Goal: Book appointment/travel/reservation

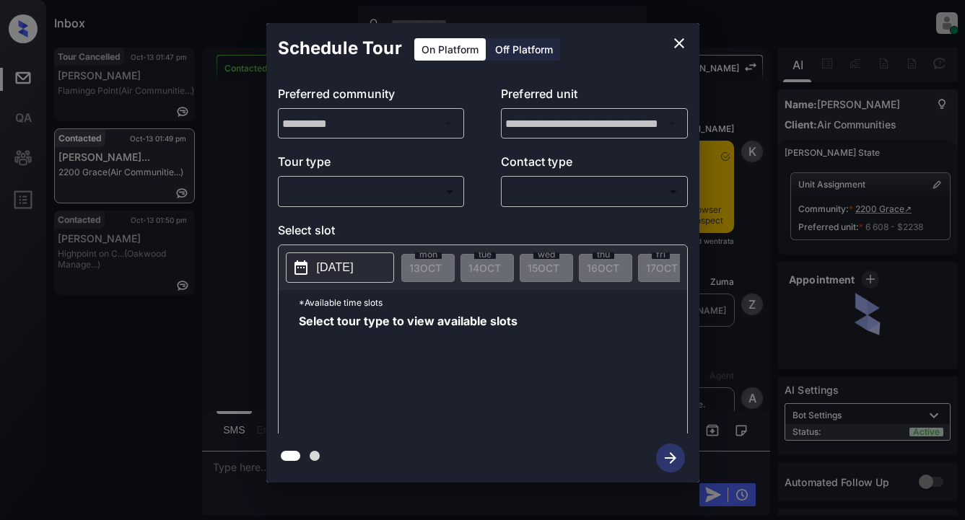
scroll to position [1046, 0]
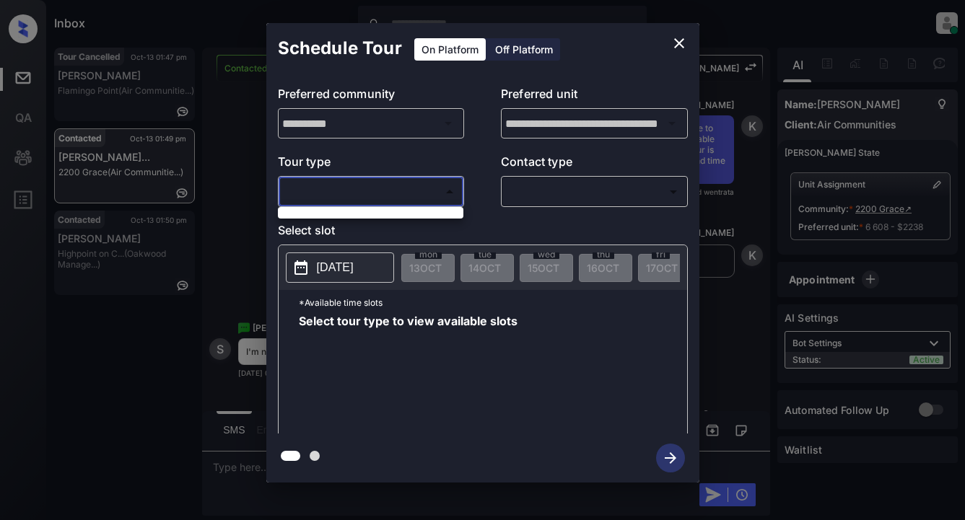
click at [381, 193] on body "Inbox Lyzzelle M. Ceralde Online Set yourself offline Set yourself on break Pro…" at bounding box center [482, 260] width 965 height 520
click at [387, 192] on div at bounding box center [482, 260] width 965 height 520
click at [105, 257] on div "**********" at bounding box center [482, 253] width 965 height 506
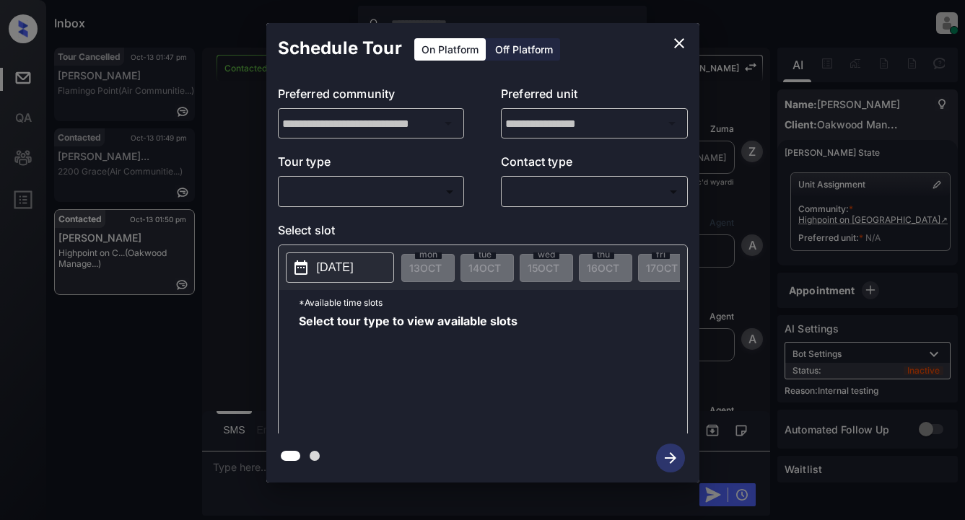
scroll to position [15, 0]
click at [361, 185] on body "Inbox Lyzzelle M. Ceralde Online Set yourself offline Set yourself on break Pro…" at bounding box center [482, 260] width 965 height 520
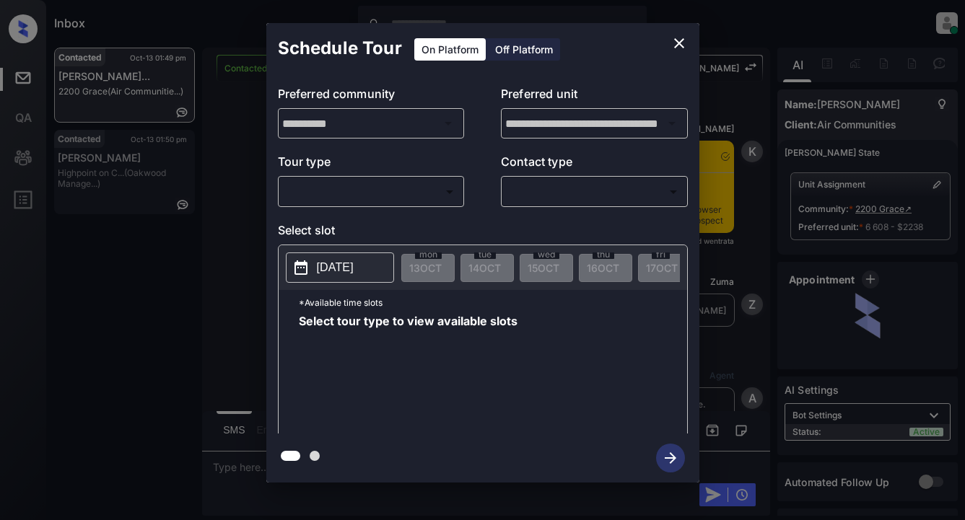
scroll to position [1191, 0]
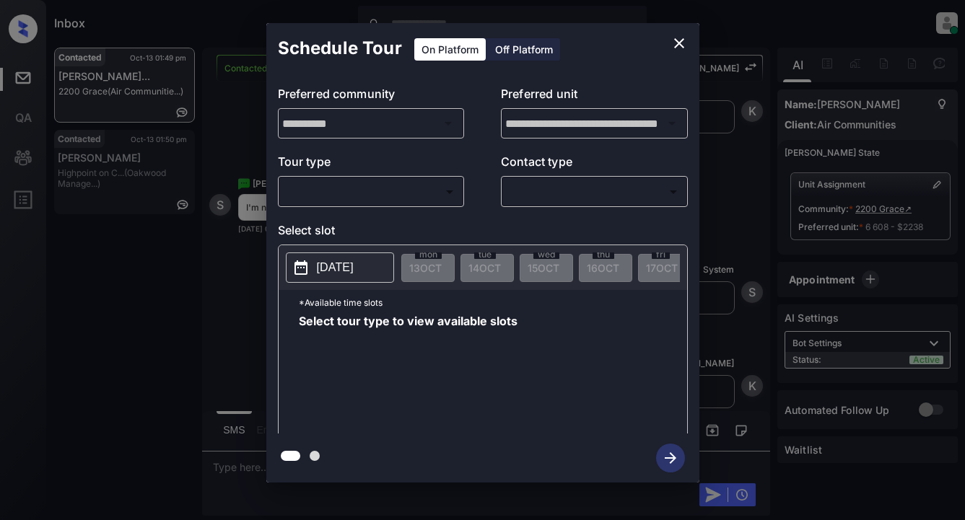
click at [416, 196] on body "Inbox Lyzzelle M. Ceralde Online Set yourself offline Set yourself on break Pro…" at bounding box center [482, 260] width 965 height 520
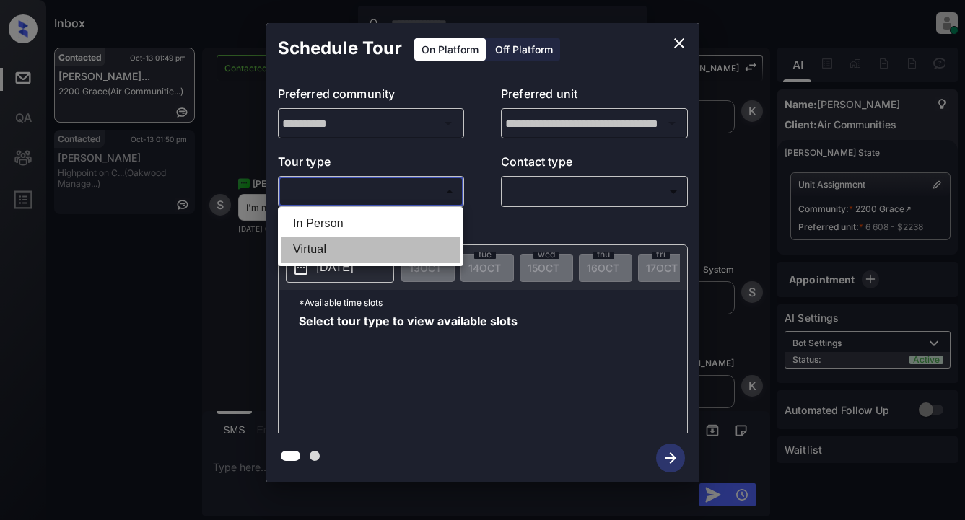
click at [308, 254] on li "Virtual" at bounding box center [370, 250] width 178 height 26
type input "*******"
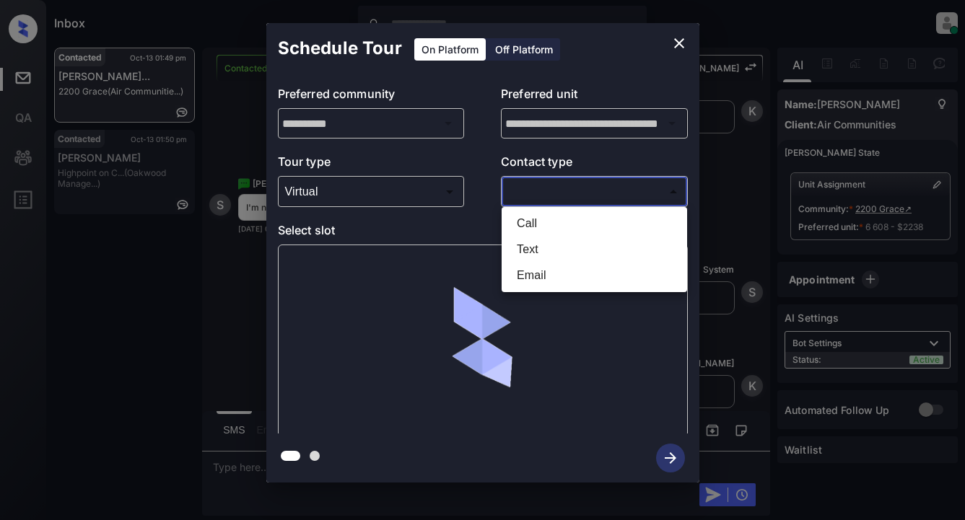
click at [546, 191] on body "Inbox Lyzzelle M. Ceralde Online Set yourself offline Set yourself on break Pro…" at bounding box center [482, 260] width 965 height 520
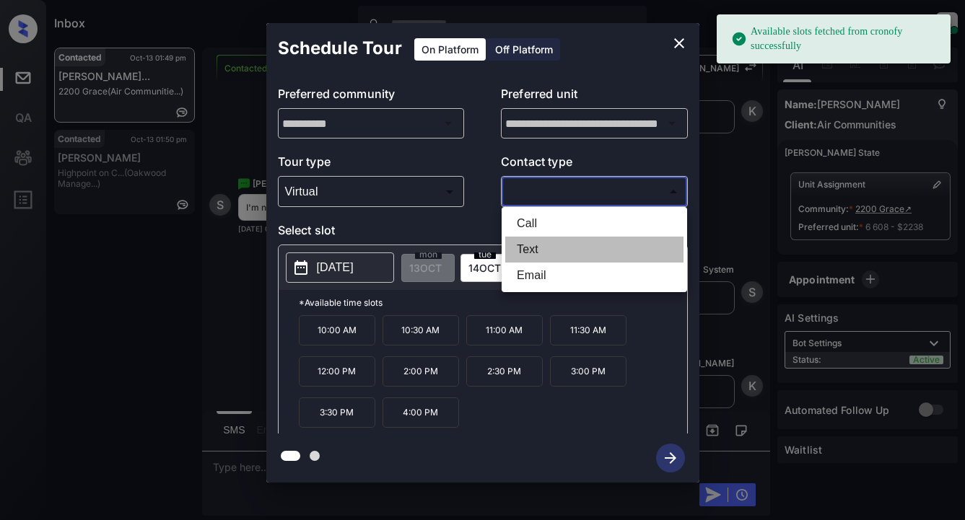
click at [532, 255] on li "Text" at bounding box center [594, 250] width 178 height 26
type input "****"
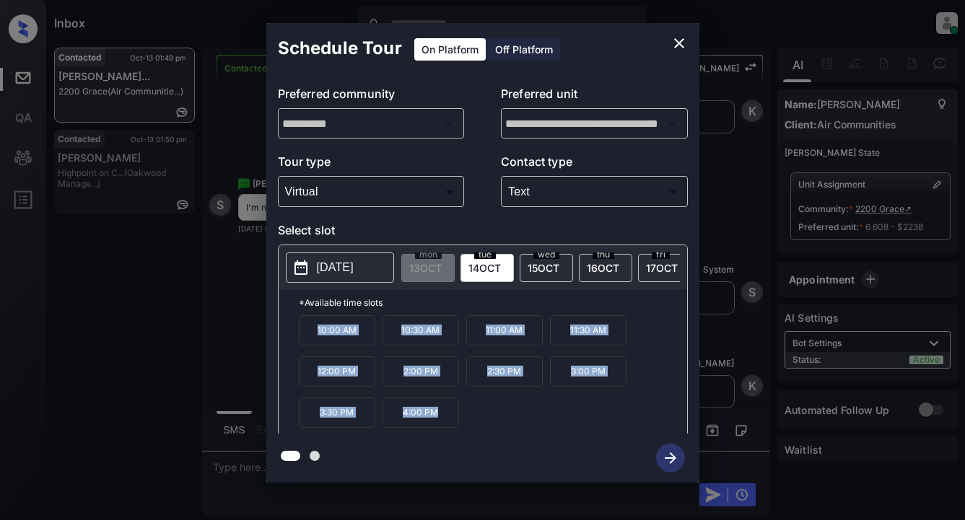
drag, startPoint x: 309, startPoint y: 335, endPoint x: 427, endPoint y: 403, distance: 136.2
click at [445, 424] on div "10:00 AM 10:30 AM 11:00 AM 11:30 AM 12:00 PM 2:00 PM 2:30 PM 3:00 PM 3:30 PM 4:…" at bounding box center [493, 372] width 388 height 115
copy div "10:00 AM 10:30 AM 11:00 AM 11:30 AM 12:00 PM 2:00 PM 2:30 PM 3:00 PM 3:30 PM 4:…"
click at [681, 40] on icon "close" at bounding box center [678, 43] width 17 height 17
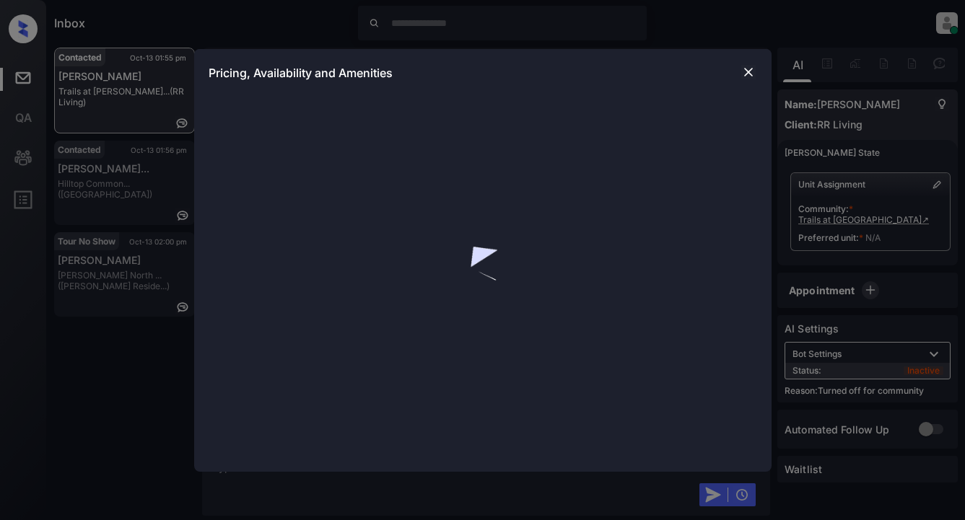
scroll to position [718, 0]
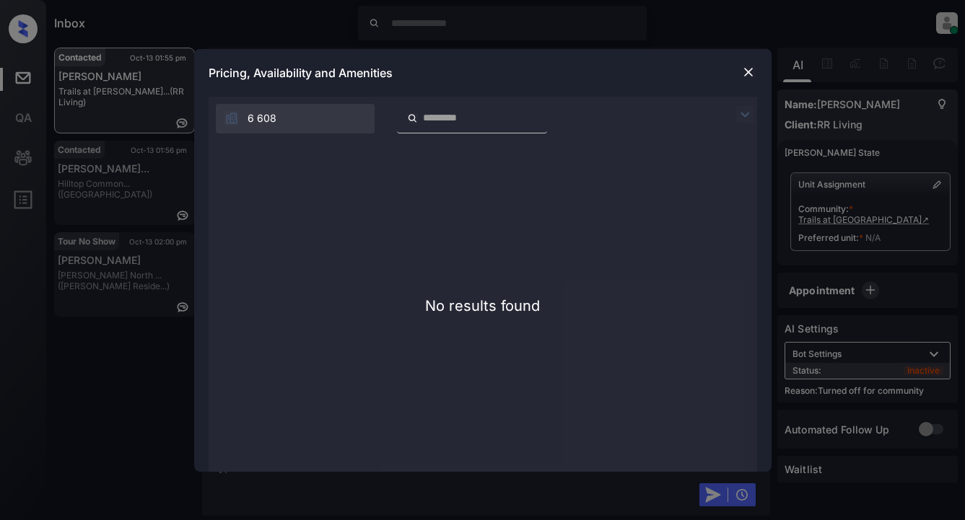
click at [940, 183] on div "**********" at bounding box center [482, 260] width 965 height 520
click at [937, 183] on div "**********" at bounding box center [482, 260] width 965 height 520
click at [744, 76] on img at bounding box center [748, 72] width 14 height 14
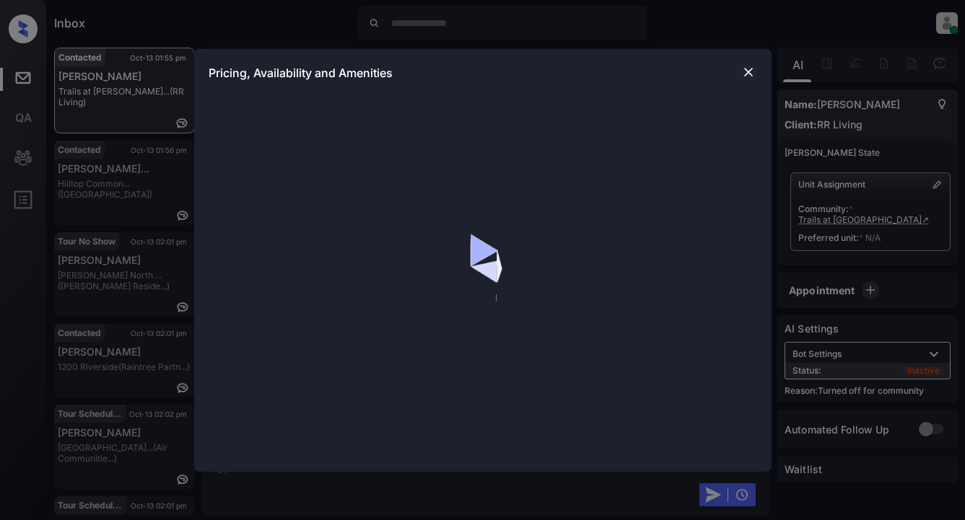
scroll to position [1007, 0]
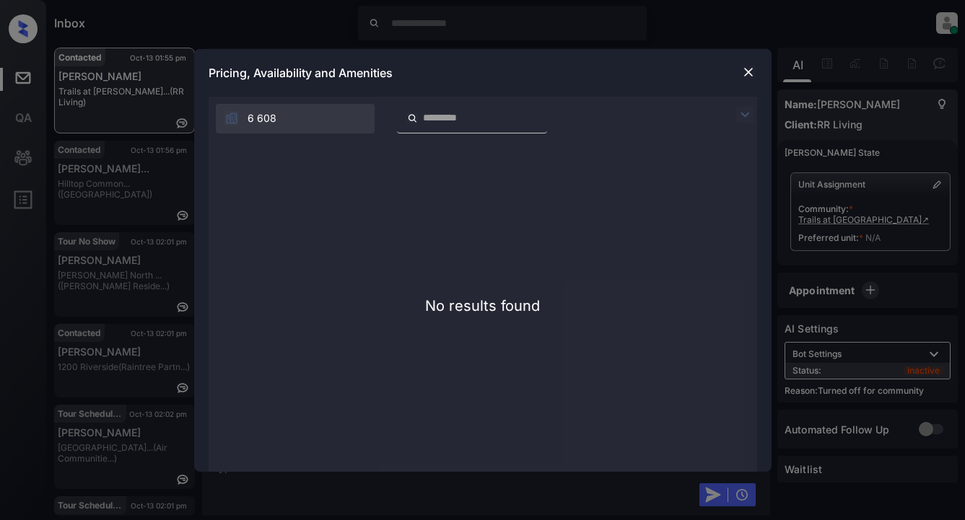
click at [748, 69] on img at bounding box center [748, 72] width 14 height 14
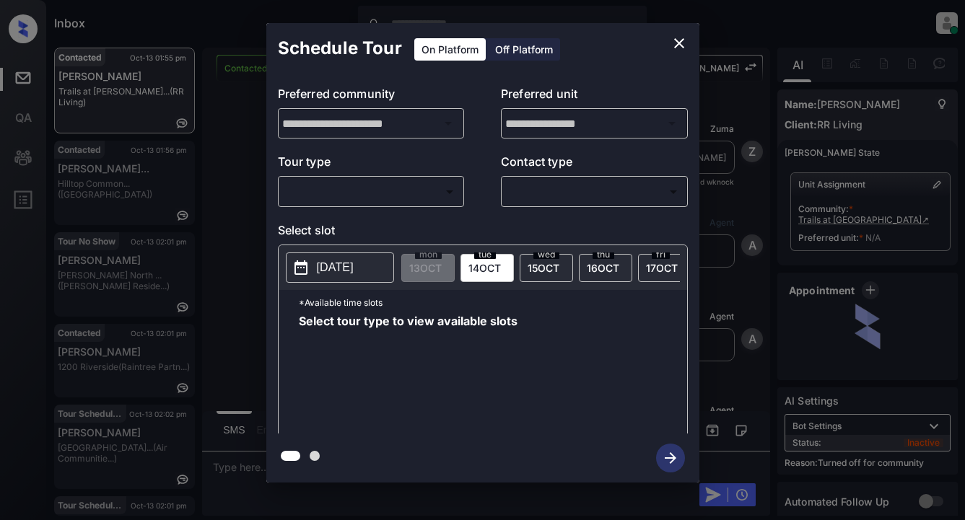
scroll to position [1007, 0]
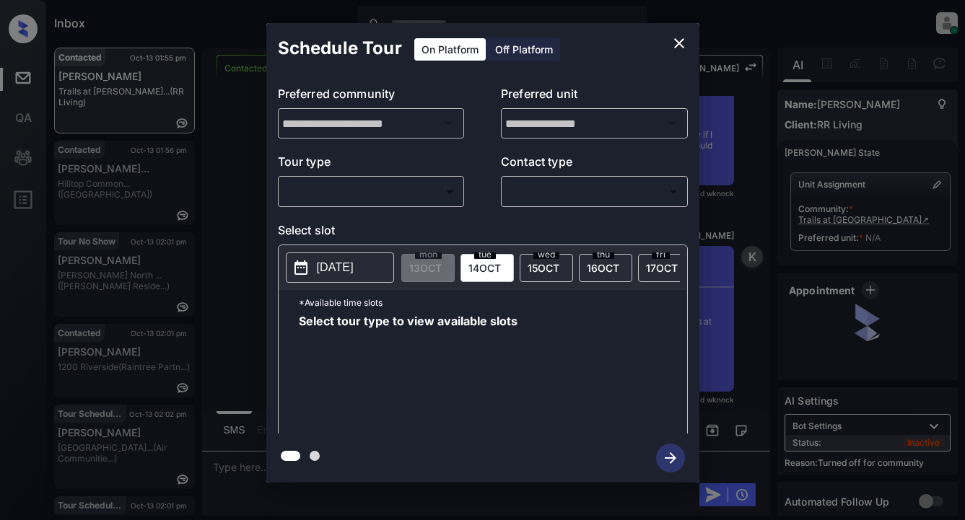
click at [380, 191] on body "Inbox Lyzzelle M. Ceralde Online Set yourself offline Set yourself on break Pro…" at bounding box center [482, 260] width 965 height 520
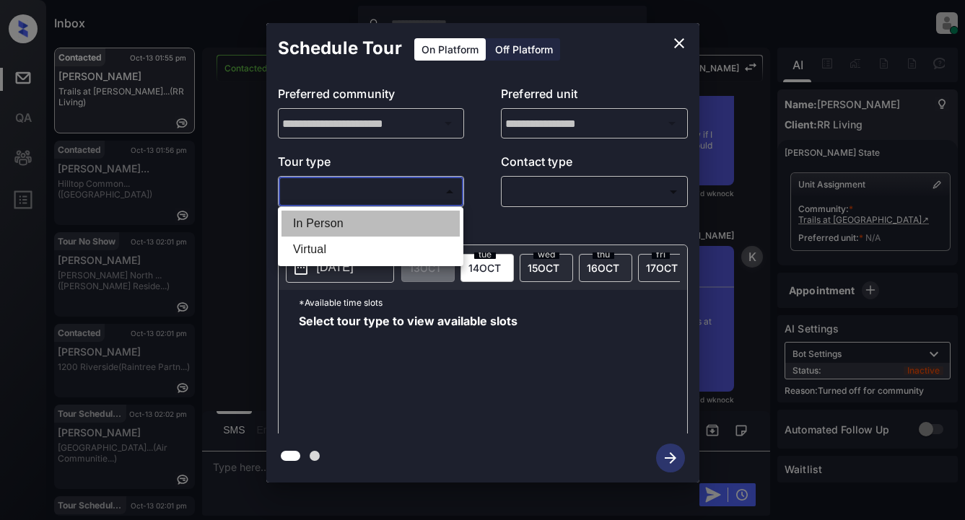
drag, startPoint x: 315, startPoint y: 225, endPoint x: 336, endPoint y: 223, distance: 20.3
click at [316, 225] on li "In Person" at bounding box center [370, 224] width 178 height 26
type input "********"
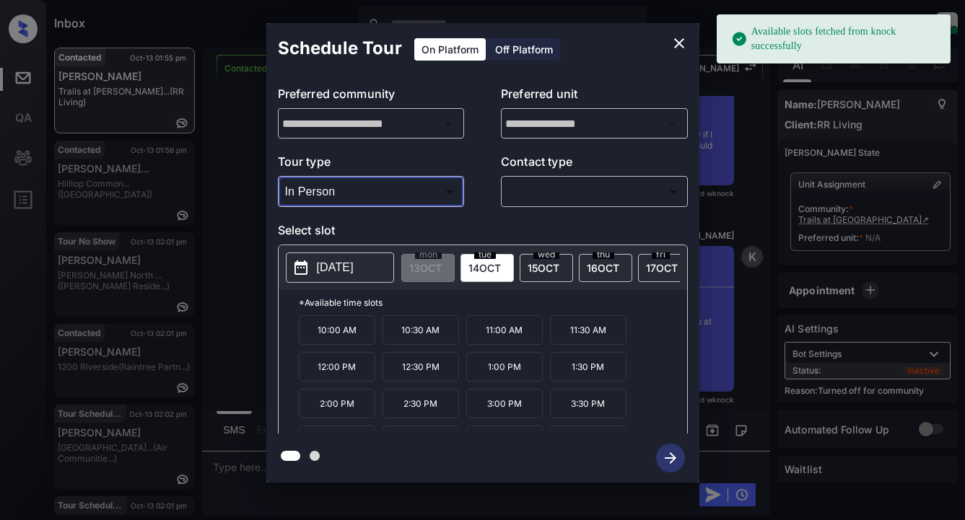
click at [680, 46] on icon "close" at bounding box center [678, 43] width 17 height 17
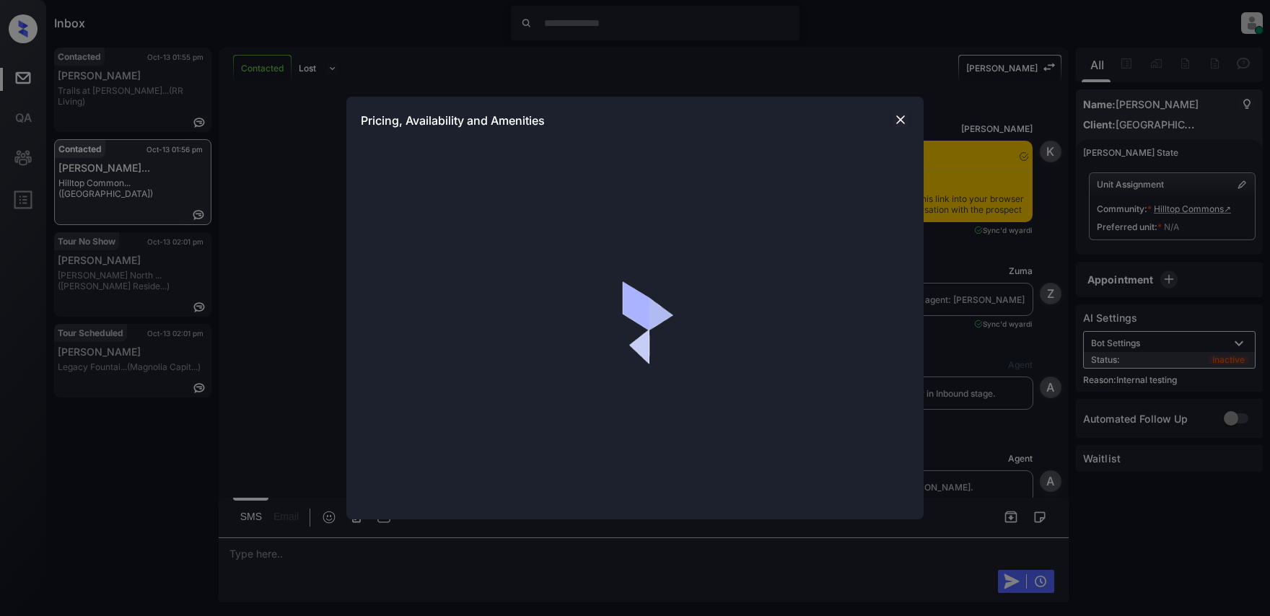
scroll to position [5270, 0]
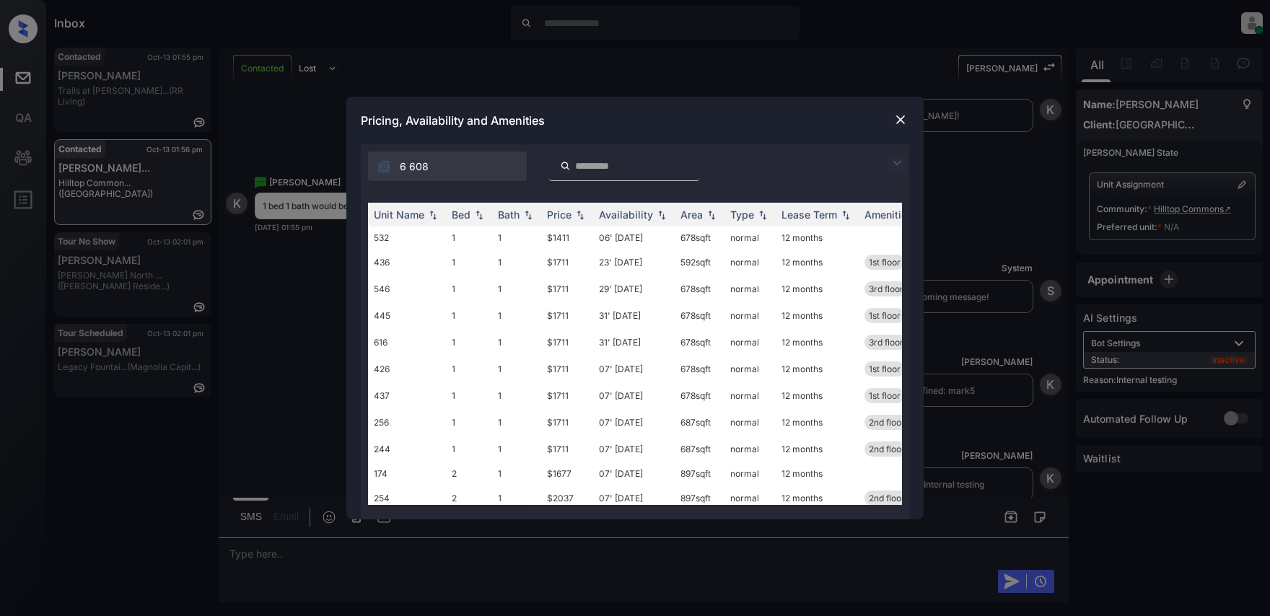
click at [899, 164] on img at bounding box center [896, 162] width 17 height 17
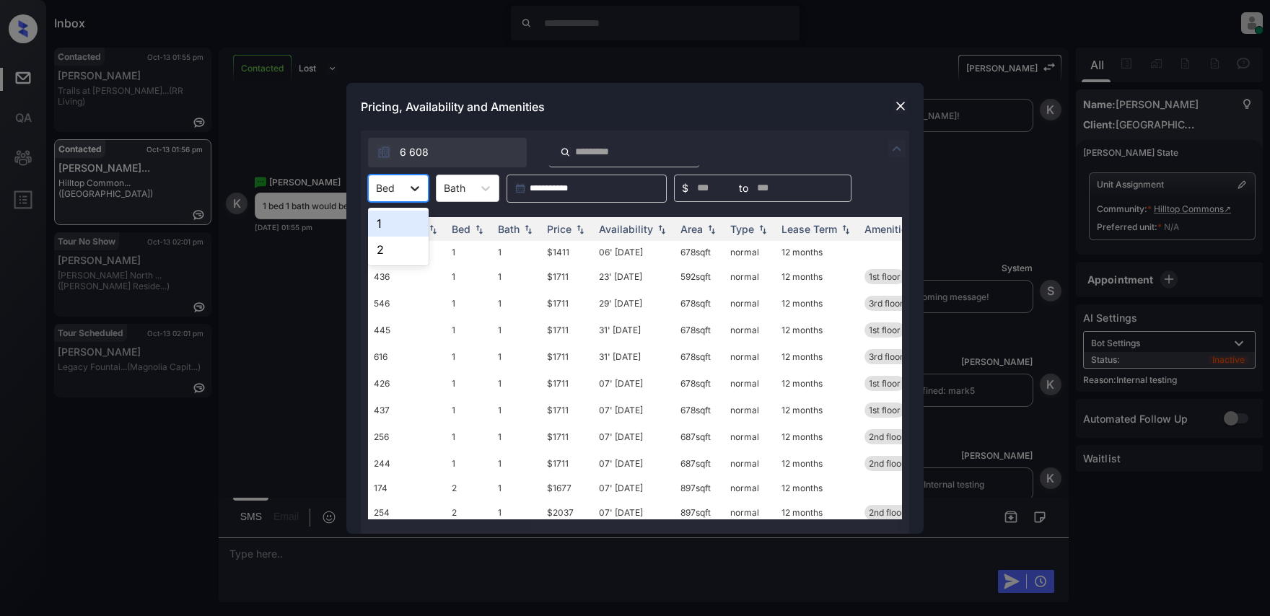
click at [414, 193] on icon at bounding box center [415, 188] width 14 height 14
click at [383, 216] on div "1" at bounding box center [398, 224] width 61 height 26
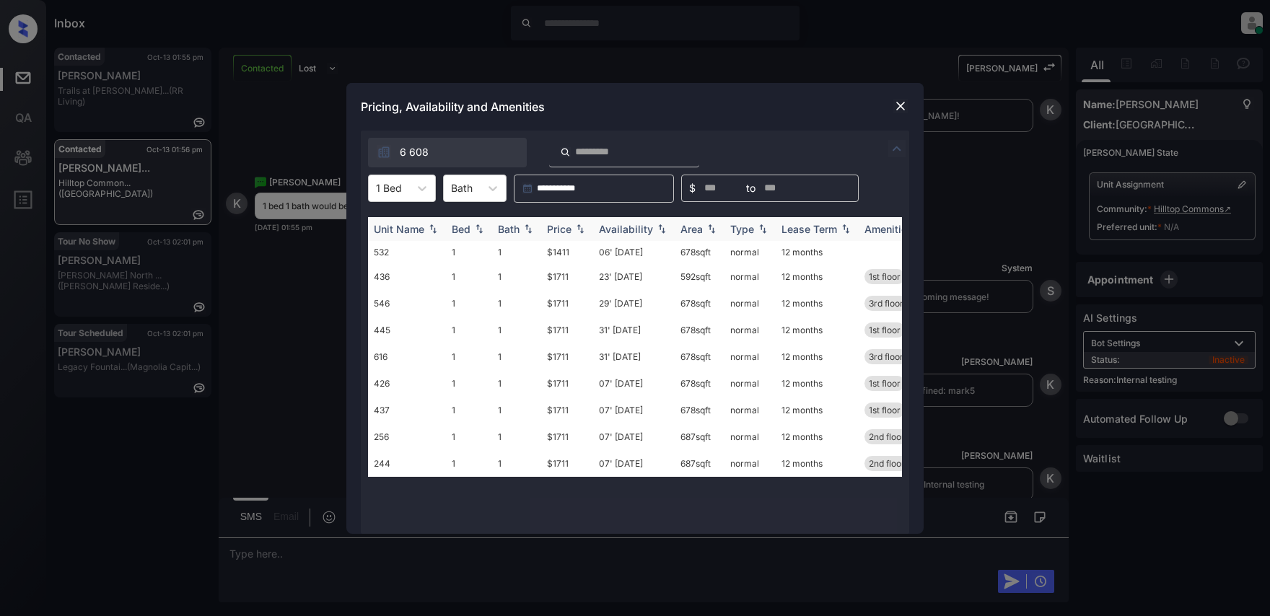
click at [574, 227] on img at bounding box center [580, 229] width 14 height 10
click at [555, 252] on td "$1411" at bounding box center [567, 252] width 52 height 22
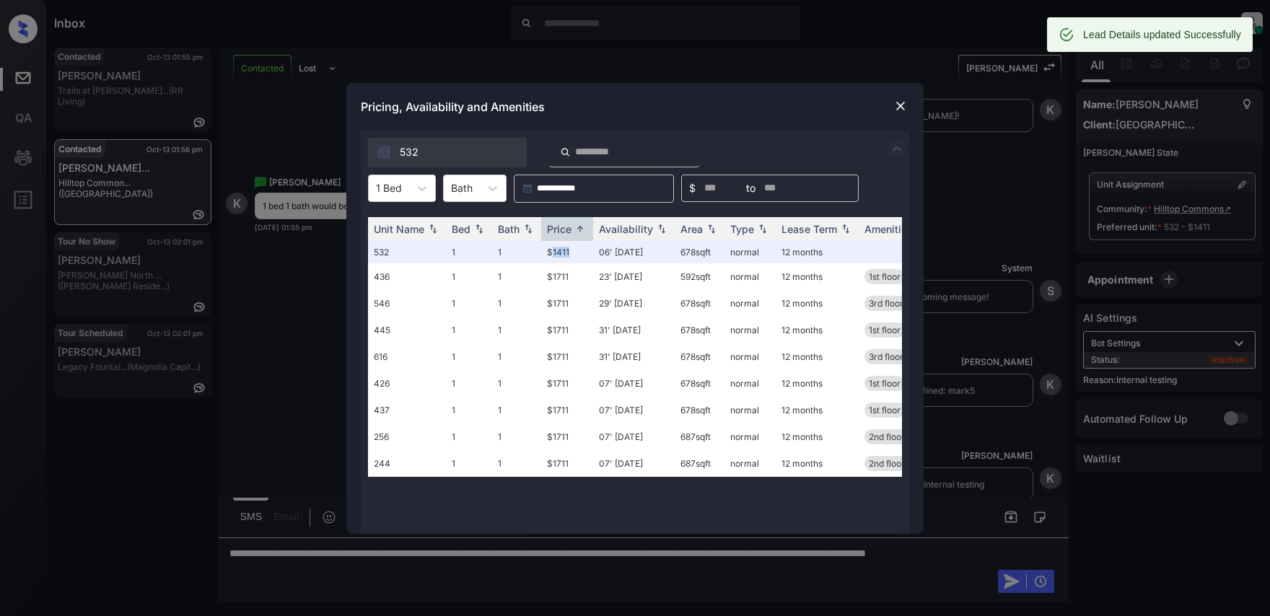
click at [896, 105] on img at bounding box center [900, 106] width 14 height 14
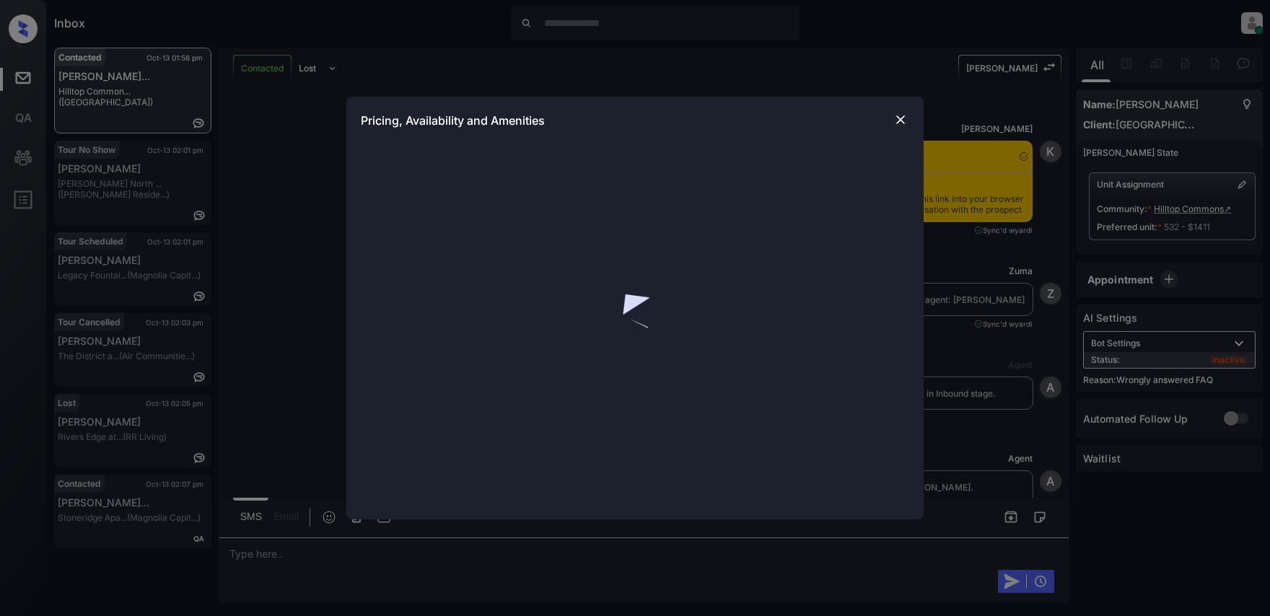
scroll to position [6211, 0]
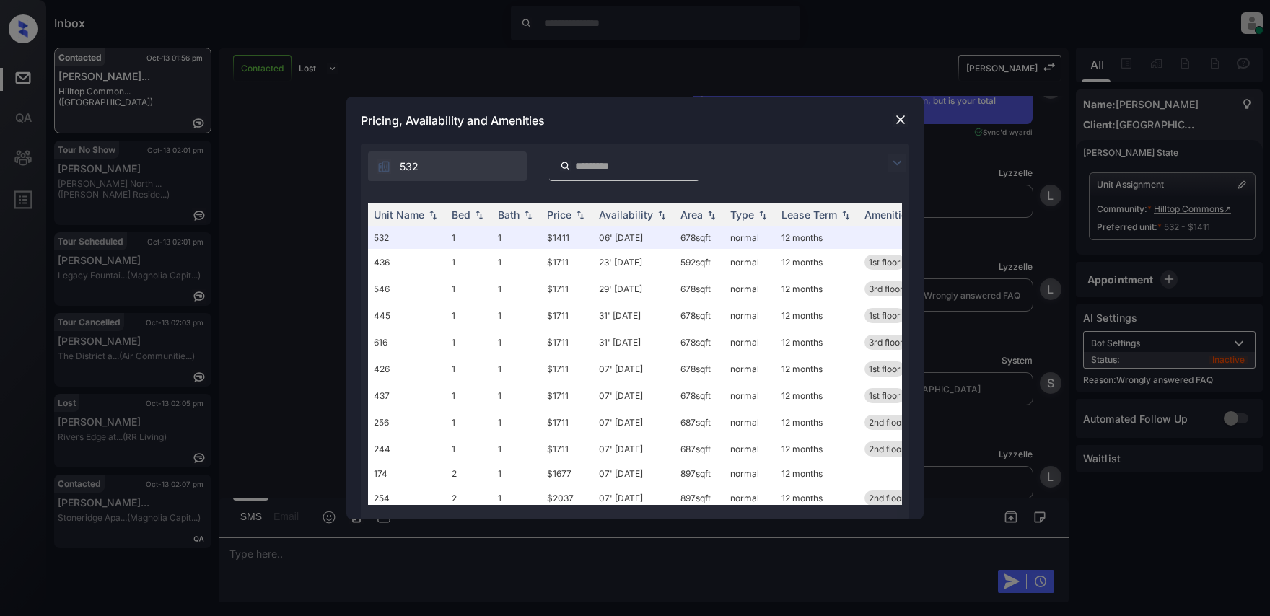
click at [901, 123] on img at bounding box center [900, 120] width 14 height 14
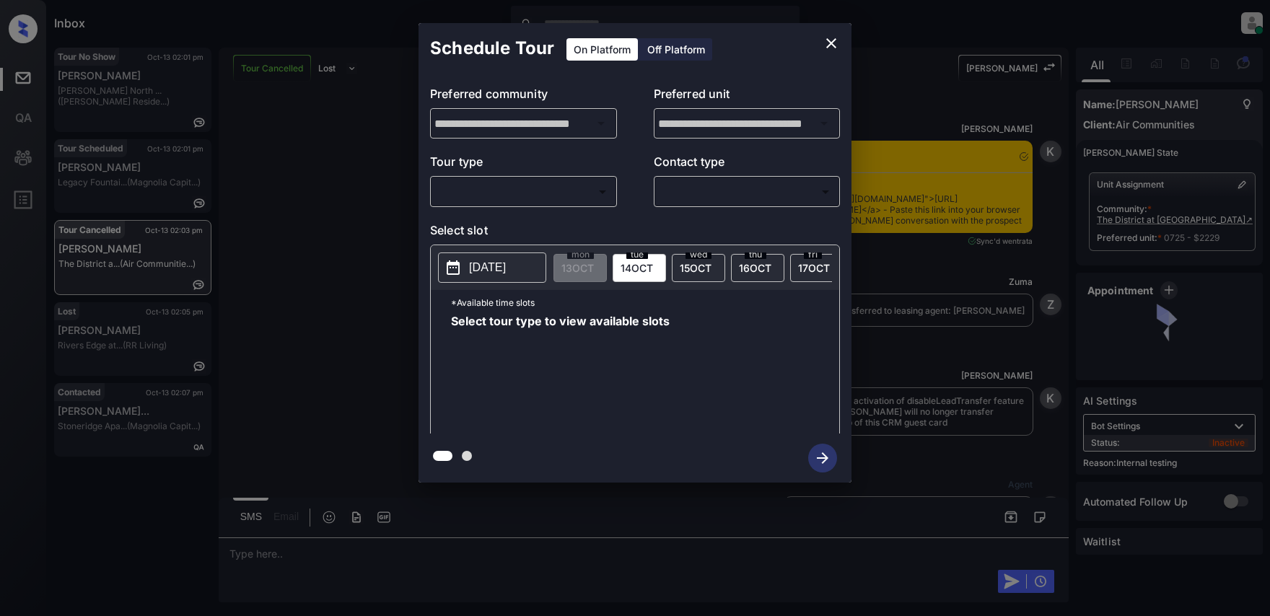
scroll to position [8170, 0]
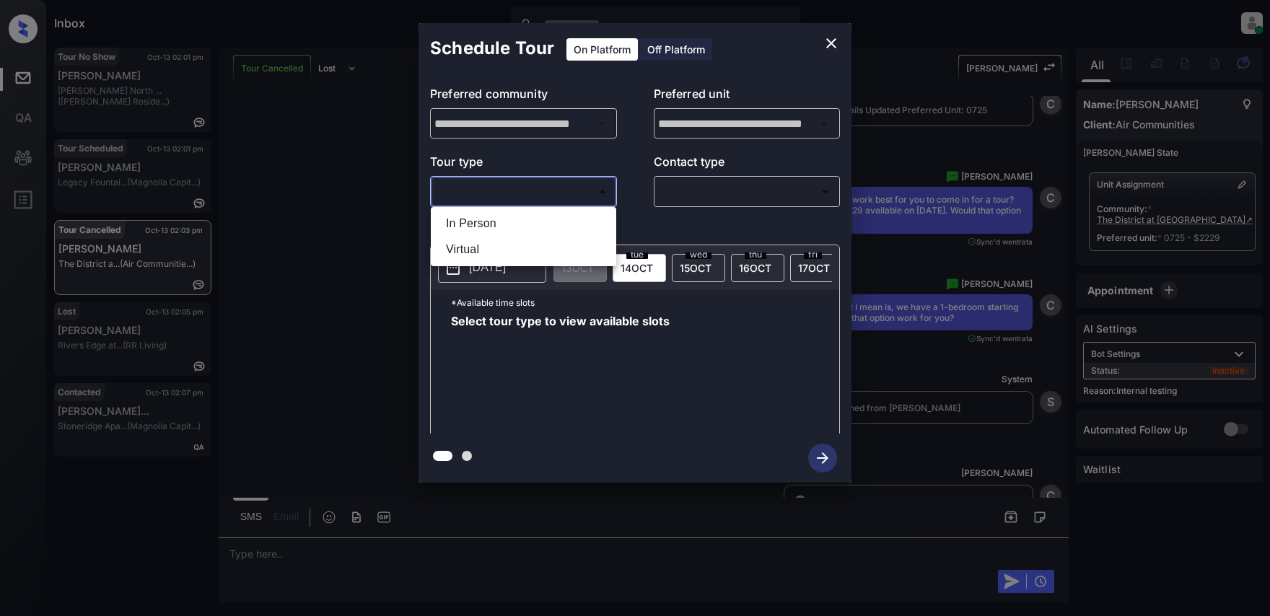
drag, startPoint x: 453, startPoint y: 180, endPoint x: 491, endPoint y: 214, distance: 50.6
click at [454, 182] on body "Inbox Lyzzelle M. Ceralde Online Set yourself offline Set yourself on break Pro…" at bounding box center [635, 308] width 1270 height 616
click at [483, 224] on li "In Person" at bounding box center [523, 224] width 178 height 26
type input "********"
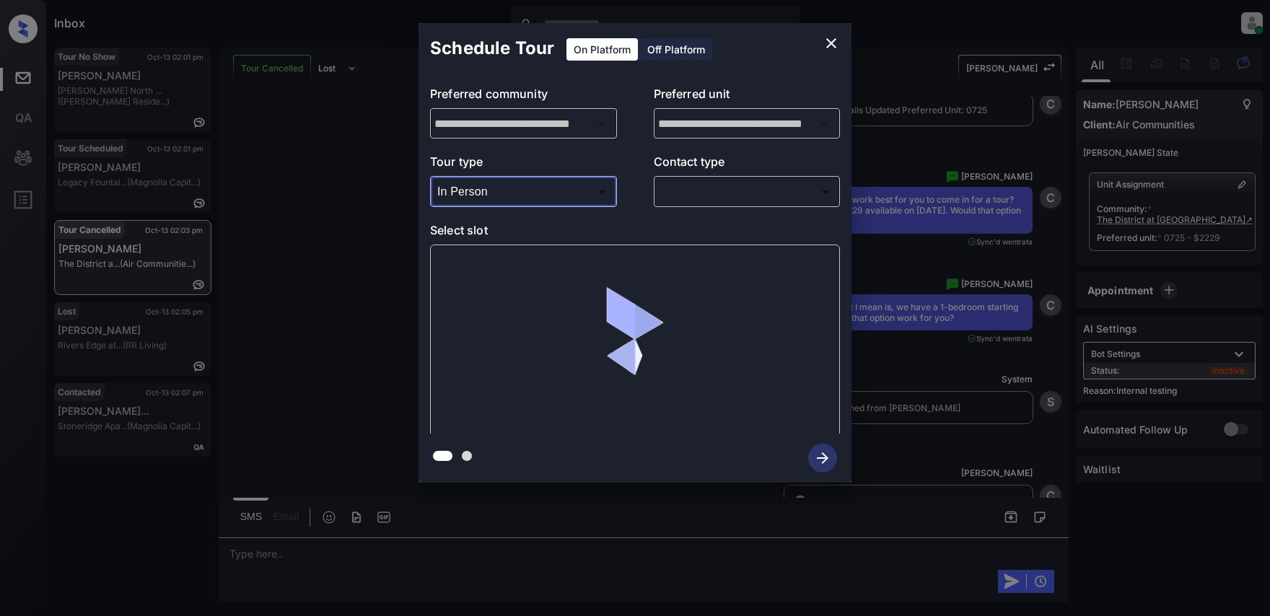
click at [710, 201] on body "Inbox Lyzzelle M. Ceralde Online Set yourself offline Set yourself on break Pro…" at bounding box center [635, 308] width 1270 height 616
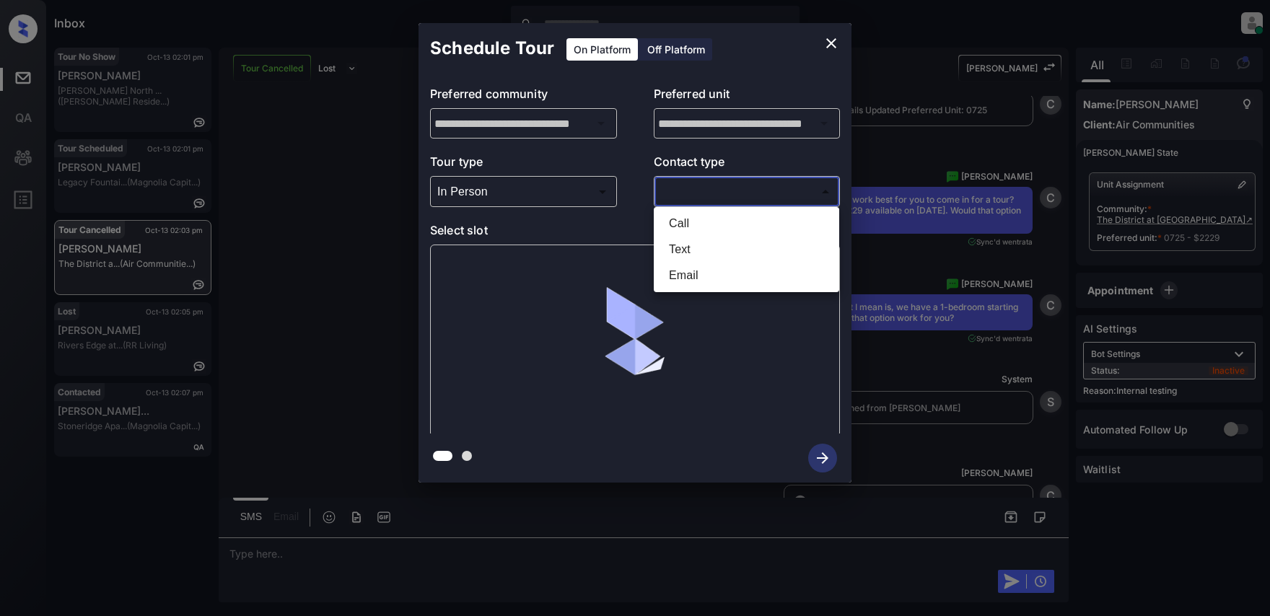
click at [691, 246] on li "Text" at bounding box center [746, 250] width 178 height 26
type input "****"
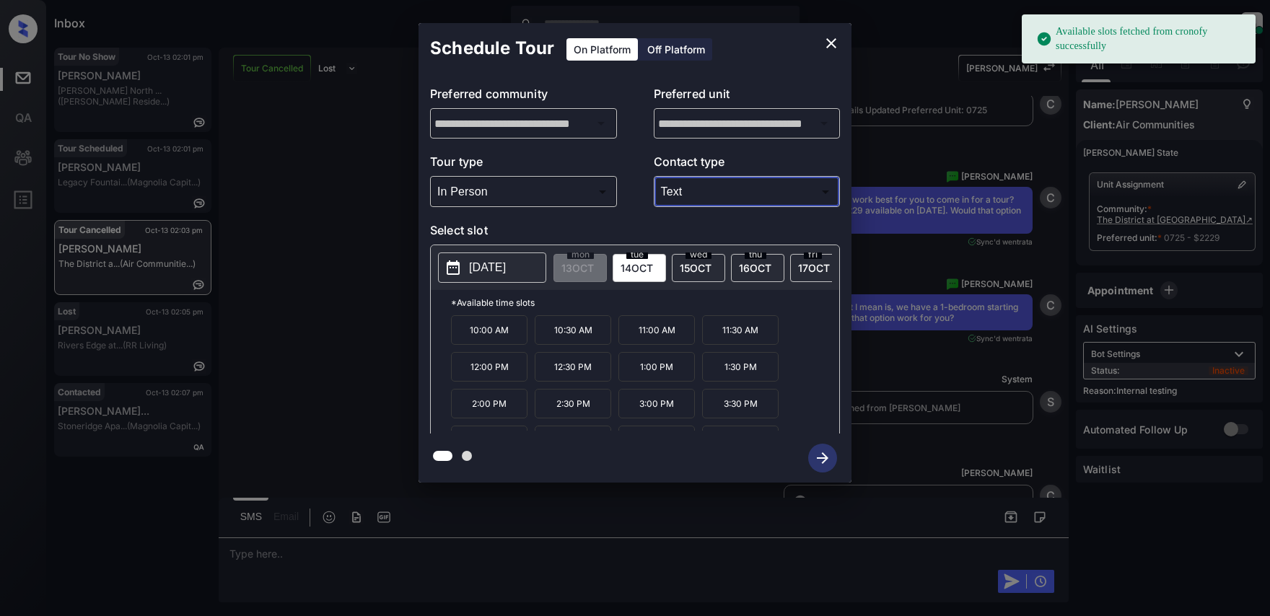
drag, startPoint x: 638, startPoint y: 264, endPoint x: 735, endPoint y: 272, distance: 97.0
click at [639, 264] on span "14 OCT" at bounding box center [637, 268] width 32 height 12
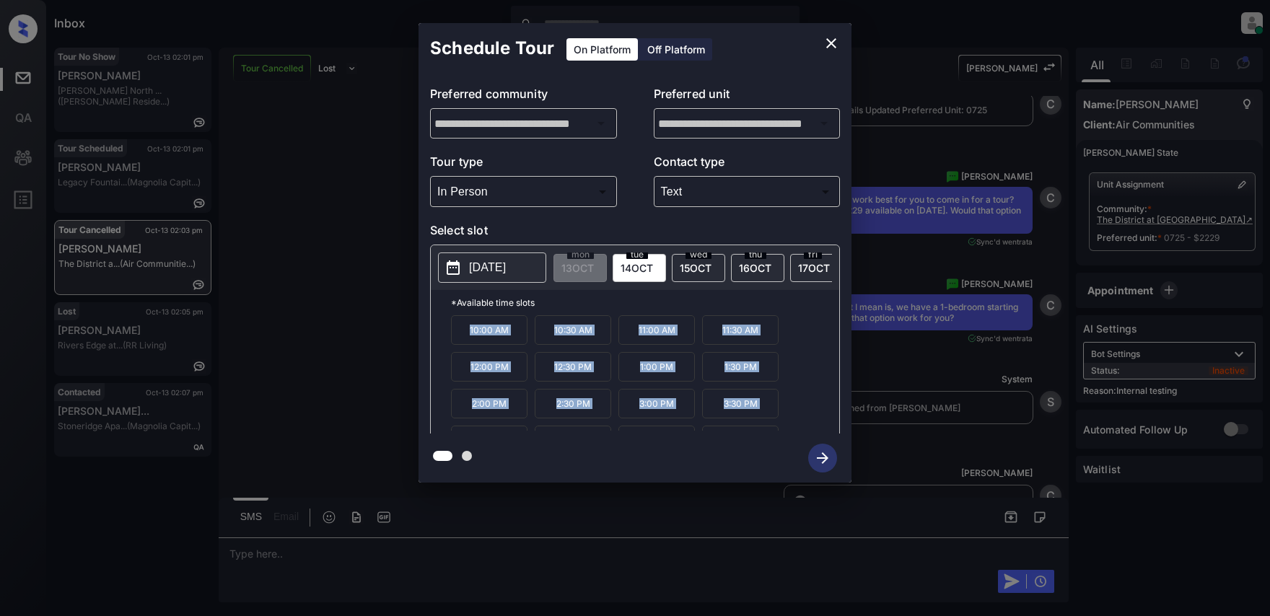
scroll to position [25, 0]
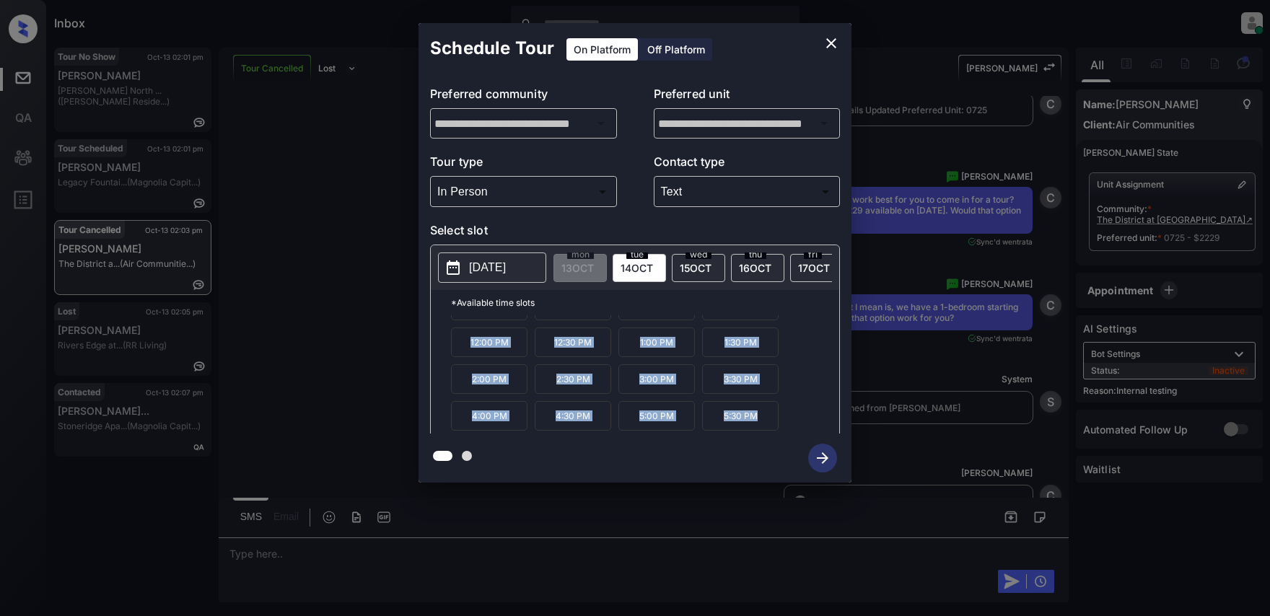
drag, startPoint x: 461, startPoint y: 338, endPoint x: 769, endPoint y: 454, distance: 329.3
click at [808, 455] on div "**********" at bounding box center [635, 253] width 433 height 460
copy div "10:00 AM 10:30 AM 11:00 AM 11:30 AM 12:00 PM 12:30 PM 1:00 PM 1:30 PM 2:00 PM 2…"
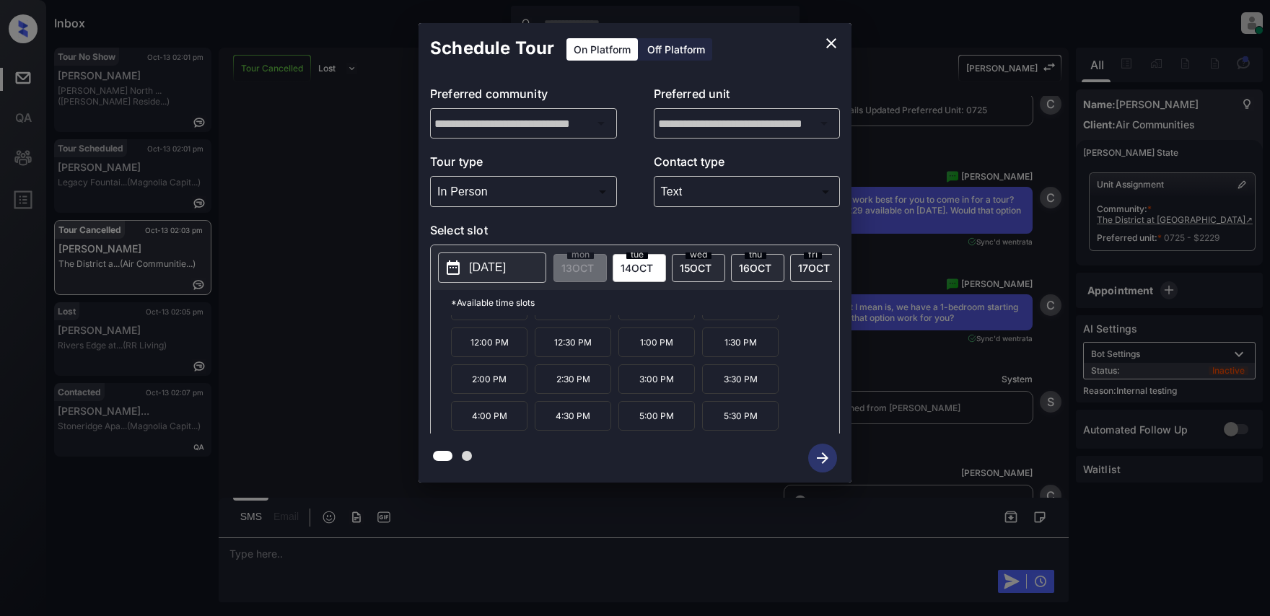
click at [297, 562] on div at bounding box center [635, 308] width 1270 height 616
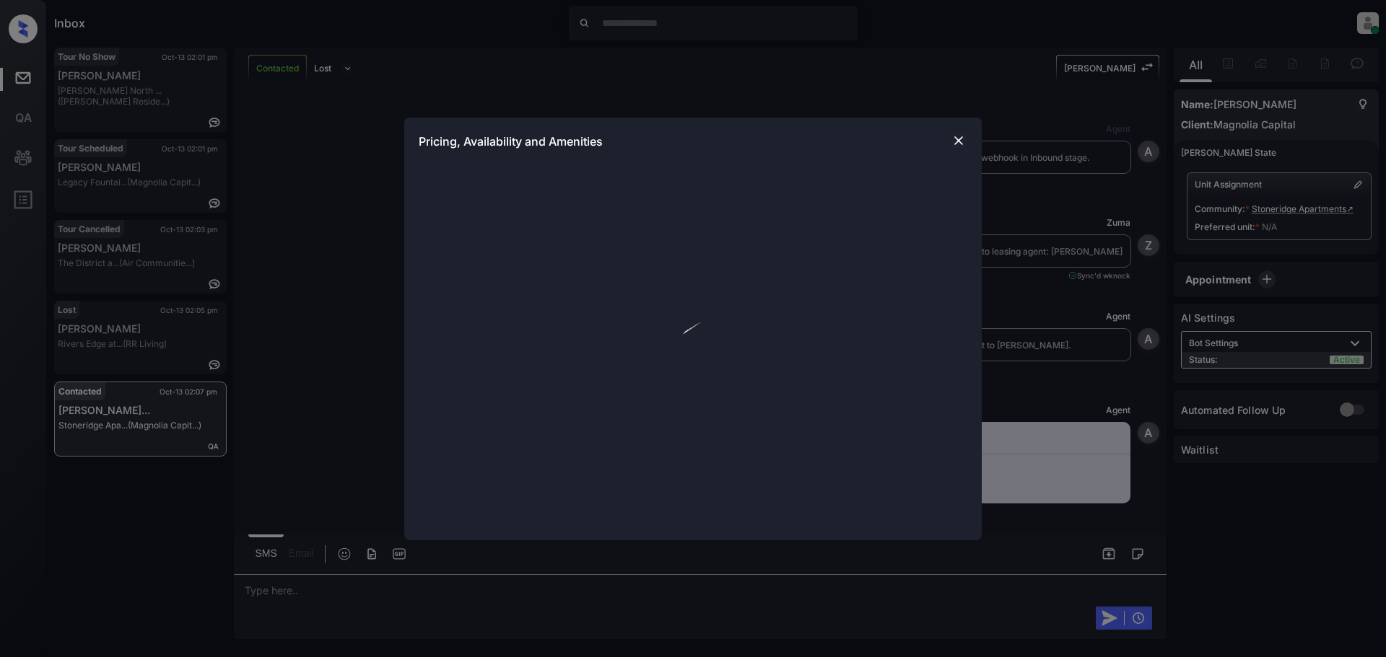
scroll to position [579, 0]
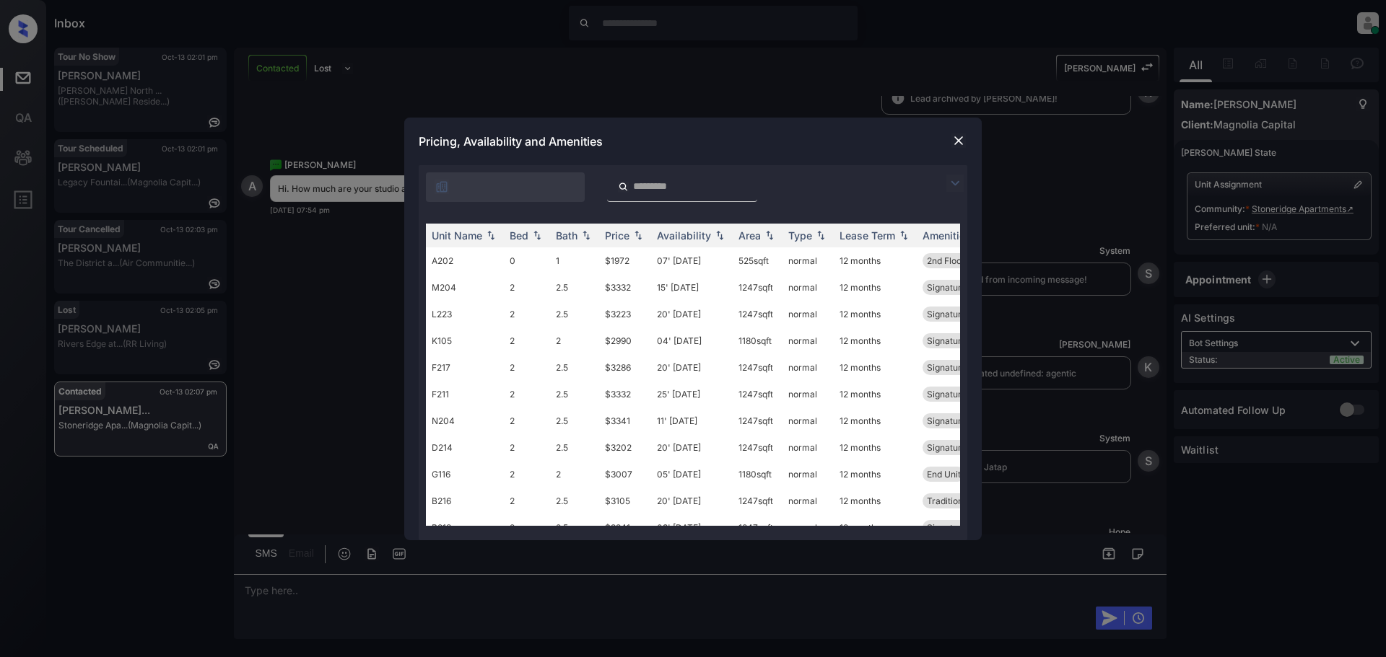
click at [953, 184] on img at bounding box center [954, 183] width 17 height 17
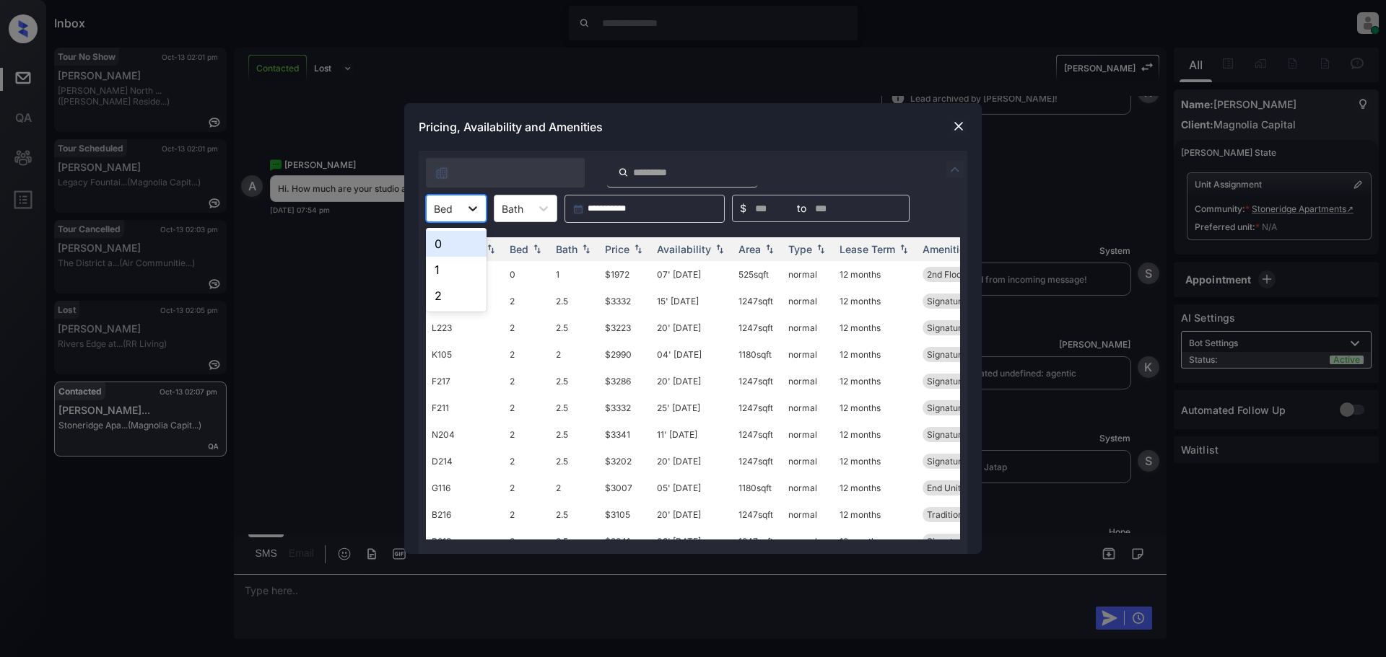
click at [467, 209] on icon at bounding box center [472, 208] width 14 height 14
click at [452, 245] on div "0" at bounding box center [456, 244] width 61 height 26
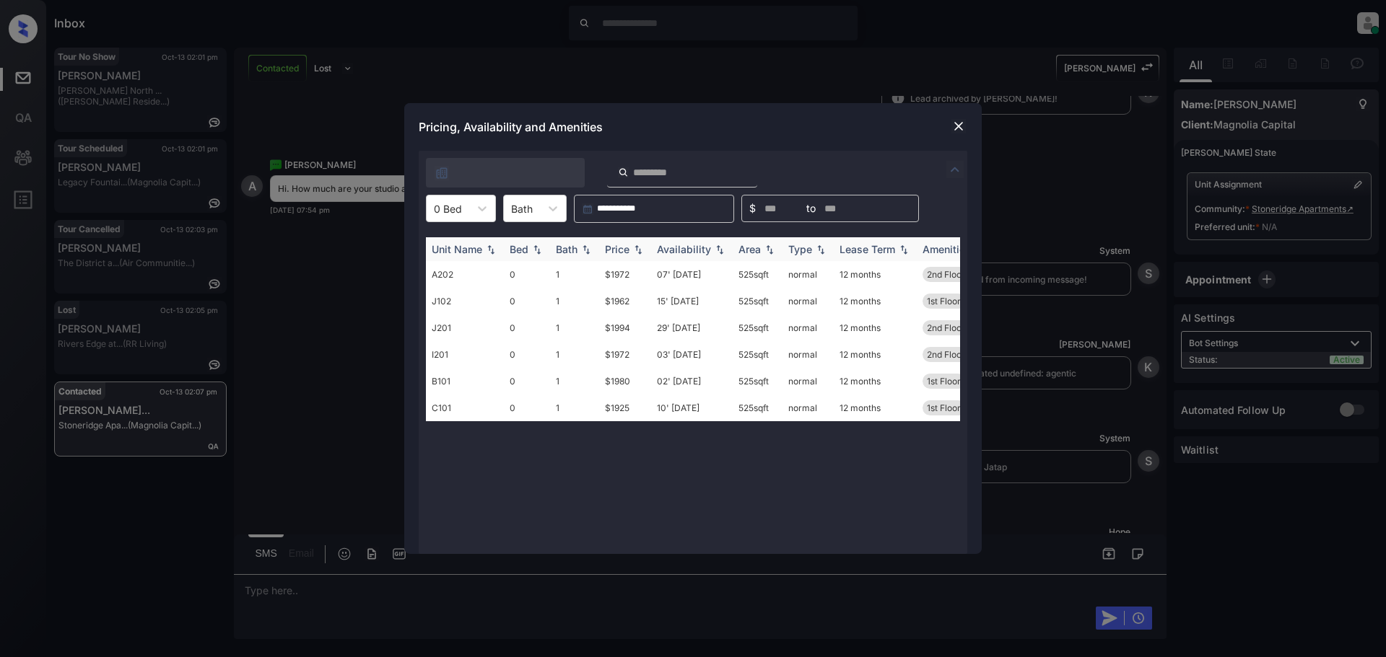
click at [614, 251] on div "Price" at bounding box center [617, 249] width 25 height 12
click at [481, 211] on icon at bounding box center [482, 208] width 14 height 14
click at [478, 268] on div "1" at bounding box center [461, 270] width 70 height 26
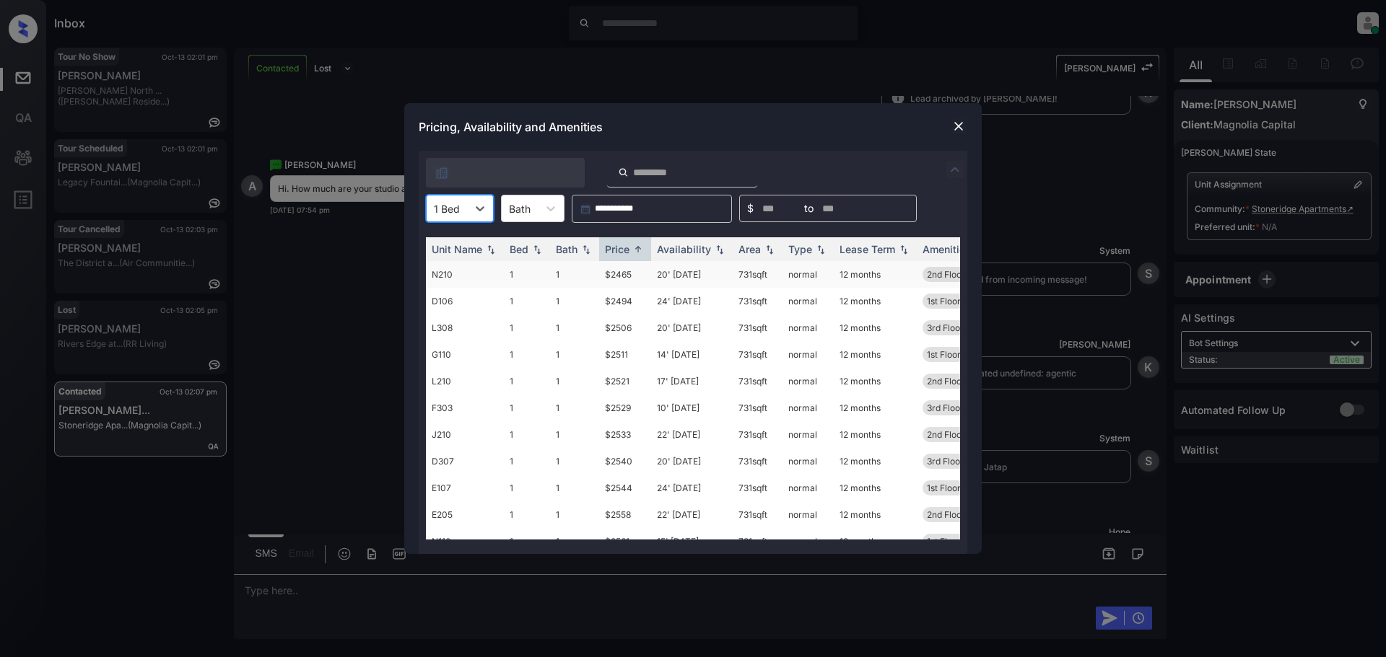
click at [628, 277] on td "$2465" at bounding box center [625, 274] width 52 height 27
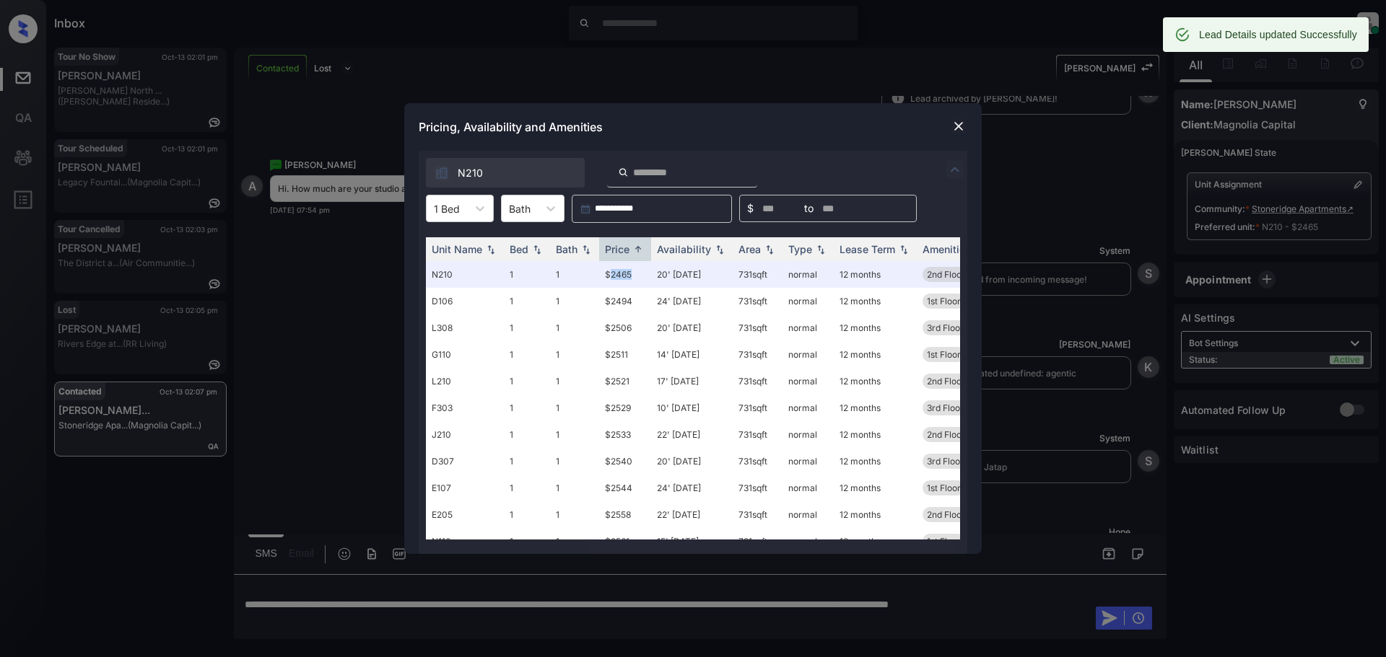
click at [957, 125] on img at bounding box center [958, 126] width 14 height 14
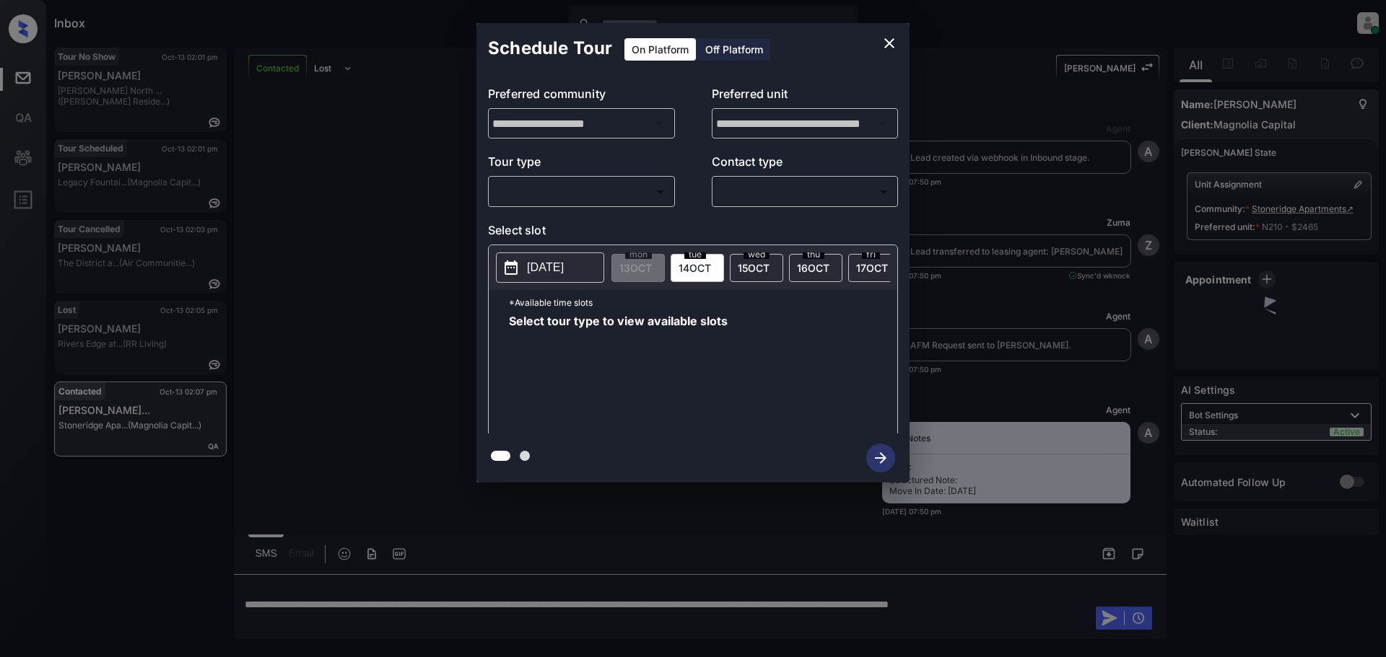
scroll to position [4780, 0]
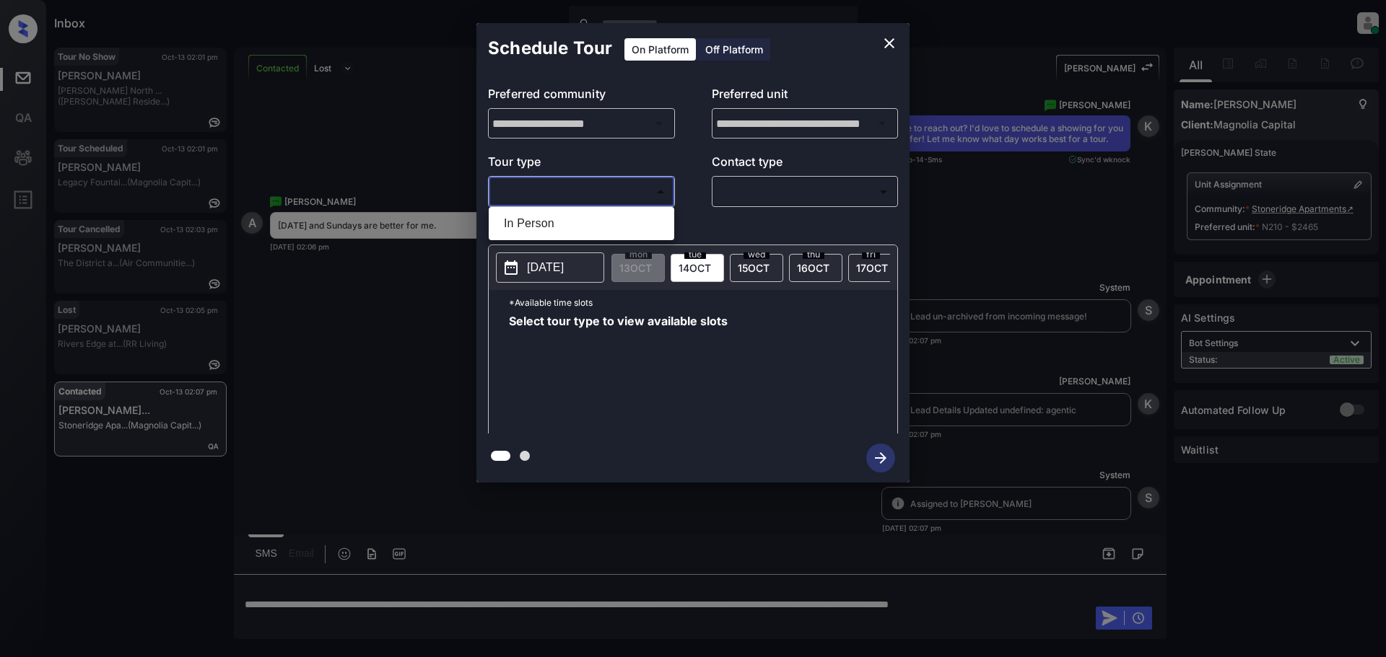
drag, startPoint x: 623, startPoint y: 199, endPoint x: 617, endPoint y: 204, distance: 7.7
click at [622, 200] on body "Inbox Lyzzelle [PERSON_NAME] Online Set yourself offline Set yourself on break …" at bounding box center [693, 328] width 1386 height 657
drag, startPoint x: 554, startPoint y: 228, endPoint x: 701, endPoint y: 223, distance: 147.3
click at [559, 228] on li "In Person" at bounding box center [581, 224] width 178 height 26
type input "********"
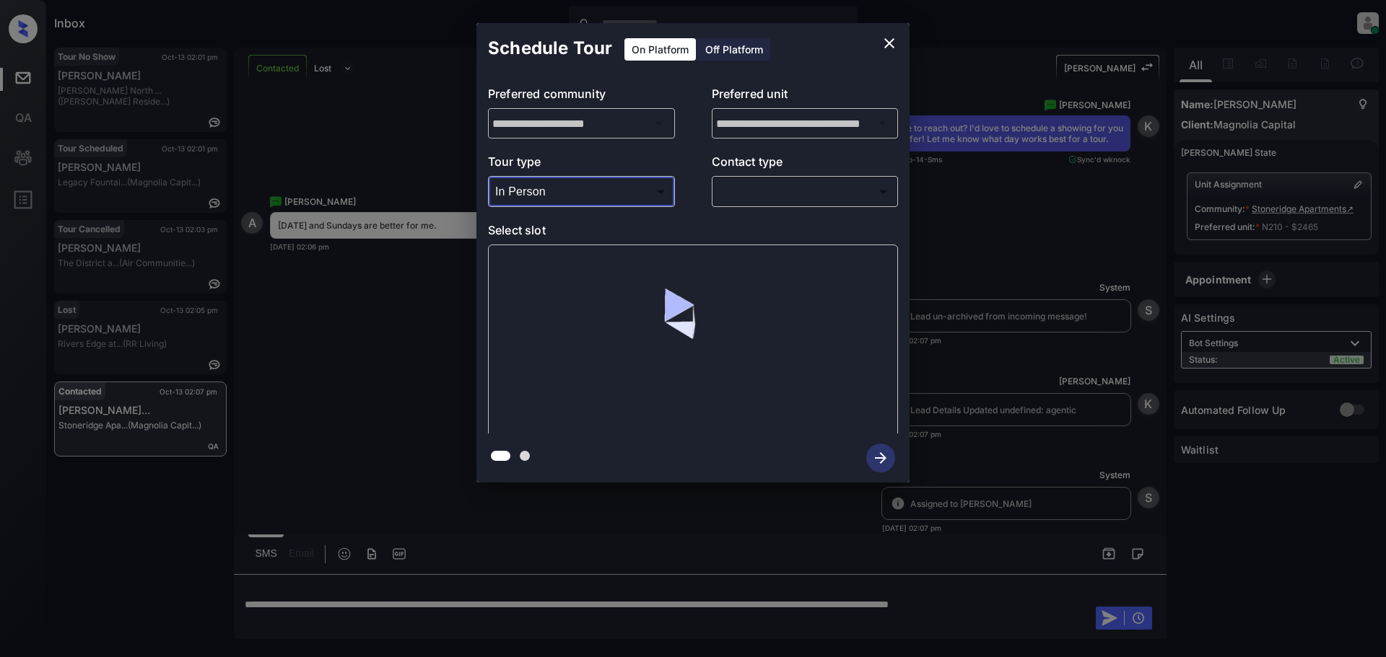
click at [754, 190] on body "Inbox Lyzzelle M. Ceralde Online Set yourself offline Set yourself on break Pro…" at bounding box center [693, 328] width 1386 height 657
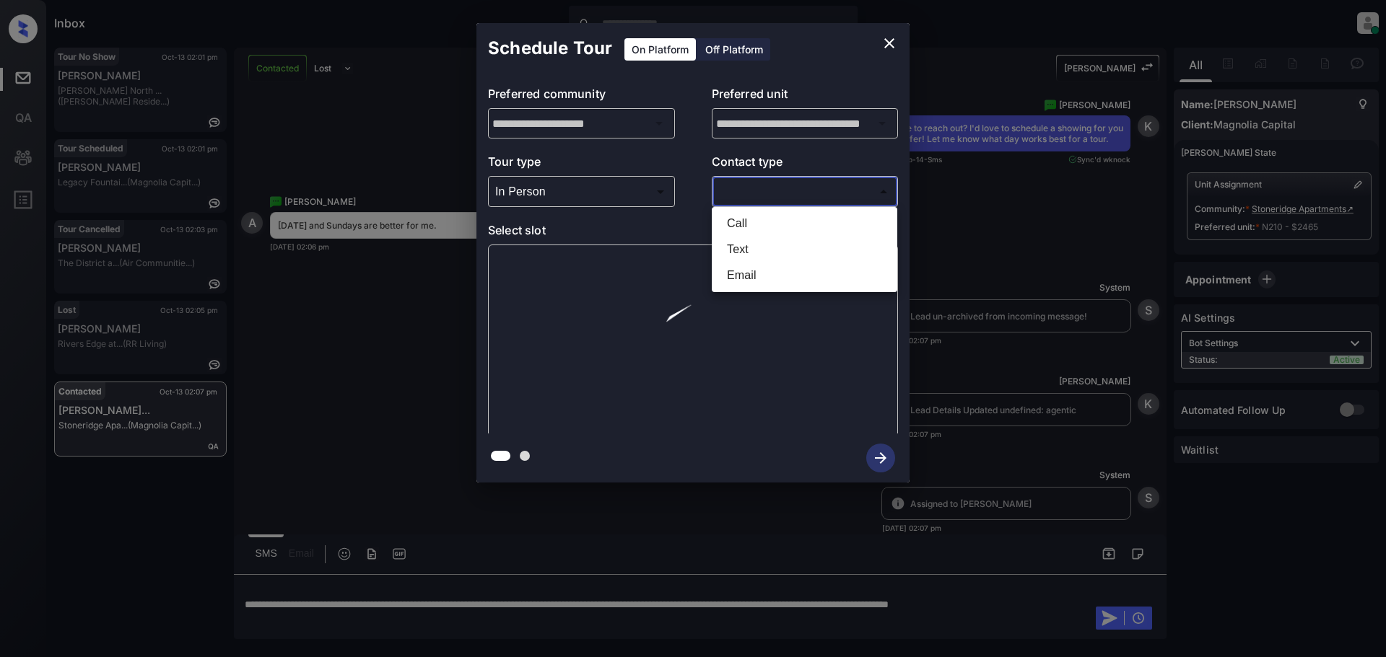
click at [744, 255] on li "Text" at bounding box center [804, 250] width 178 height 26
type input "****"
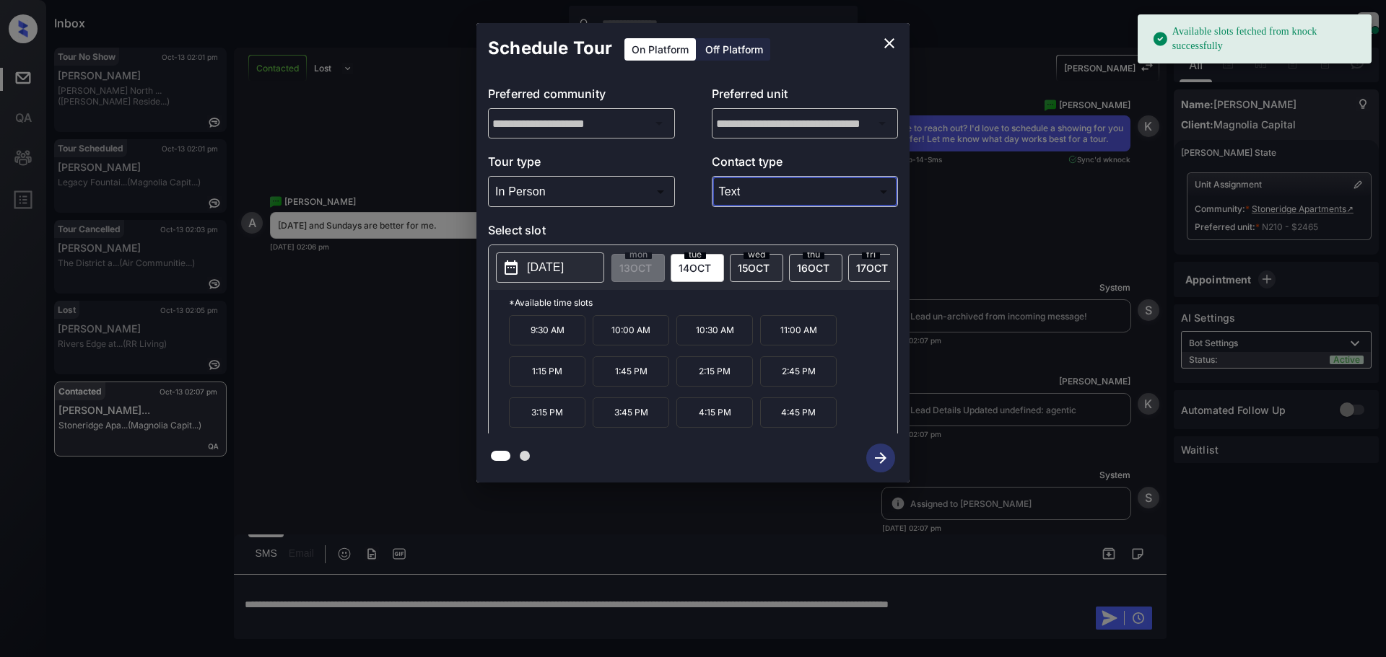
click at [530, 266] on p "2025-10-14" at bounding box center [545, 267] width 37 height 17
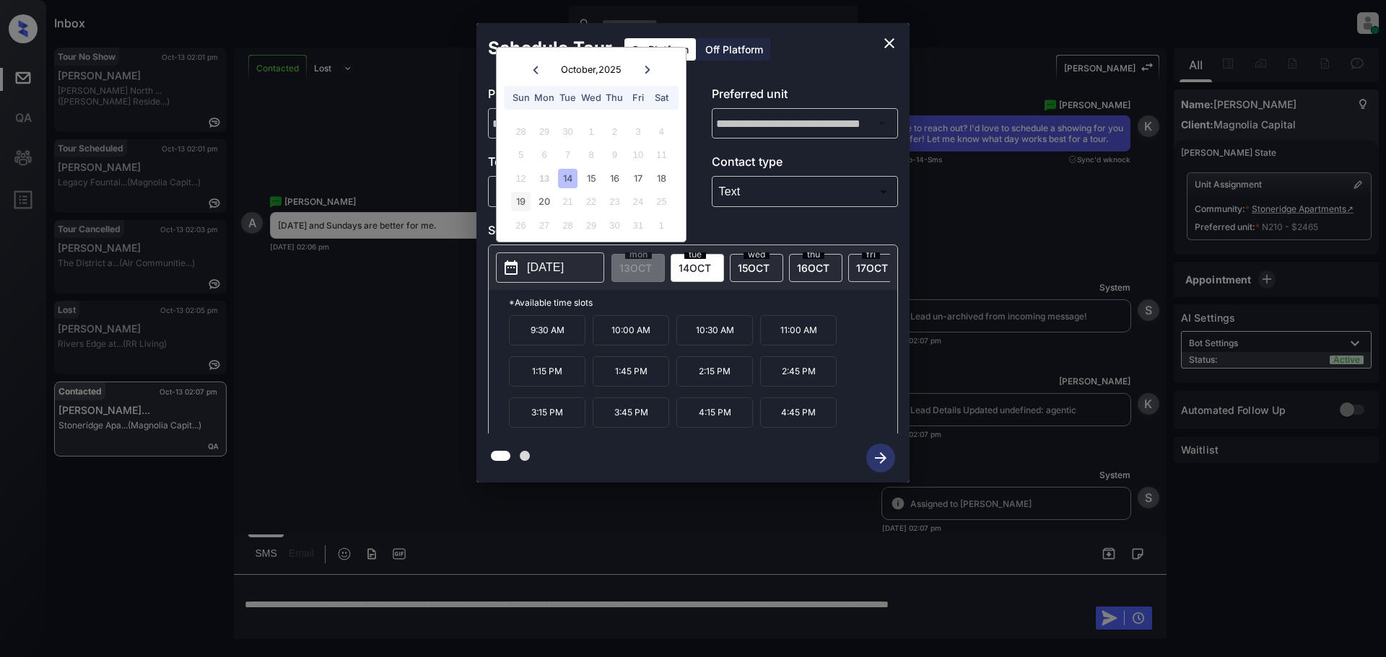
click at [516, 205] on div "19" at bounding box center [520, 201] width 19 height 19
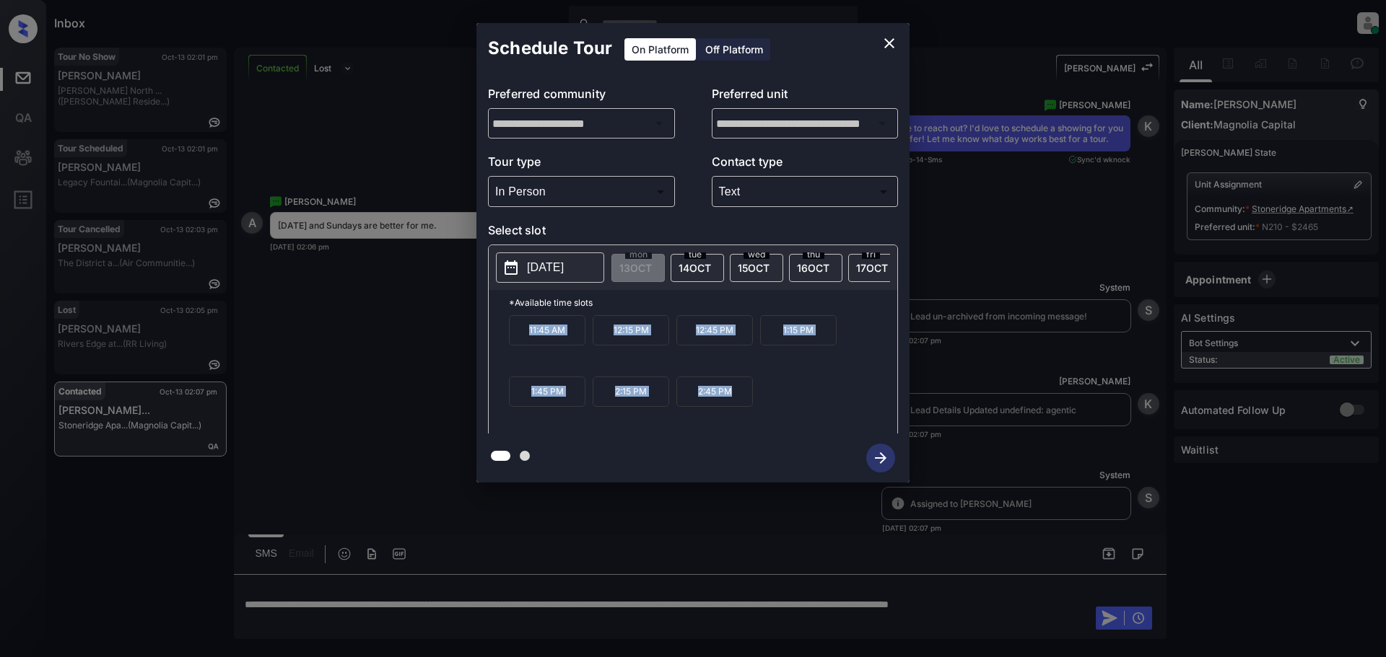
drag, startPoint x: 523, startPoint y: 336, endPoint x: 739, endPoint y: 417, distance: 230.7
click at [739, 417] on div "11:45 AM 12:15 PM 12:45 PM 1:15 PM 1:45 PM 2:15 PM 2:45 PM" at bounding box center [703, 372] width 388 height 115
click at [547, 266] on p "2025-10-19" at bounding box center [545, 267] width 37 height 17
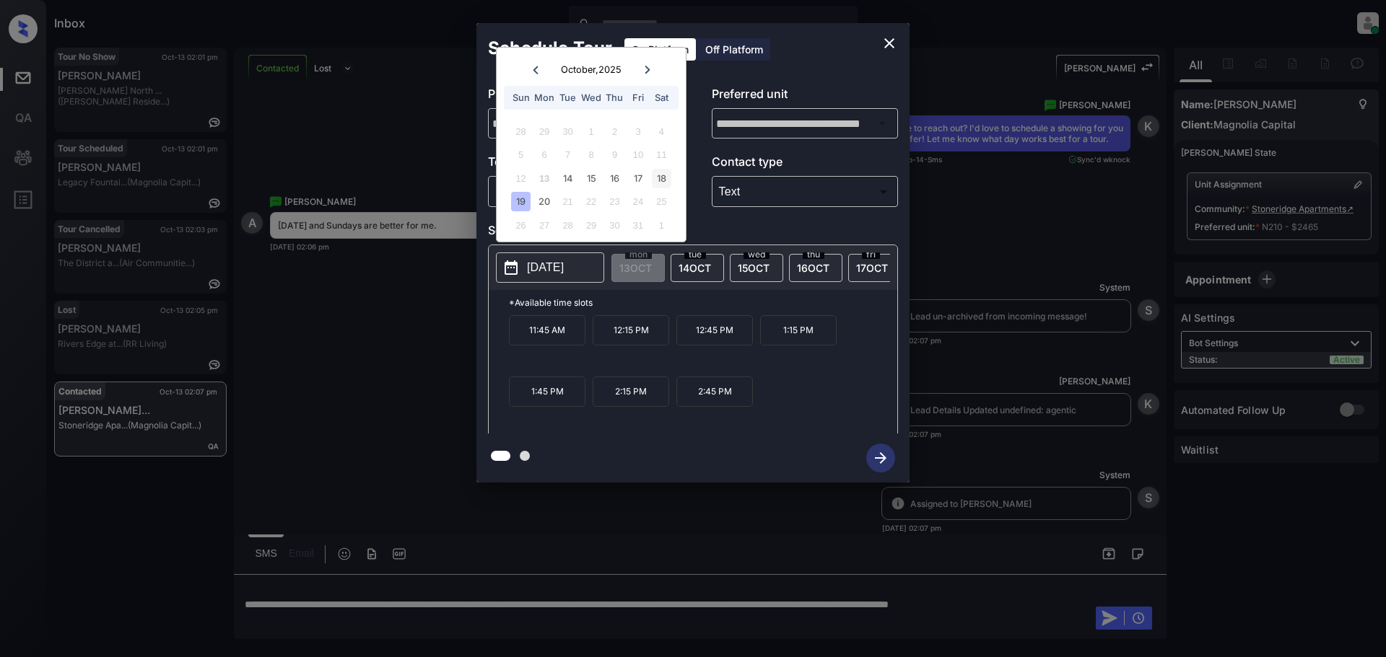
click at [657, 182] on div "18" at bounding box center [661, 178] width 19 height 19
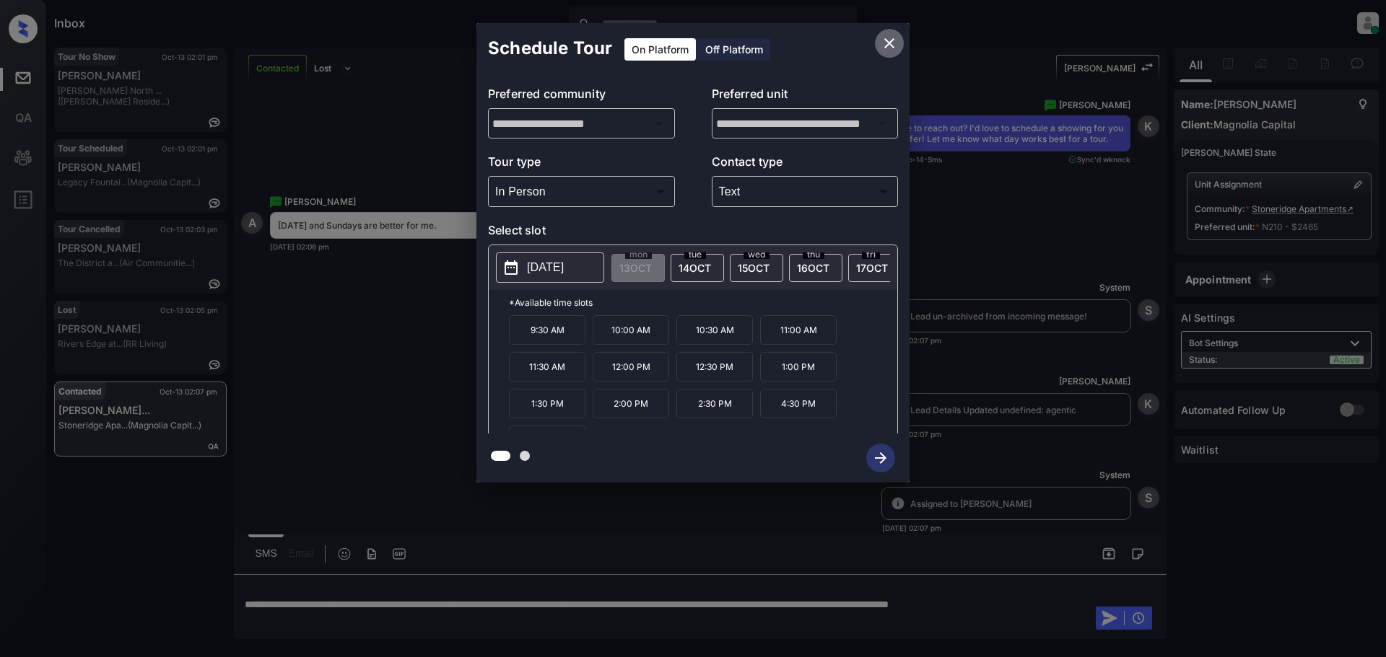
click at [887, 40] on icon "close" at bounding box center [889, 43] width 10 height 10
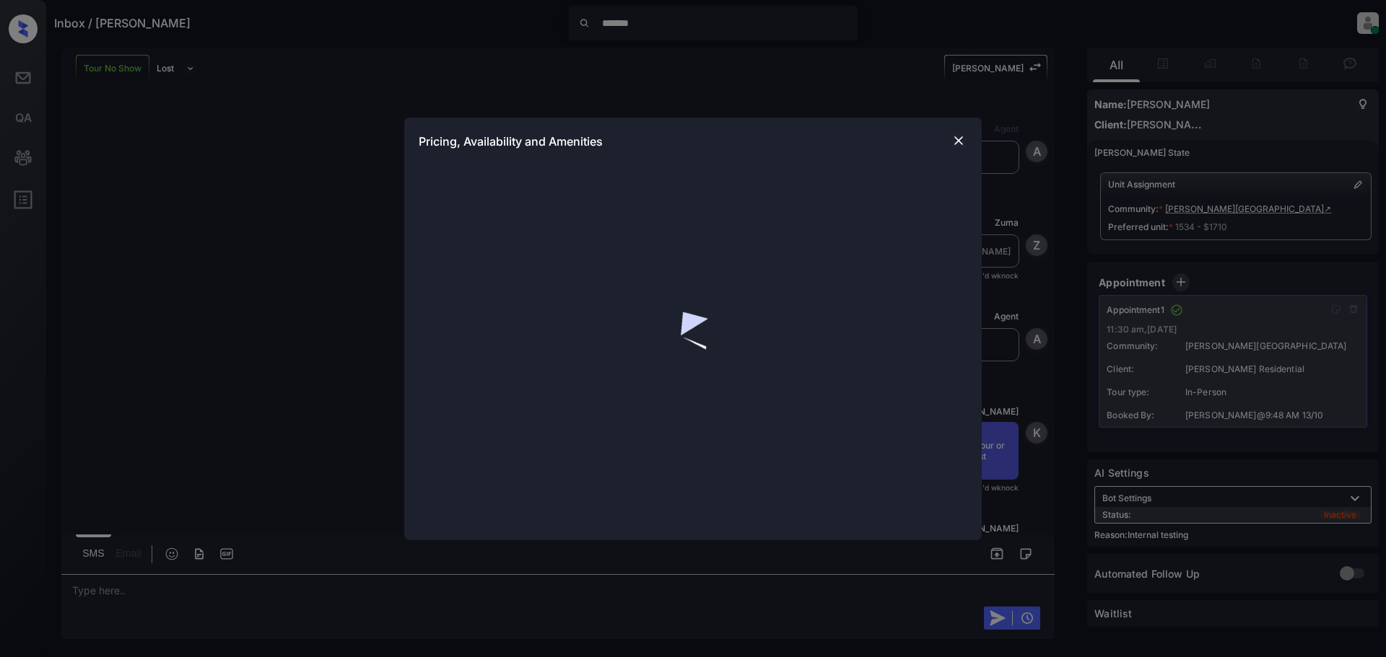
scroll to position [4562, 0]
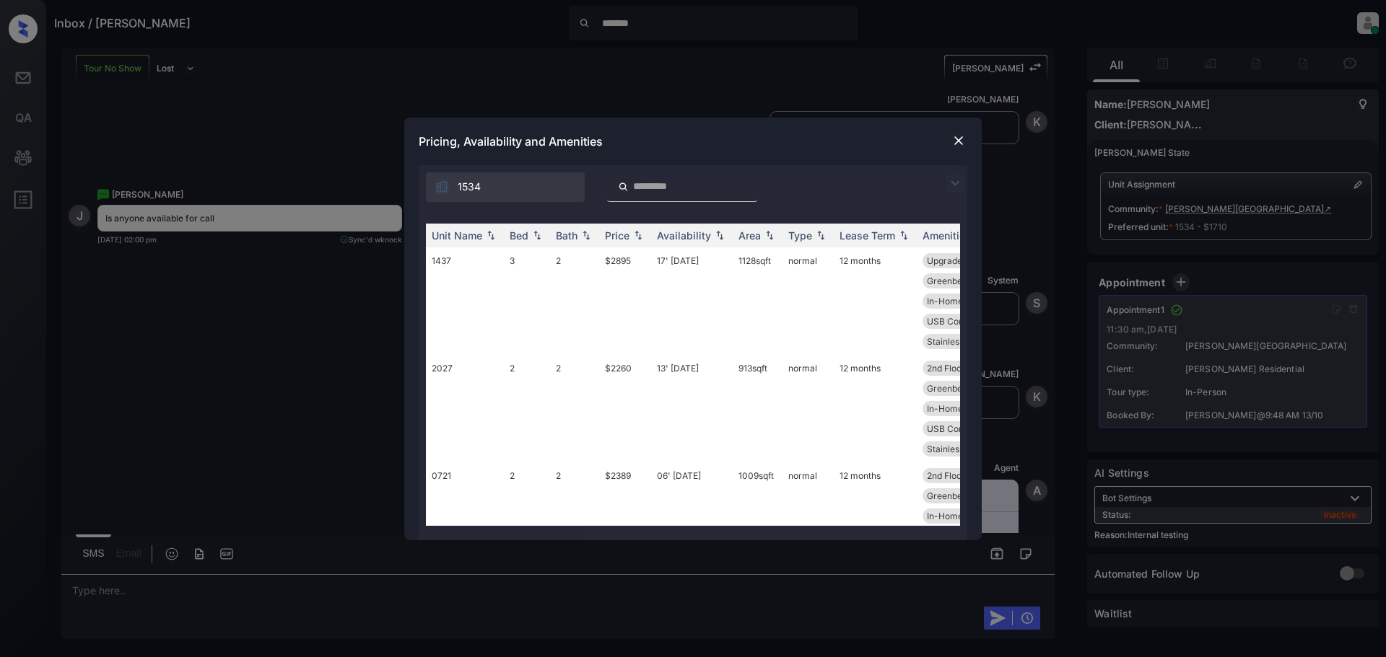
click at [958, 187] on img at bounding box center [954, 183] width 17 height 17
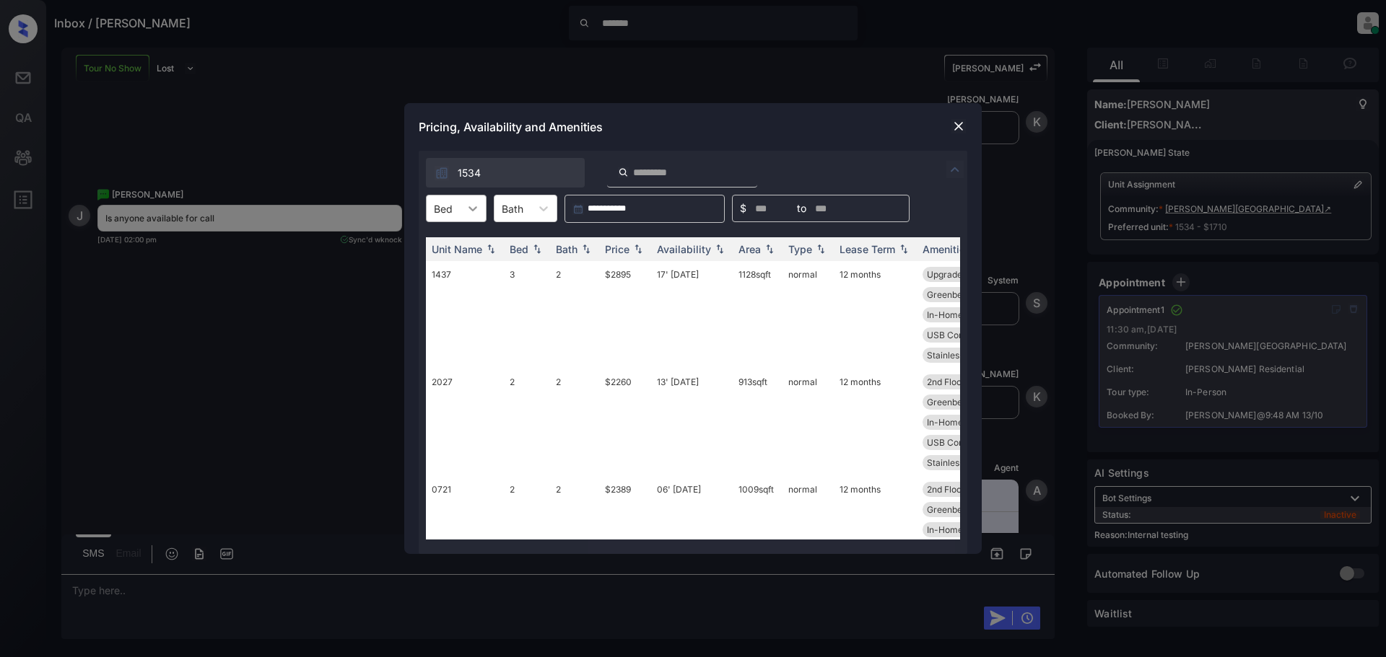
click at [481, 211] on div at bounding box center [473, 209] width 26 height 26
click at [465, 242] on div "1" at bounding box center [456, 244] width 61 height 26
click at [612, 252] on div "Price" at bounding box center [617, 249] width 25 height 12
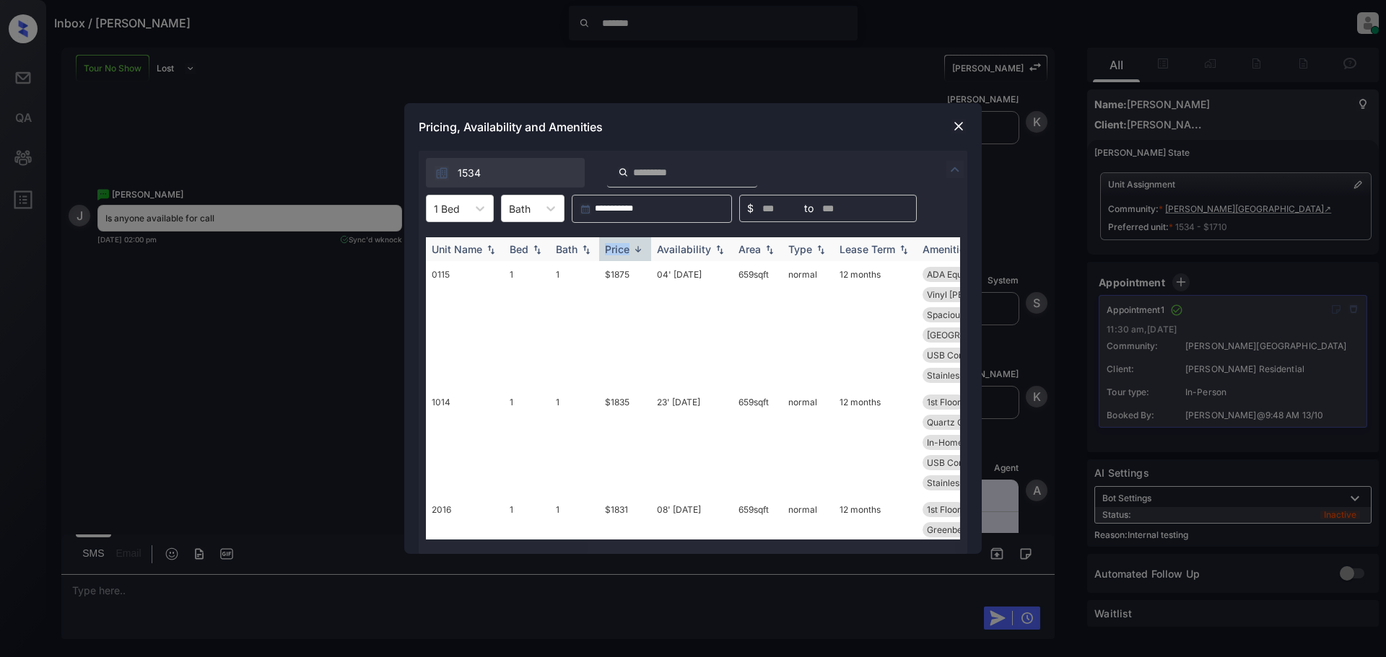
click at [612, 252] on div "Price" at bounding box center [617, 249] width 25 height 12
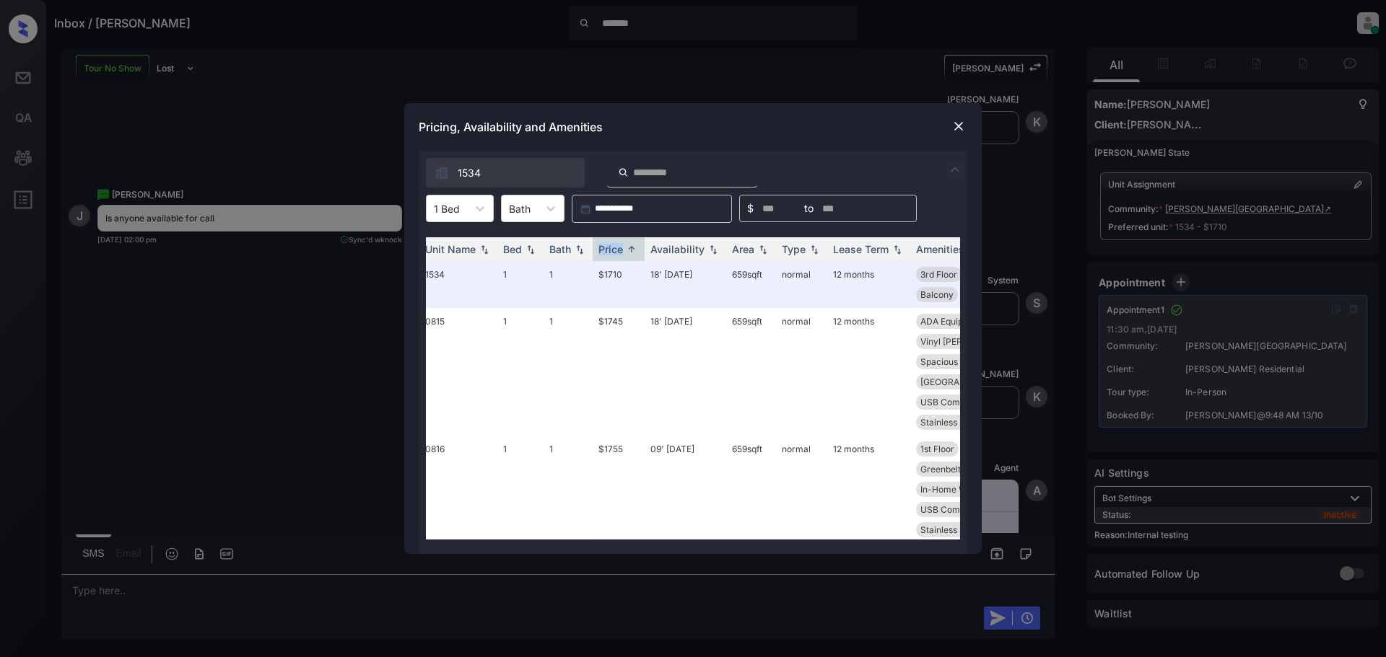
scroll to position [0, 0]
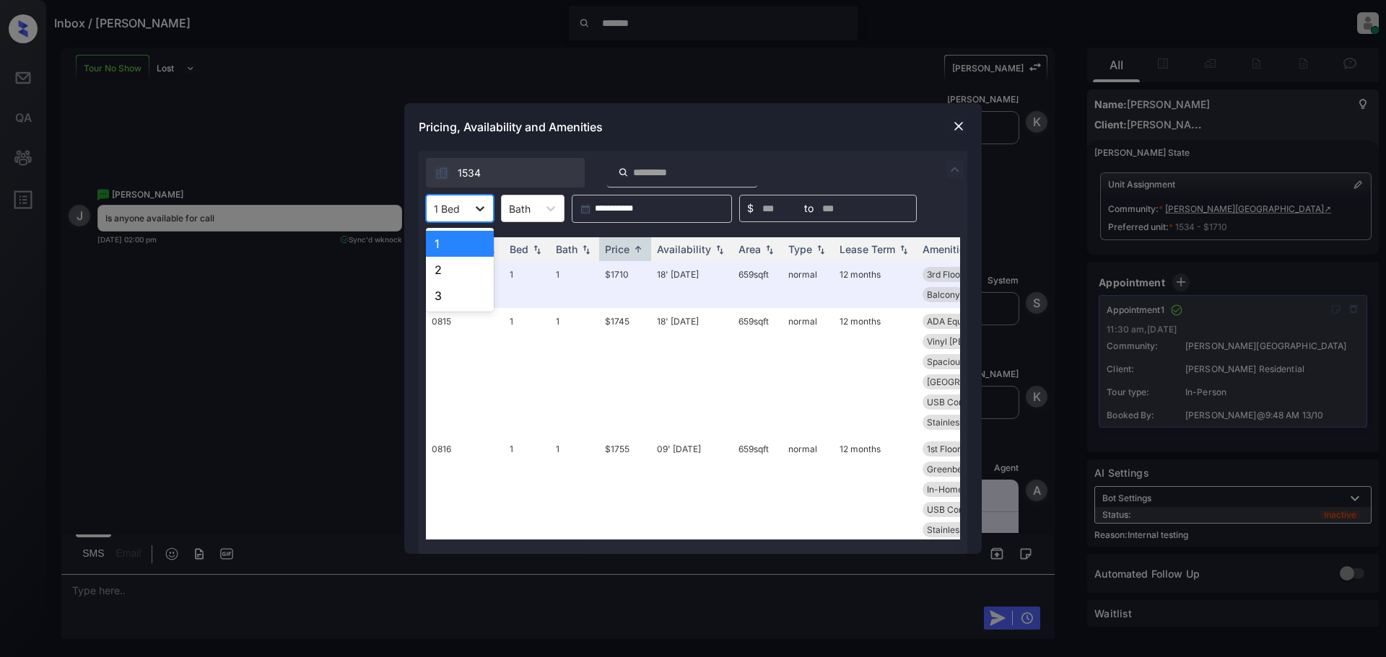
click at [481, 206] on icon at bounding box center [480, 208] width 14 height 14
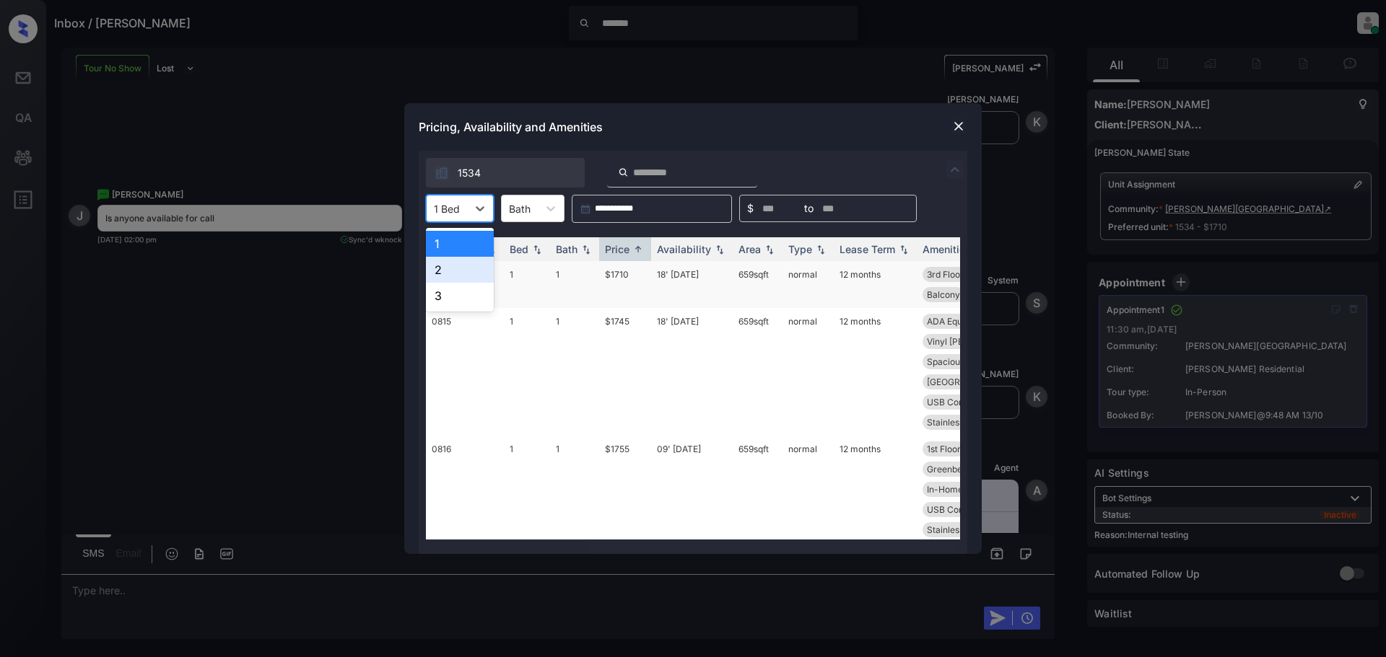
drag, startPoint x: 442, startPoint y: 267, endPoint x: 450, endPoint y: 264, distance: 9.1
click at [450, 266] on div "2" at bounding box center [460, 270] width 68 height 26
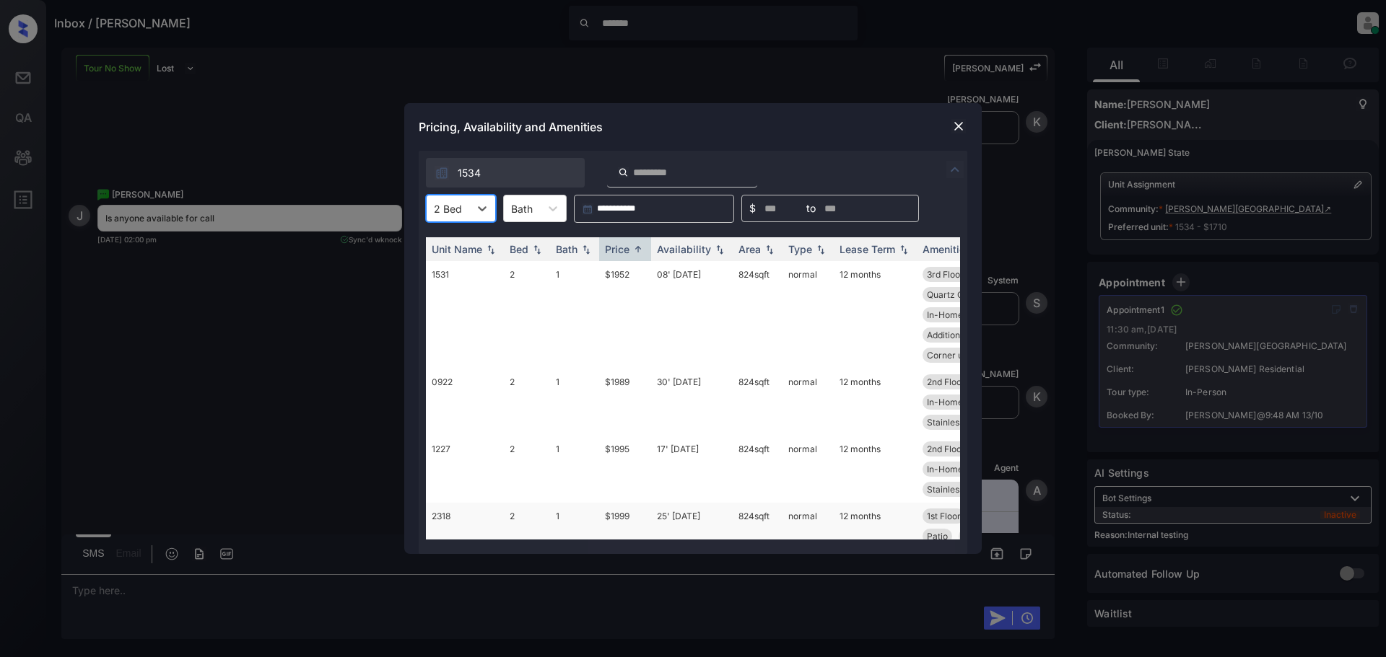
click at [608, 515] on td "$1999" at bounding box center [625, 536] width 52 height 67
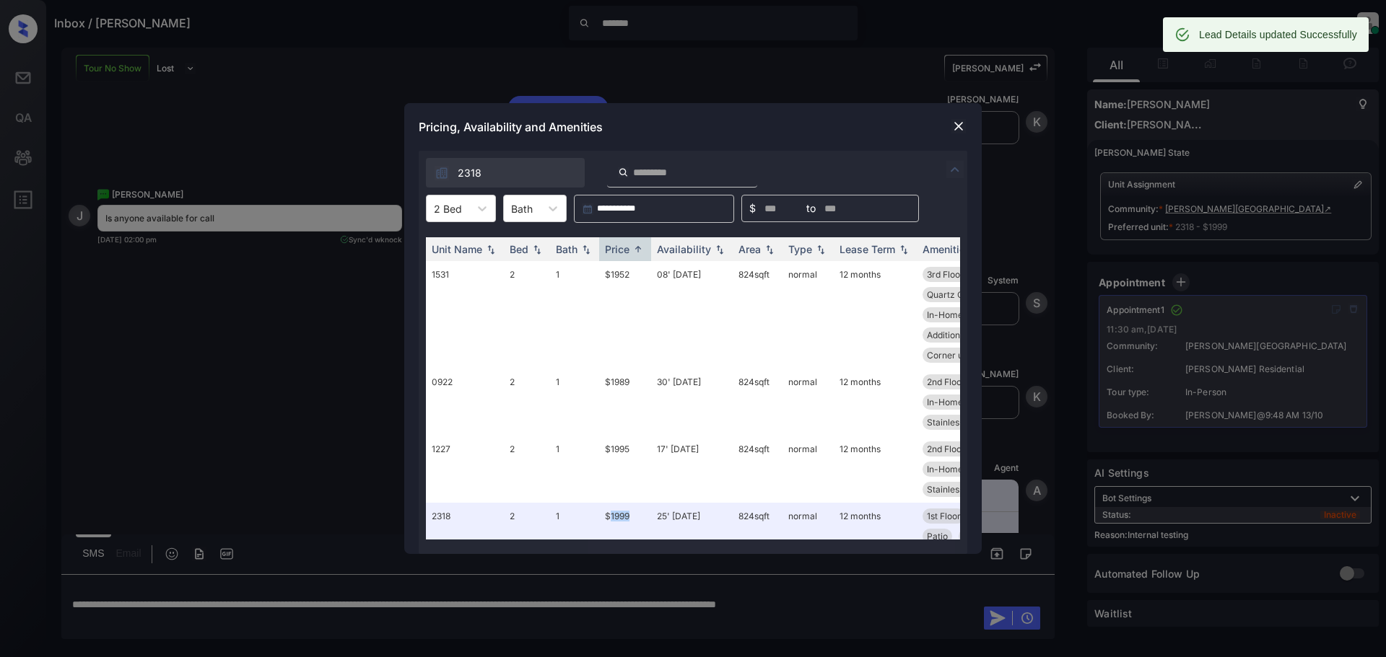
click at [961, 127] on img at bounding box center [958, 126] width 14 height 14
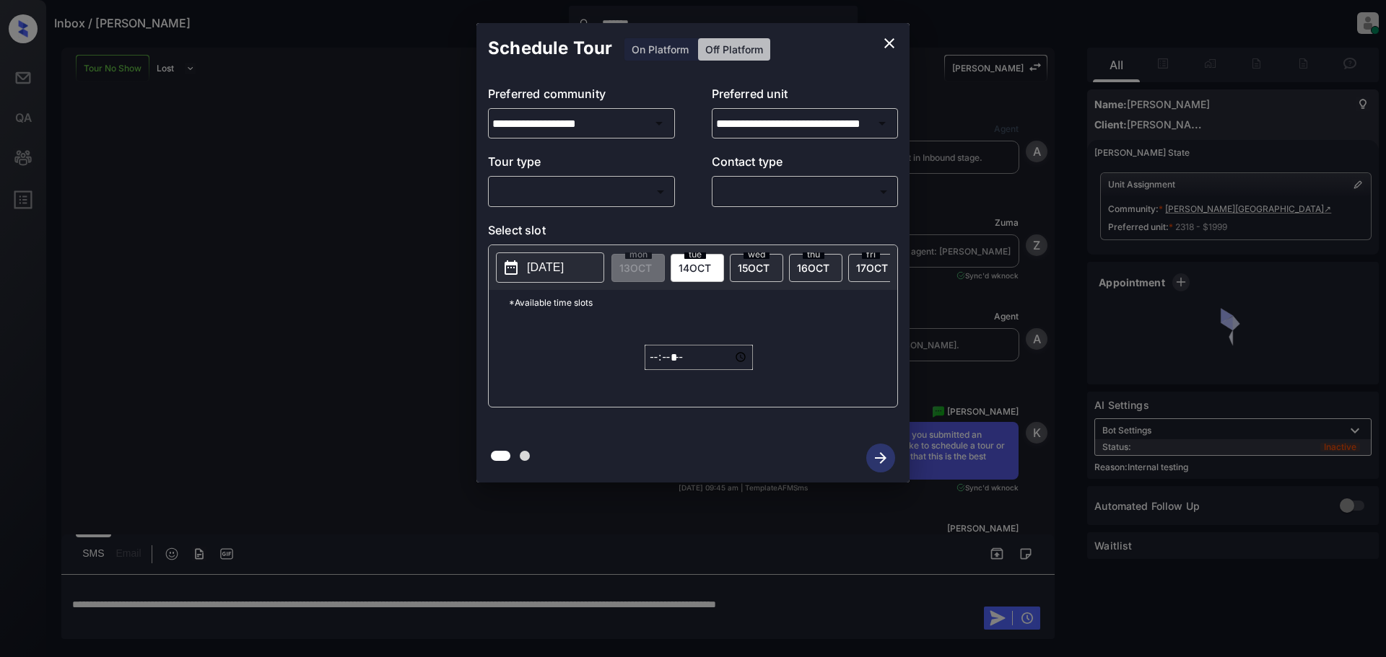
scroll to position [4562, 0]
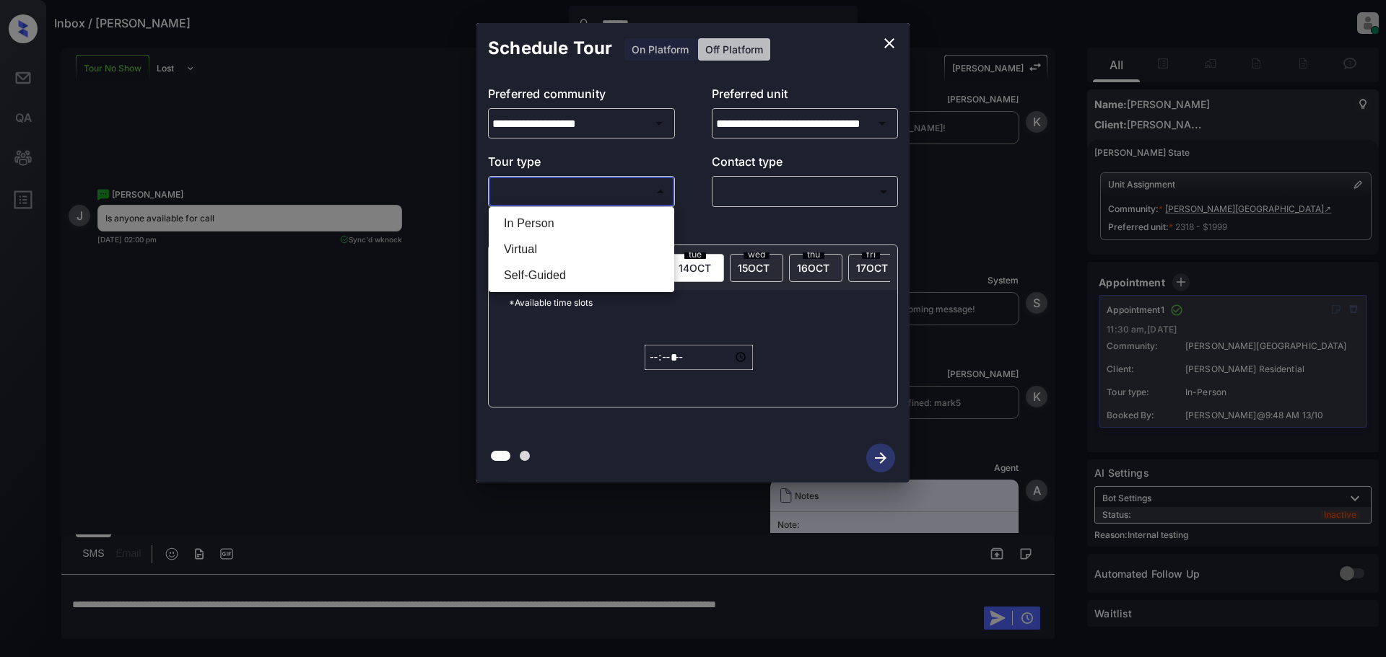
click at [530, 198] on body "Inbox / [PERSON_NAME] ******* Lyzzelle [PERSON_NAME] Online Set yourself offlin…" at bounding box center [693, 328] width 1386 height 657
type input "**********"
click at [511, 225] on li "In Person" at bounding box center [581, 224] width 178 height 26
type input "********"
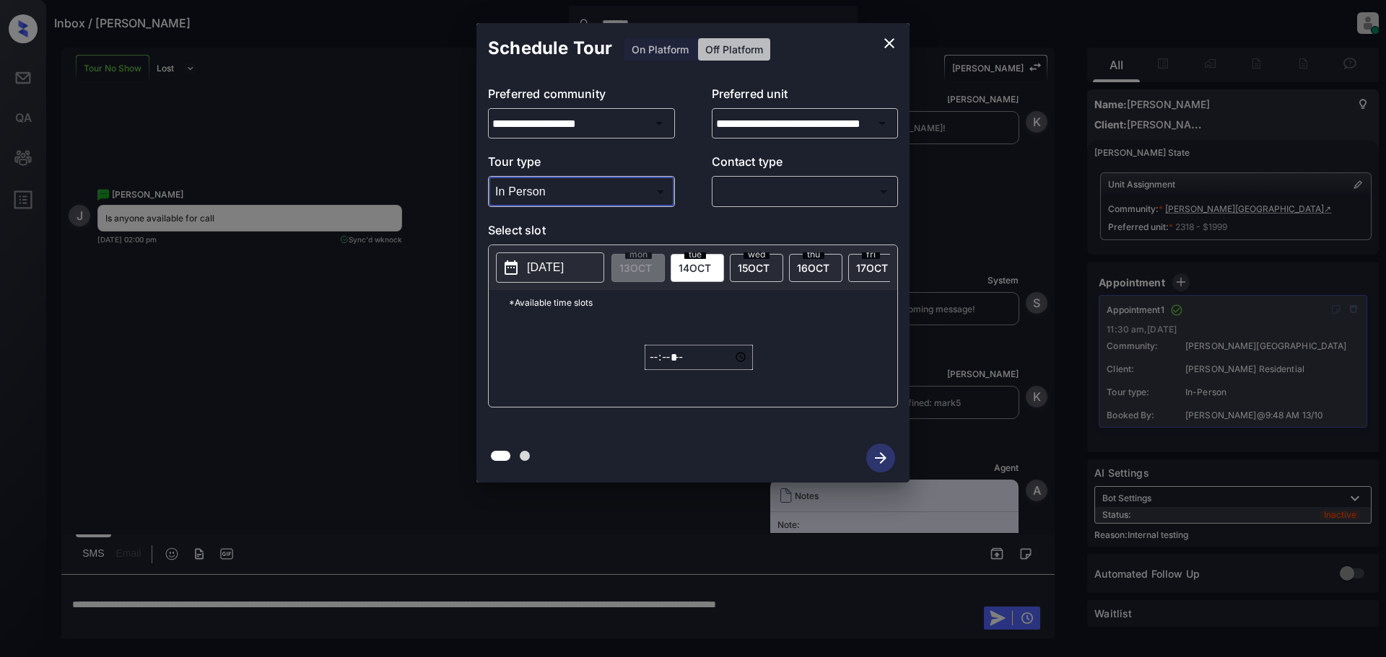
click at [561, 198] on body "Inbox / [PERSON_NAME] ******* Lyzzelle [PERSON_NAME] Online Set yourself offlin…" at bounding box center [693, 328] width 1386 height 657
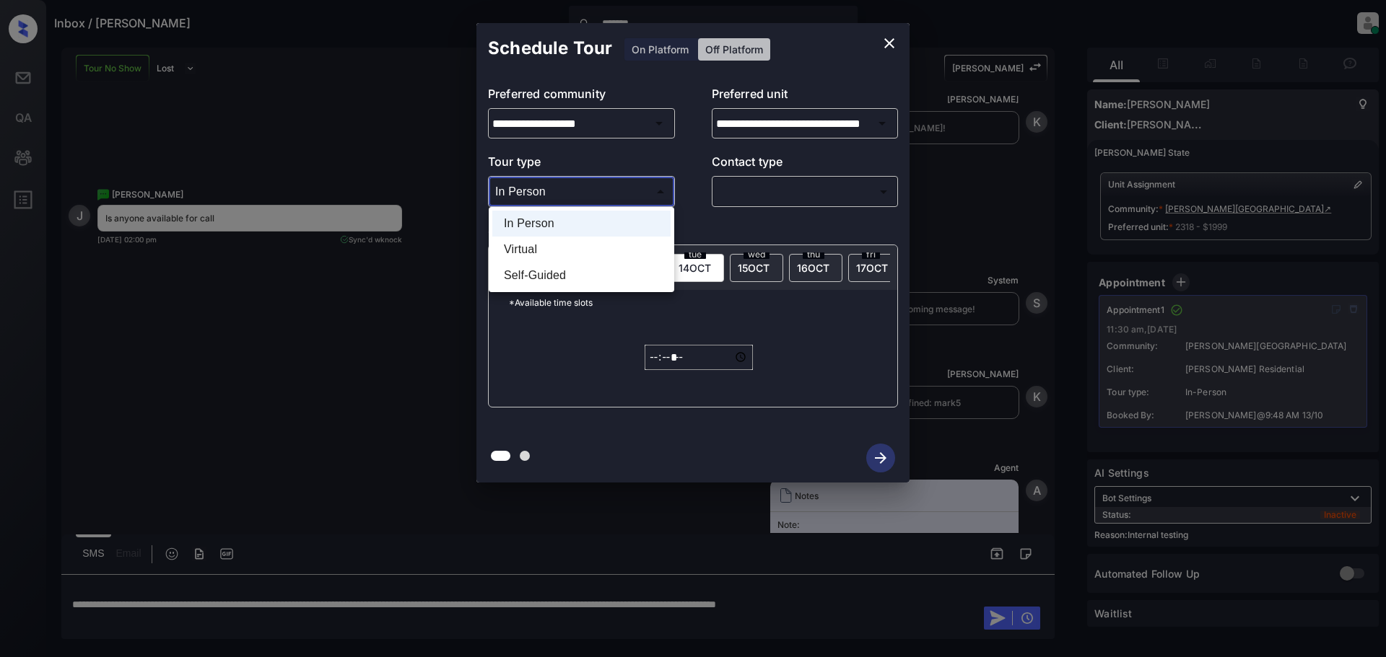
click at [292, 277] on div at bounding box center [693, 328] width 1386 height 657
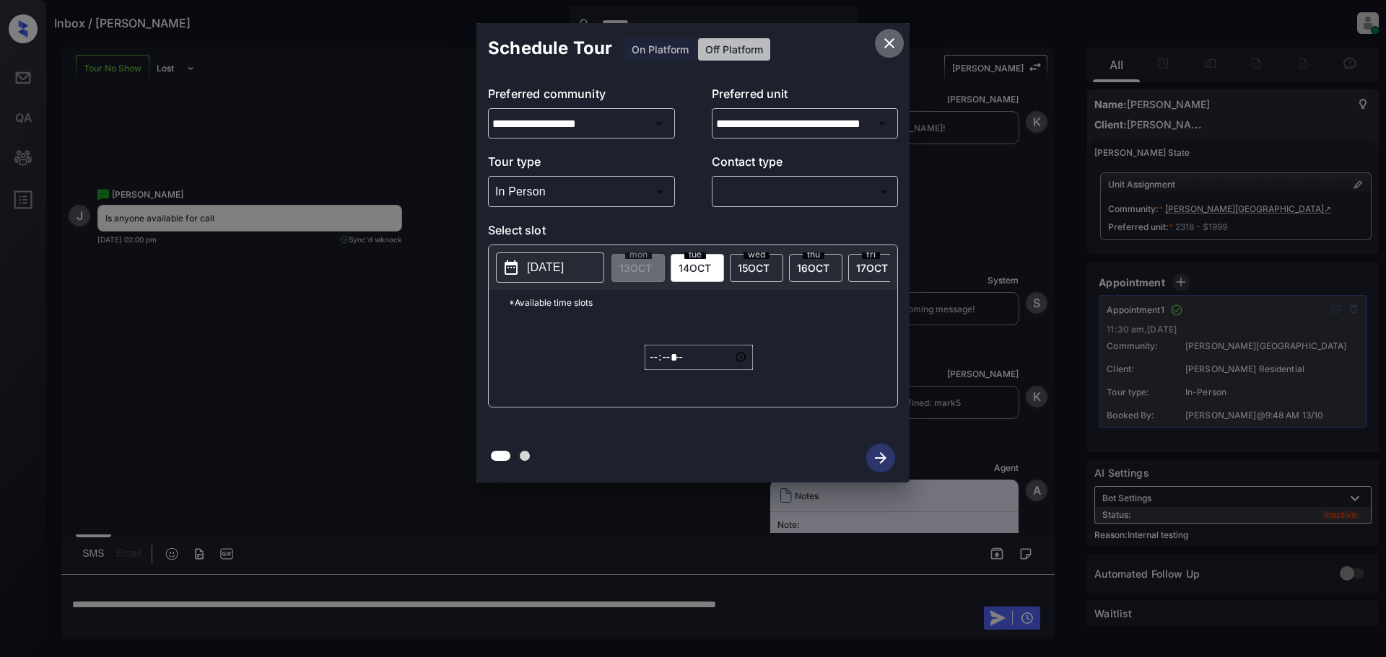
click at [891, 46] on icon "close" at bounding box center [888, 43] width 17 height 17
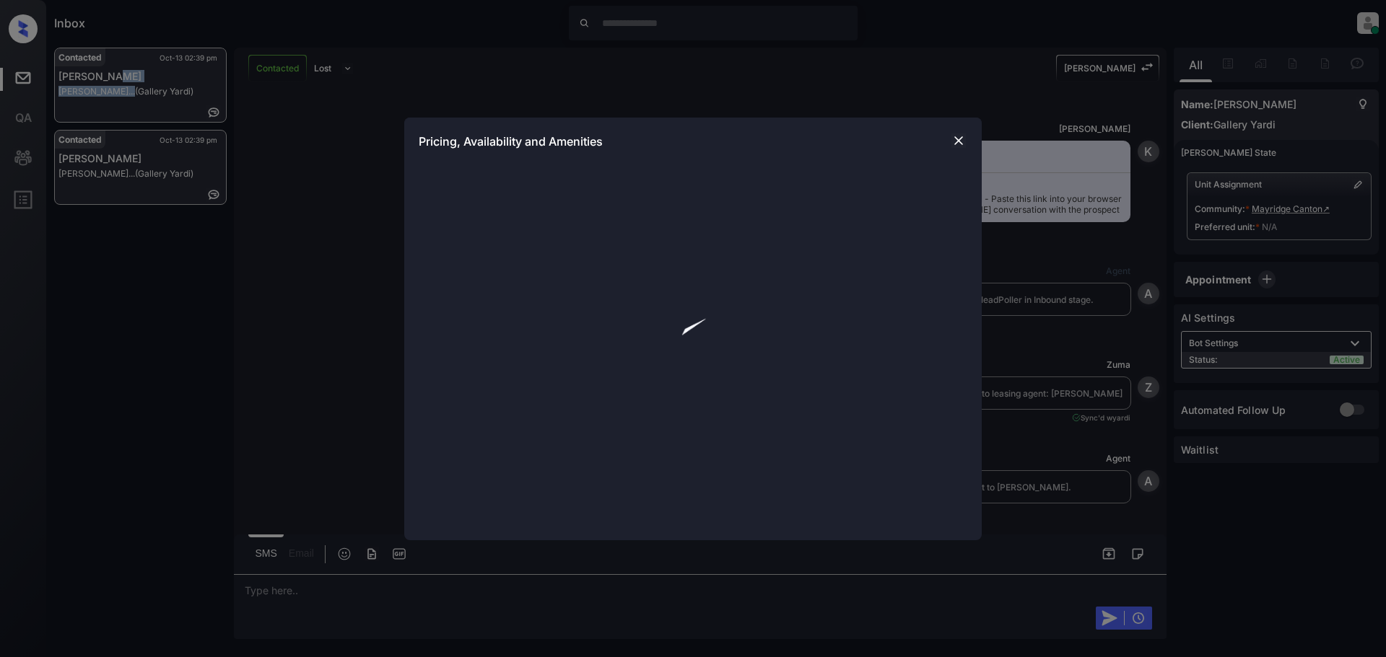
scroll to position [2839, 0]
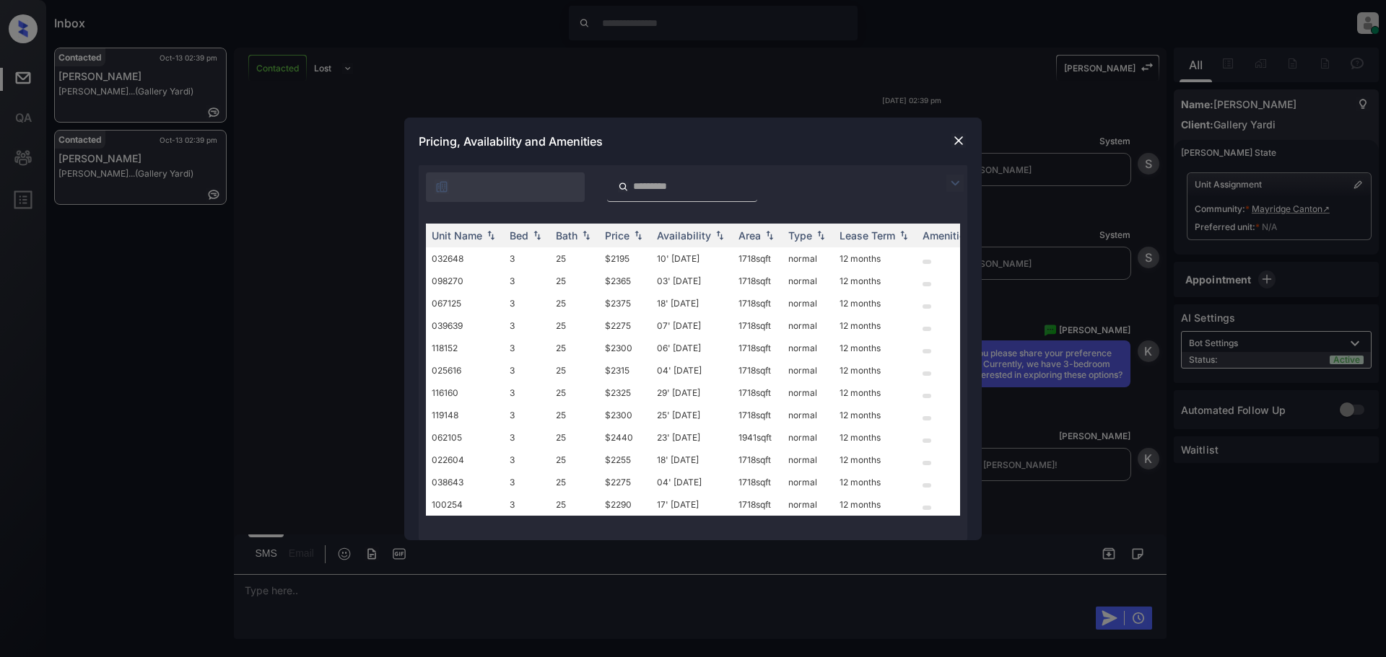
click at [979, 178] on div "**********" at bounding box center [692, 352] width 577 height 375
click at [958, 185] on img at bounding box center [954, 183] width 17 height 17
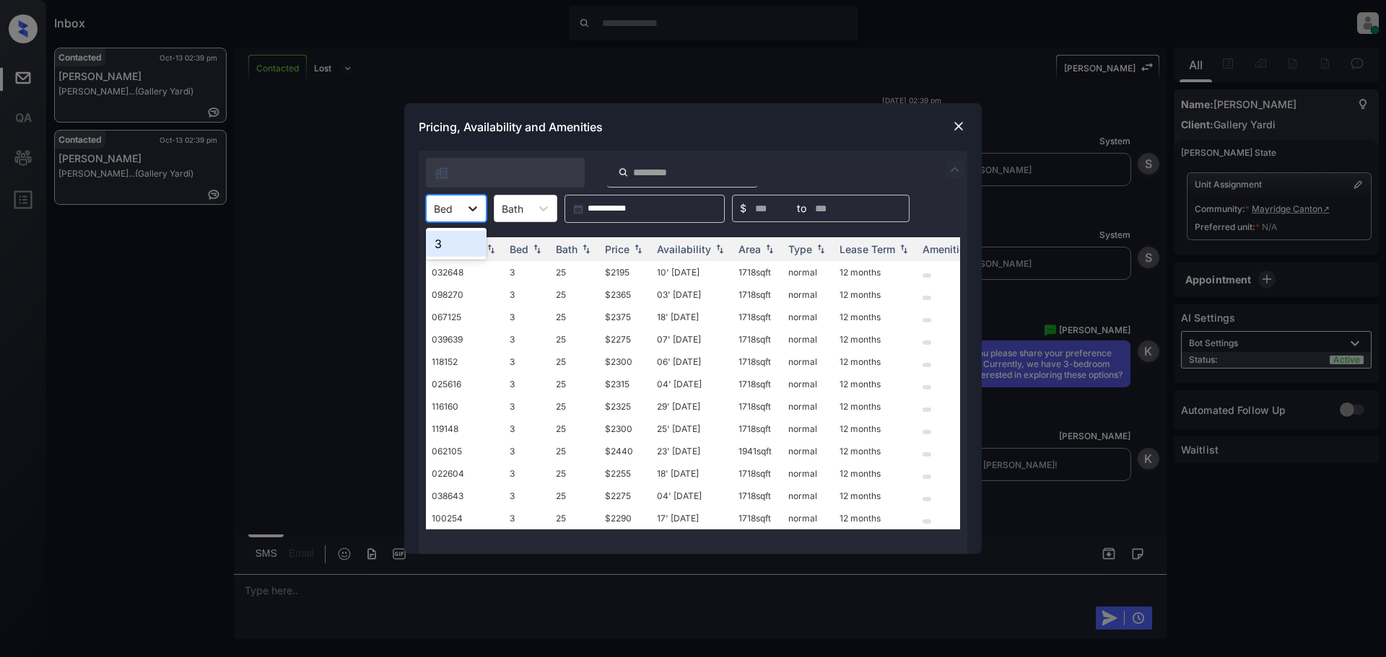
click at [478, 206] on icon at bounding box center [472, 208] width 14 height 14
click at [449, 247] on div "3" at bounding box center [456, 244] width 61 height 26
click at [956, 125] on img at bounding box center [958, 126] width 14 height 14
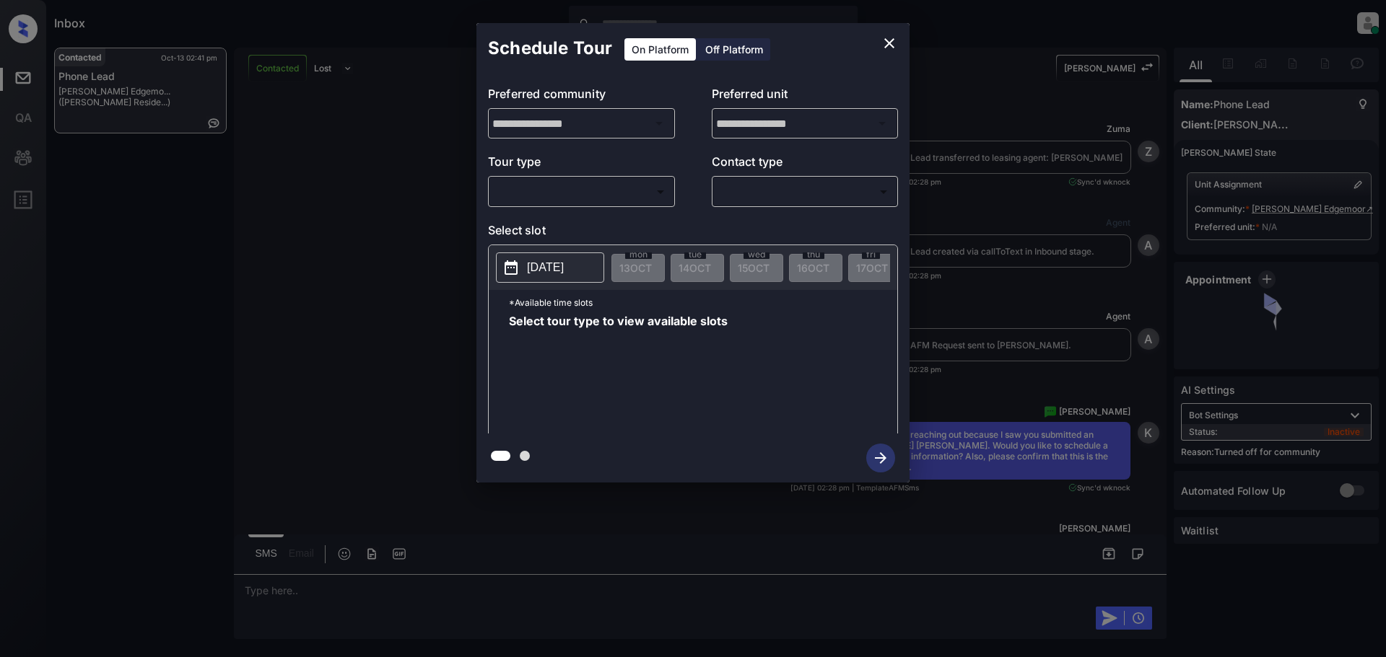
scroll to position [2161, 0]
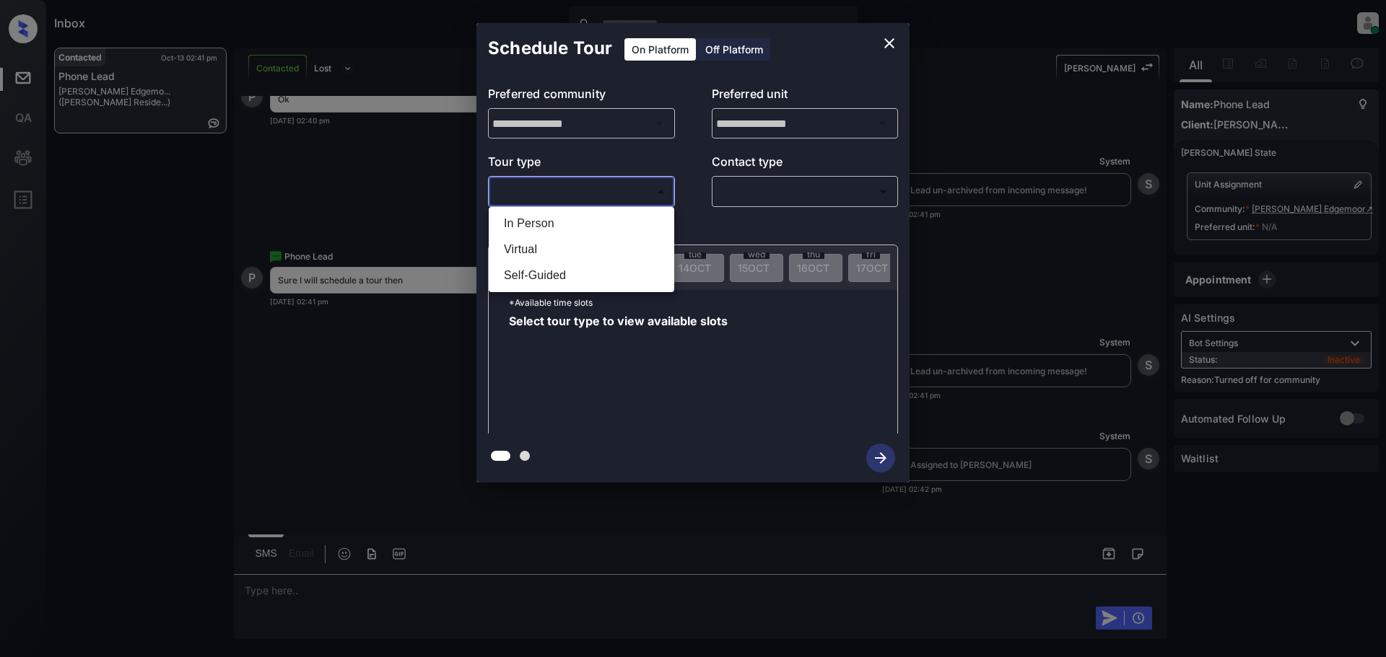
click at [585, 191] on body "Inbox Lyzzelle M. Ceralde Online Set yourself offline Set yourself on break Pro…" at bounding box center [693, 328] width 1386 height 657
drag, startPoint x: 509, startPoint y: 245, endPoint x: 591, endPoint y: 219, distance: 85.6
click at [514, 243] on li "Virtual" at bounding box center [581, 250] width 178 height 26
type input "*******"
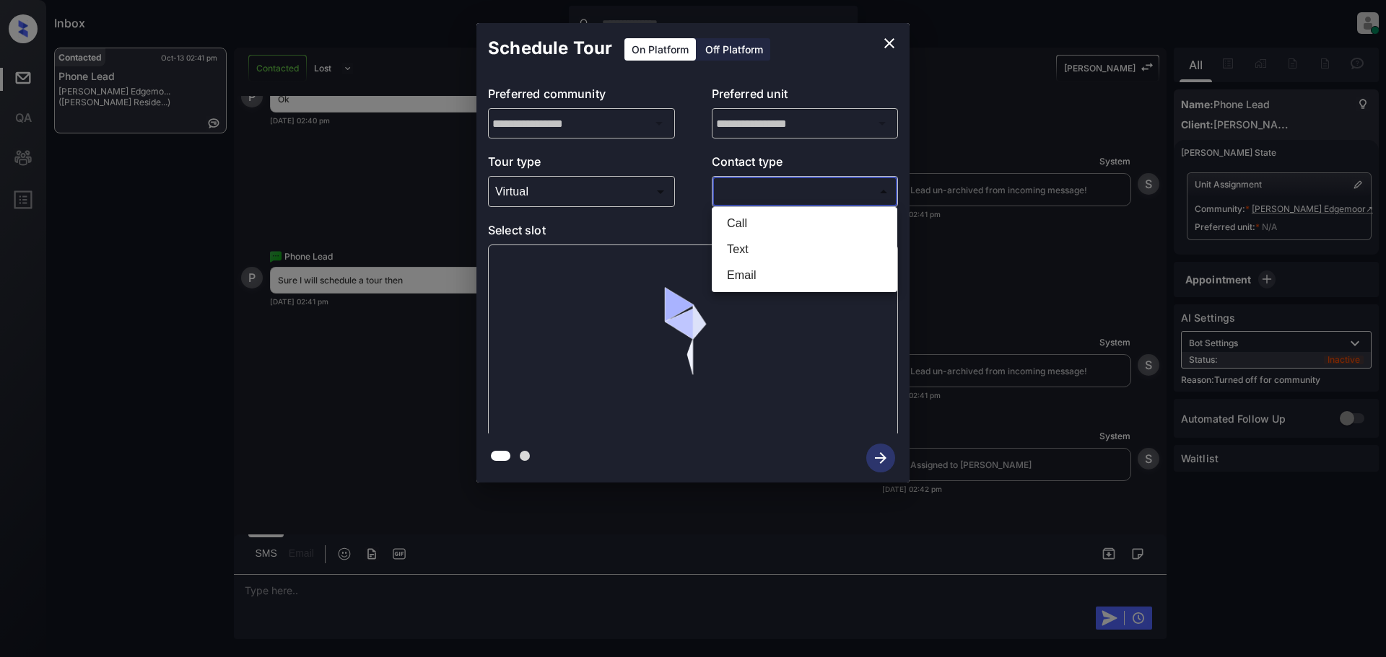
drag, startPoint x: 721, startPoint y: 187, endPoint x: 792, endPoint y: 187, distance: 71.4
click at [761, 186] on body "Inbox Lyzzelle M. Ceralde Online Set yourself offline Set yourself on break Pro…" at bounding box center [693, 328] width 1386 height 657
drag, startPoint x: 738, startPoint y: 249, endPoint x: 770, endPoint y: 245, distance: 32.0
click at [744, 249] on li "Text" at bounding box center [804, 250] width 178 height 26
type input "****"
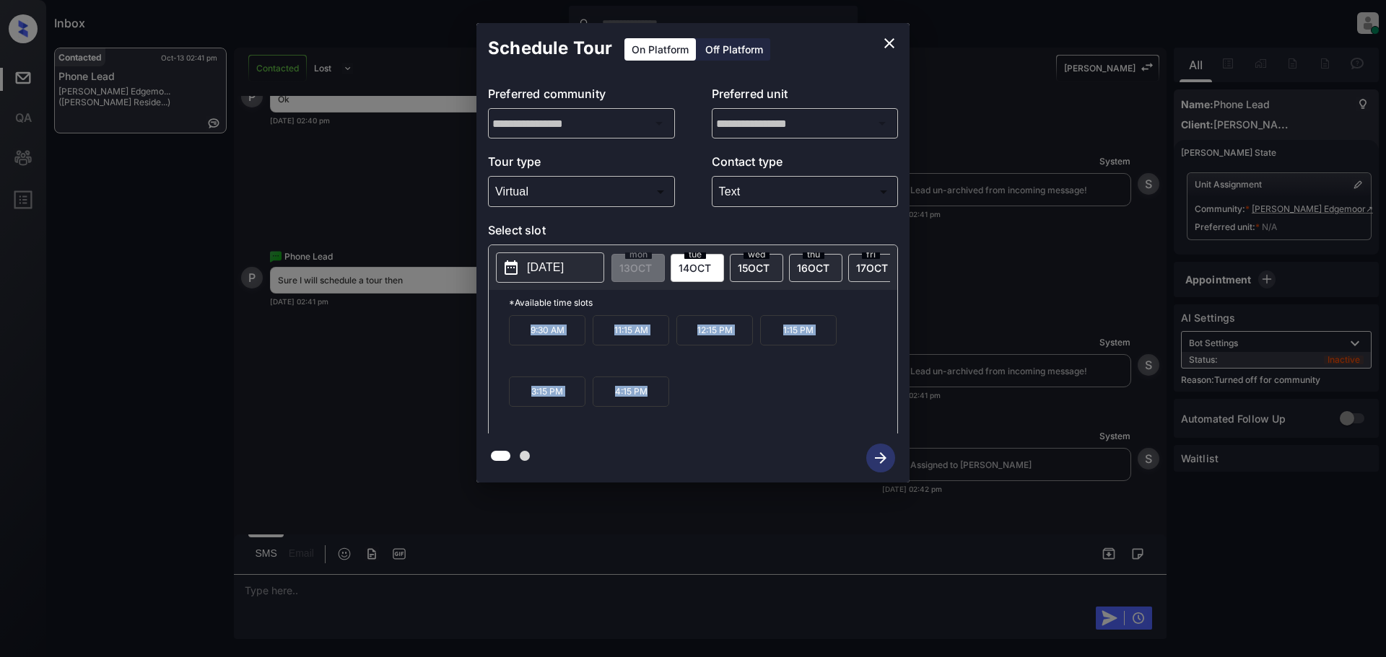
drag, startPoint x: 522, startPoint y: 335, endPoint x: 642, endPoint y: 406, distance: 140.1
click at [659, 405] on div "9:30 AM 11:15 AM 12:15 PM 1:15 PM 3:15 PM 4:15 PM" at bounding box center [703, 372] width 388 height 115
copy div "9:30 AM 11:15 AM 12:15 PM 1:15 PM 3:15 PM 4:15 PM"
click at [889, 42] on icon "close" at bounding box center [888, 43] width 17 height 17
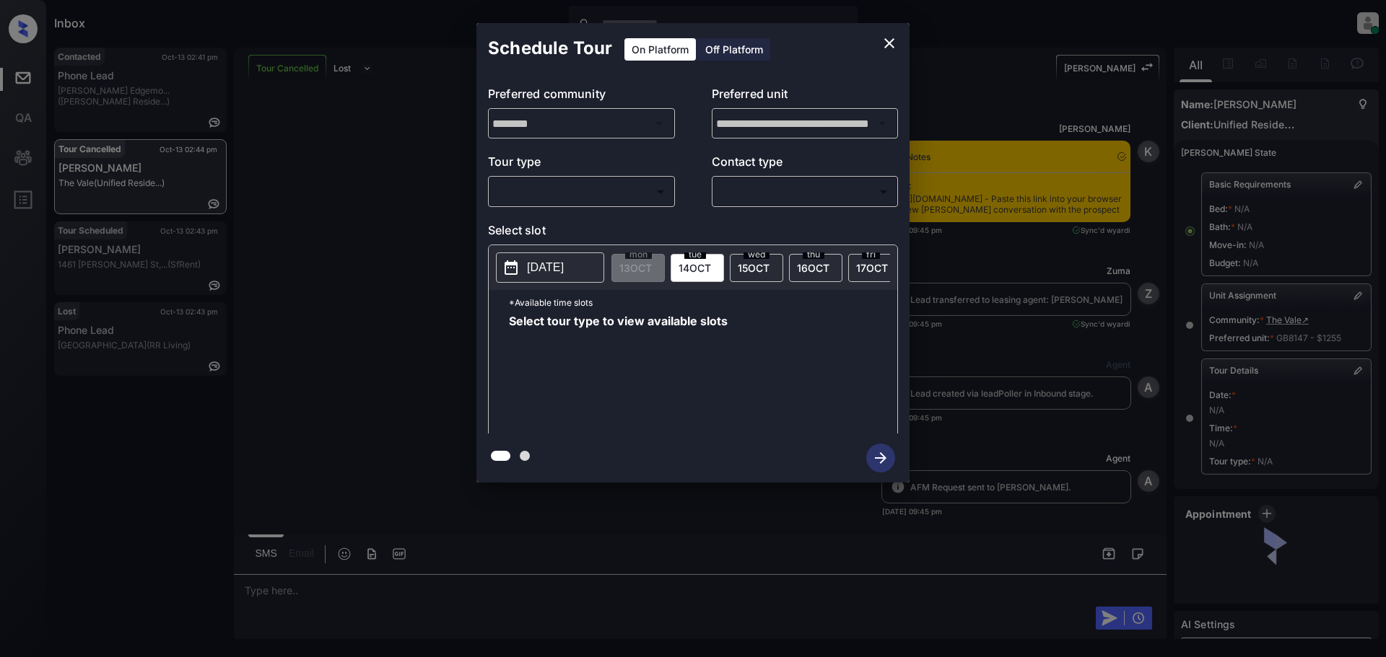
scroll to position [69, 0]
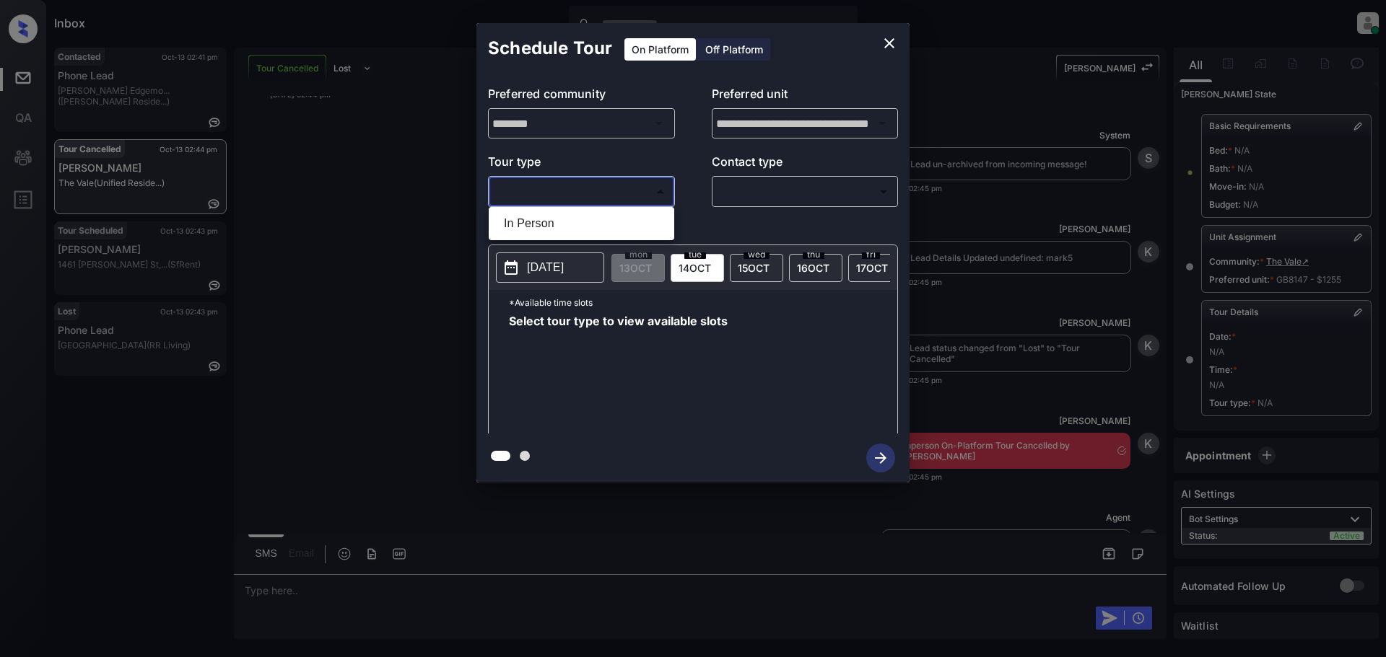
click at [572, 192] on body "Inbox Lyzzelle M. Ceralde Online Set yourself offline Set yourself on break Pro…" at bounding box center [693, 328] width 1386 height 657
click at [562, 219] on li "In Person" at bounding box center [581, 224] width 178 height 26
type input "********"
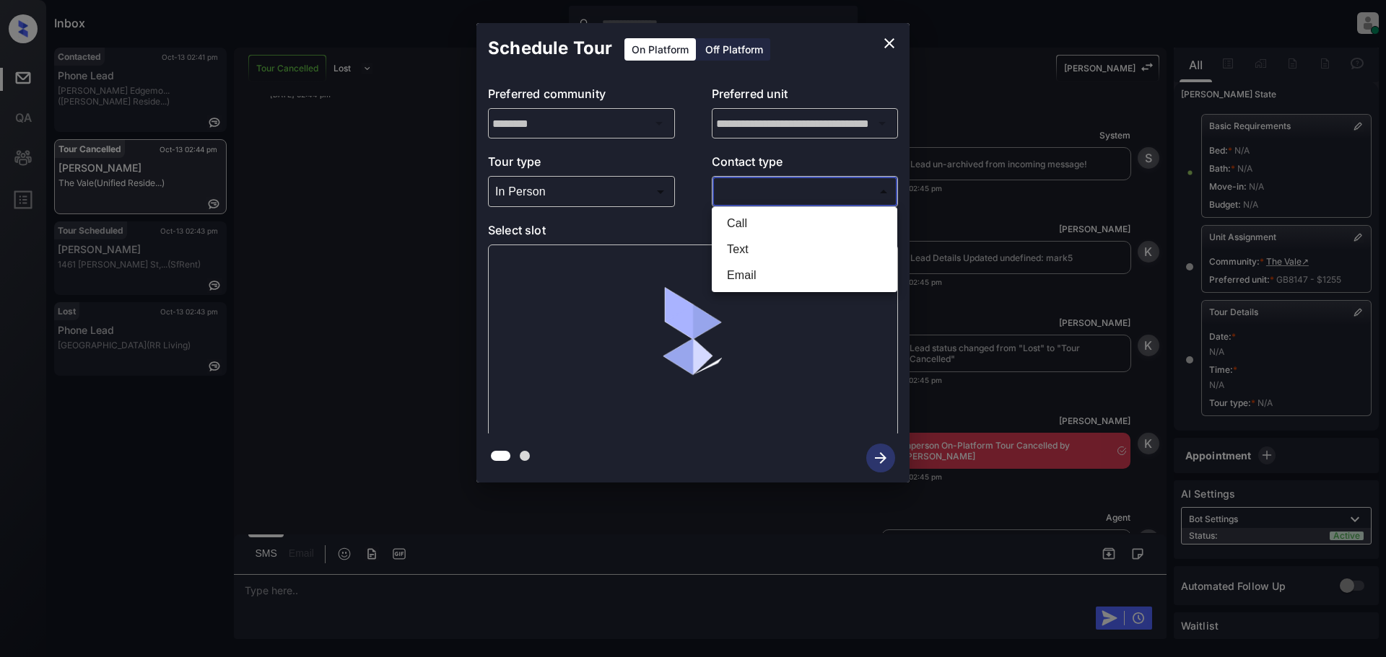
drag, startPoint x: 779, startPoint y: 190, endPoint x: 789, endPoint y: 211, distance: 22.9
click at [784, 192] on body "Inbox Lyzzelle M. Ceralde Online Set yourself offline Set yourself on break Pro…" at bounding box center [693, 328] width 1386 height 657
click at [756, 249] on li "Text" at bounding box center [804, 250] width 178 height 26
type input "****"
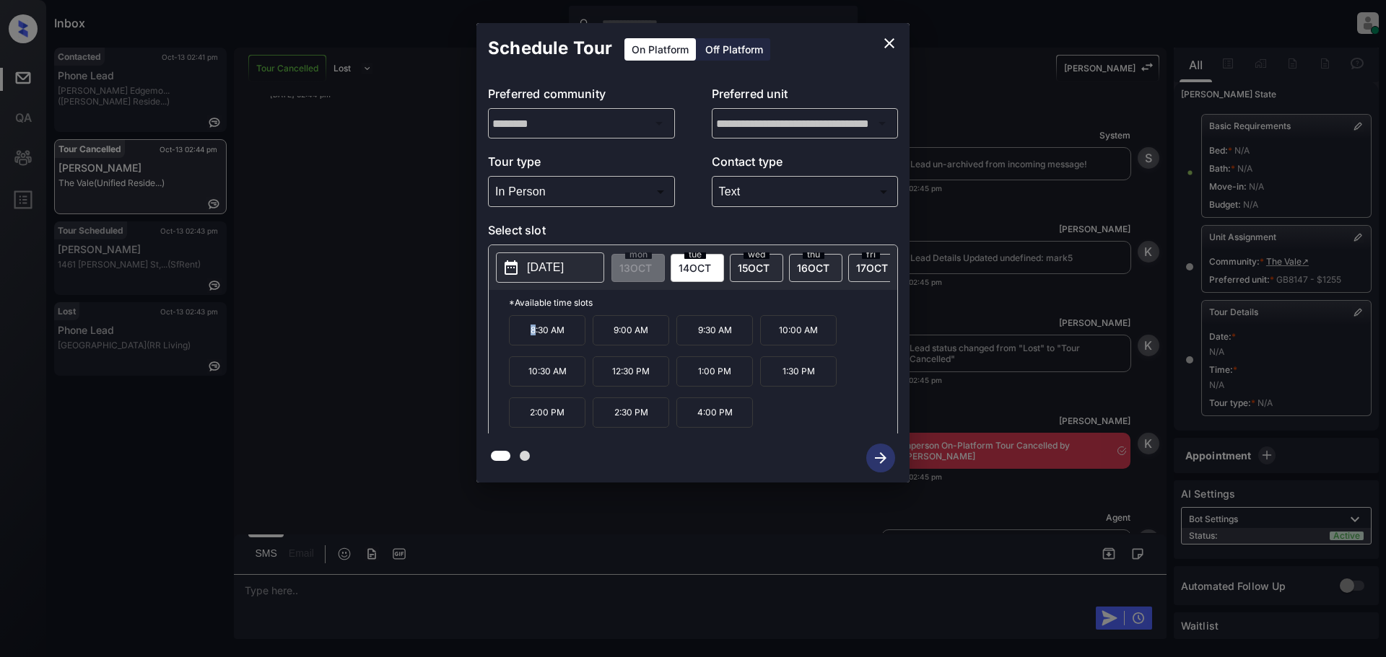
drag, startPoint x: 521, startPoint y: 344, endPoint x: 534, endPoint y: 344, distance: 13.0
click at [534, 344] on p "8:30 AM" at bounding box center [547, 330] width 76 height 30
drag, startPoint x: 520, startPoint y: 421, endPoint x: 779, endPoint y: 404, distance: 259.7
click at [756, 429] on div "8:30 AM 9:00 AM 9:30 AM 10:00 AM 10:30 AM 12:30 PM 1:00 PM 1:30 PM 2:00 PM 2:30…" at bounding box center [703, 372] width 388 height 115
drag, startPoint x: 778, startPoint y: 379, endPoint x: 821, endPoint y: 438, distance: 72.9
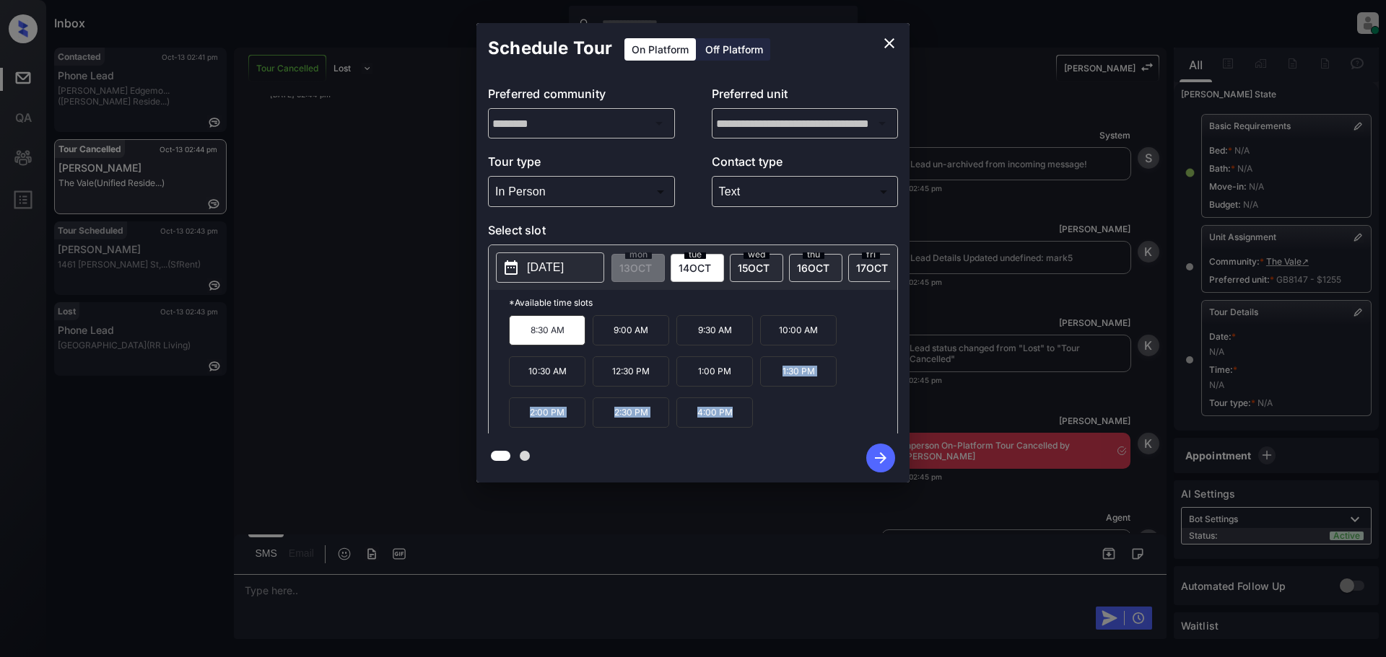
click at [821, 438] on div "**********" at bounding box center [692, 253] width 433 height 460
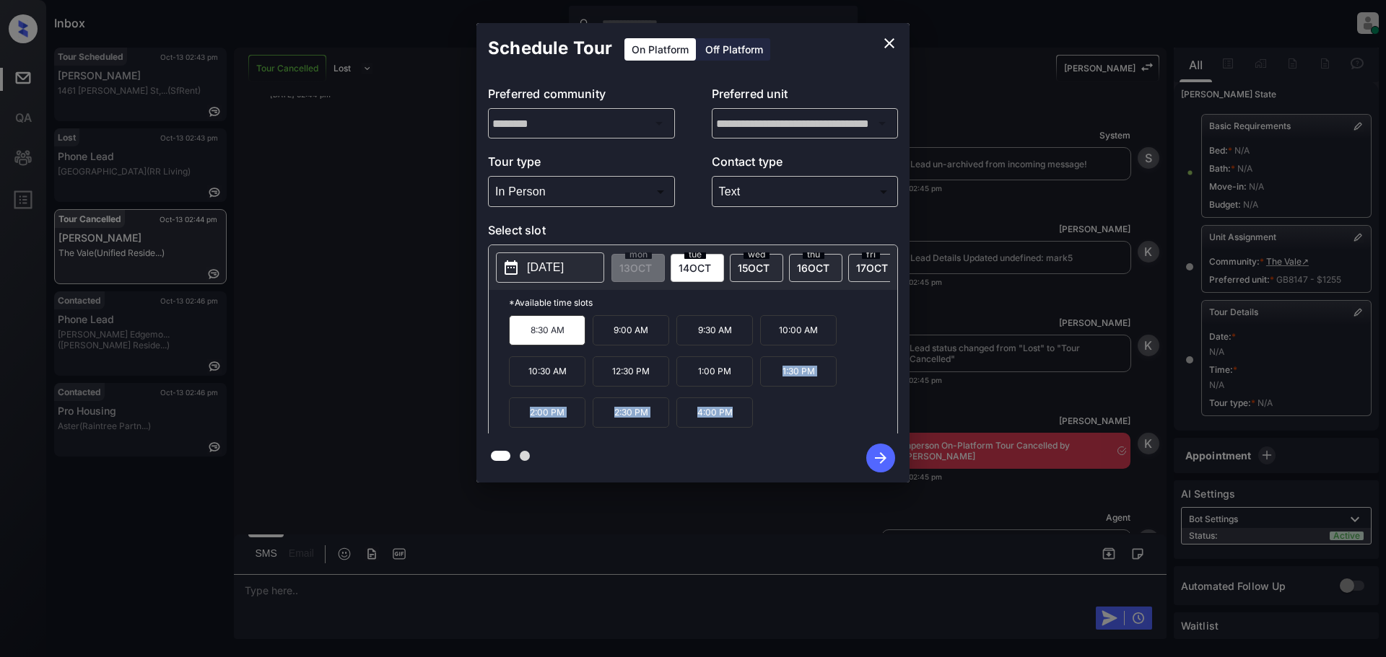
copy div "1:30 PM 2:00 PM 2:30 PM 4:00 PM"
drag, startPoint x: 266, startPoint y: 591, endPoint x: 273, endPoint y: 587, distance: 8.1
click at [273, 587] on div at bounding box center [693, 328] width 1386 height 657
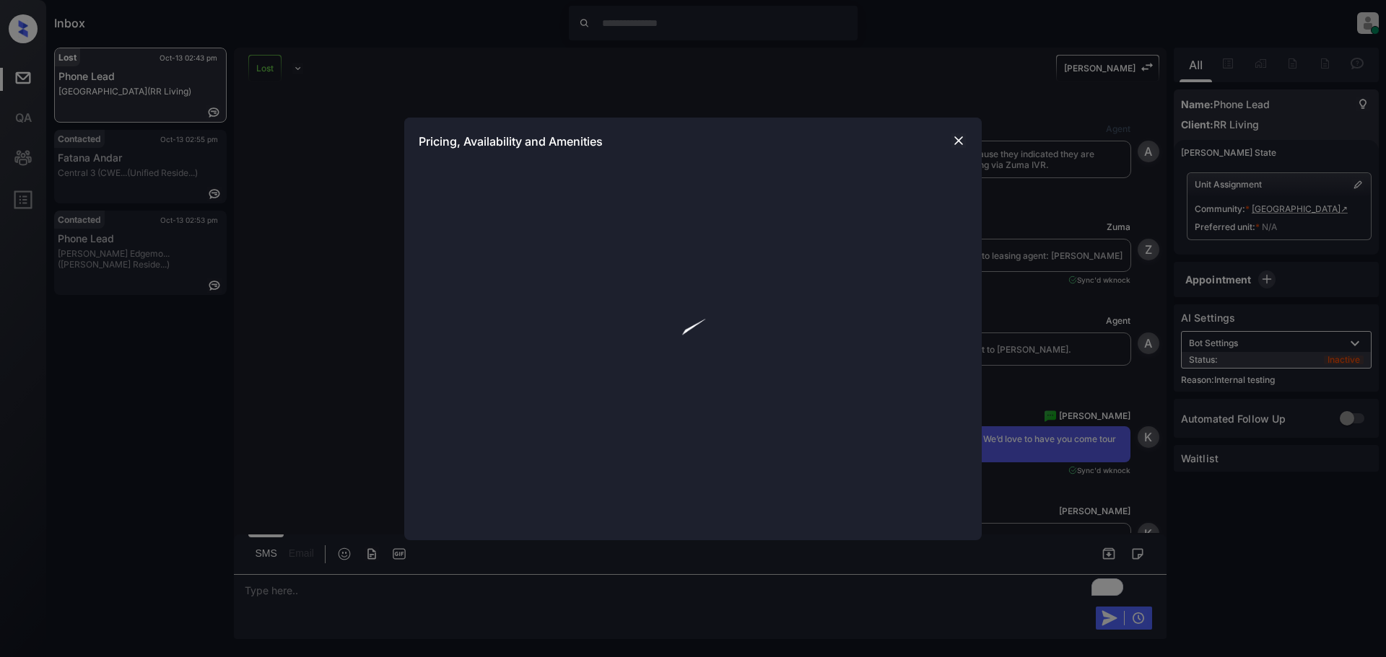
scroll to position [3818, 0]
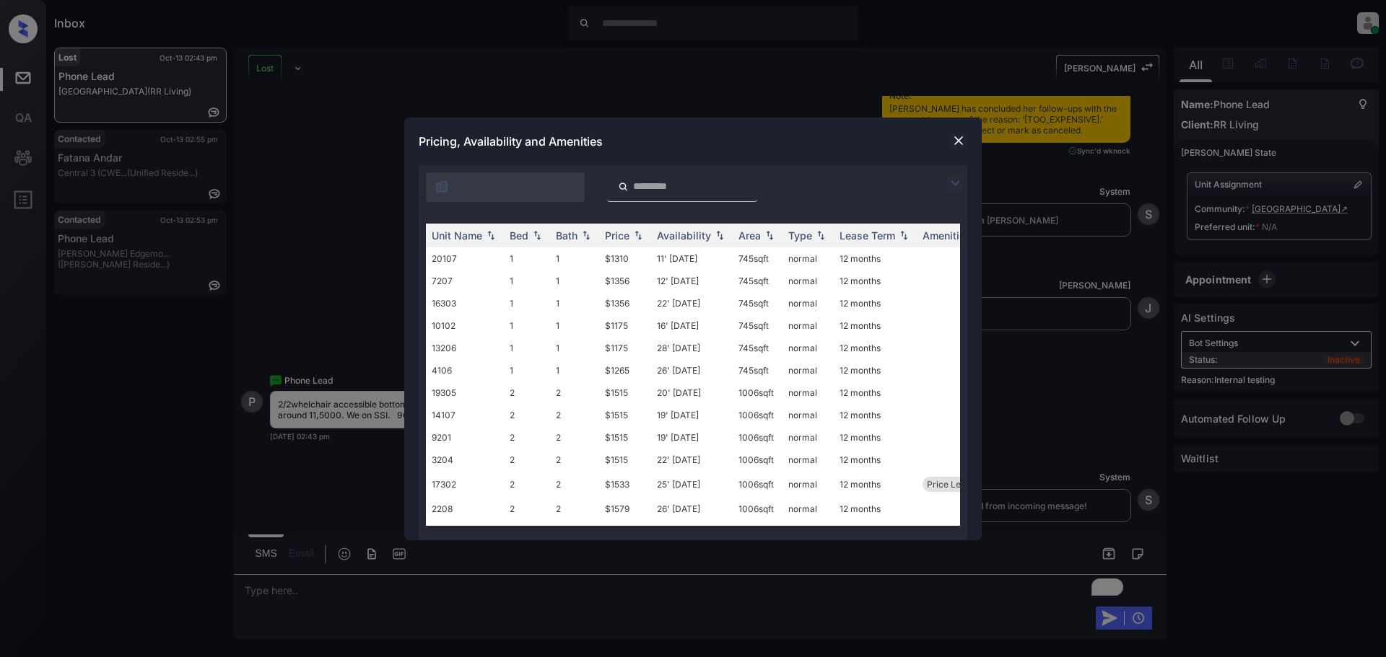
click at [955, 182] on img at bounding box center [954, 183] width 17 height 17
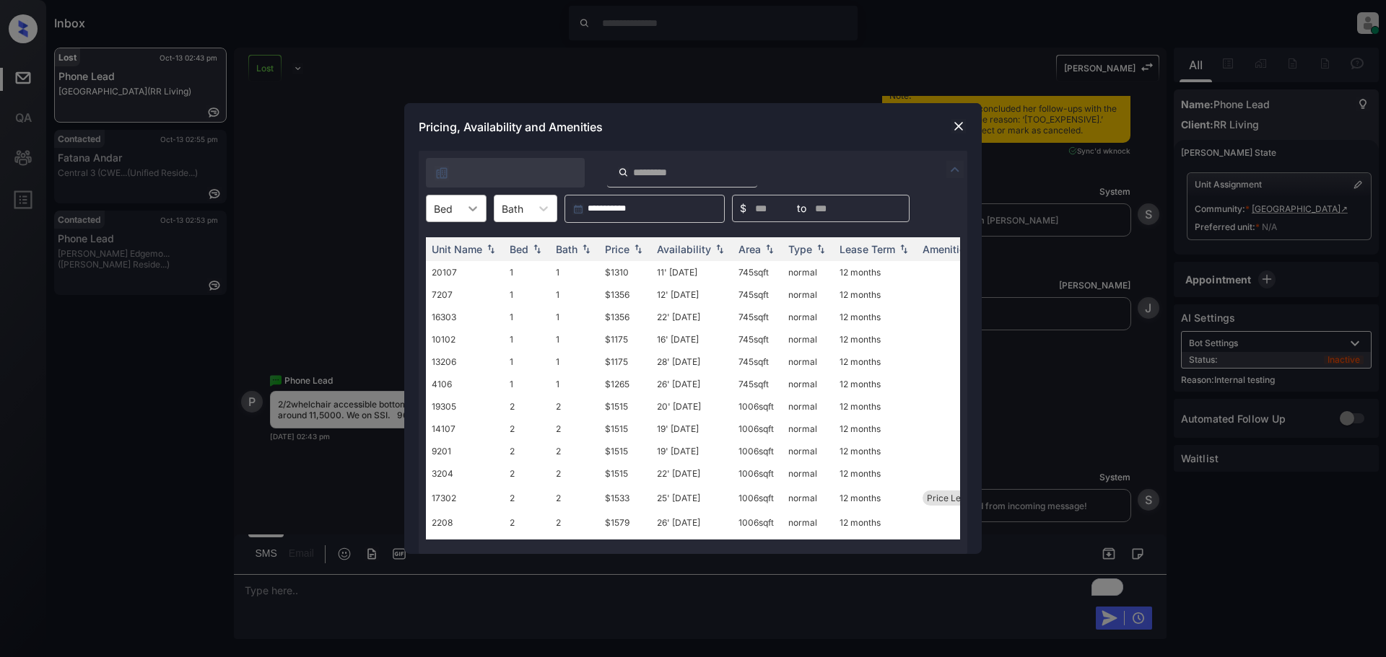
click at [473, 206] on icon at bounding box center [472, 208] width 14 height 14
drag, startPoint x: 447, startPoint y: 263, endPoint x: 510, endPoint y: 261, distance: 63.5
click at [456, 263] on div "2" at bounding box center [456, 270] width 61 height 26
click at [633, 249] on img at bounding box center [638, 250] width 14 height 10
drag, startPoint x: 633, startPoint y: 249, endPoint x: 647, endPoint y: 245, distance: 14.4
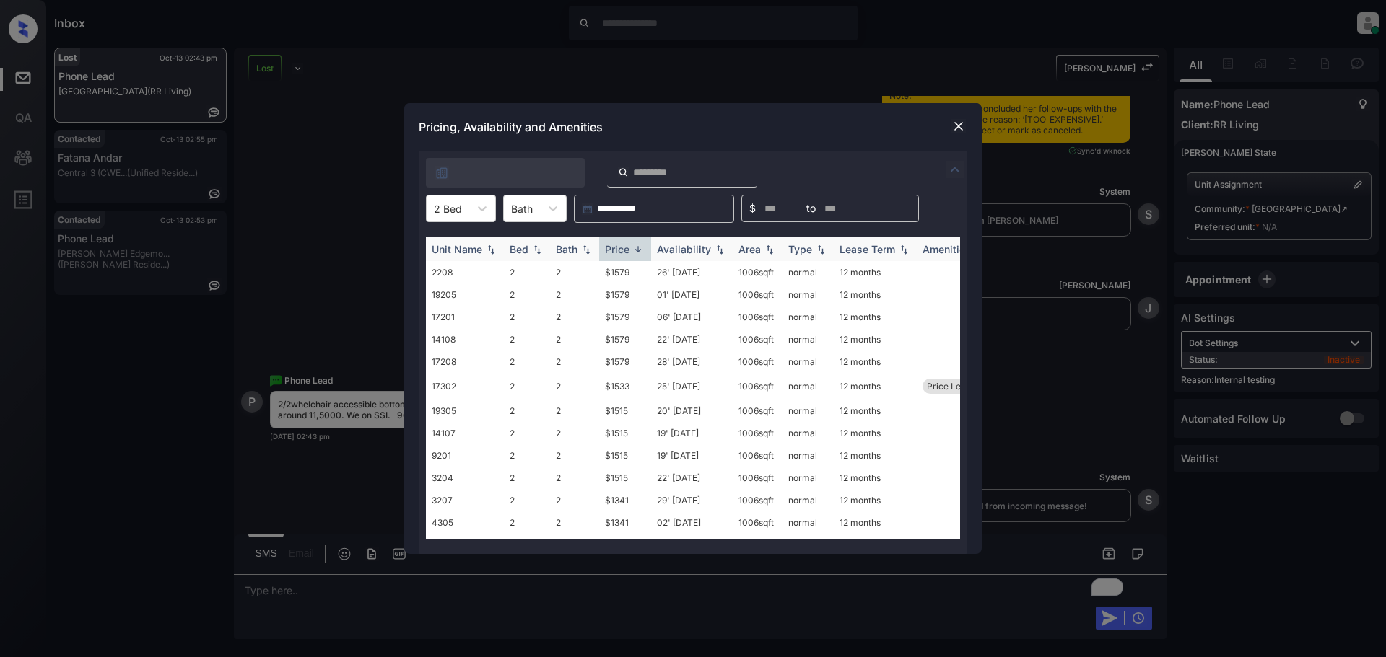
click at [638, 248] on img at bounding box center [638, 249] width 14 height 11
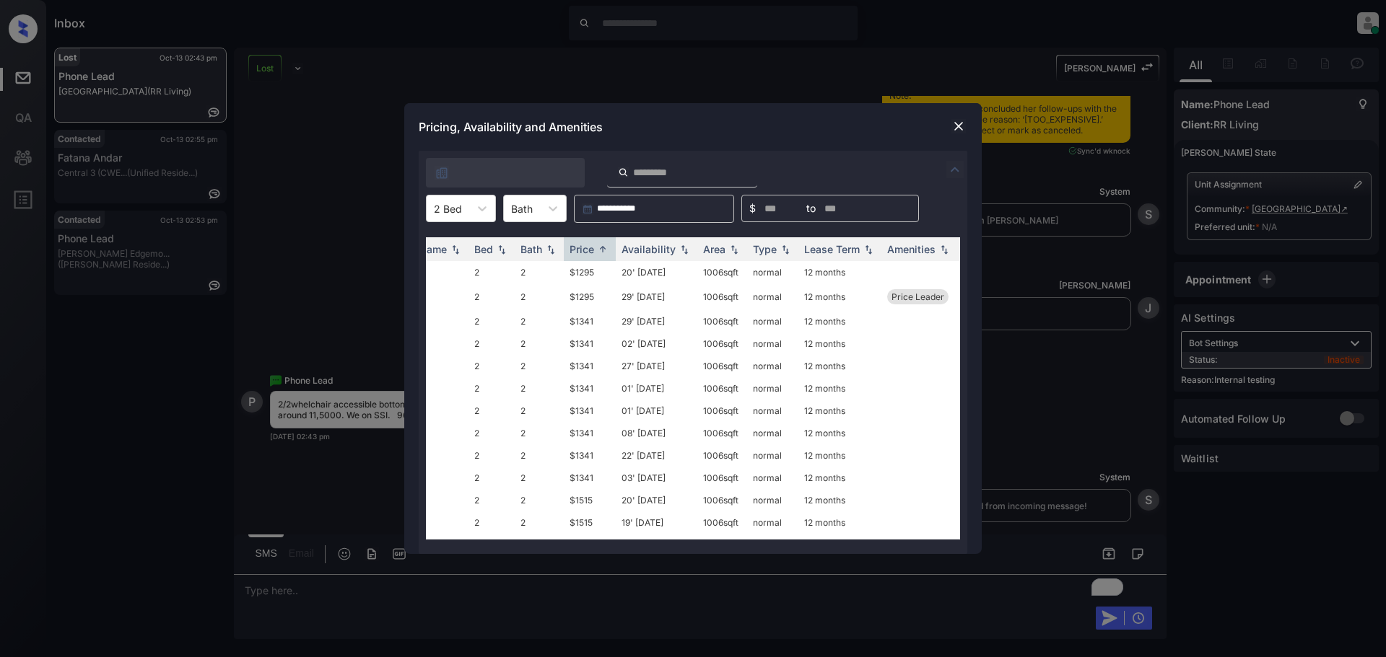
scroll to position [0, 0]
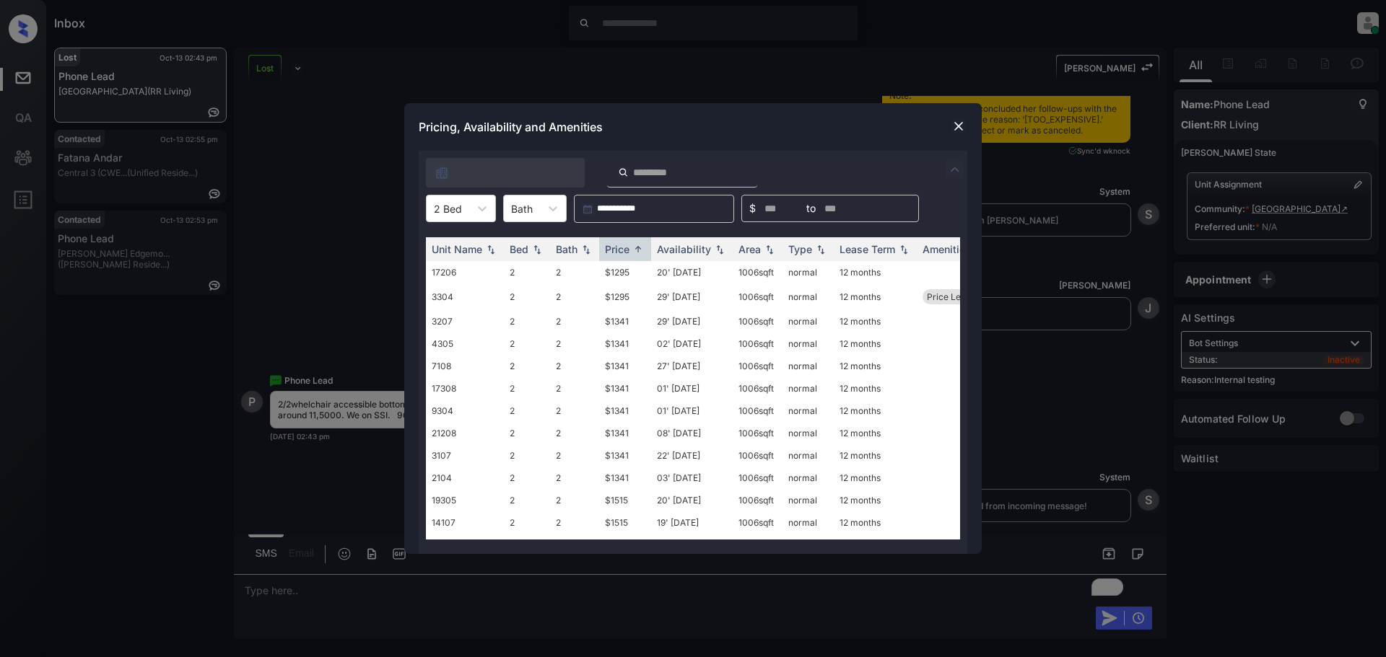
click at [955, 131] on img at bounding box center [958, 126] width 14 height 14
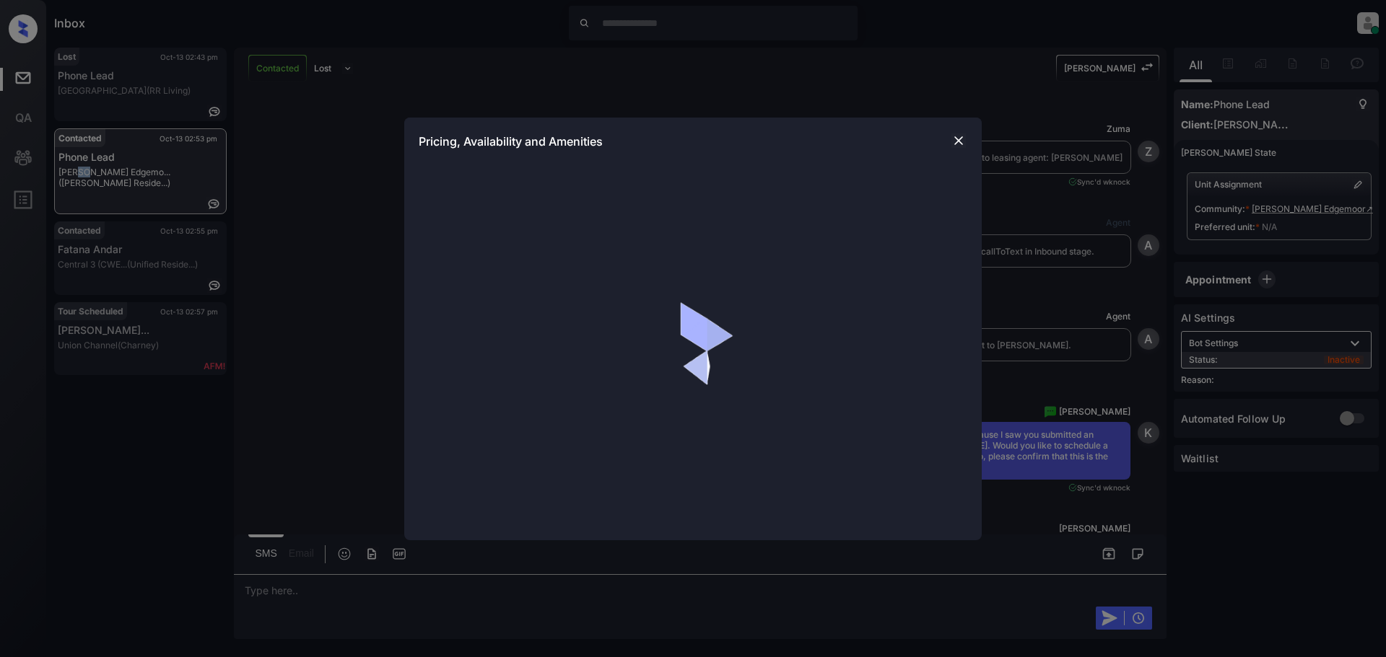
scroll to position [2731, 0]
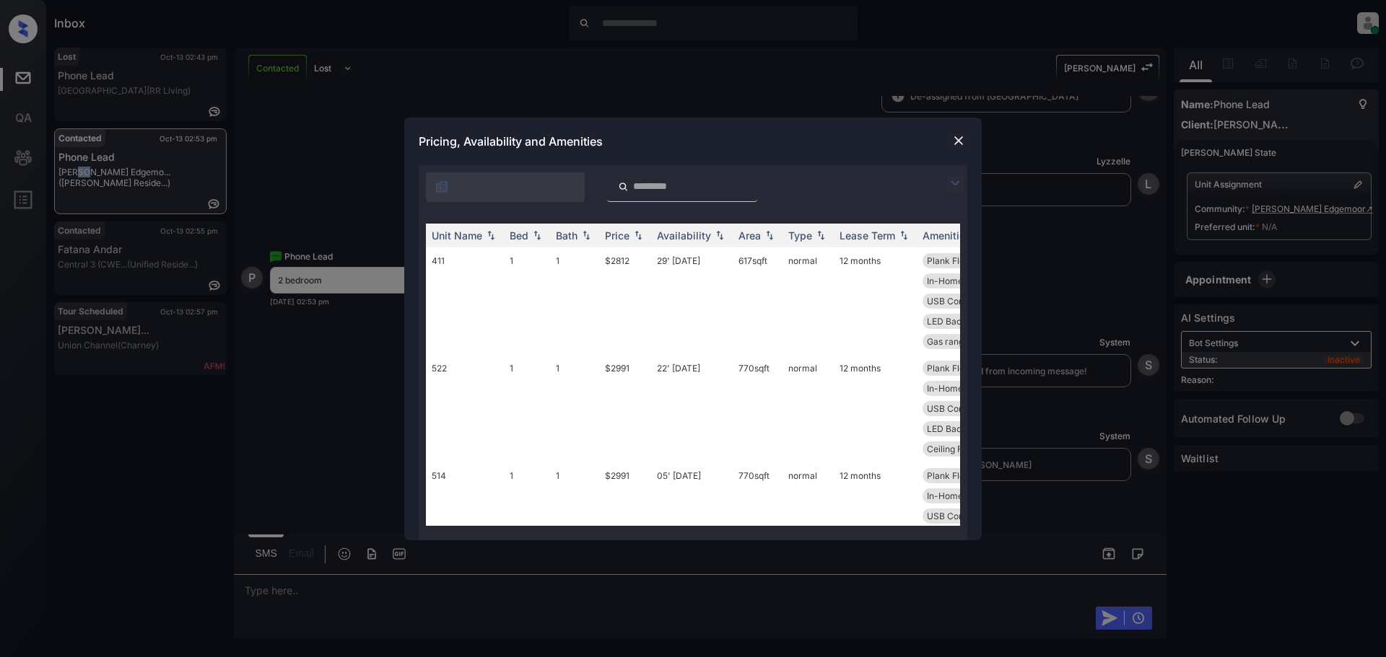
click at [955, 183] on img at bounding box center [954, 183] width 17 height 17
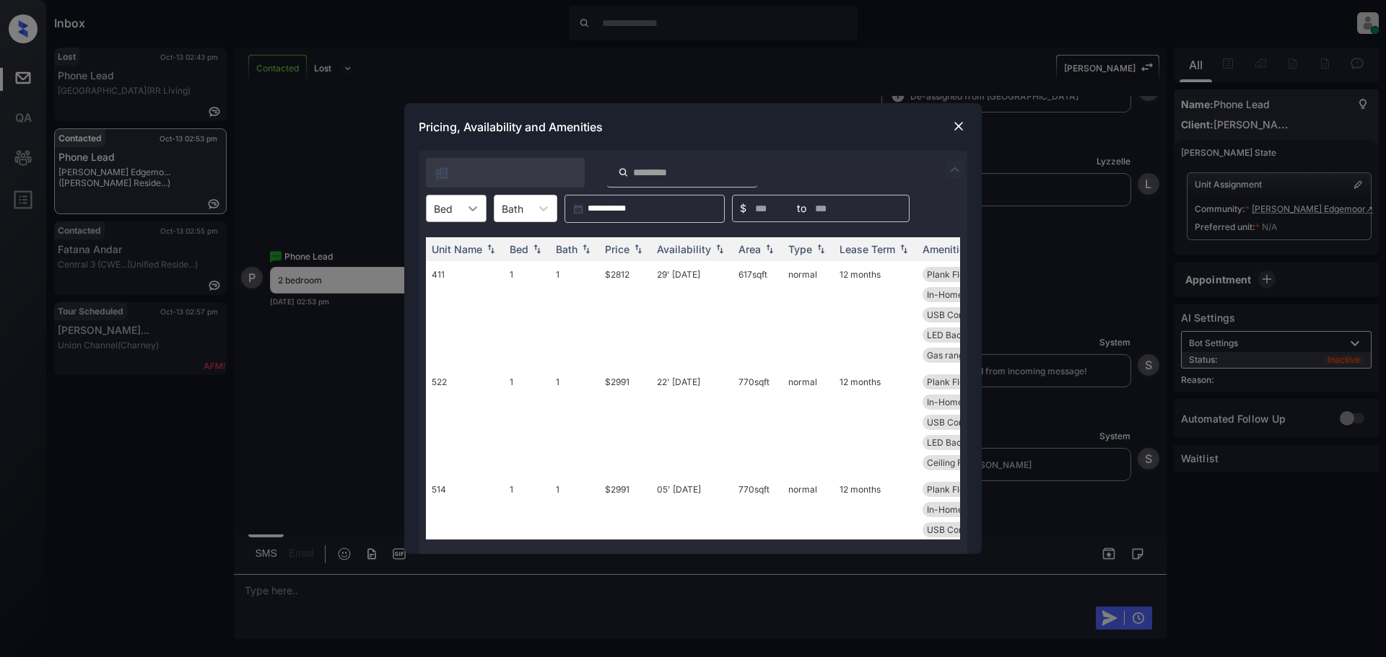
click at [475, 212] on icon at bounding box center [472, 208] width 14 height 14
click at [437, 273] on div "2" at bounding box center [456, 270] width 61 height 26
click at [609, 275] on td "$1906" at bounding box center [625, 315] width 52 height 108
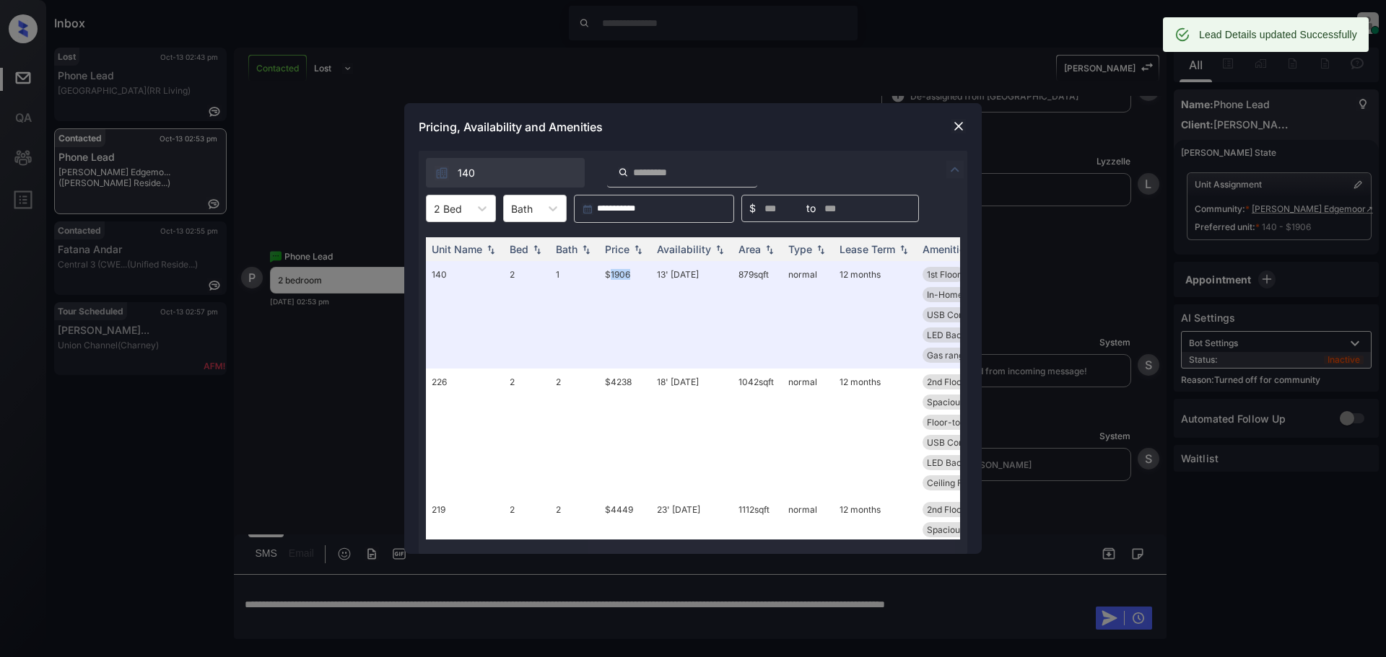
click at [956, 128] on img at bounding box center [958, 126] width 14 height 14
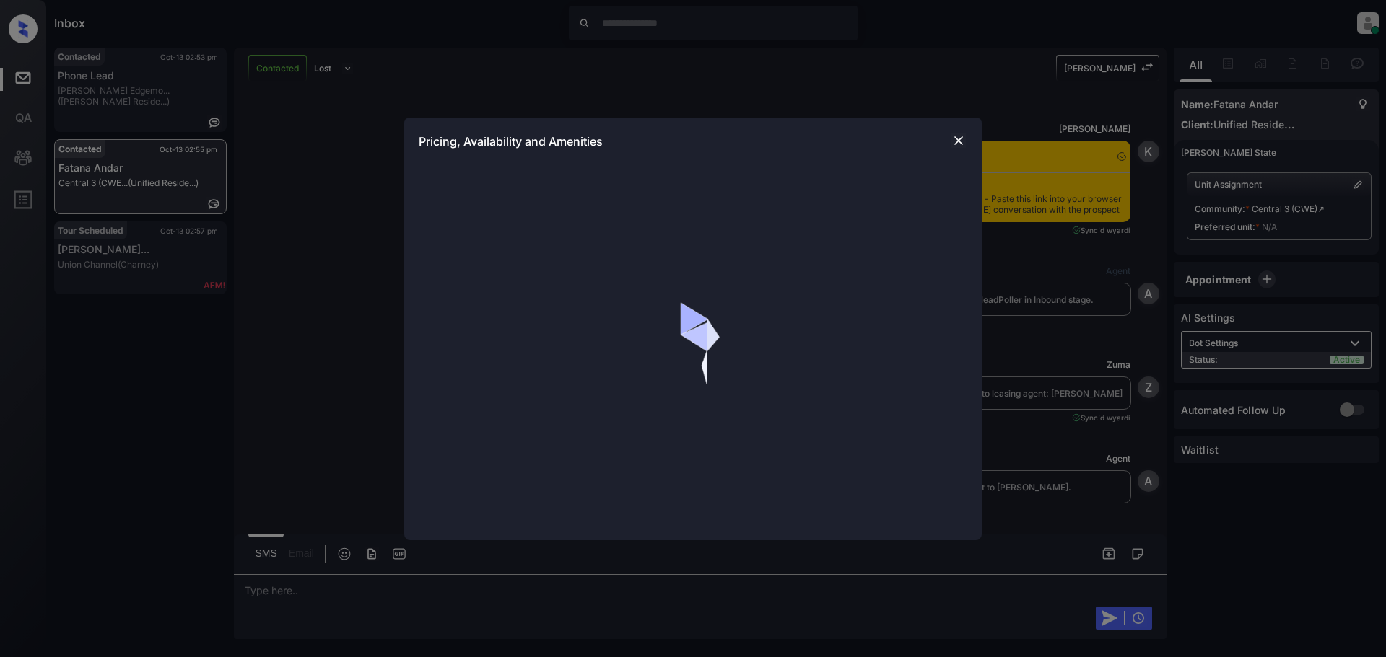
scroll to position [1301, 0]
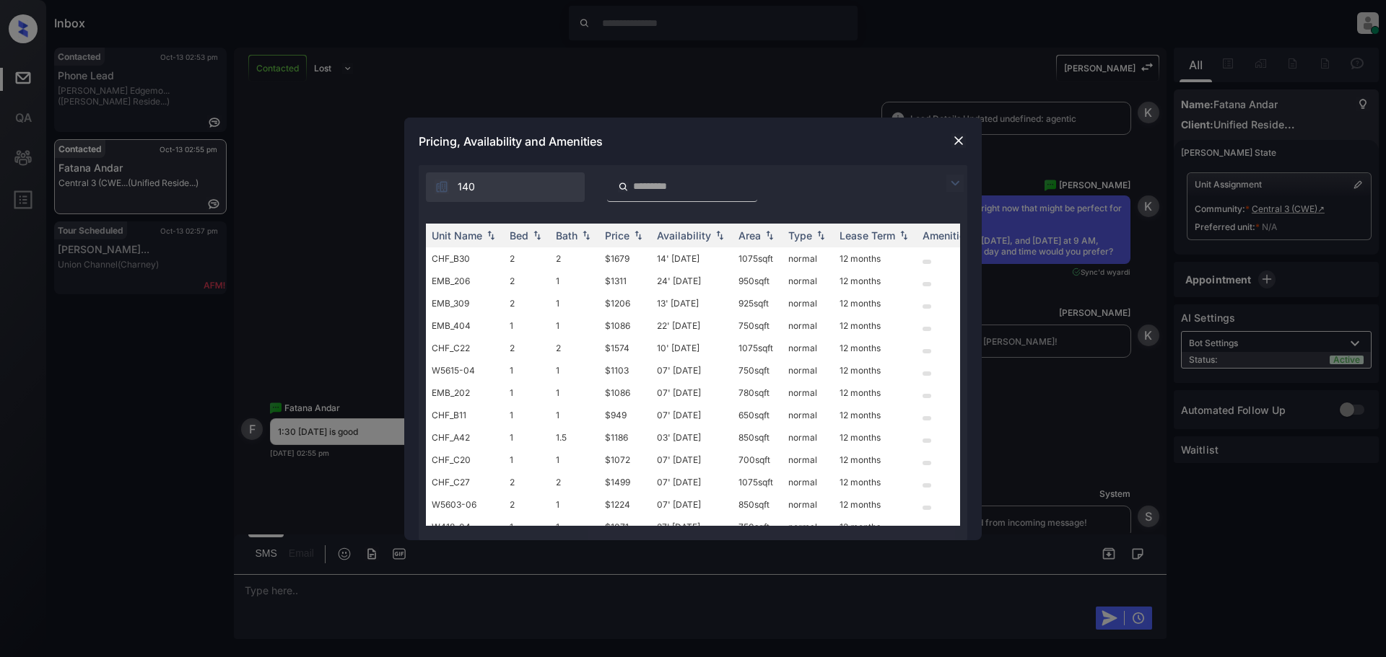
click at [960, 178] on img at bounding box center [954, 183] width 17 height 17
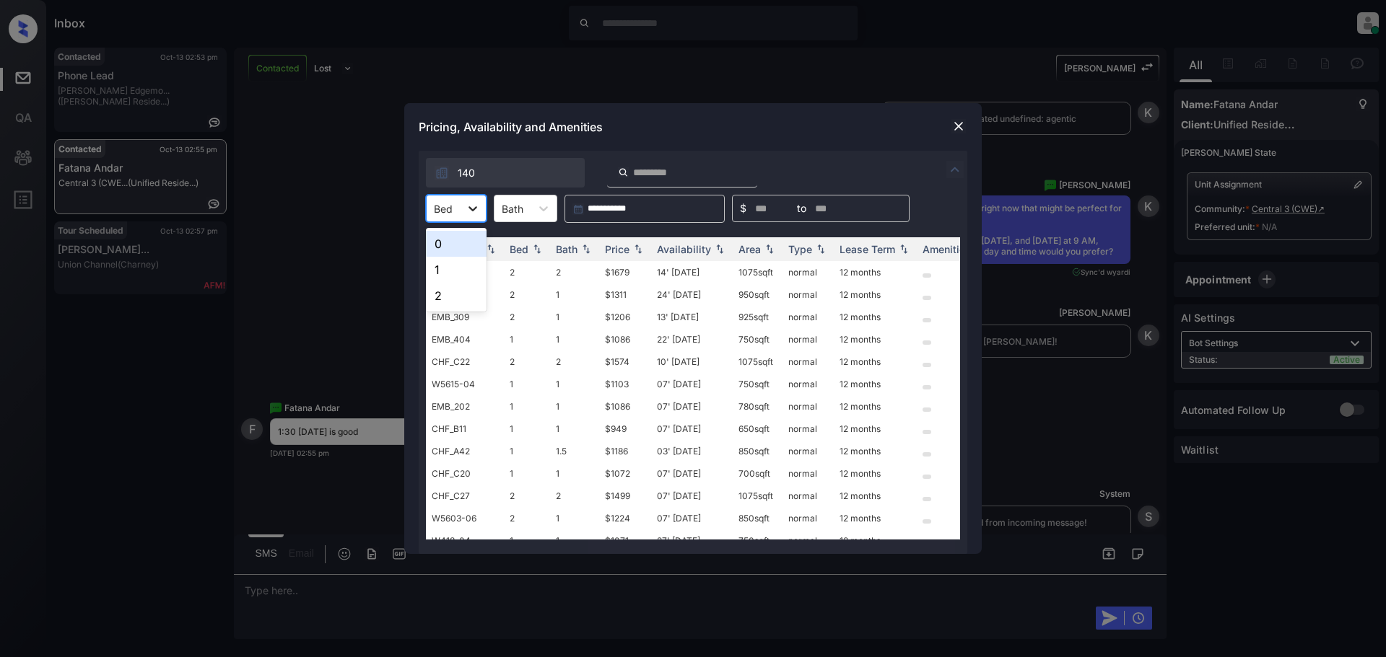
drag, startPoint x: 468, startPoint y: 202, endPoint x: 479, endPoint y: 228, distance: 28.1
click at [468, 203] on icon at bounding box center [472, 208] width 14 height 14
drag, startPoint x: 448, startPoint y: 245, endPoint x: 631, endPoint y: 216, distance: 185.6
click at [455, 245] on div "0" at bounding box center [456, 244] width 61 height 26
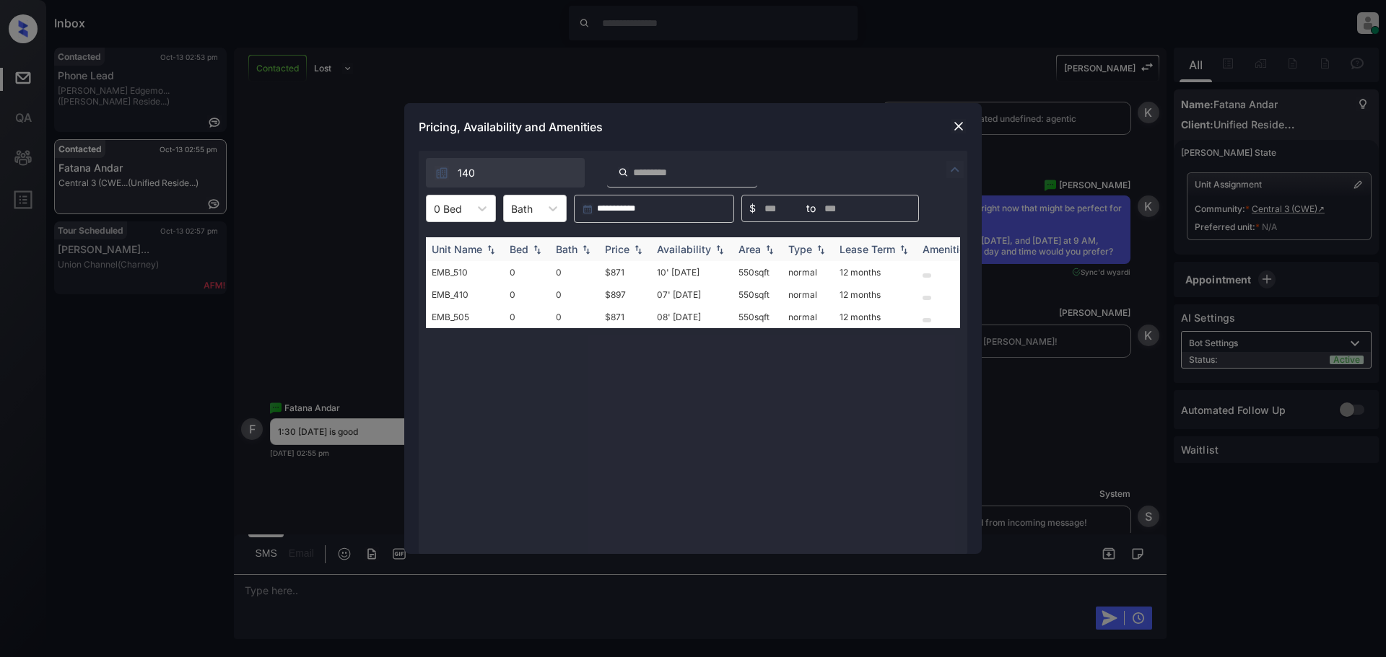
click at [632, 250] on img at bounding box center [638, 250] width 14 height 10
click at [608, 273] on td "$871" at bounding box center [625, 272] width 52 height 22
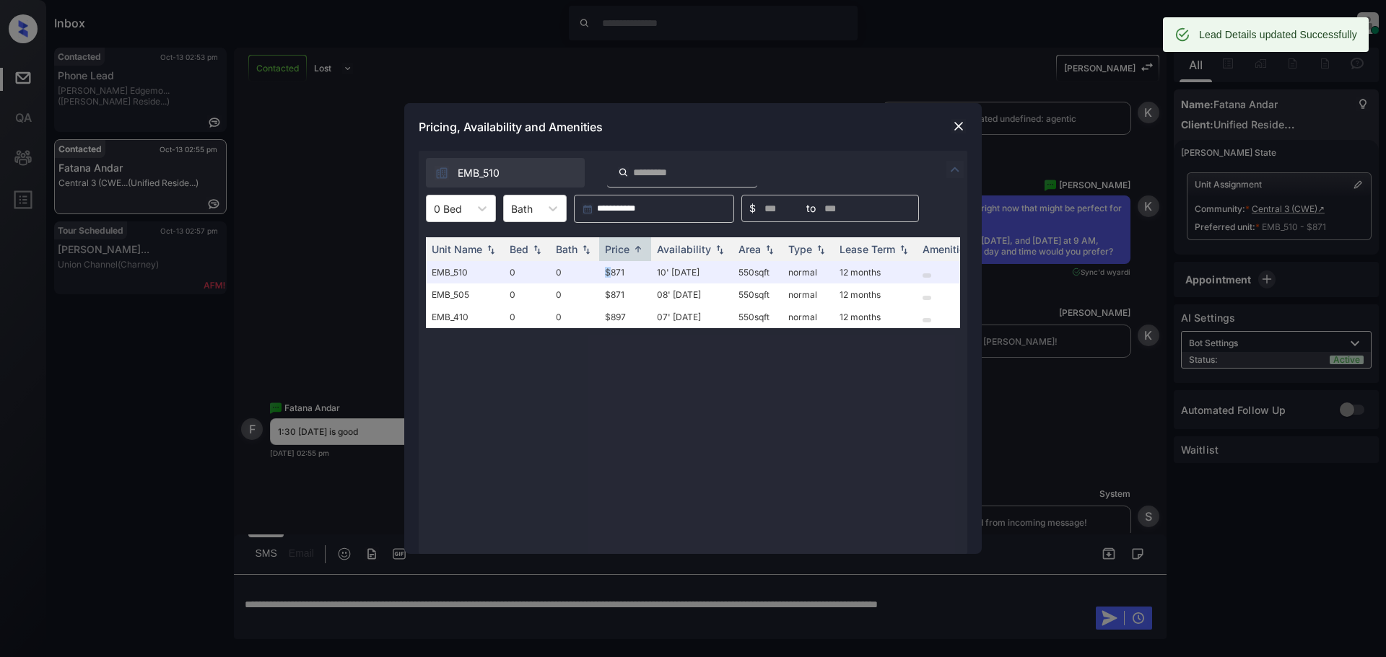
click at [953, 126] on img at bounding box center [958, 126] width 14 height 14
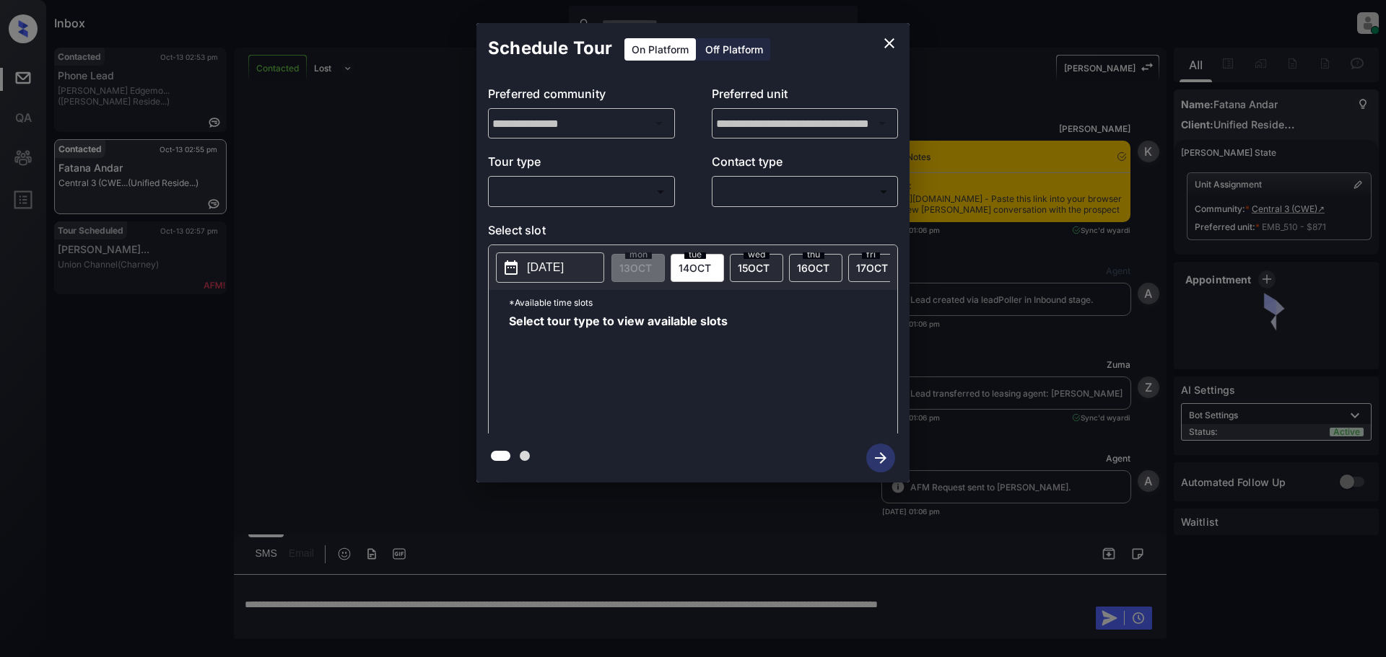
scroll to position [1395, 0]
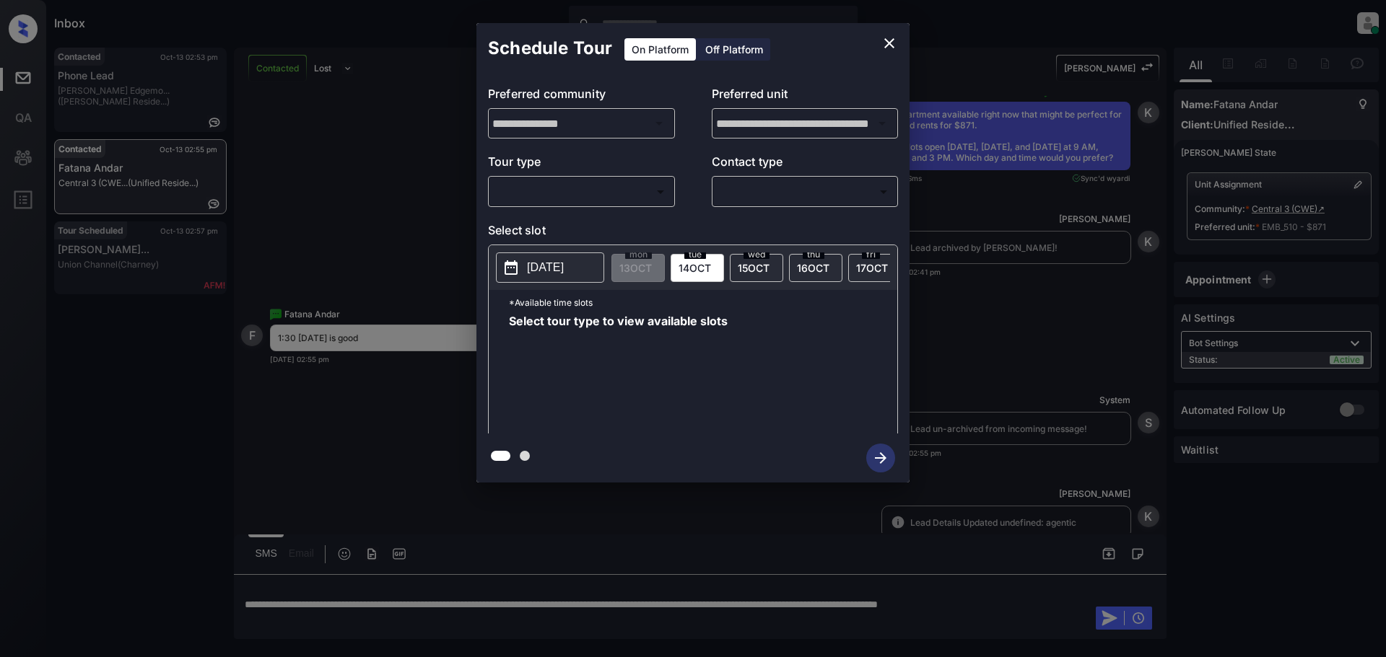
click at [534, 196] on body "Inbox Lyzzelle M. Ceralde Online Set yourself offline Set yourself on break Pro…" at bounding box center [693, 328] width 1386 height 657
drag, startPoint x: 573, startPoint y: 220, endPoint x: 727, endPoint y: 193, distance: 156.0
click at [575, 220] on li "In Person" at bounding box center [581, 224] width 178 height 26
type input "********"
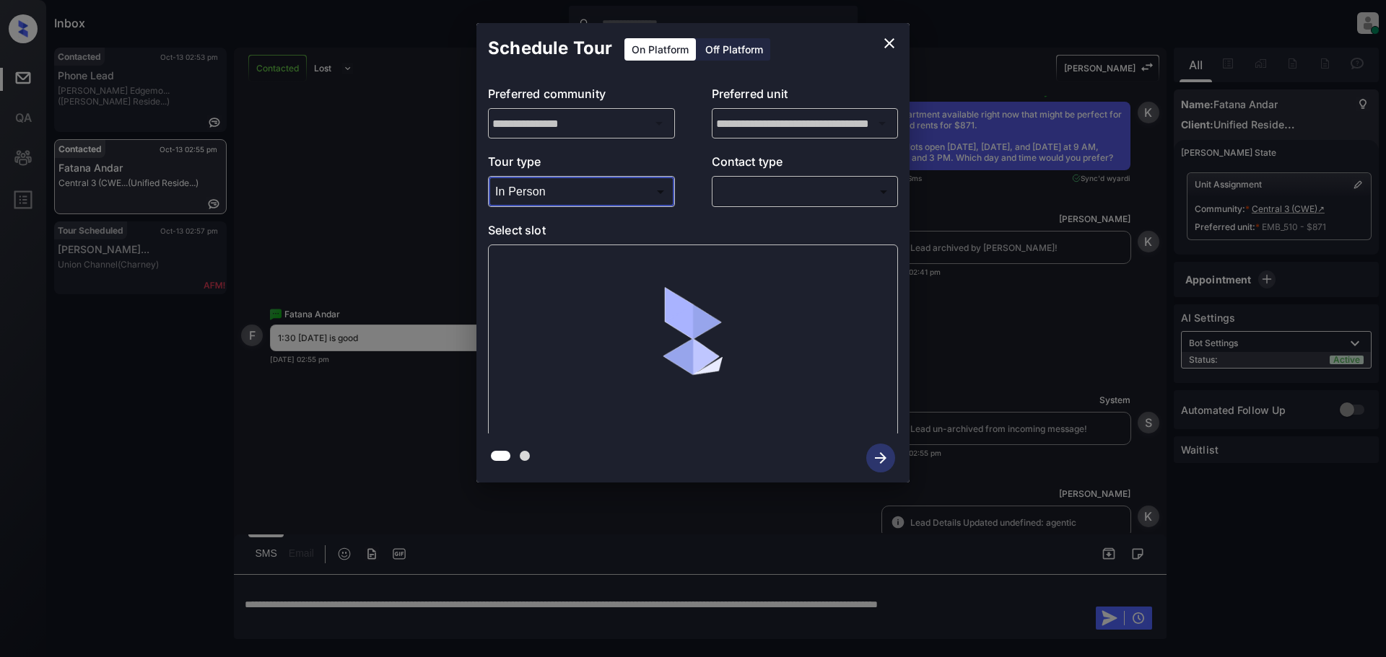
click at [750, 189] on body "Inbox Lyzzelle M. Ceralde Online Set yourself offline Set yourself on break Pro…" at bounding box center [693, 328] width 1386 height 657
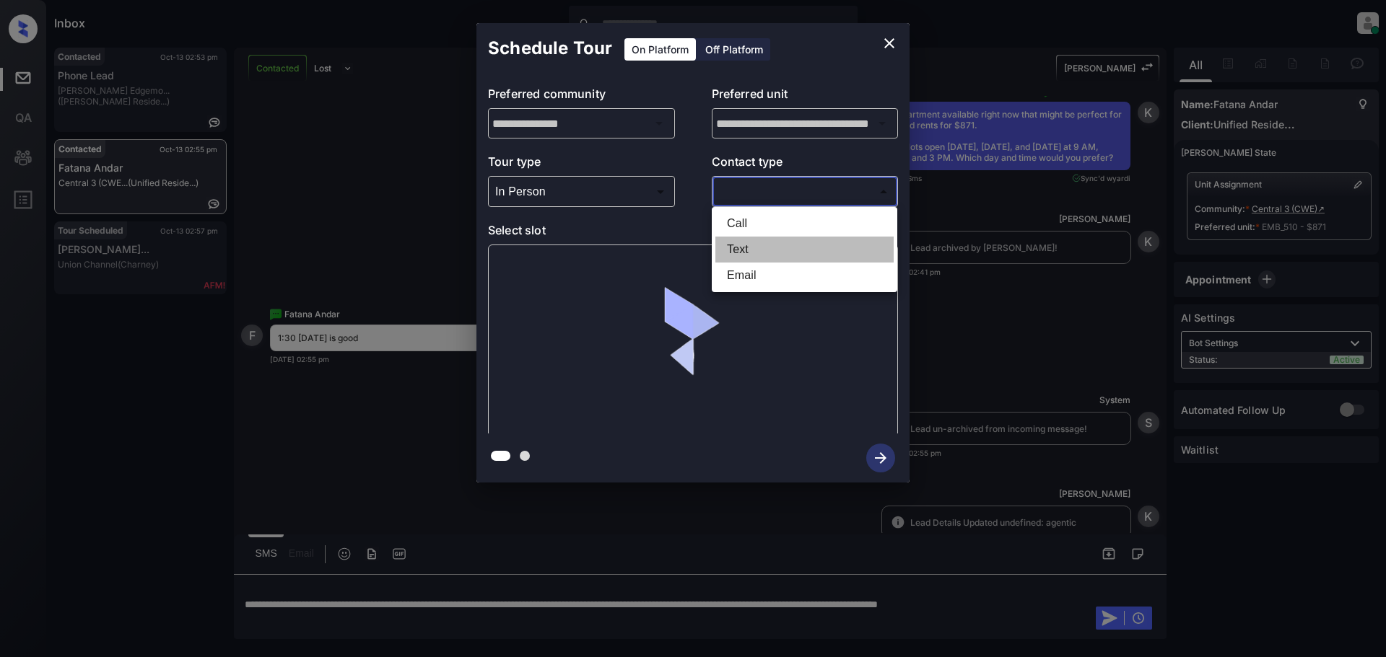
click at [741, 250] on li "Text" at bounding box center [804, 250] width 178 height 26
type input "****"
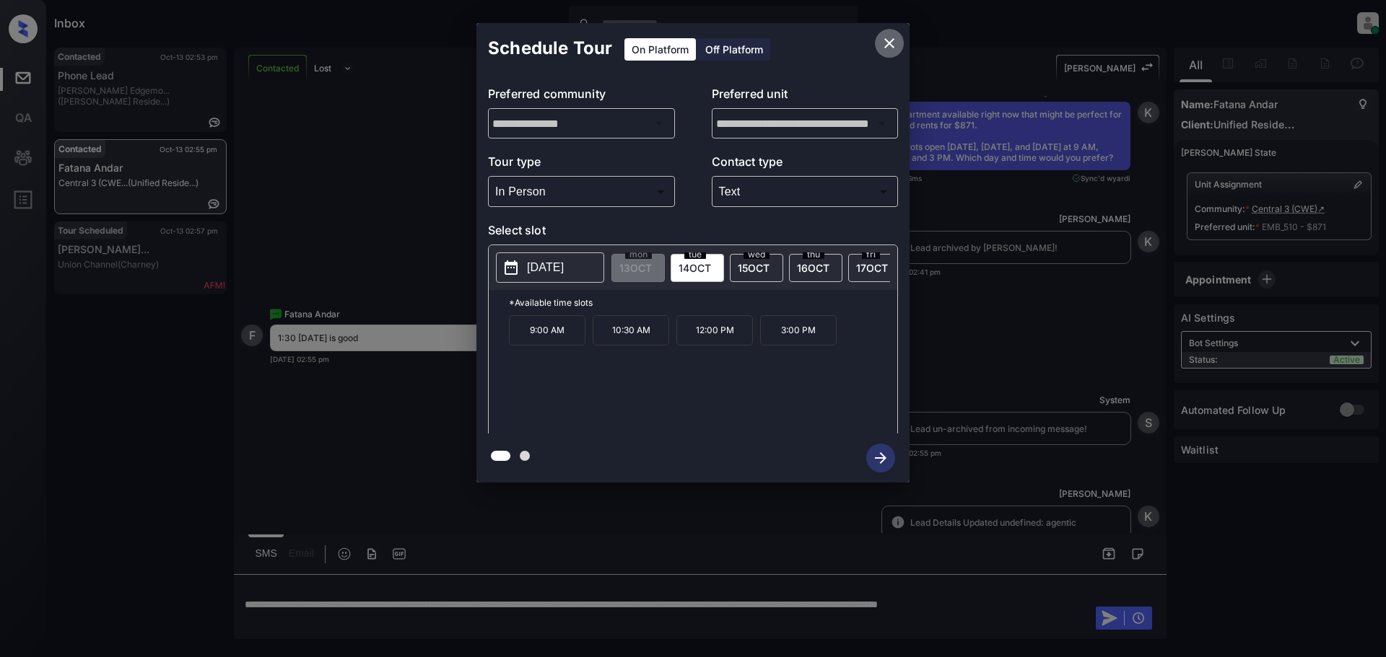
click at [888, 45] on icon "close" at bounding box center [889, 43] width 10 height 10
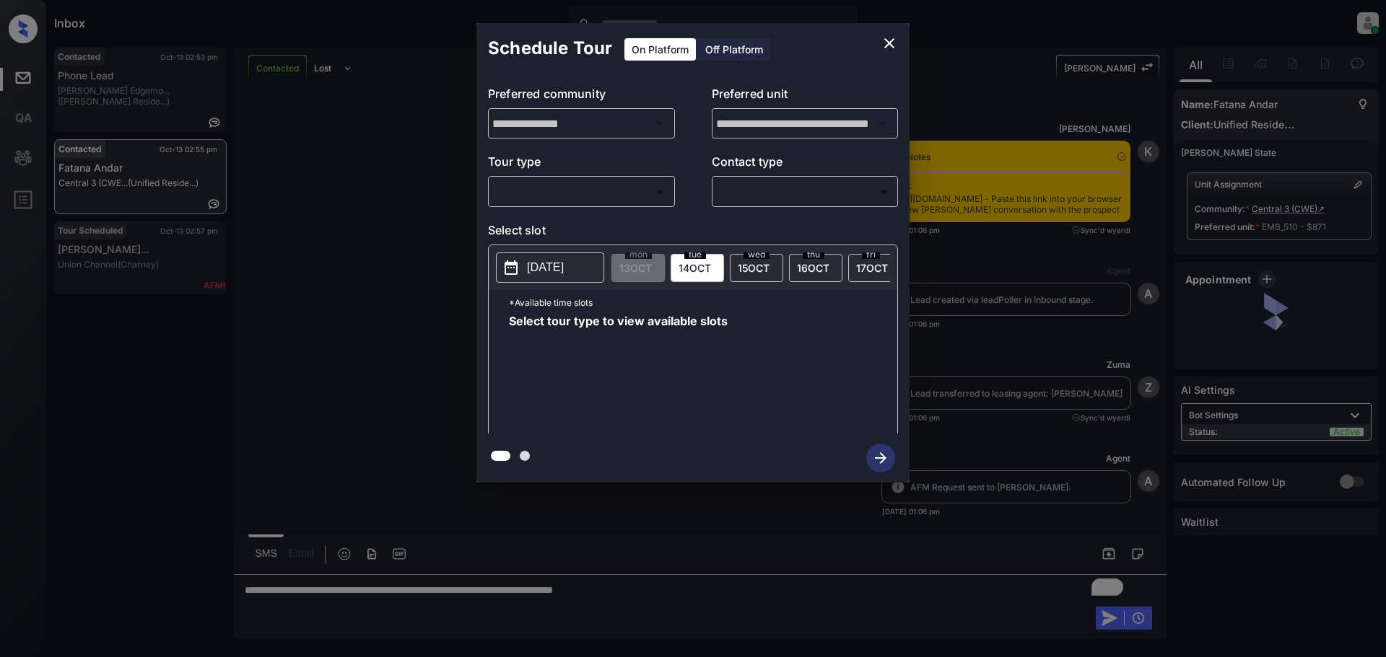
scroll to position [1395, 0]
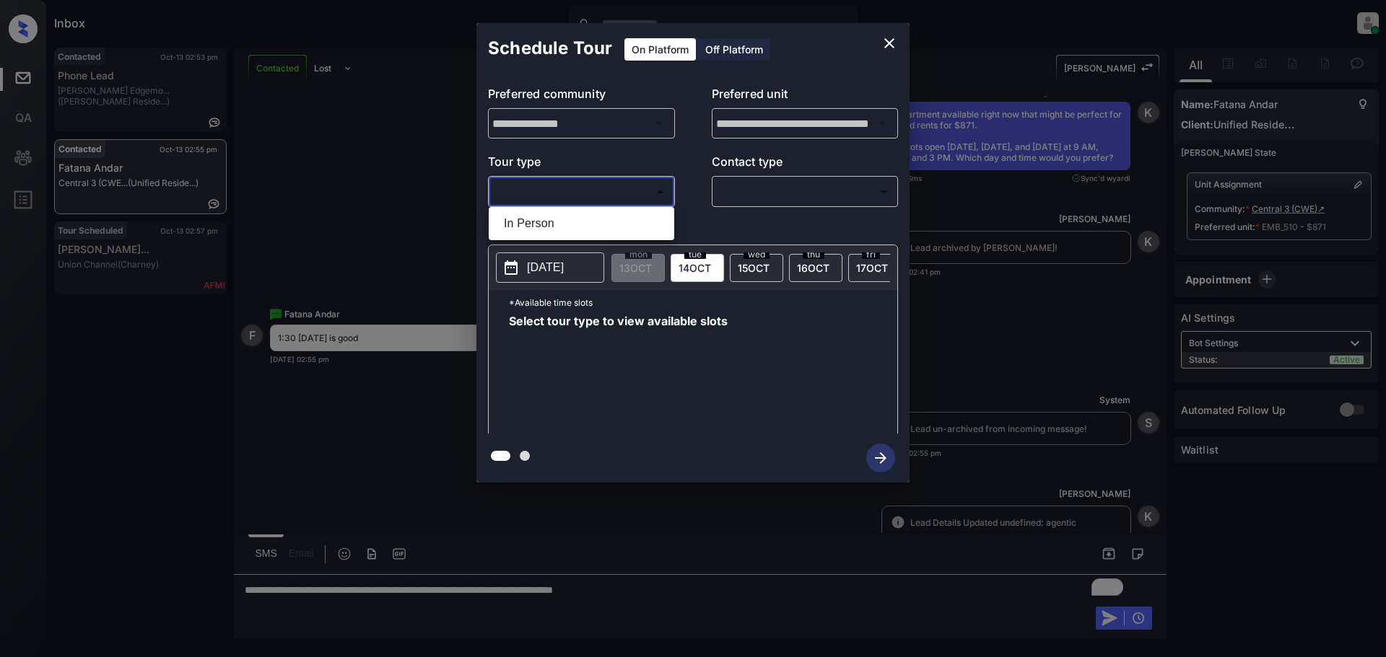
drag, startPoint x: 548, startPoint y: 189, endPoint x: 556, endPoint y: 199, distance: 12.8
click at [552, 201] on body "Inbox Lyzzelle [PERSON_NAME] Online Set yourself offline Set yourself on break …" at bounding box center [693, 328] width 1386 height 657
drag, startPoint x: 533, startPoint y: 228, endPoint x: 553, endPoint y: 232, distance: 20.5
click at [537, 234] on li "In Person" at bounding box center [581, 224] width 178 height 26
type input "********"
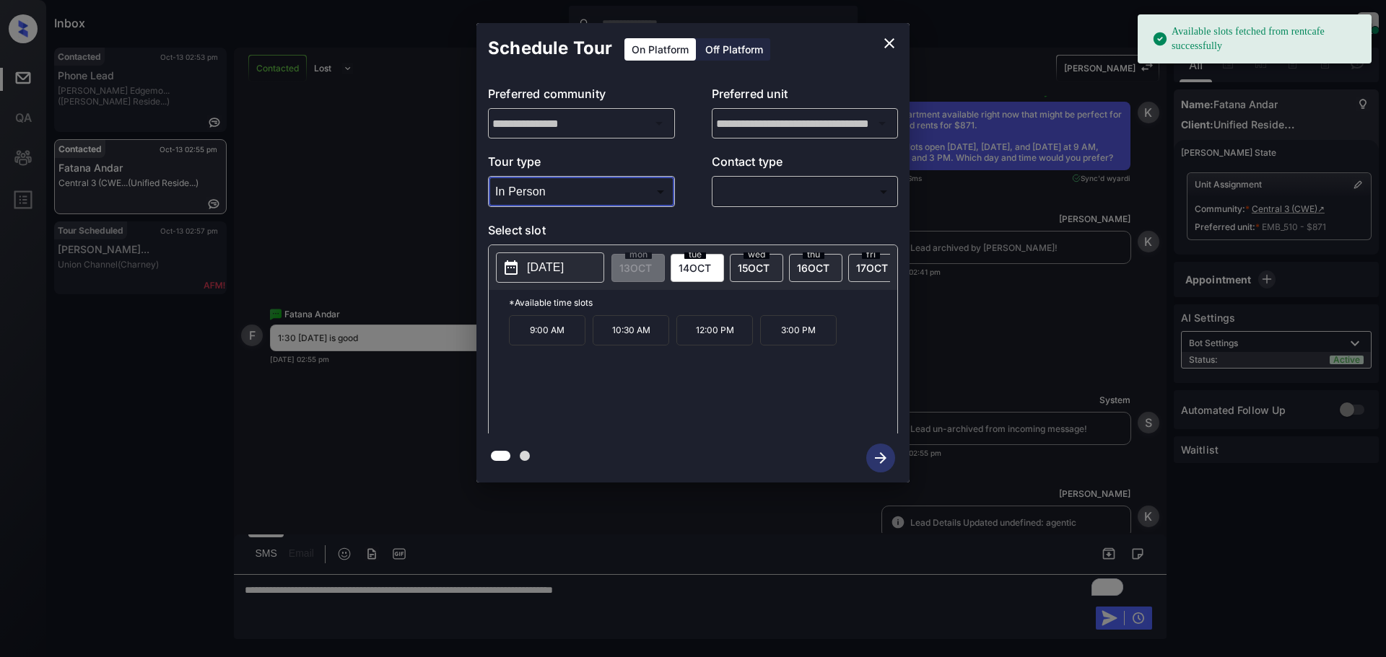
click at [747, 198] on body "Available slots fetched from rentcafe successfully Inbox Lyzzelle M. Ceralde On…" at bounding box center [693, 328] width 1386 height 657
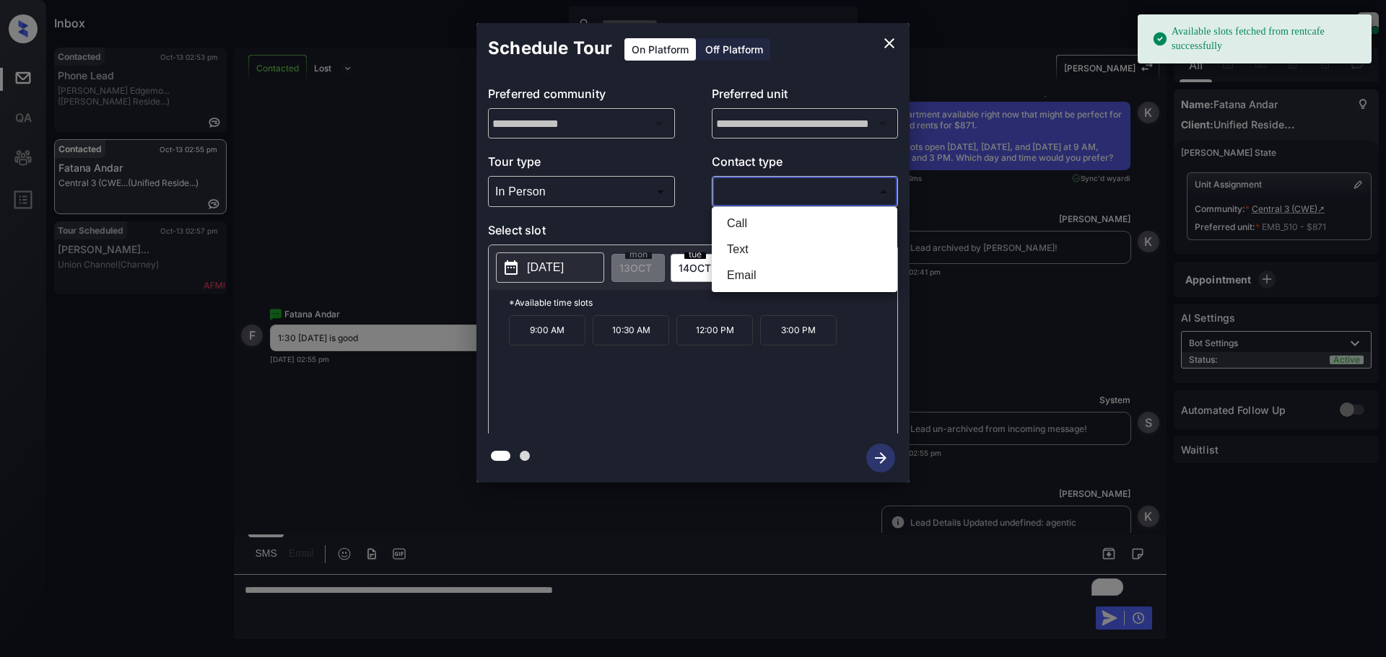
drag, startPoint x: 746, startPoint y: 248, endPoint x: 739, endPoint y: 253, distance: 8.4
click at [745, 250] on li "Text" at bounding box center [804, 250] width 178 height 26
type input "****"
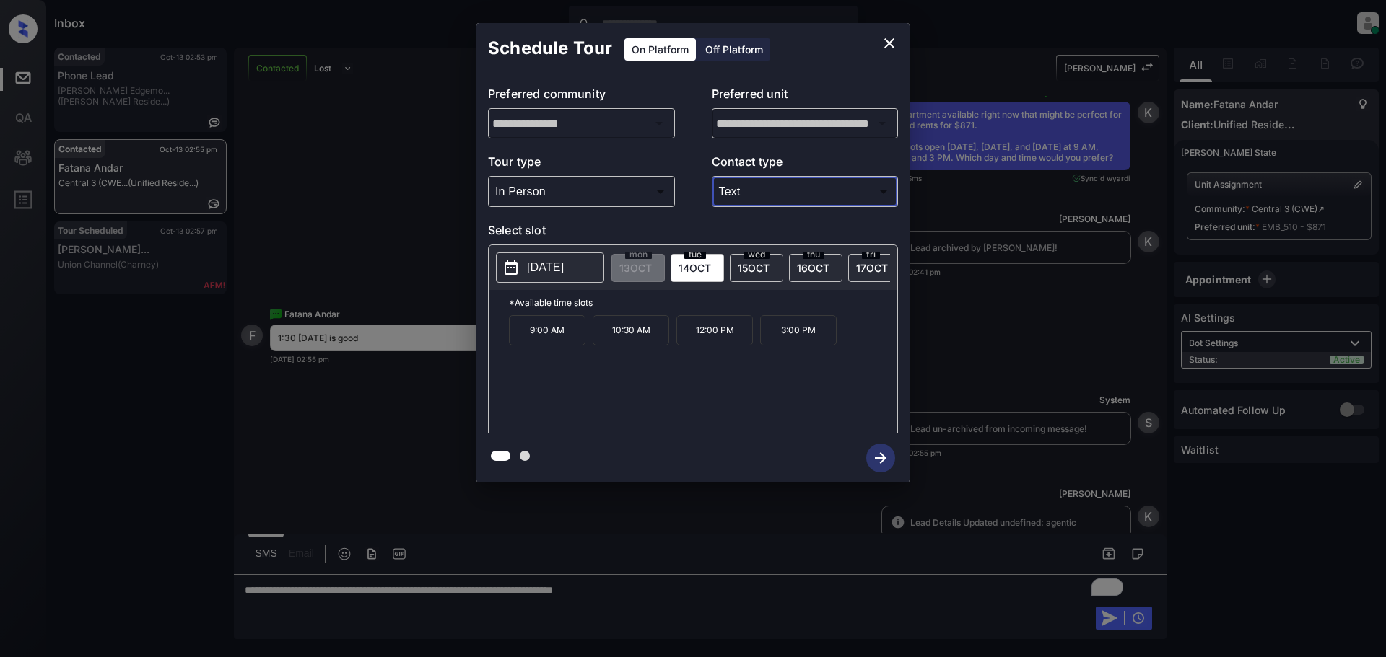
click at [549, 275] on p "2025-10-14" at bounding box center [545, 267] width 37 height 17
click at [894, 40] on icon "close" at bounding box center [888, 43] width 17 height 17
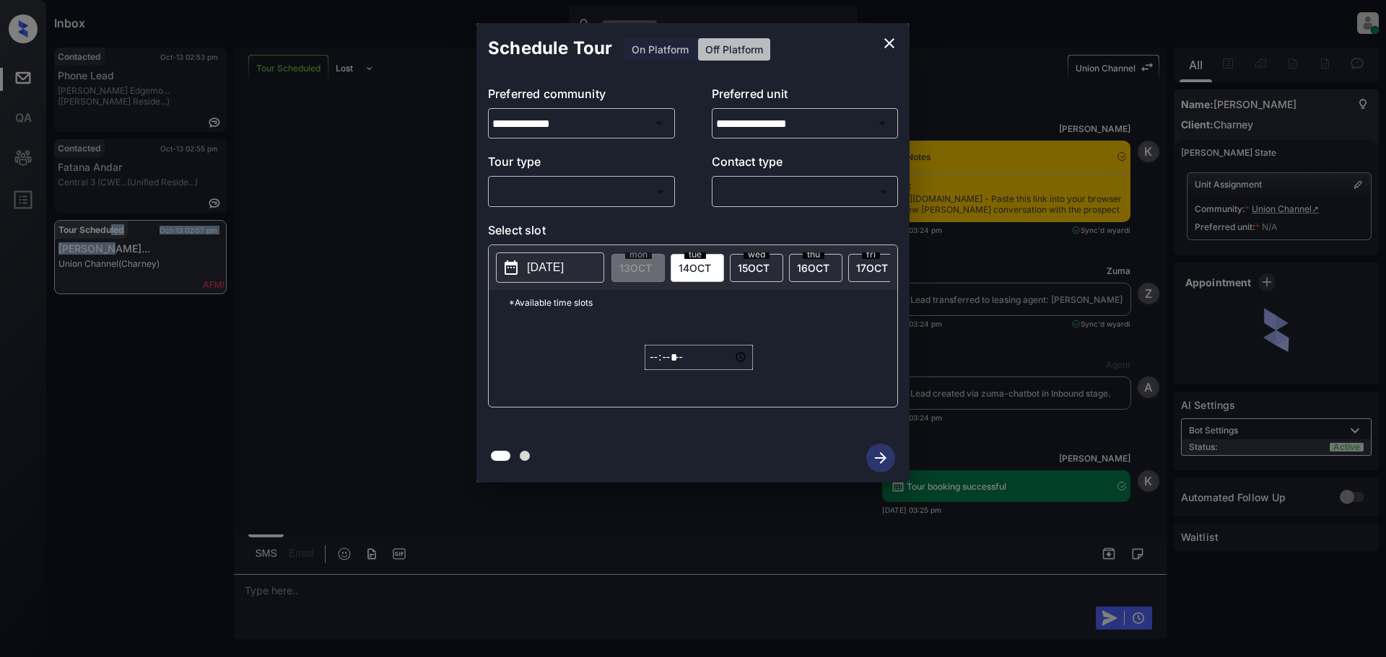
scroll to position [1033, 0]
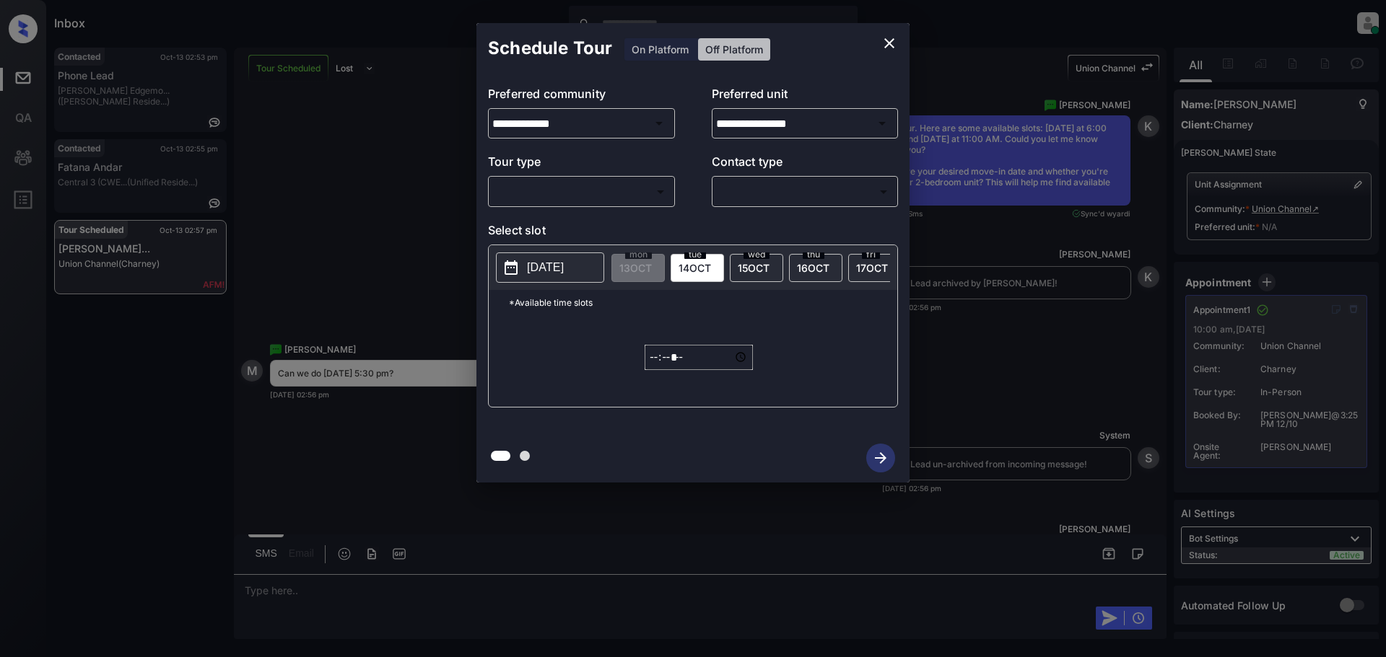
click at [542, 173] on p "Tour type" at bounding box center [581, 164] width 187 height 23
click at [541, 196] on body "Inbox Lyzzelle [PERSON_NAME] Online Set yourself offline Set yourself on break …" at bounding box center [693, 328] width 1386 height 657
click at [529, 222] on li "In Person" at bounding box center [581, 224] width 178 height 26
type input "********"
click at [730, 190] on body "Inbox Lyzzelle M. Ceralde Online Set yourself offline Set yourself on break Pro…" at bounding box center [693, 328] width 1386 height 657
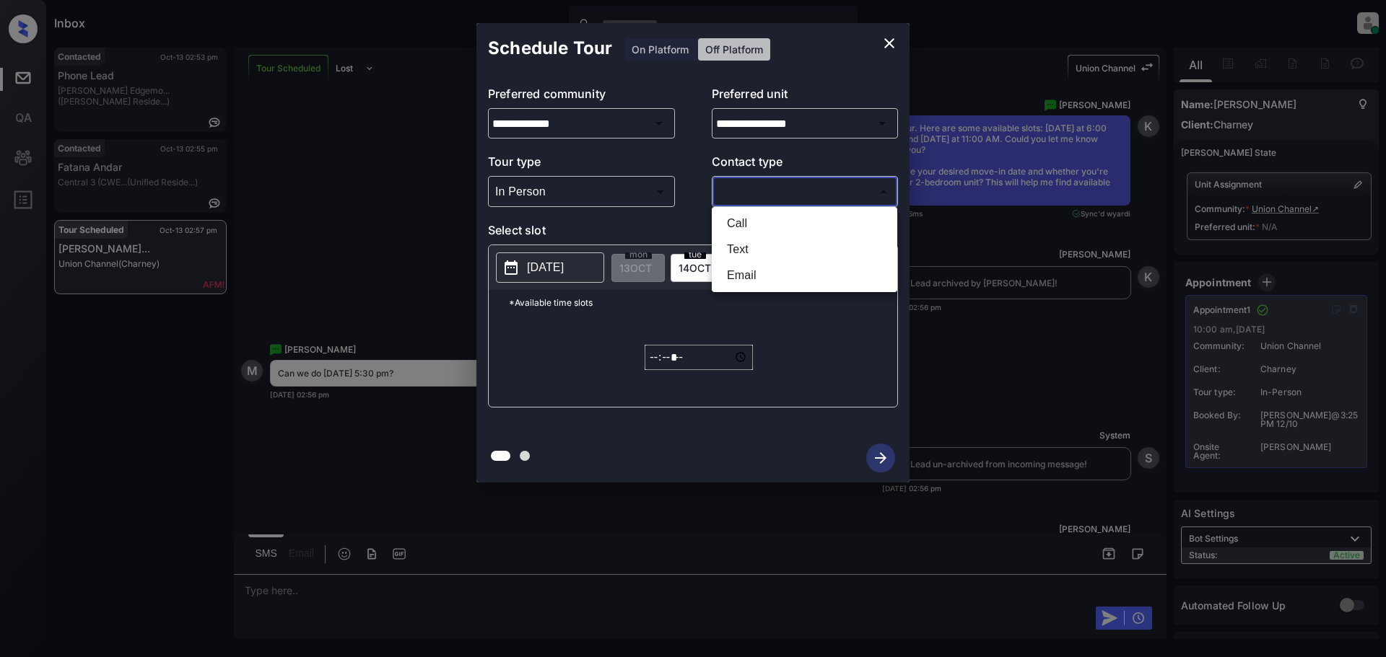
drag, startPoint x: 735, startPoint y: 248, endPoint x: 845, endPoint y: 134, distance: 158.2
click at [736, 248] on li "Text" at bounding box center [804, 250] width 178 height 26
type input "****"
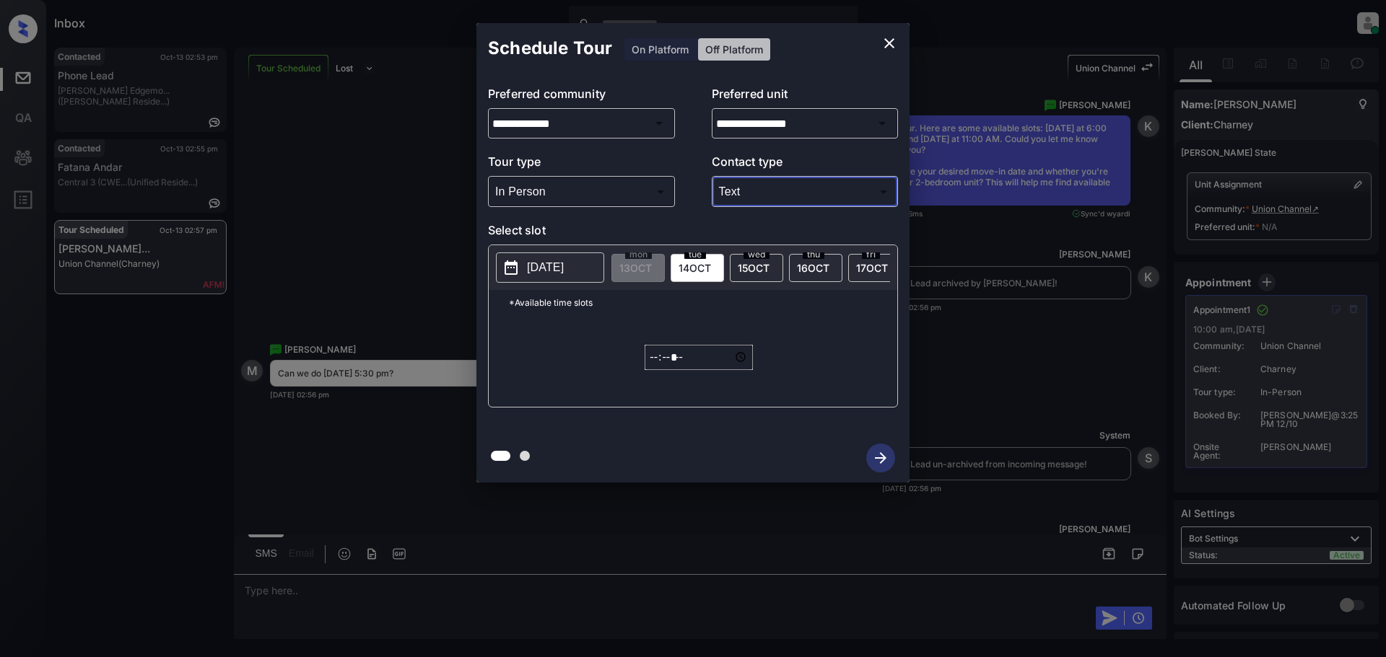
click at [886, 45] on icon "close" at bounding box center [889, 43] width 10 height 10
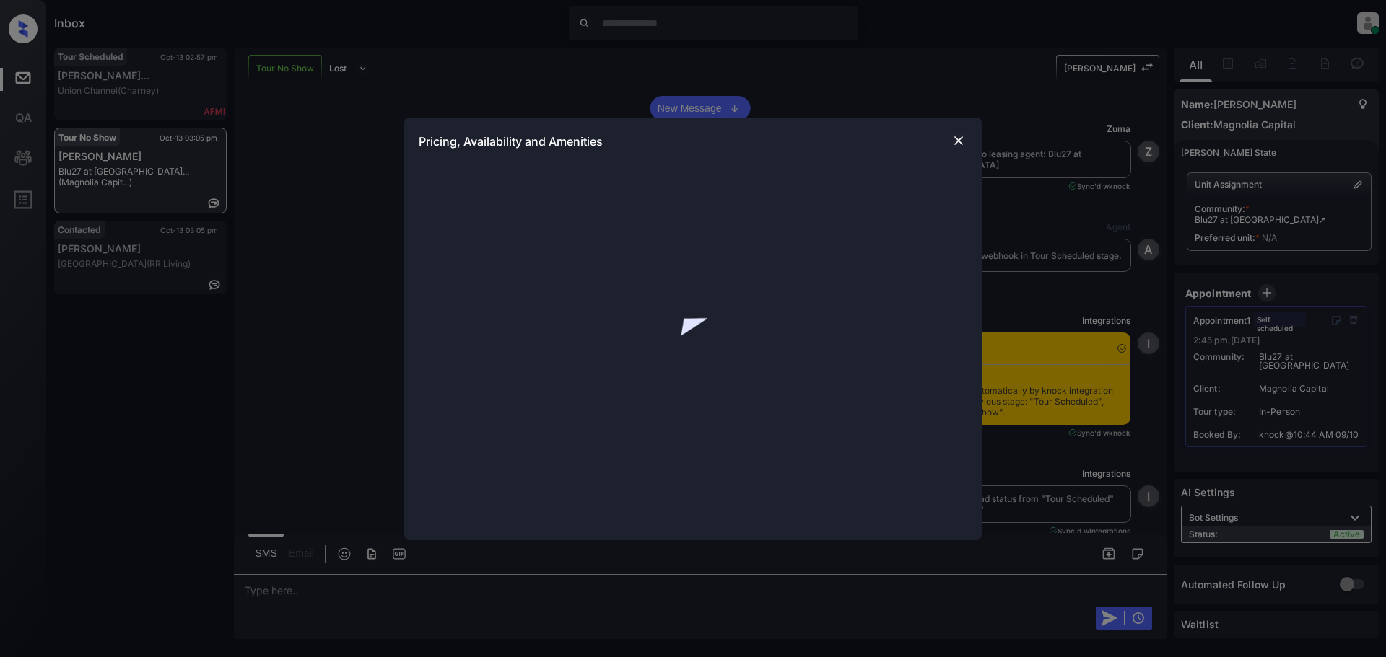
scroll to position [1360, 0]
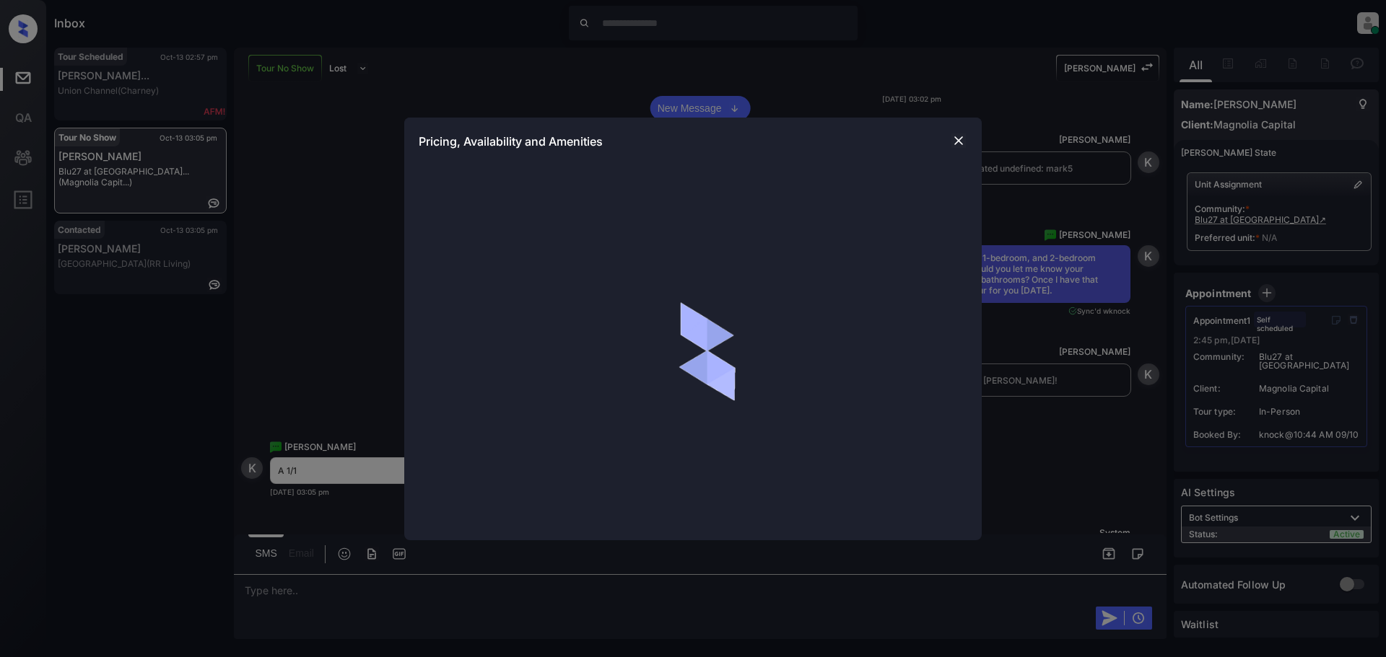
click at [955, 139] on img at bounding box center [958, 141] width 14 height 14
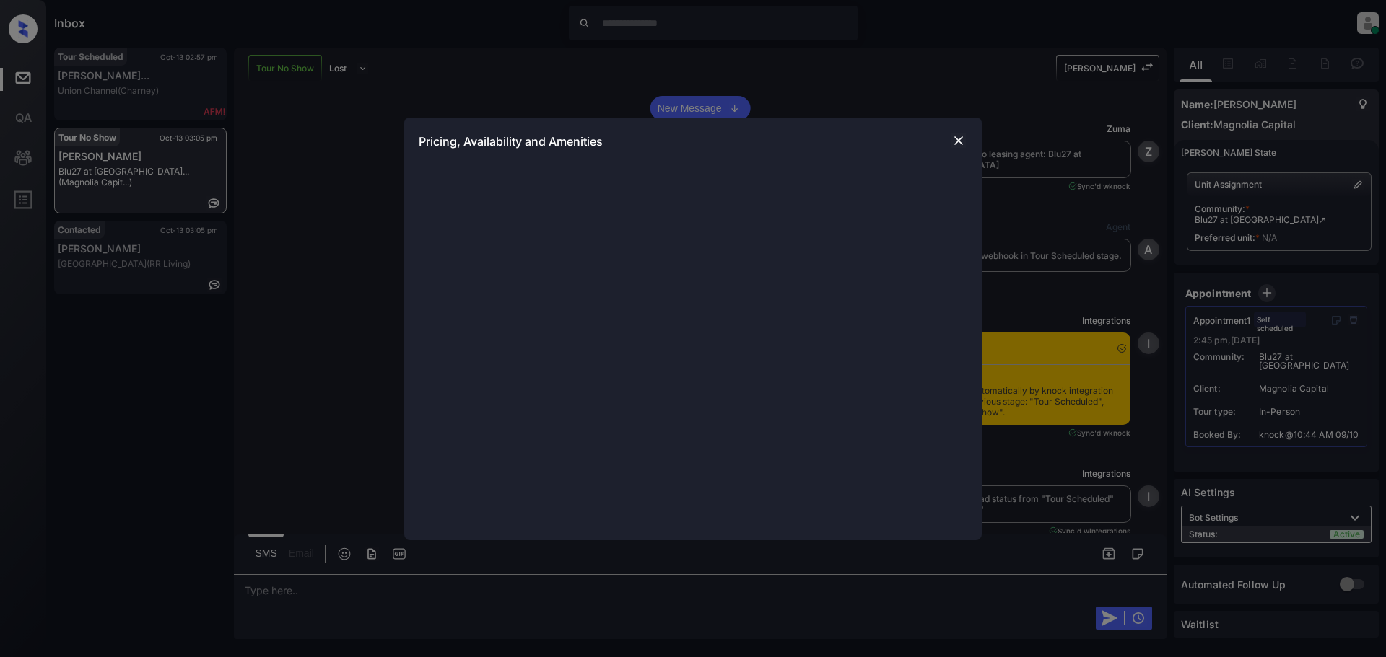
scroll to position [1641, 0]
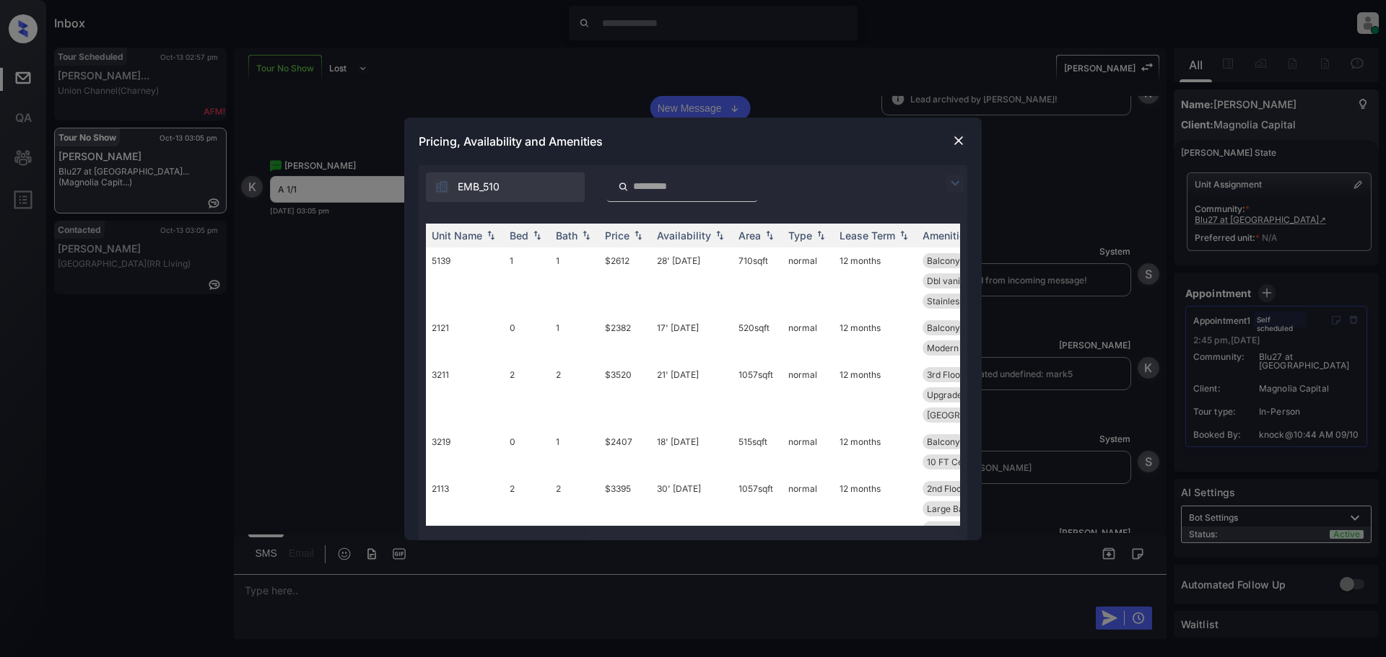
click at [953, 183] on img at bounding box center [954, 183] width 17 height 17
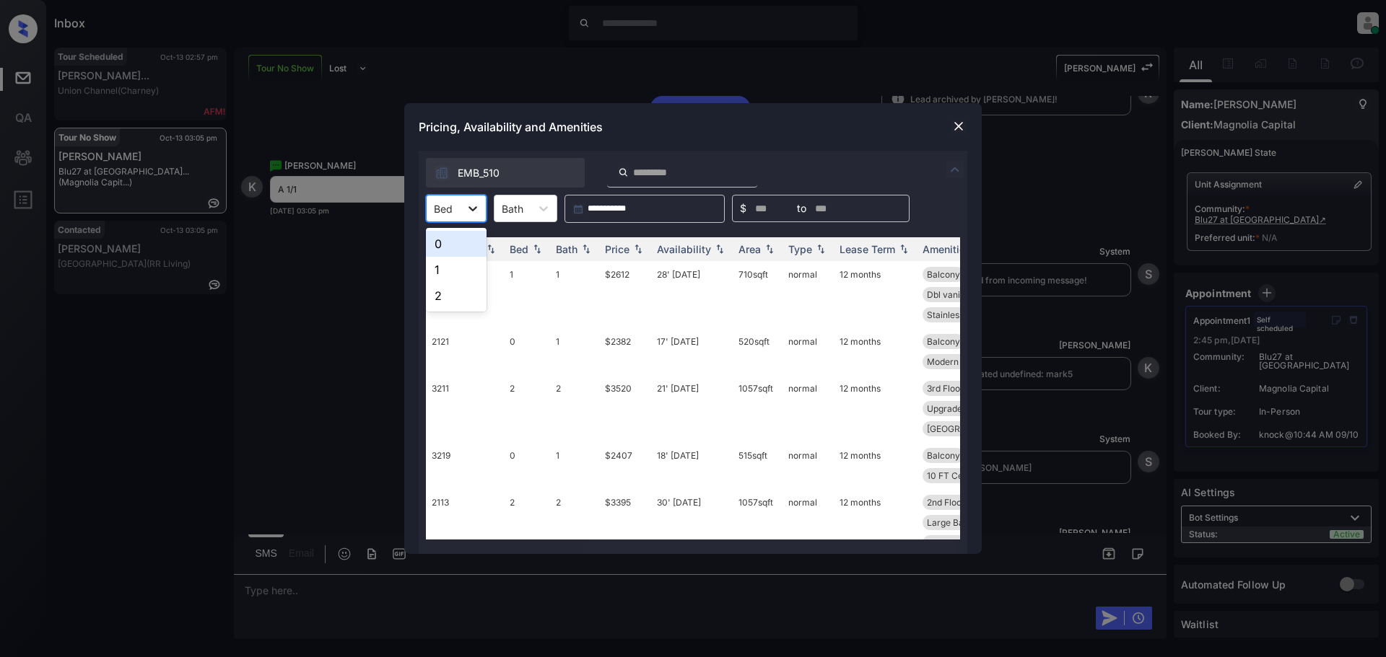
click at [473, 203] on icon at bounding box center [472, 208] width 14 height 14
drag, startPoint x: 445, startPoint y: 271, endPoint x: 472, endPoint y: 263, distance: 28.5
click at [449, 270] on div "1" at bounding box center [456, 270] width 61 height 26
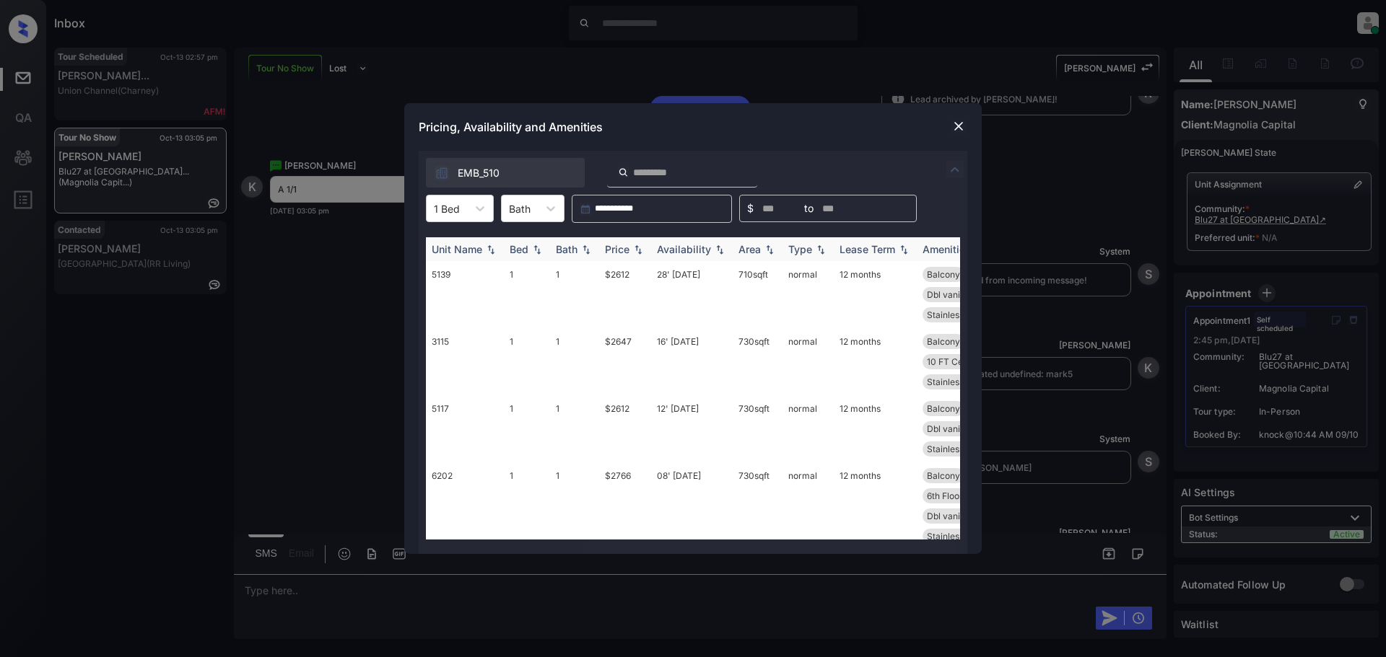
click at [625, 250] on div "Price" at bounding box center [617, 249] width 25 height 12
drag, startPoint x: 625, startPoint y: 250, endPoint x: 644, endPoint y: 245, distance: 19.4
click at [630, 250] on div "Price" at bounding box center [625, 249] width 40 height 12
click at [621, 273] on td "$2612" at bounding box center [625, 294] width 52 height 67
drag, startPoint x: 621, startPoint y: 273, endPoint x: 630, endPoint y: 265, distance: 12.3
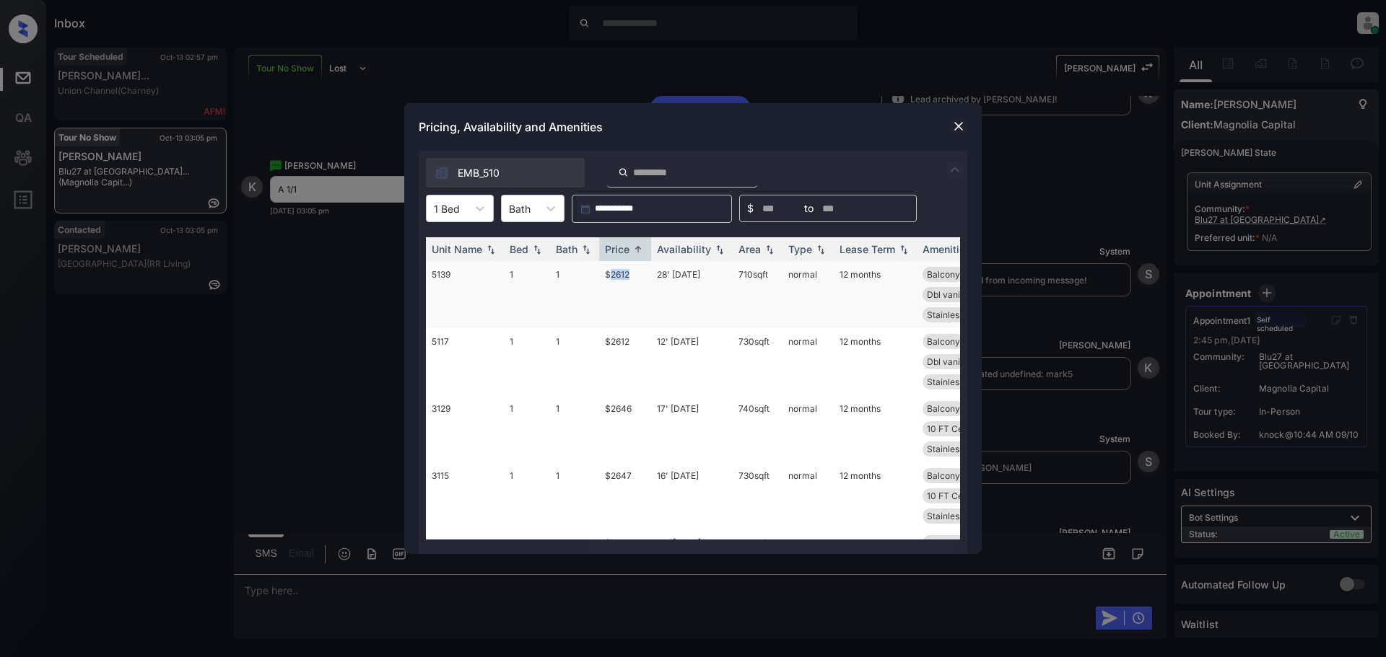
click at [621, 272] on td "$2612" at bounding box center [625, 294] width 52 height 67
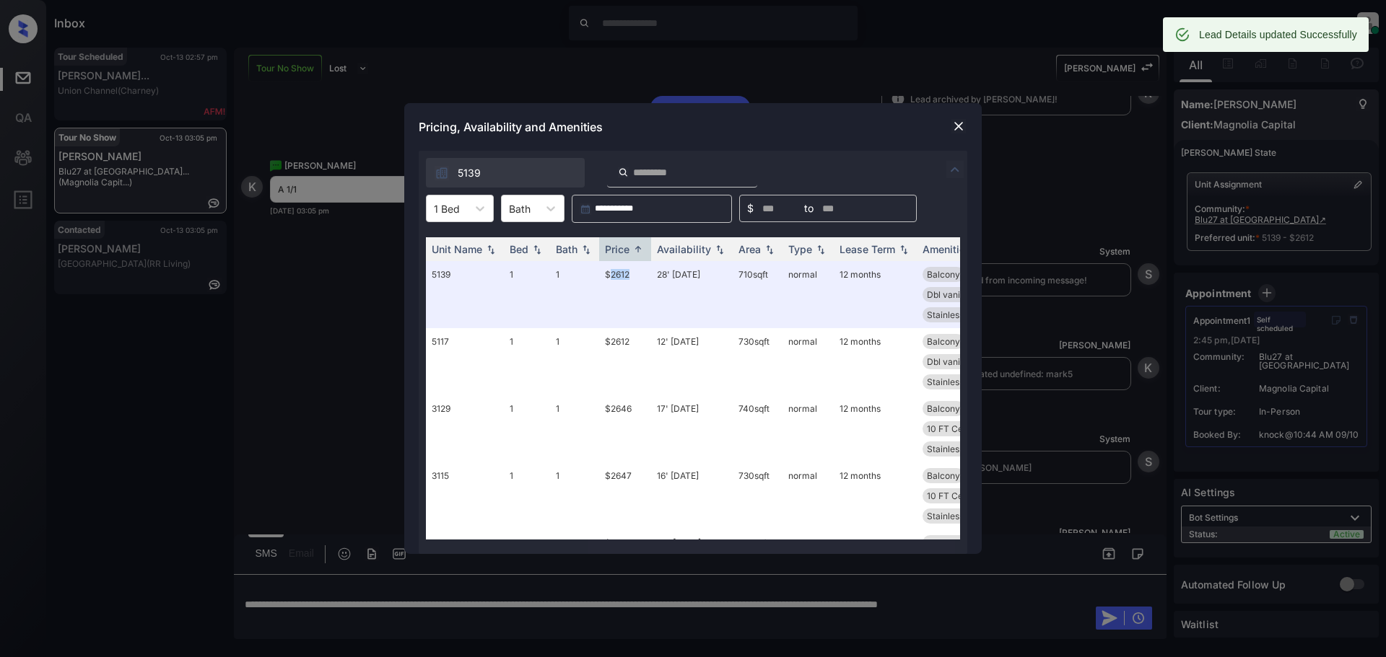
click at [961, 123] on img at bounding box center [958, 126] width 14 height 14
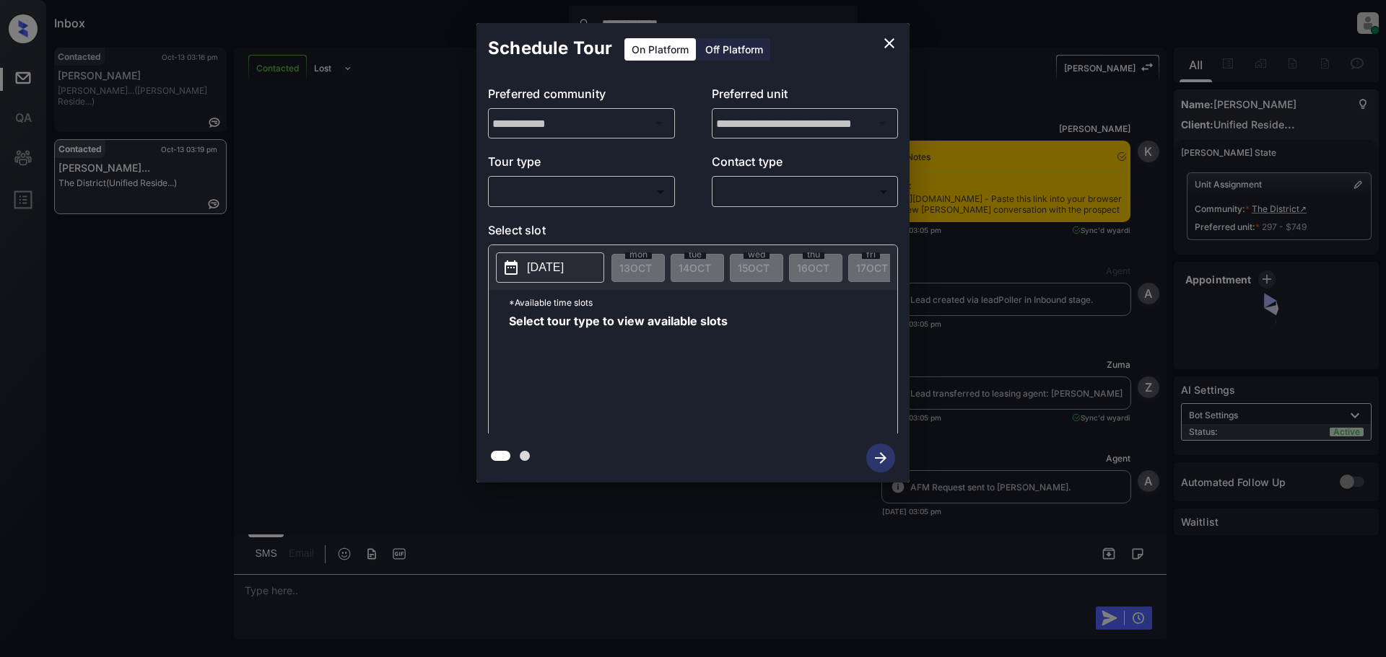
scroll to position [1057, 0]
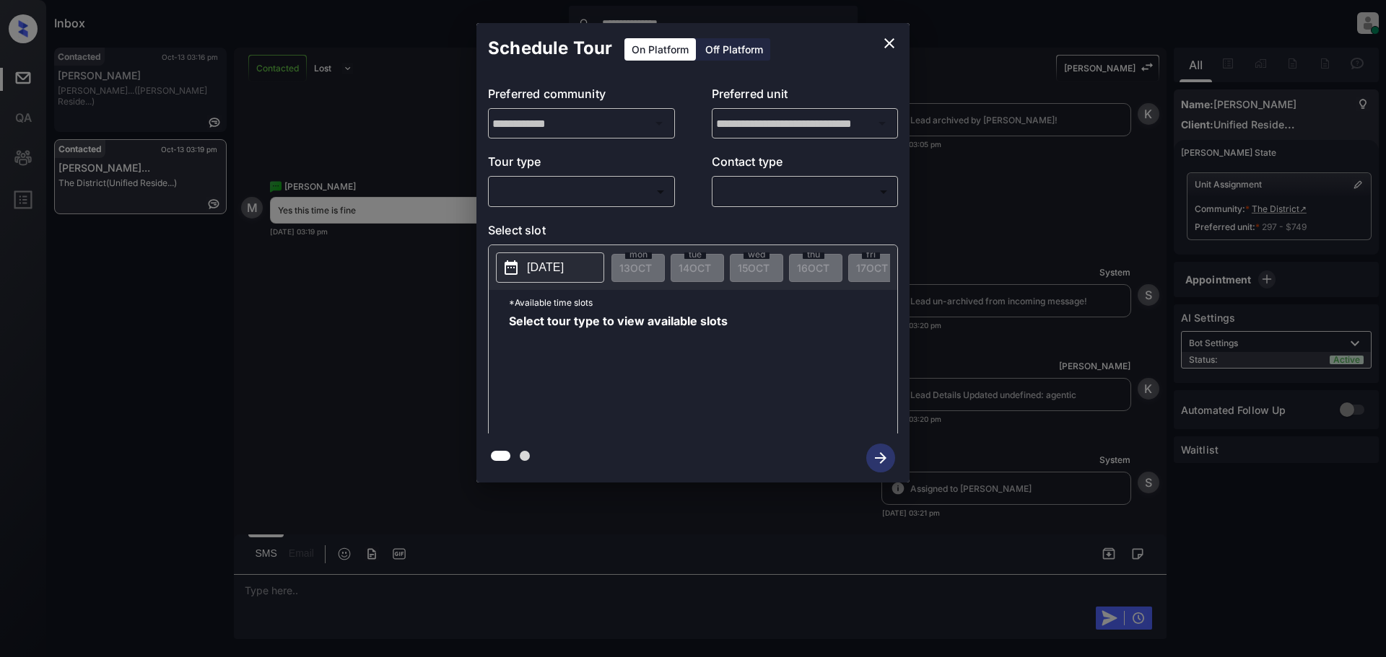
click at [554, 189] on body "**********" at bounding box center [693, 328] width 1386 height 657
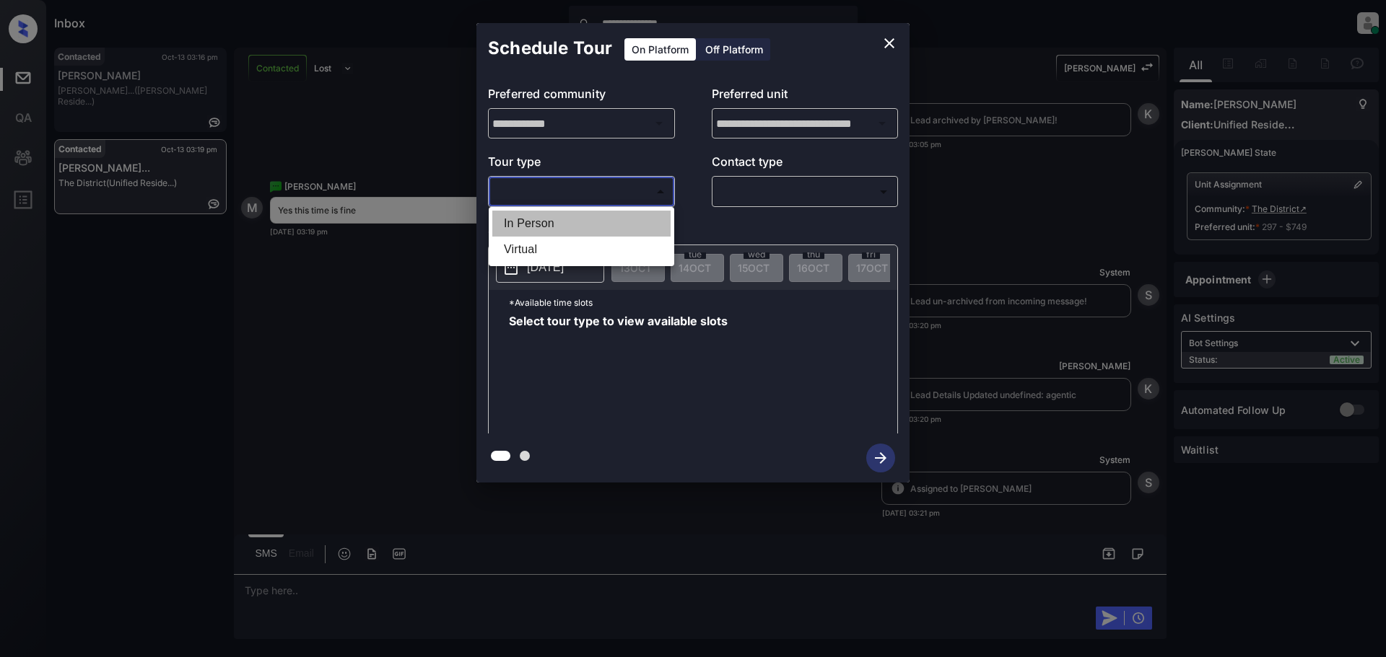
drag, startPoint x: 548, startPoint y: 224, endPoint x: 753, endPoint y: 194, distance: 206.5
click at [554, 224] on li "In Person" at bounding box center [581, 224] width 178 height 26
type input "********"
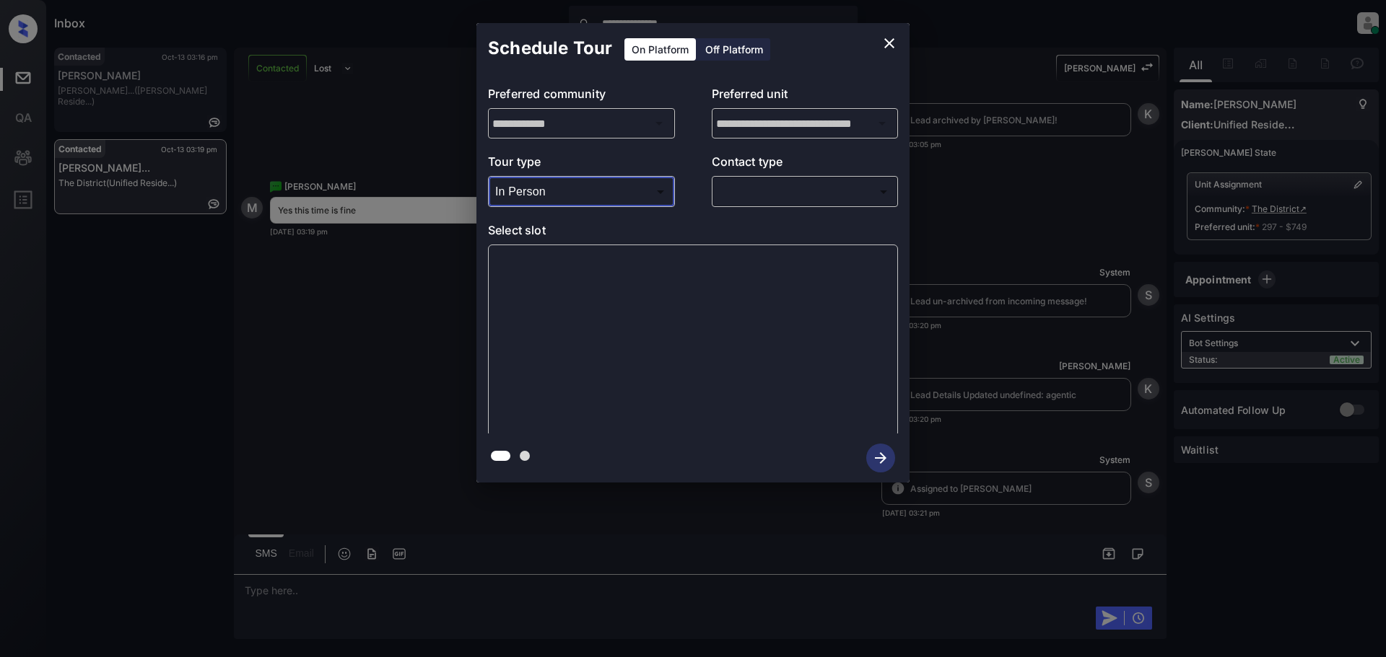
click at [766, 196] on body "**********" at bounding box center [693, 328] width 1386 height 657
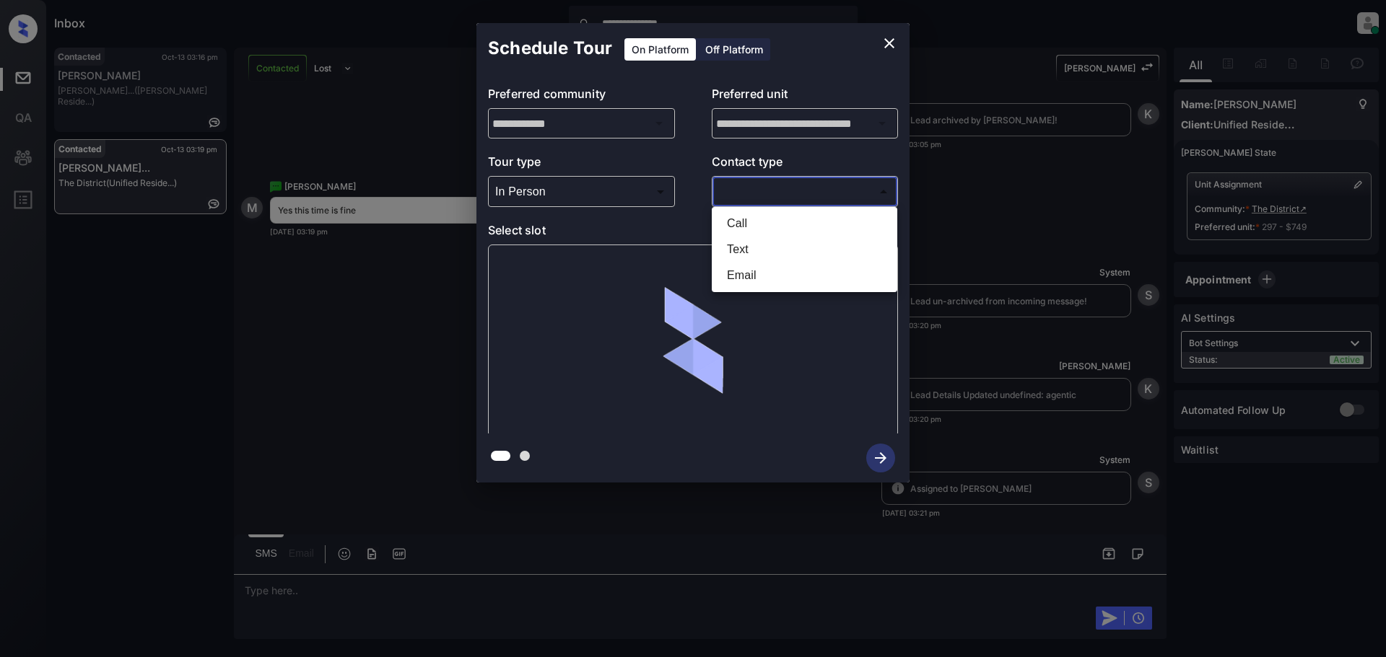
click at [743, 253] on li "Text" at bounding box center [804, 250] width 178 height 26
type input "****"
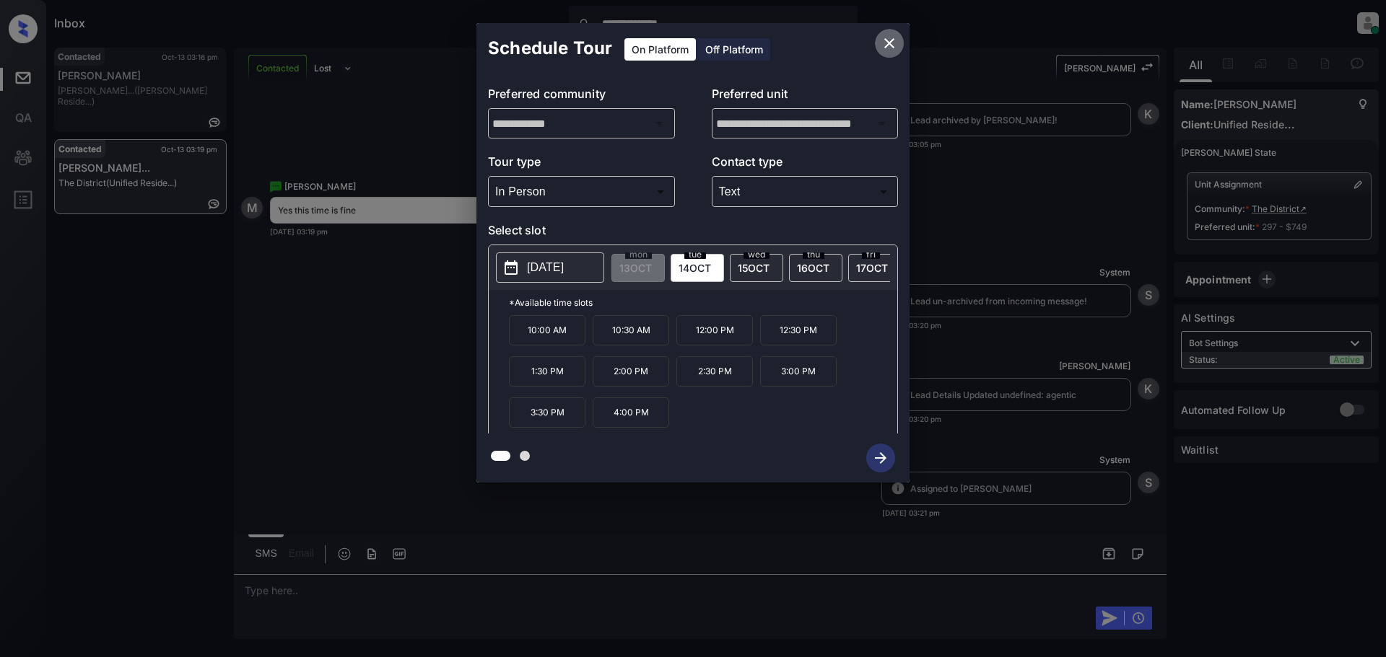
click at [896, 40] on icon "close" at bounding box center [888, 43] width 17 height 17
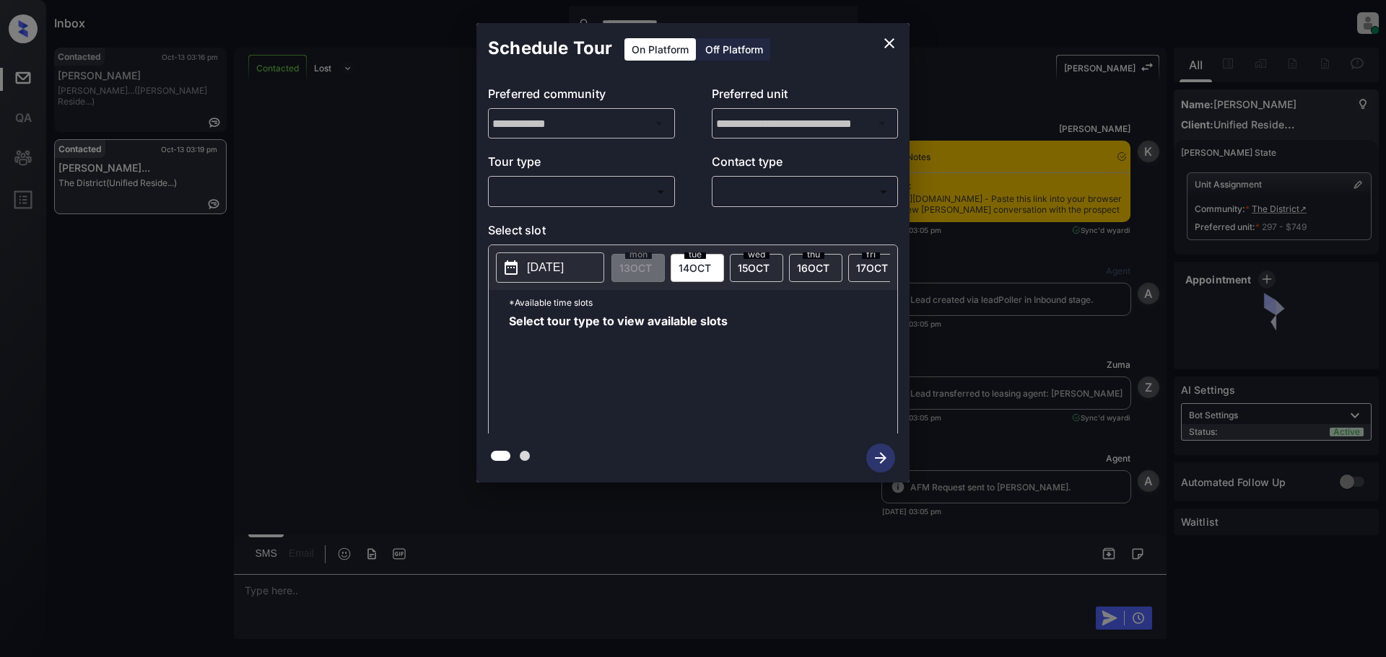
scroll to position [769, 0]
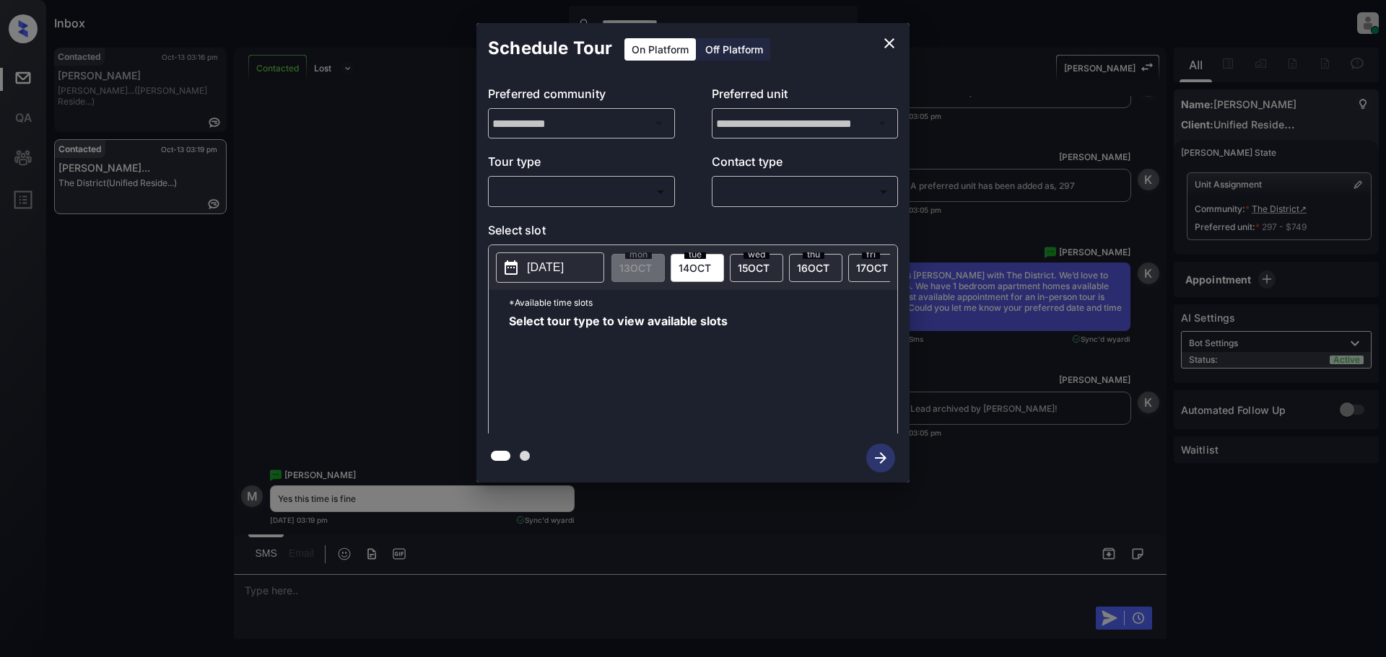
click at [546, 193] on body "**********" at bounding box center [693, 328] width 1386 height 657
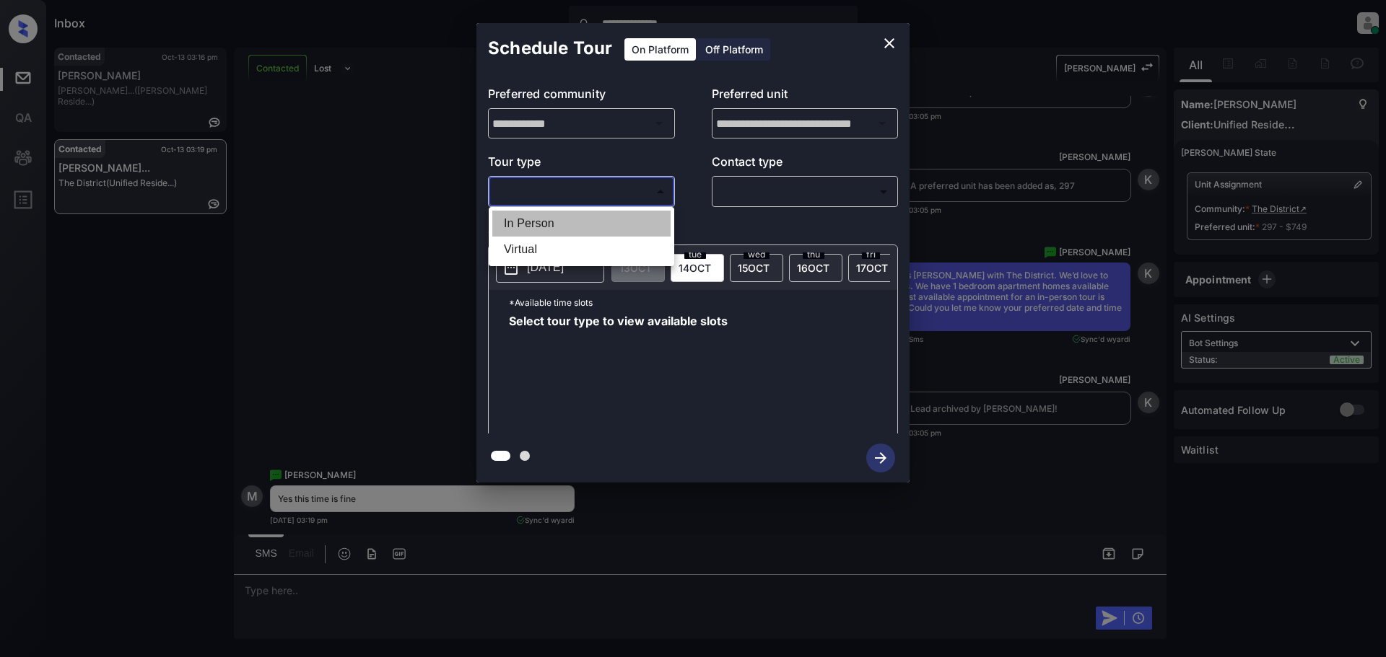
drag, startPoint x: 549, startPoint y: 227, endPoint x: 735, endPoint y: 200, distance: 188.1
click at [559, 226] on li "In Person" at bounding box center [581, 224] width 178 height 26
type input "********"
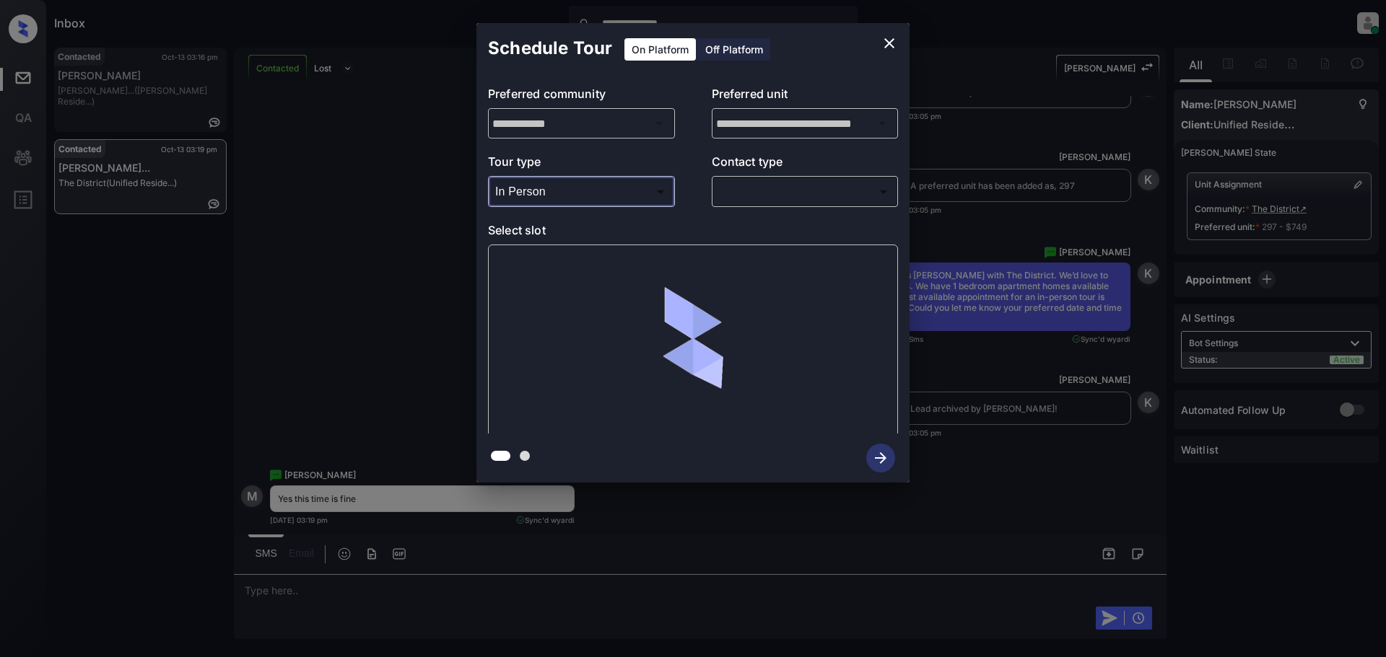
click at [780, 188] on body "**********" at bounding box center [693, 328] width 1386 height 657
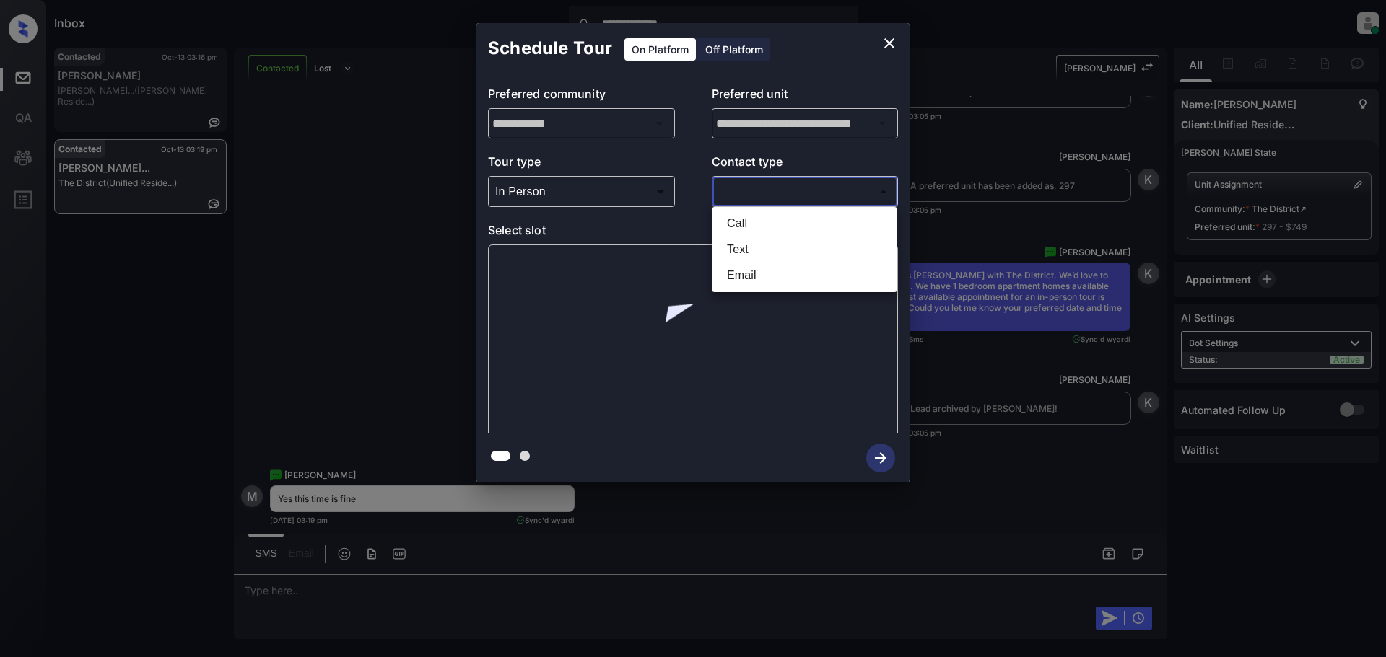
click at [754, 254] on li "Text" at bounding box center [804, 250] width 178 height 26
type input "****"
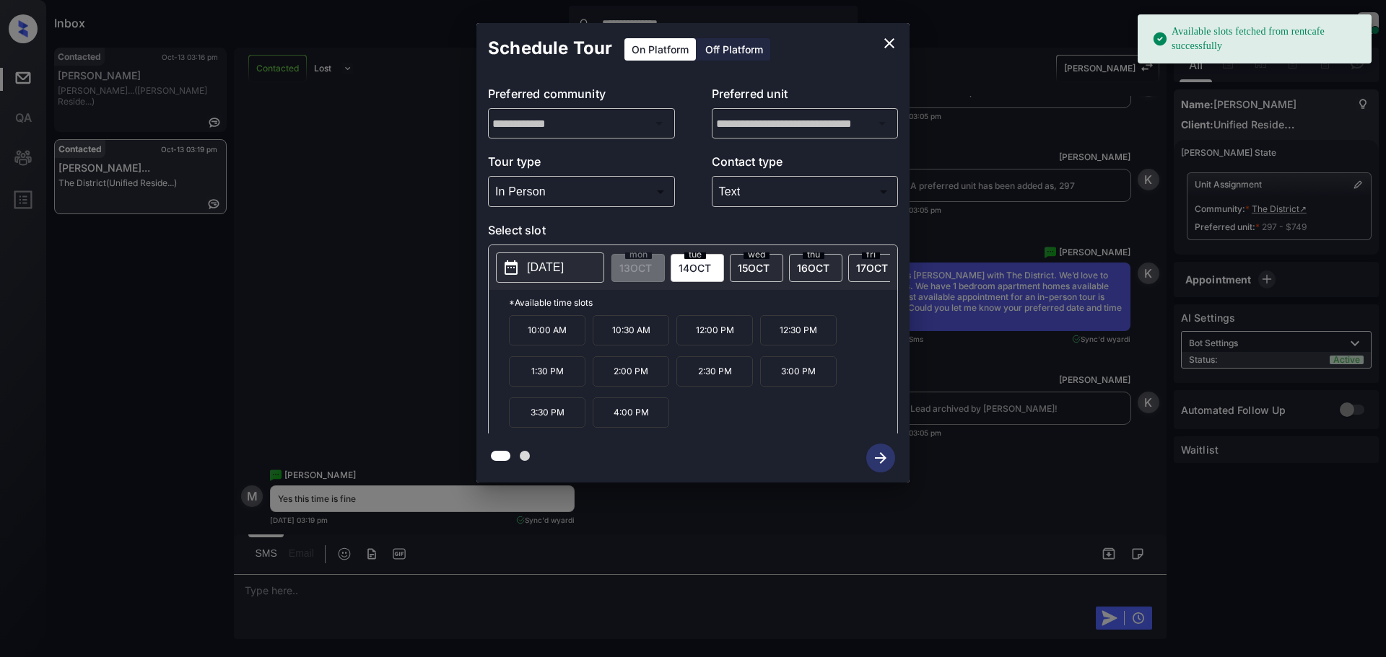
click at [546, 271] on p "[DATE]" at bounding box center [545, 267] width 37 height 17
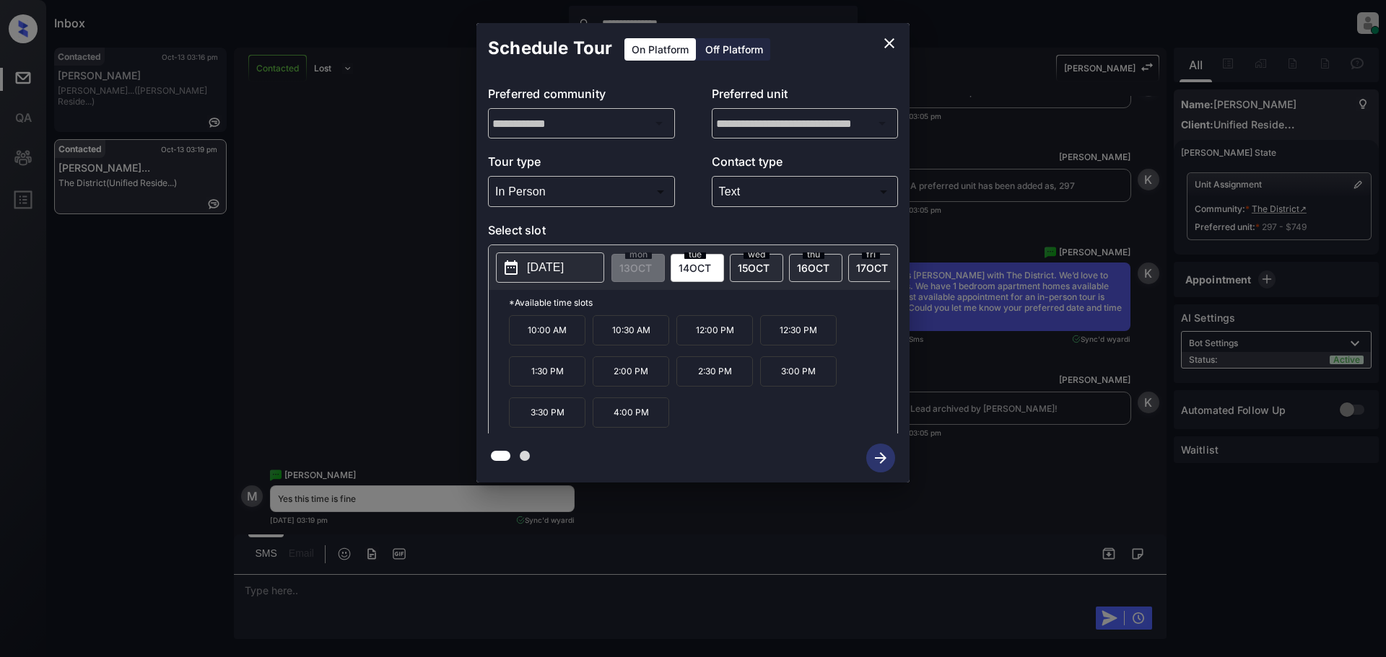
click at [541, 335] on p "10:00 AM" at bounding box center [547, 330] width 76 height 30
click at [877, 457] on icon "button" at bounding box center [880, 458] width 29 height 29
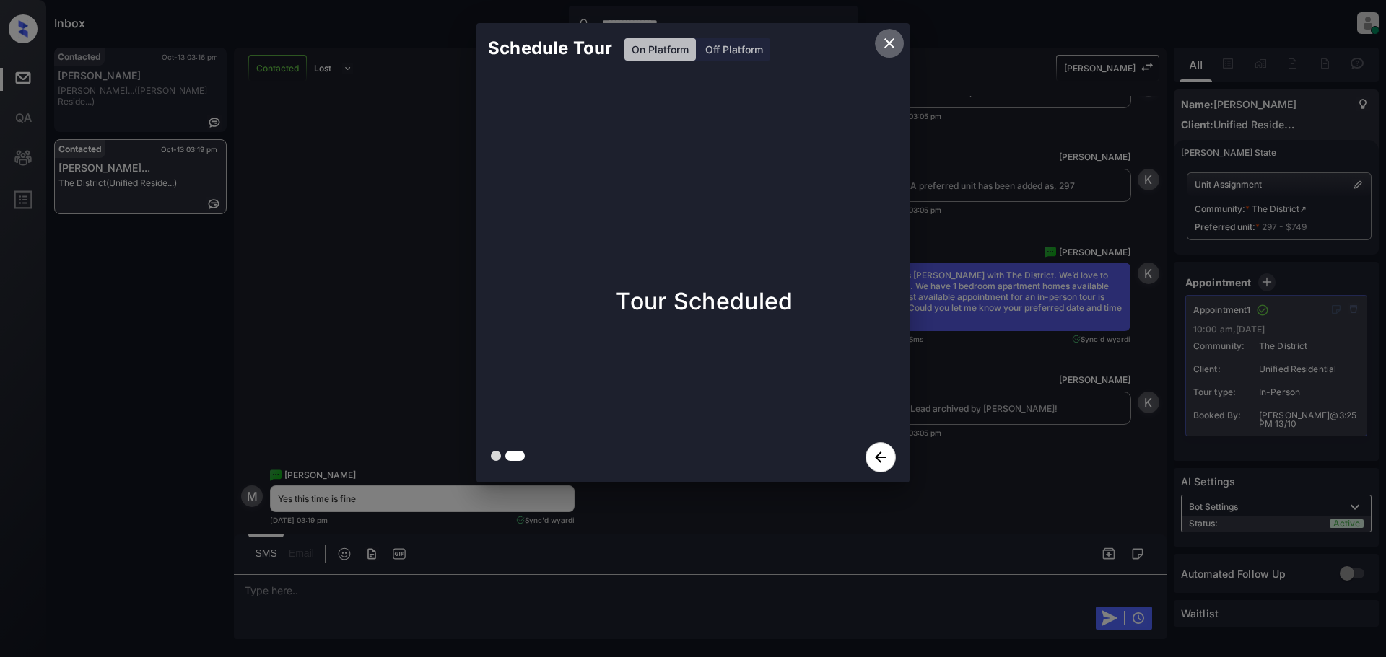
click at [885, 41] on icon "close" at bounding box center [888, 43] width 17 height 17
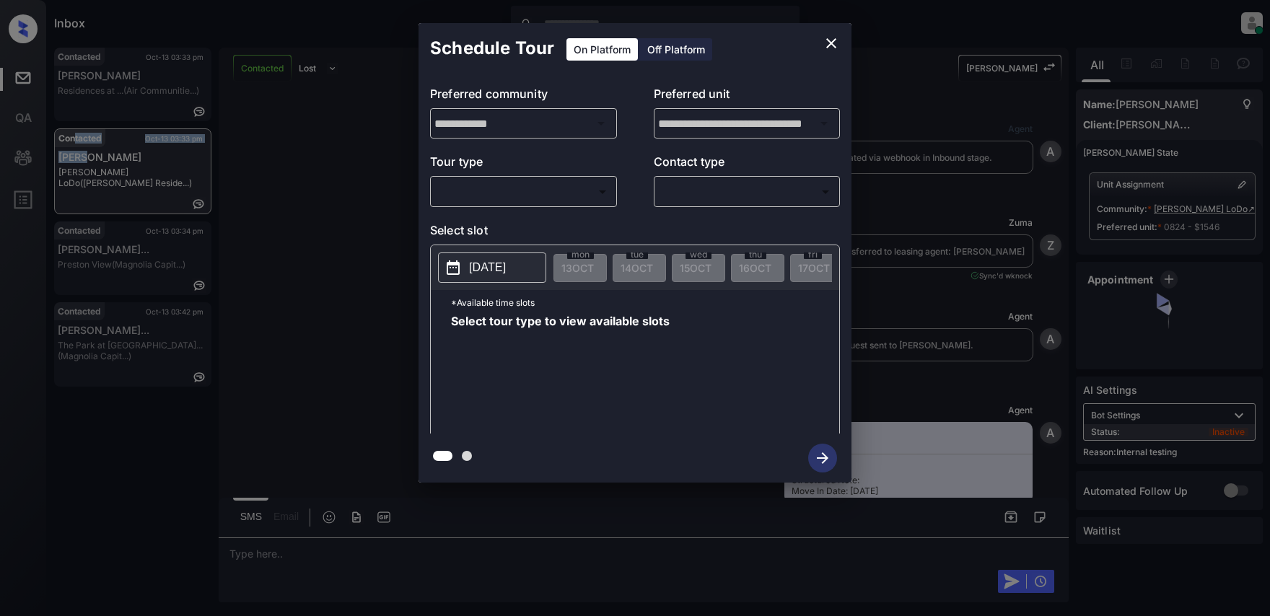
scroll to position [4396, 0]
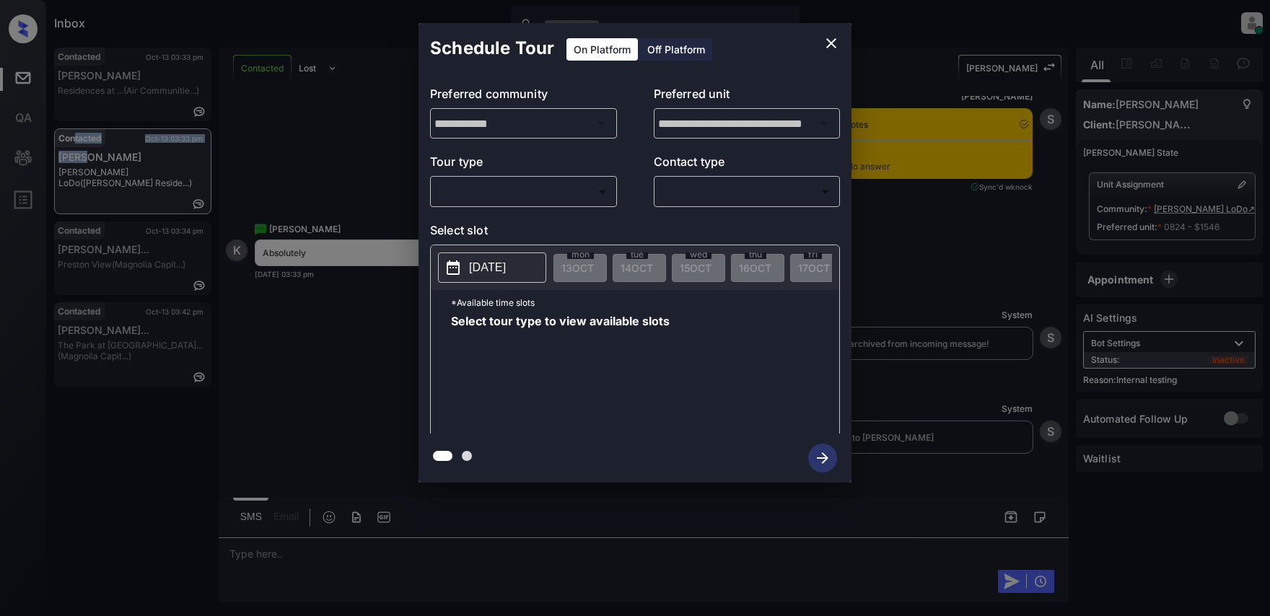
click at [477, 194] on body "Inbox Lyzzelle [PERSON_NAME] Online Set yourself offline Set yourself on break …" at bounding box center [635, 308] width 1270 height 616
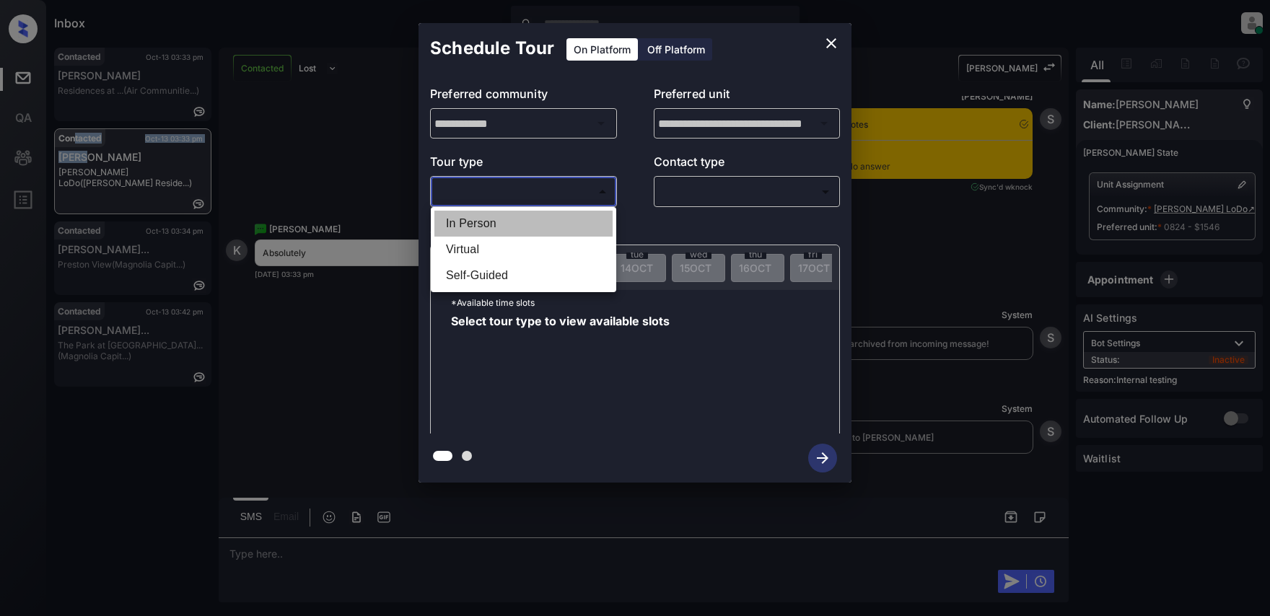
drag, startPoint x: 487, startPoint y: 229, endPoint x: 643, endPoint y: 197, distance: 159.1
click at [489, 229] on li "In Person" at bounding box center [523, 224] width 178 height 26
type input "********"
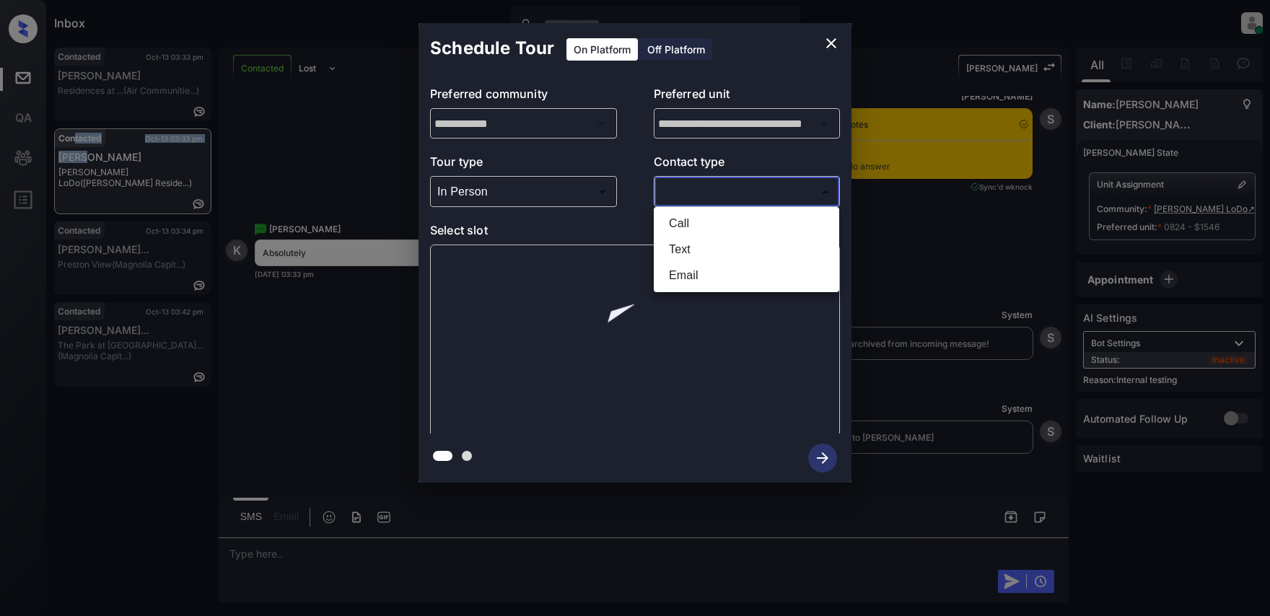
drag, startPoint x: 680, startPoint y: 198, endPoint x: 756, endPoint y: 193, distance: 75.9
click at [693, 198] on body "Inbox Lyzzelle [PERSON_NAME] Online Set yourself offline Set yourself on break …" at bounding box center [635, 308] width 1270 height 616
click at [682, 248] on li "Text" at bounding box center [746, 250] width 178 height 26
type input "****"
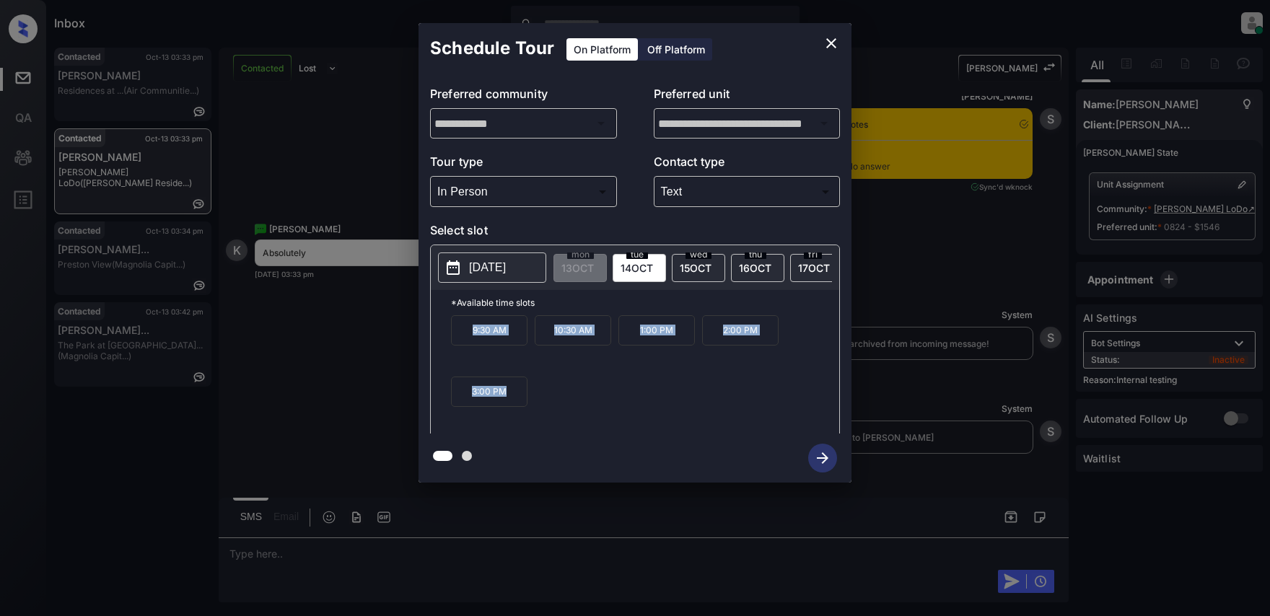
drag, startPoint x: 465, startPoint y: 341, endPoint x: 531, endPoint y: 416, distance: 100.7
click at [531, 416] on div "9:30 AM 10:30 AM 1:00 PM 2:00 PM 3:00 PM" at bounding box center [645, 372] width 388 height 115
copy div "9:30 AM 10:30 AM 1:00 PM 2:00 PM 3:00 PM"
click at [242, 559] on div at bounding box center [635, 308] width 1270 height 616
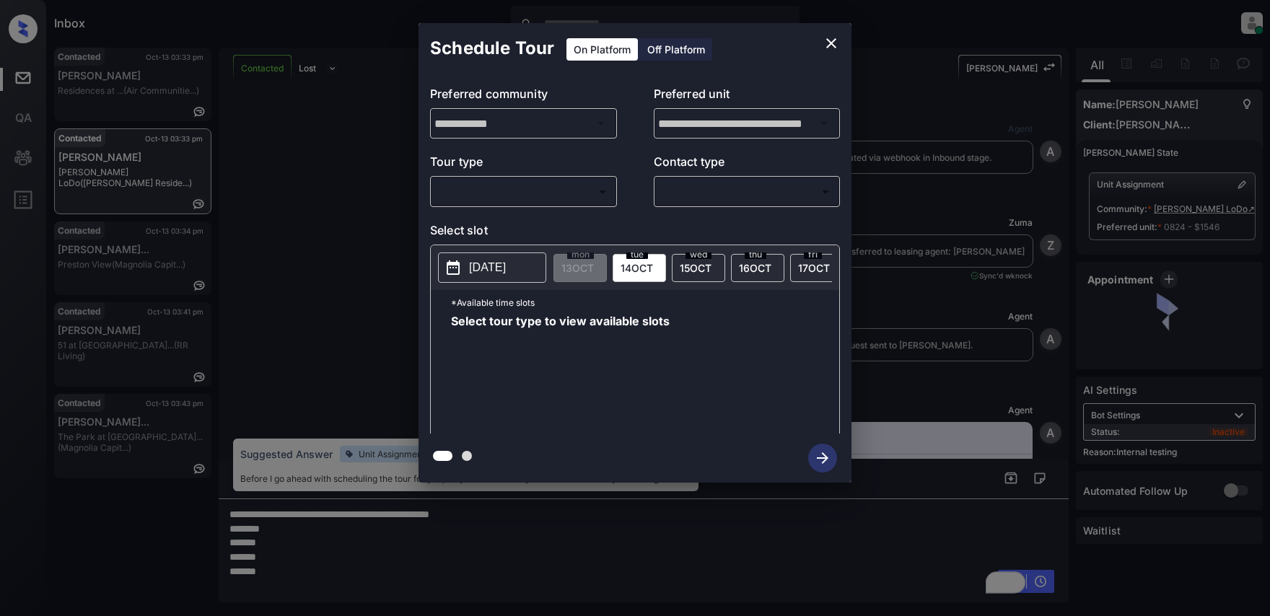
scroll to position [4396, 0]
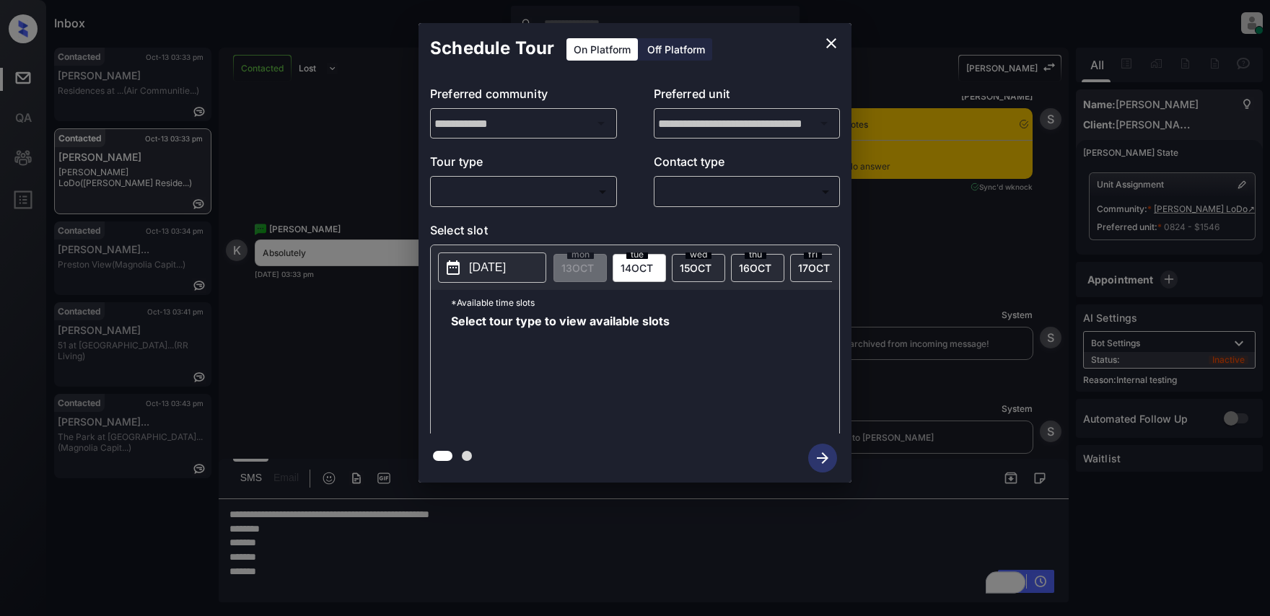
click at [491, 202] on body "Inbox Lyzzelle [PERSON_NAME] Online Set yourself offline Set yourself on break …" at bounding box center [635, 308] width 1270 height 616
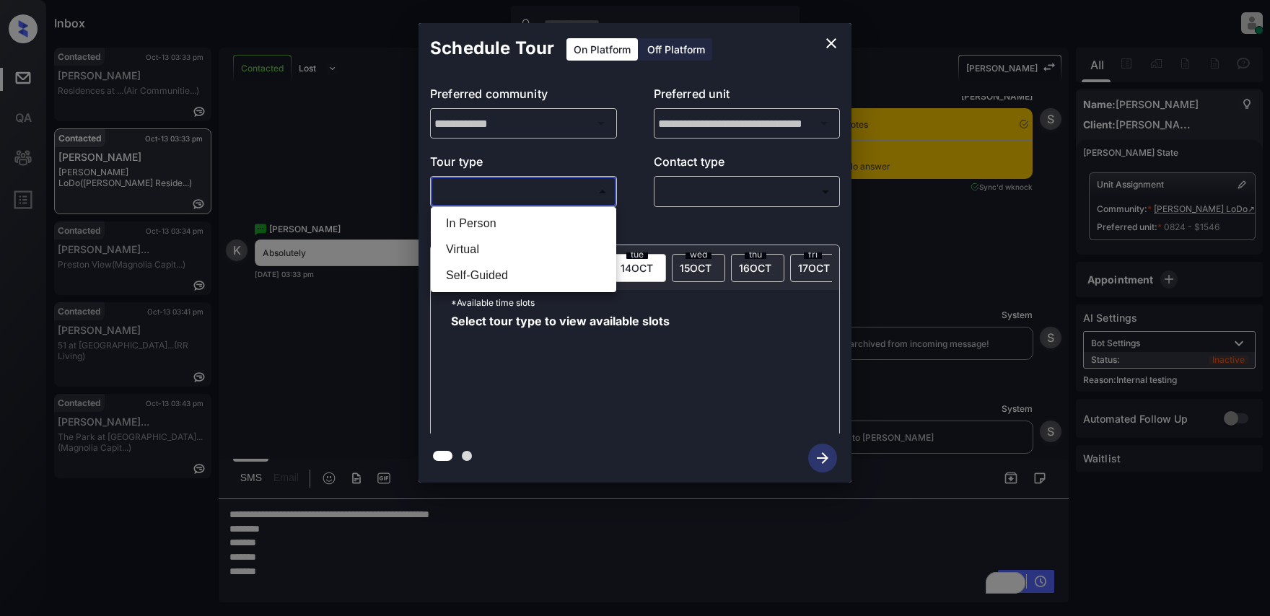
drag, startPoint x: 478, startPoint y: 224, endPoint x: 634, endPoint y: 206, distance: 156.2
click at [486, 224] on li "In Person" at bounding box center [523, 224] width 178 height 26
type input "********"
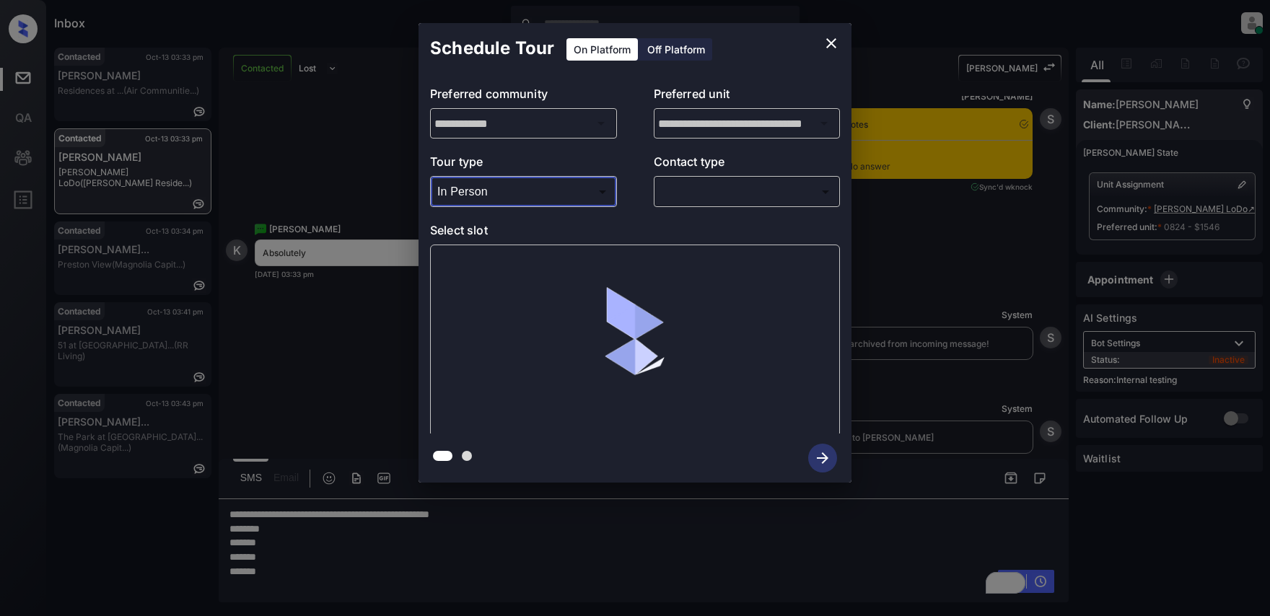
click at [703, 201] on body "Inbox Lyzzelle M. Ceralde Online Set yourself offline Set yourself on break Pro…" at bounding box center [635, 308] width 1270 height 616
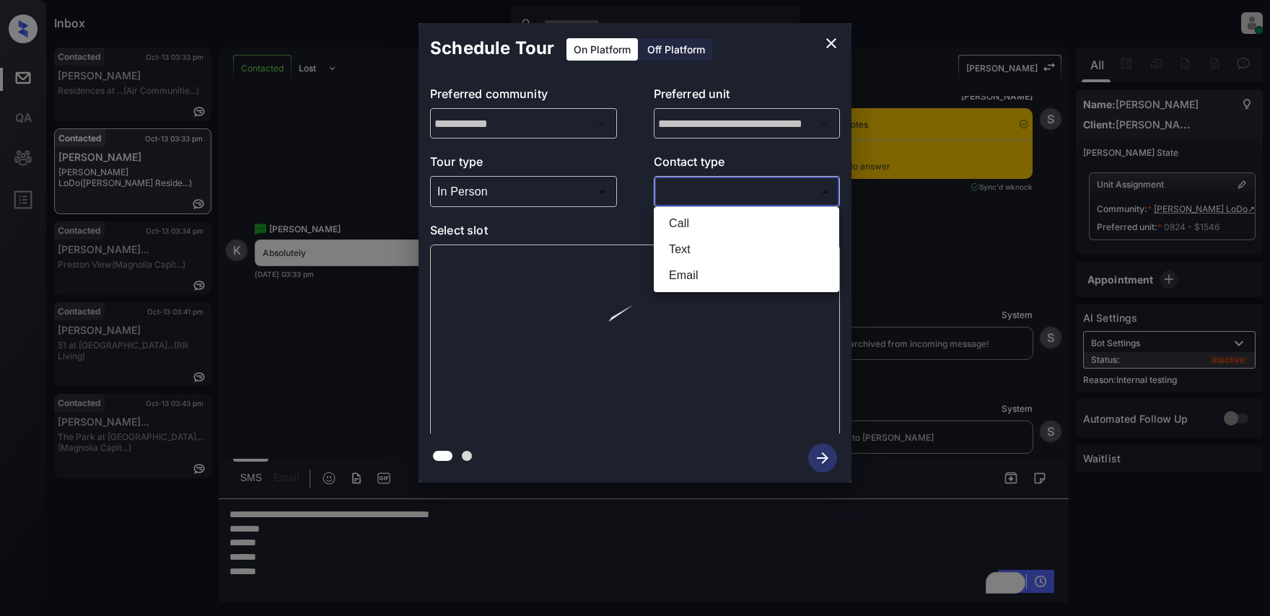
click at [686, 251] on li "Text" at bounding box center [746, 250] width 178 height 26
type input "****"
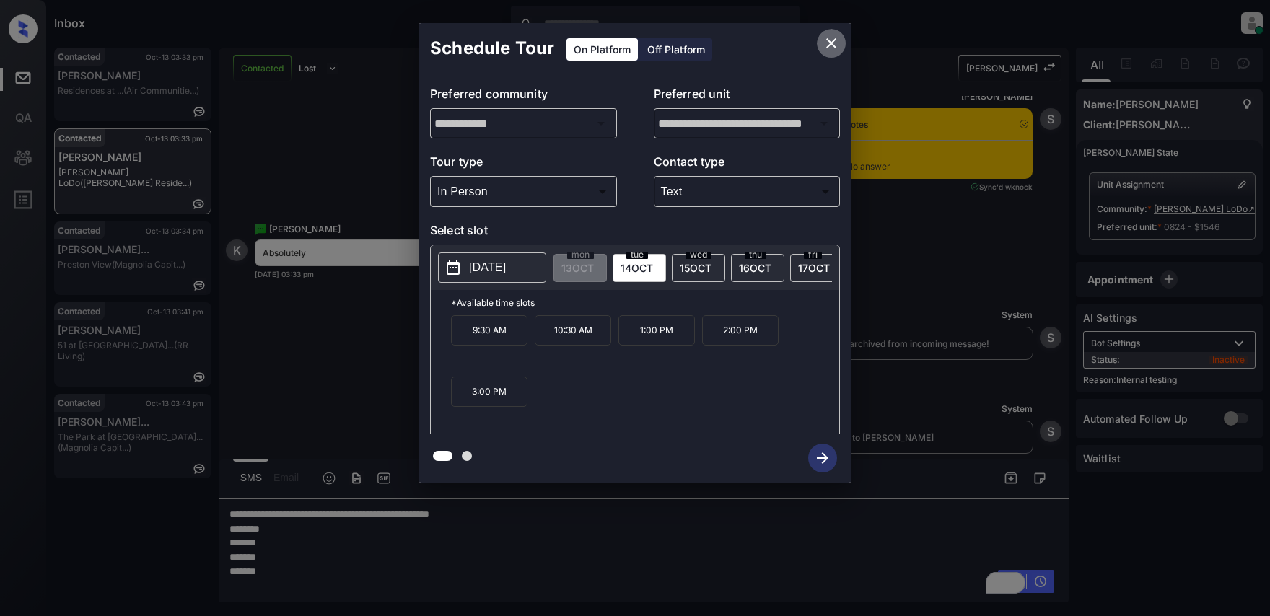
click at [830, 45] on icon "close" at bounding box center [831, 43] width 10 height 10
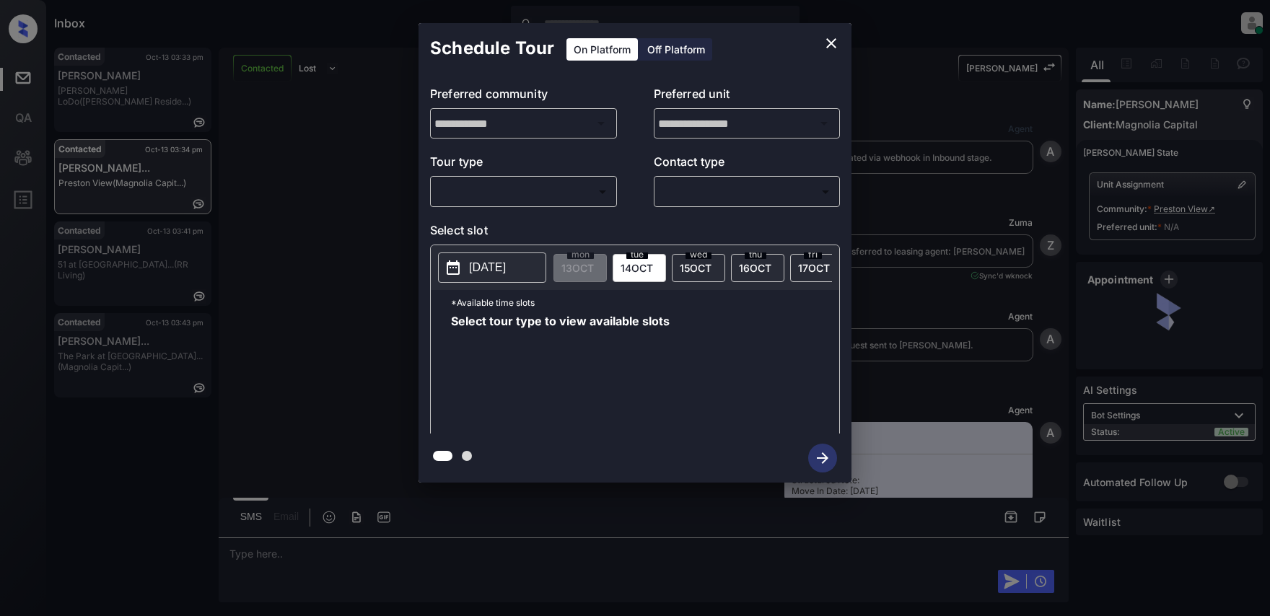
scroll to position [541, 0]
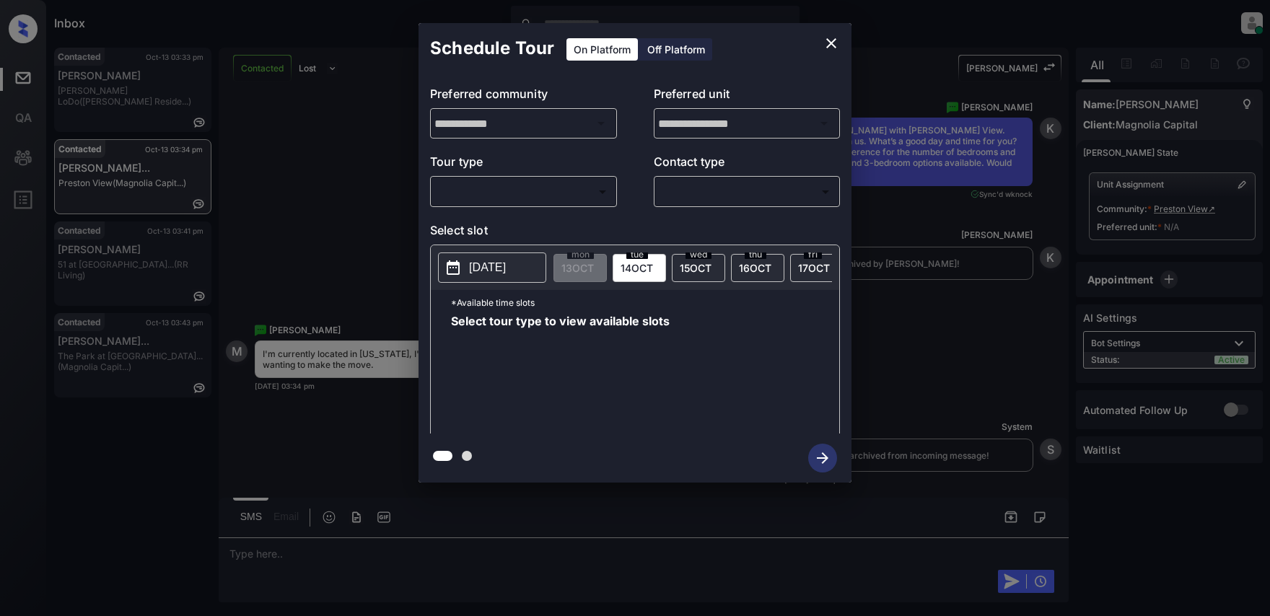
click at [555, 188] on body "Inbox Lyzzelle [PERSON_NAME] Online Set yourself offline Set yourself on break …" at bounding box center [635, 308] width 1270 height 616
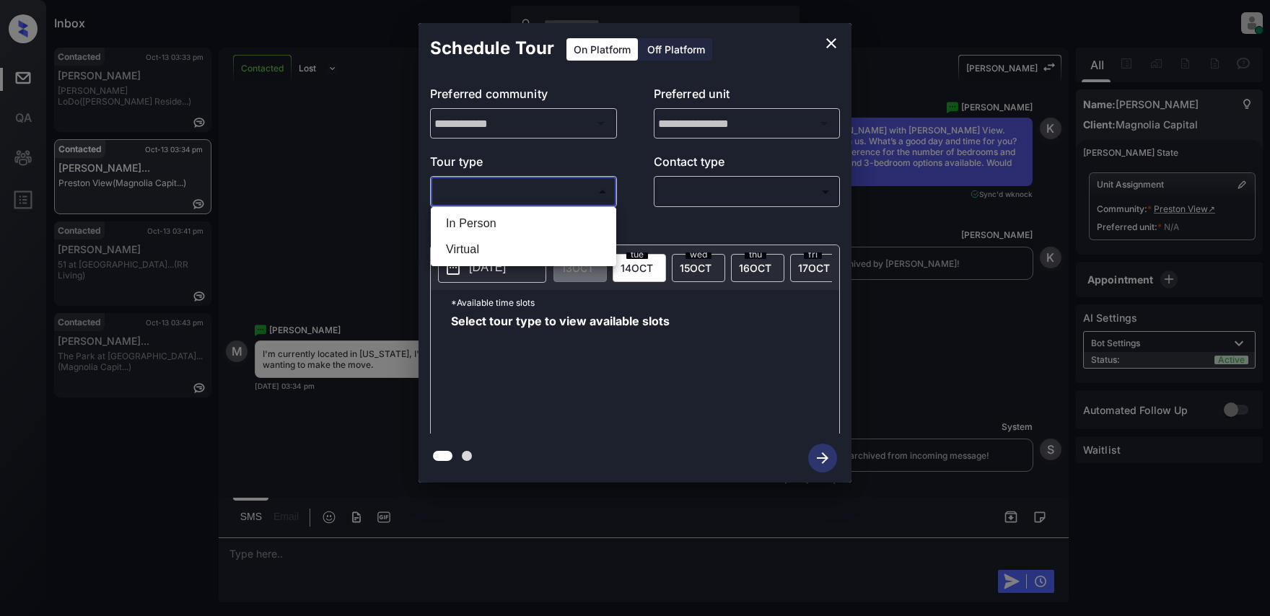
click at [826, 39] on div at bounding box center [635, 308] width 1270 height 616
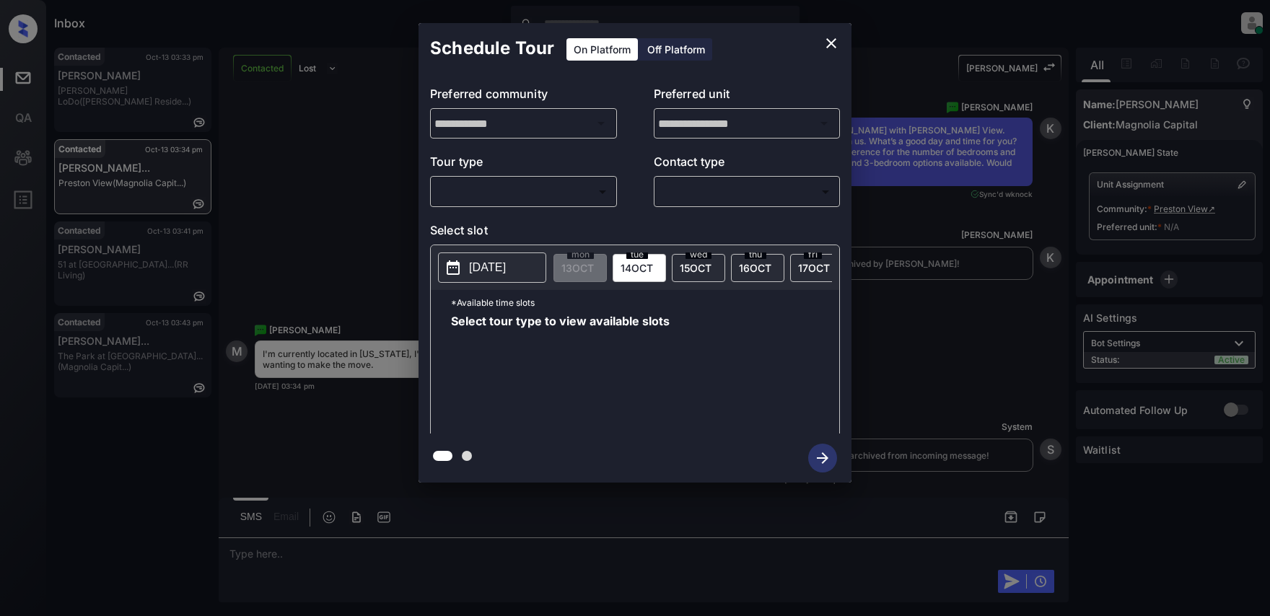
click at [328, 551] on div at bounding box center [635, 308] width 1270 height 616
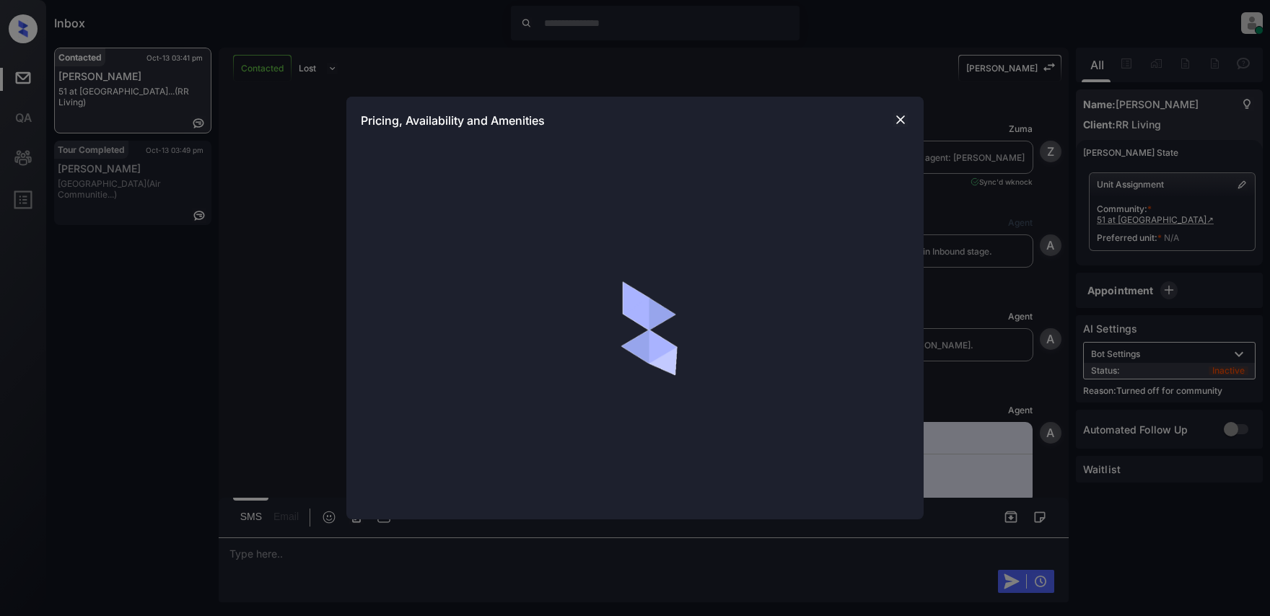
scroll to position [2242, 0]
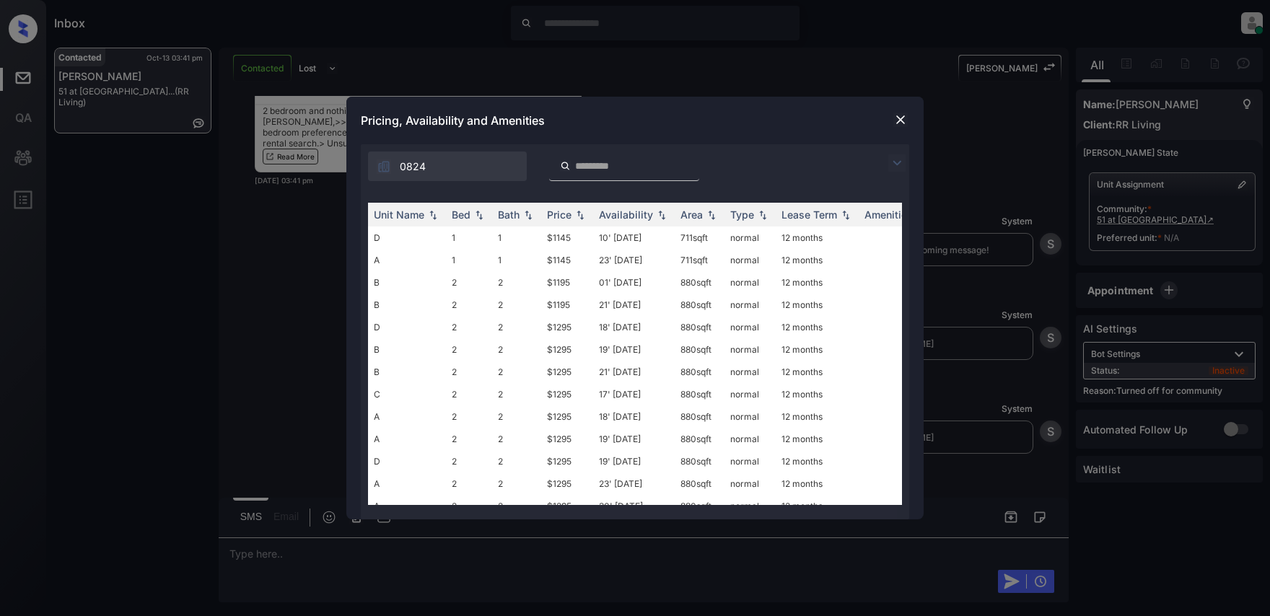
click at [899, 154] on img at bounding box center [896, 162] width 17 height 17
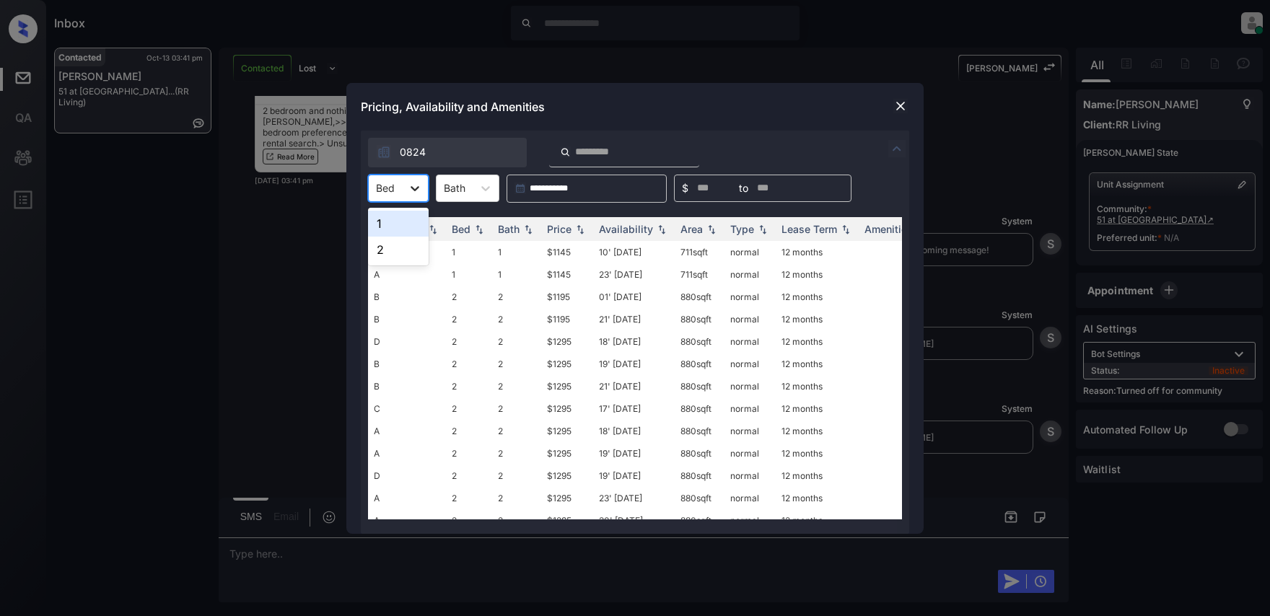
drag, startPoint x: 413, startPoint y: 188, endPoint x: 411, endPoint y: 201, distance: 13.2
click at [414, 188] on icon at bounding box center [415, 188] width 14 height 14
drag, startPoint x: 394, startPoint y: 250, endPoint x: 464, endPoint y: 228, distance: 73.3
click at [403, 250] on div "2" at bounding box center [398, 250] width 61 height 26
click at [502, 190] on div at bounding box center [495, 188] width 26 height 26
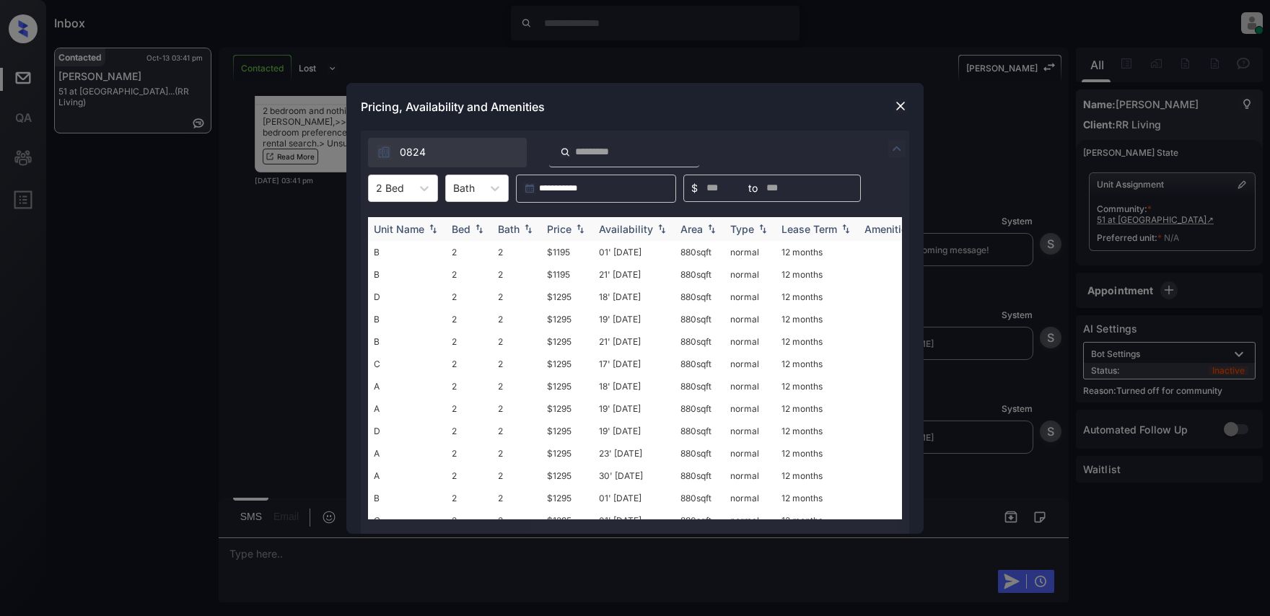
click at [567, 226] on div "Price" at bounding box center [559, 229] width 25 height 12
click at [560, 254] on td "$1195" at bounding box center [567, 252] width 52 height 22
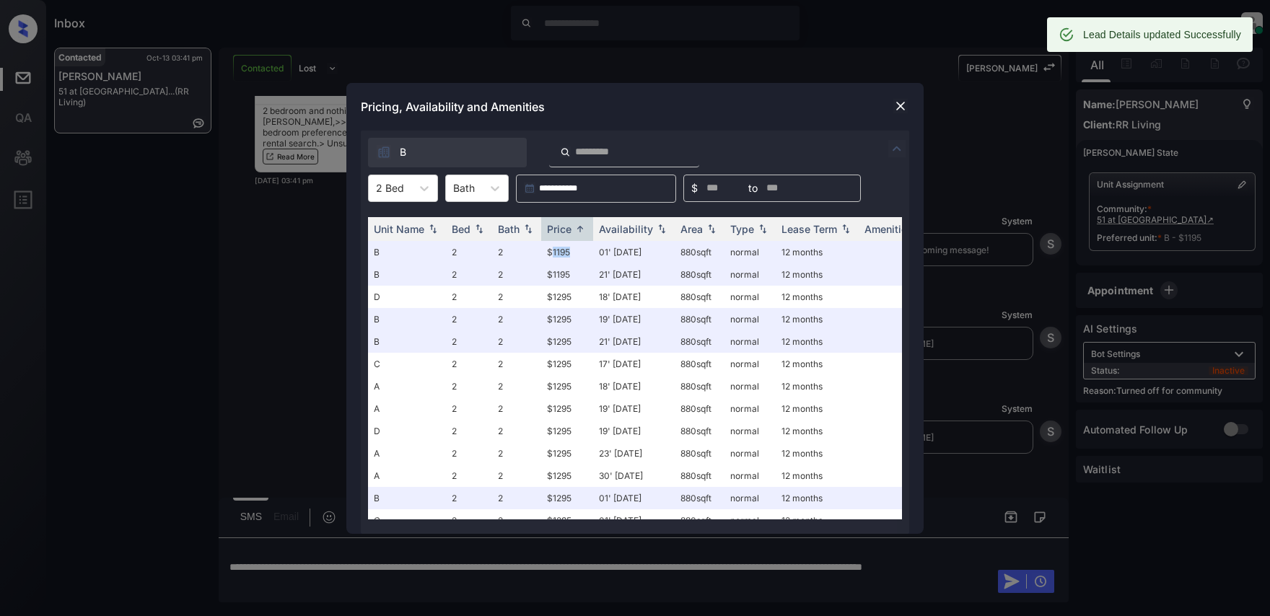
click at [898, 104] on img at bounding box center [900, 106] width 14 height 14
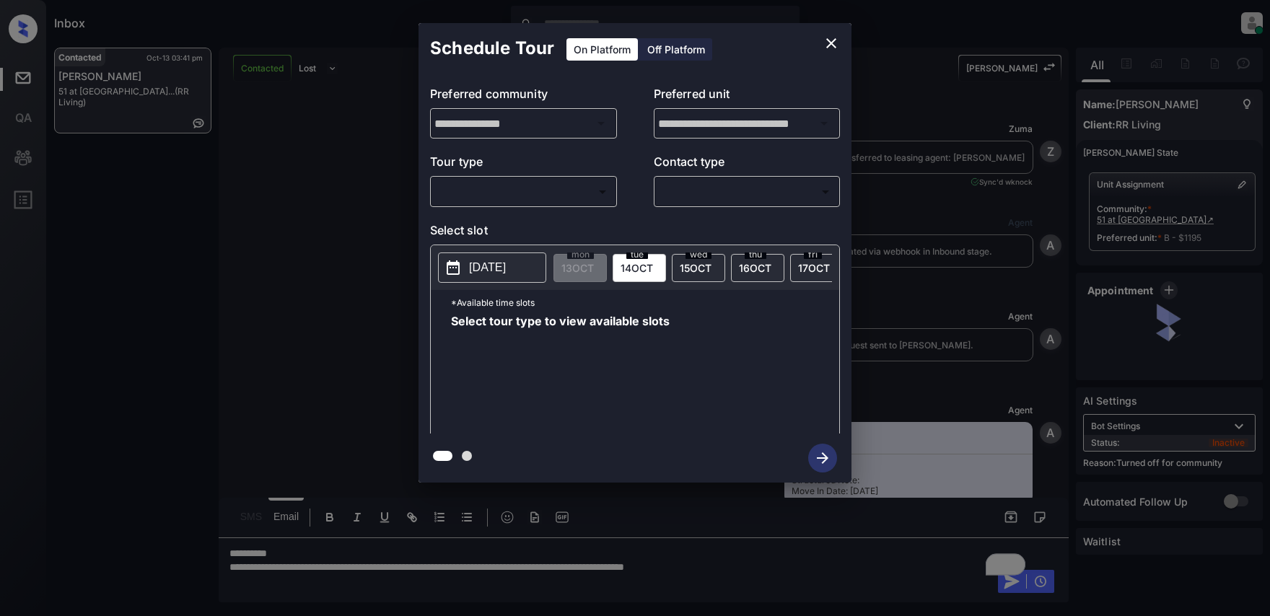
scroll to position [2336, 0]
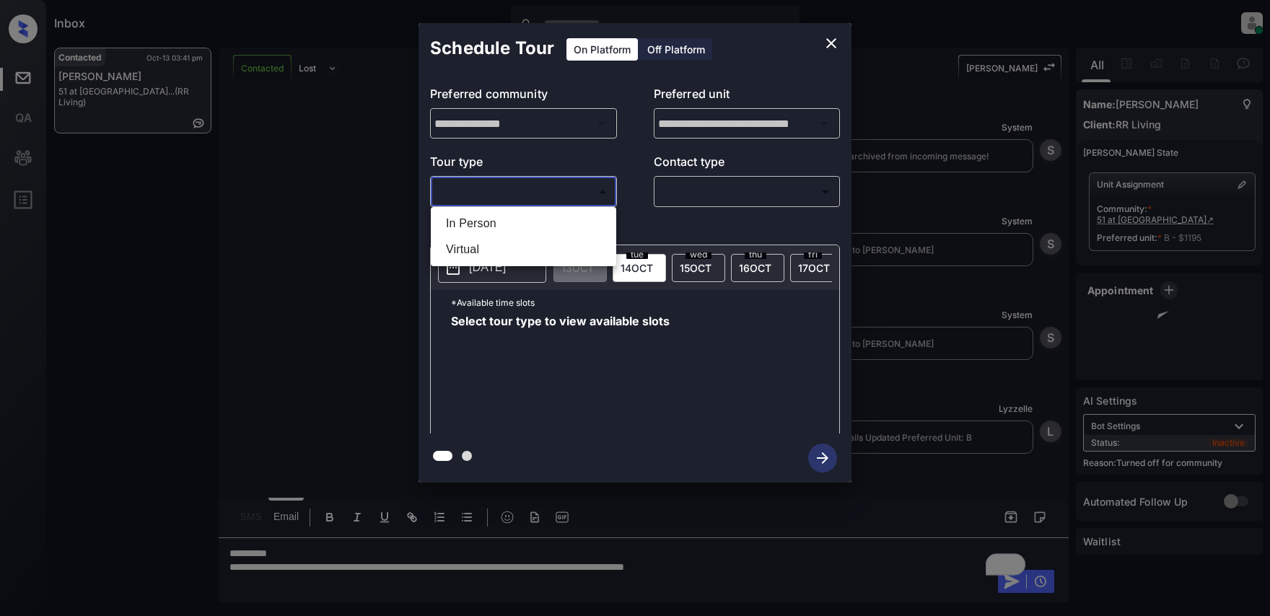
click at [527, 196] on body "Inbox Lyzzelle M. Ceralde Online Set yourself offline Set yourself on break Pro…" at bounding box center [635, 308] width 1270 height 616
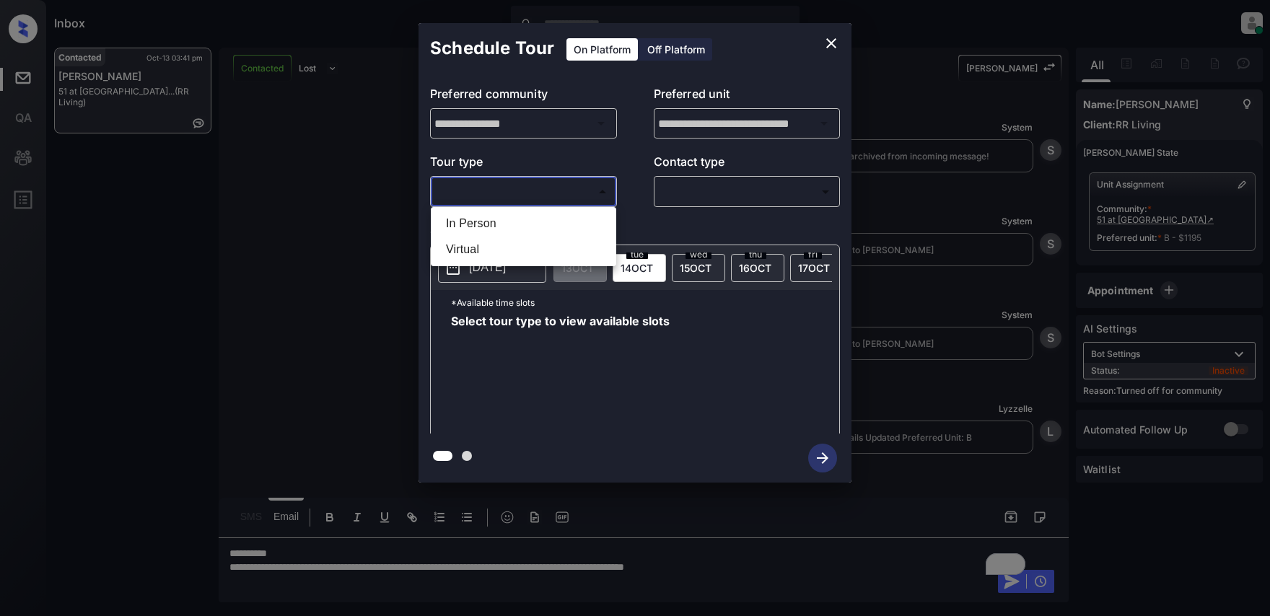
click at [844, 55] on div at bounding box center [635, 308] width 1270 height 616
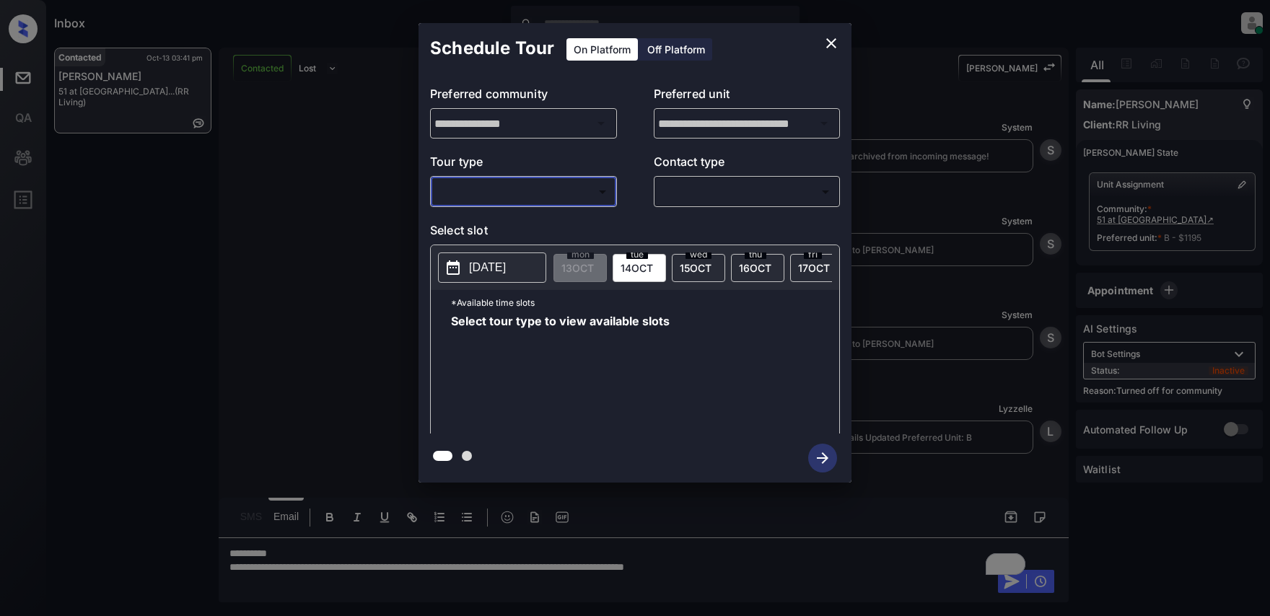
click at [828, 51] on icon "close" at bounding box center [831, 43] width 17 height 17
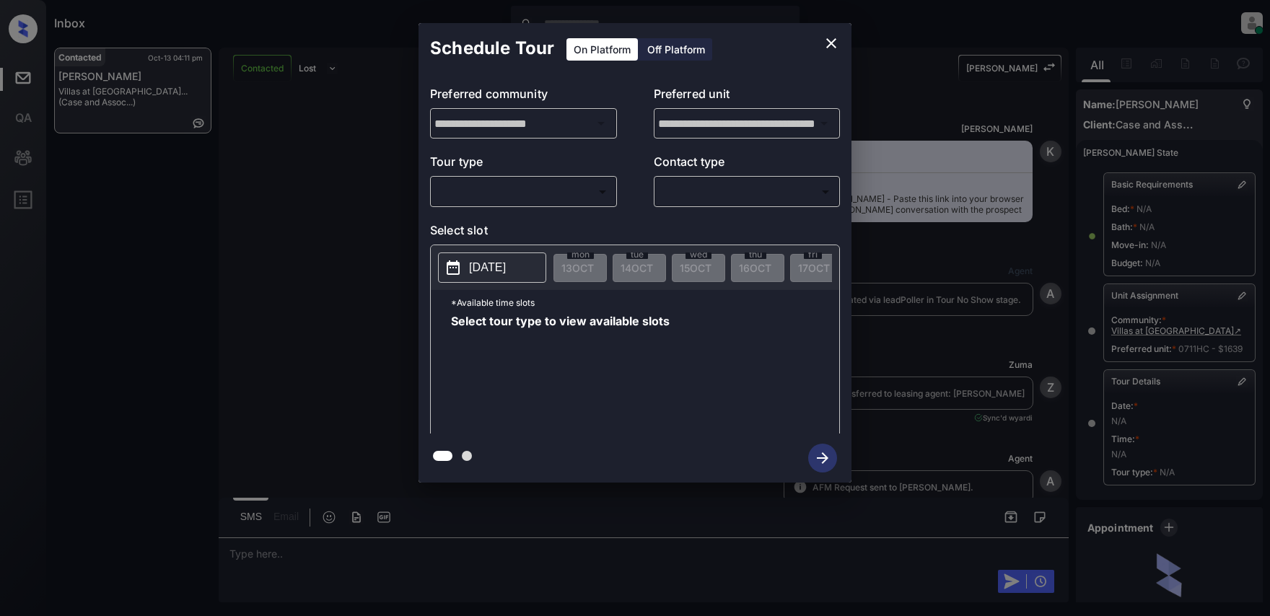
scroll to position [7474, 0]
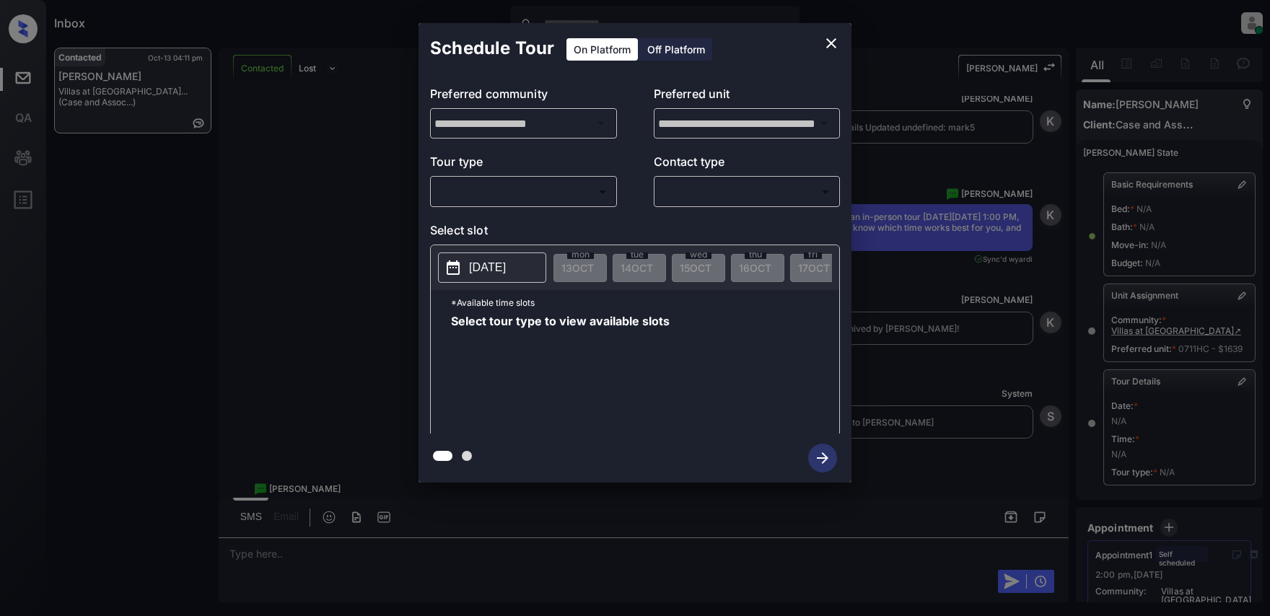
click at [530, 193] on body "Inbox Lyzzelle M. Ceralde Online Set yourself offline Set yourself on break Pro…" at bounding box center [635, 308] width 1270 height 616
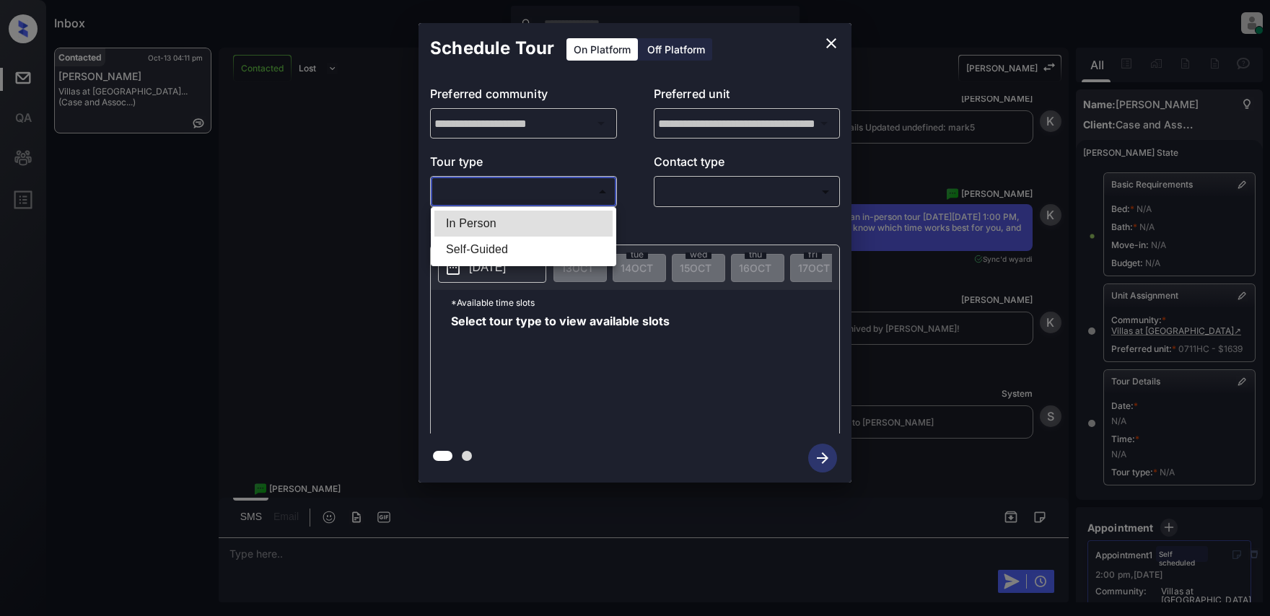
drag, startPoint x: 491, startPoint y: 222, endPoint x: 533, endPoint y: 214, distance: 42.7
click at [499, 222] on li "In Person" at bounding box center [523, 224] width 178 height 26
type input "********"
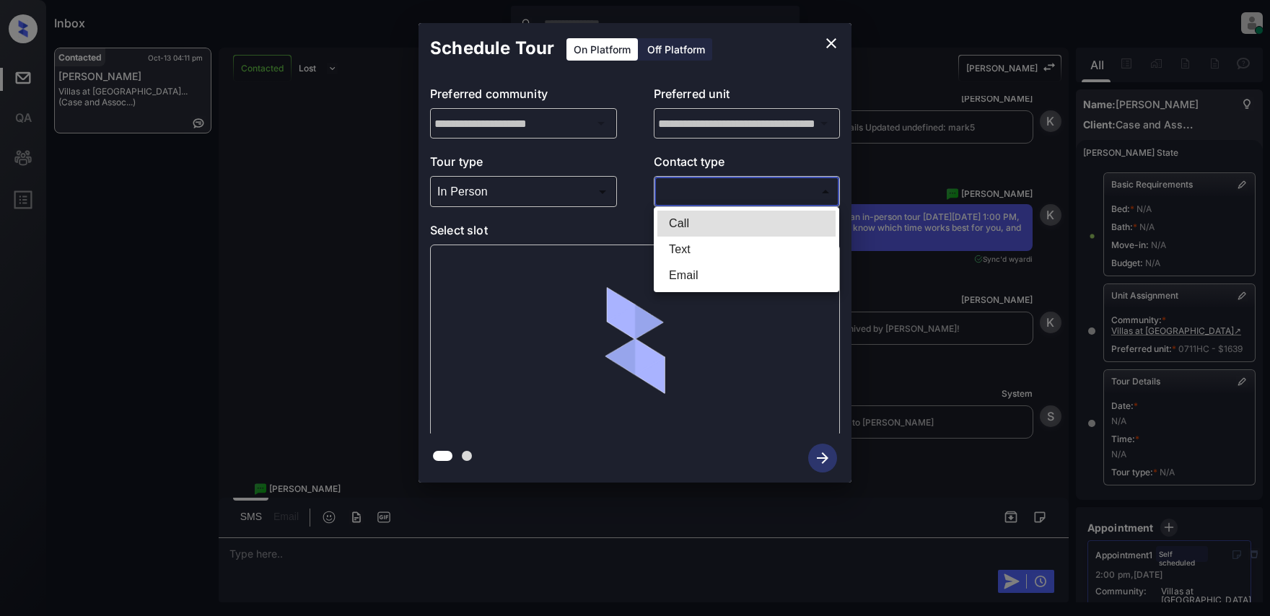
click at [703, 183] on body "Inbox Lyzzelle M. Ceralde Online Set yourself offline Set yourself on break Pro…" at bounding box center [635, 308] width 1270 height 616
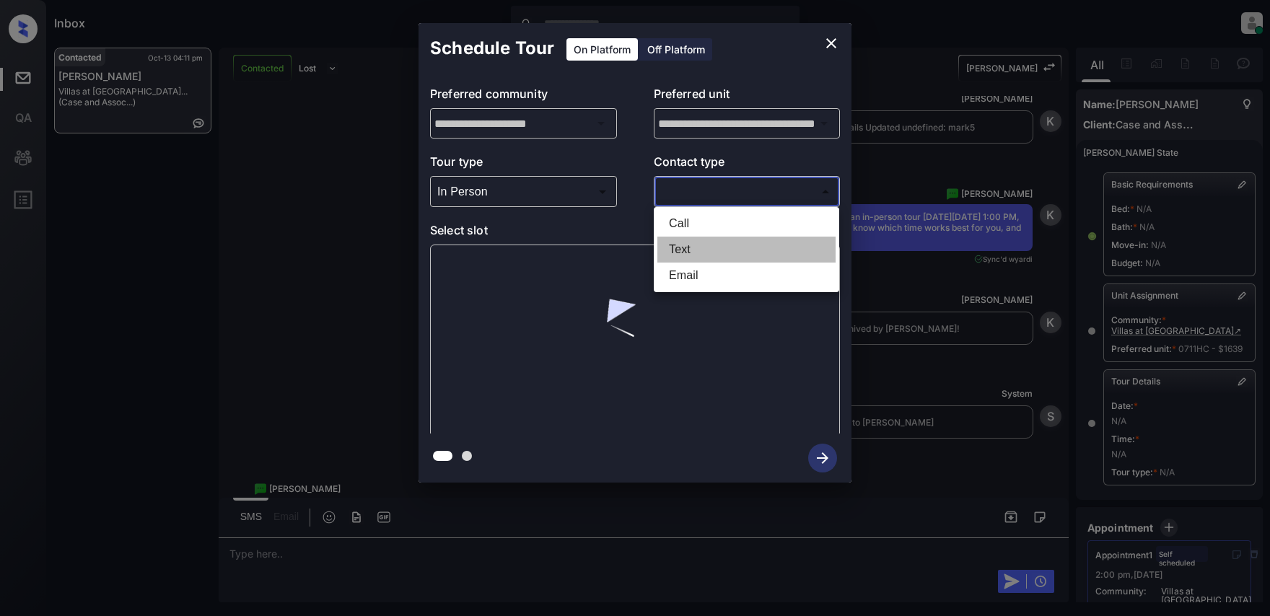
drag, startPoint x: 693, startPoint y: 248, endPoint x: 740, endPoint y: 241, distance: 47.5
click at [693, 248] on li "Text" at bounding box center [746, 250] width 178 height 26
type input "****"
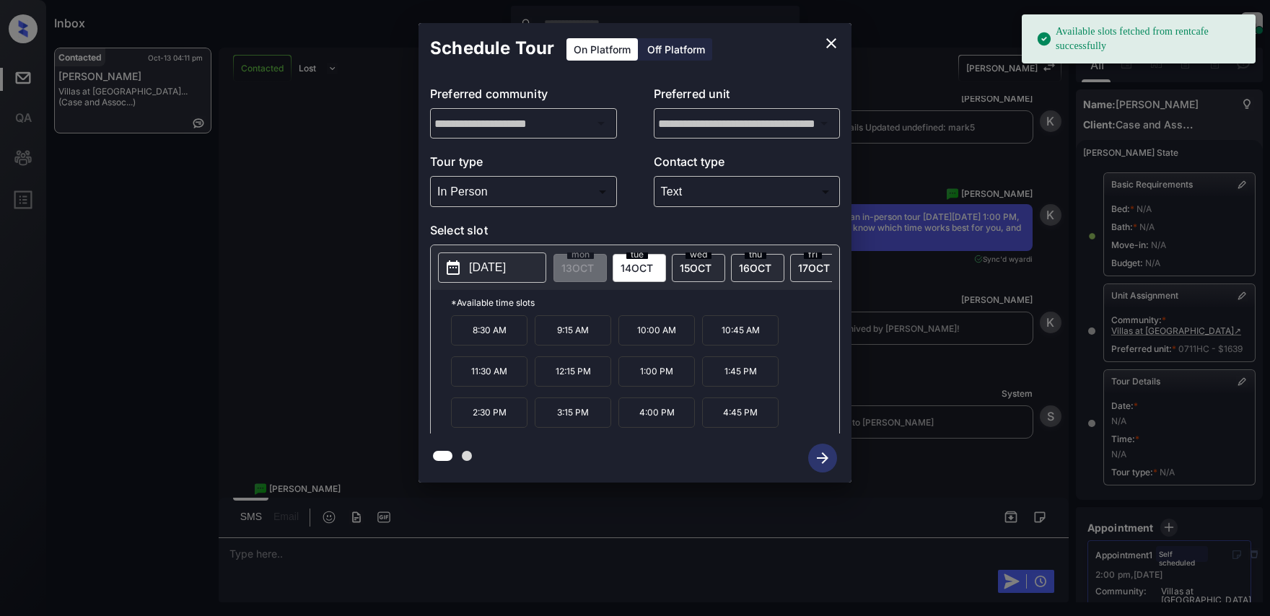
click at [484, 264] on p "2025-10-14" at bounding box center [487, 267] width 37 height 17
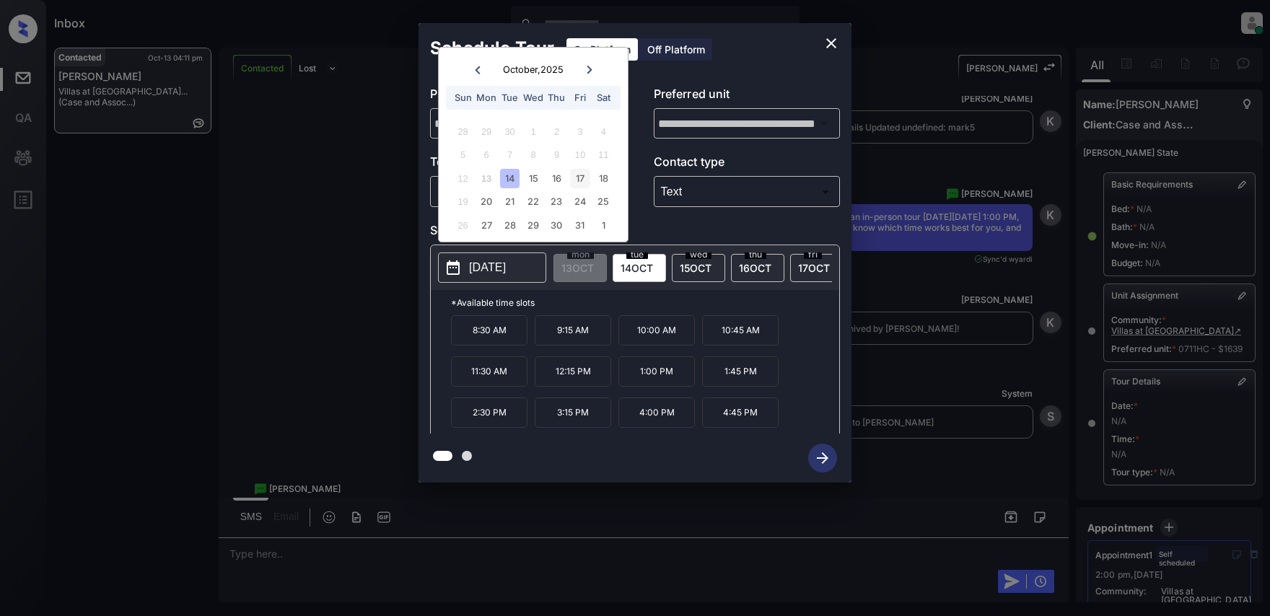
click at [576, 180] on div "17" at bounding box center [579, 178] width 19 height 19
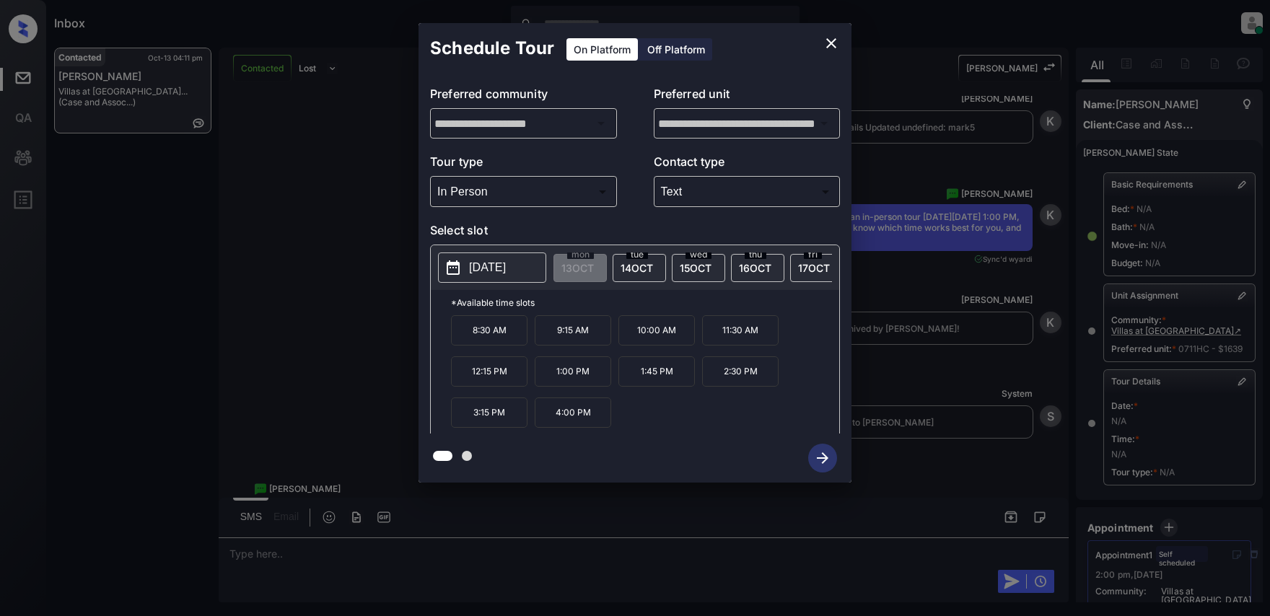
drag, startPoint x: 573, startPoint y: 381, endPoint x: 678, endPoint y: 404, distance: 107.9
click at [574, 380] on p "1:00 PM" at bounding box center [573, 371] width 76 height 30
click at [831, 459] on icon "button" at bounding box center [822, 458] width 29 height 29
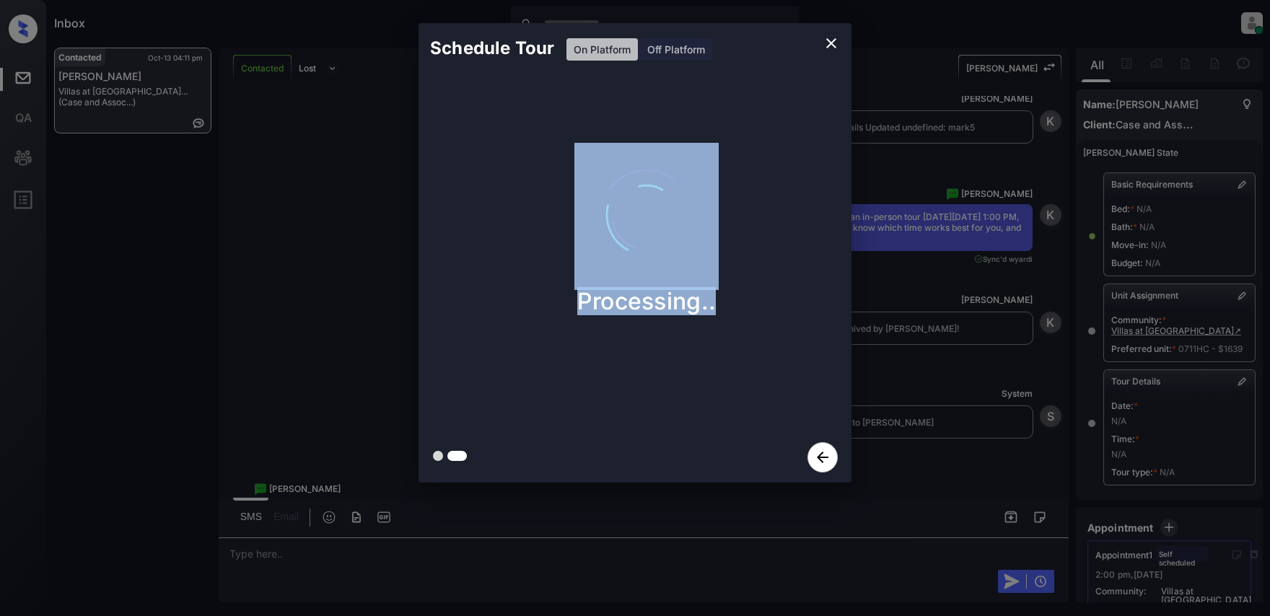
drag, startPoint x: 1232, startPoint y: 382, endPoint x: 897, endPoint y: 274, distance: 352.1
click at [897, 274] on div "Schedule Tour On Platform Off Platform Processing.." at bounding box center [635, 253] width 1270 height 506
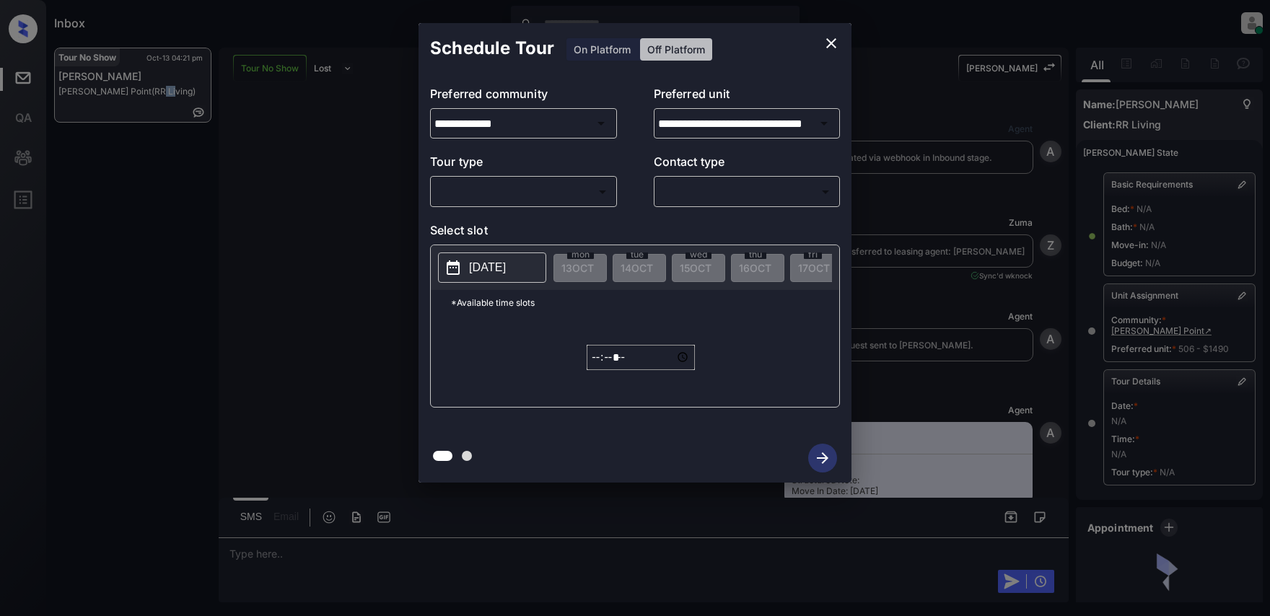
scroll to position [144, 0]
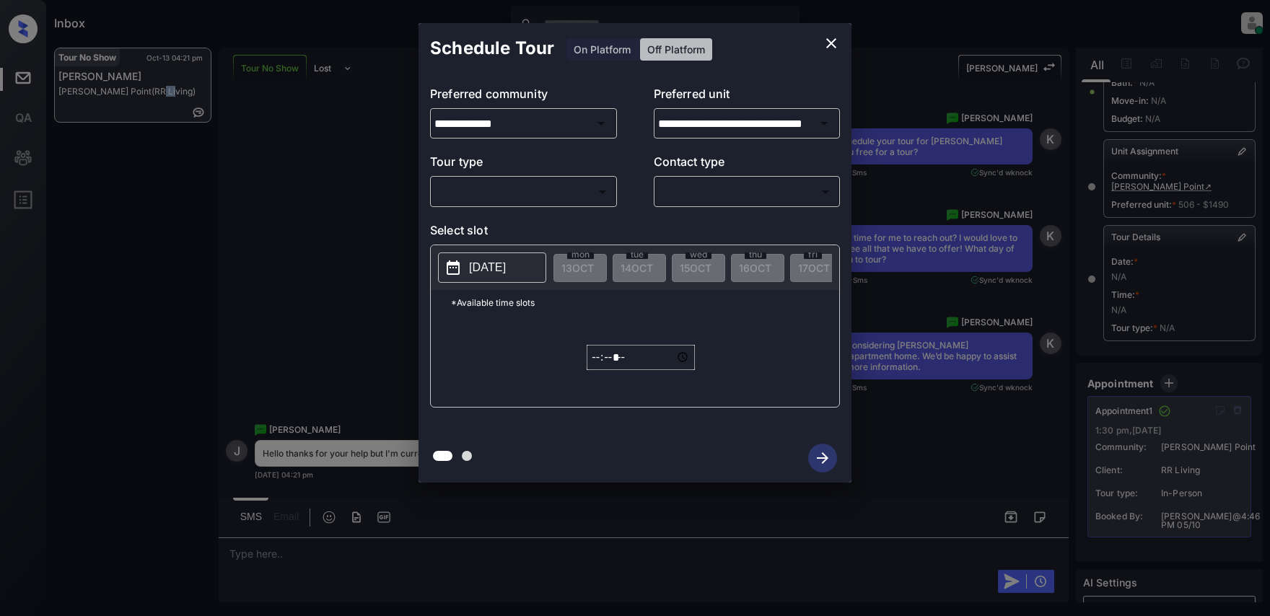
click at [527, 194] on body "Inbox Lyzzelle [PERSON_NAME] Online Set yourself offline Set yourself on break …" at bounding box center [635, 308] width 1270 height 616
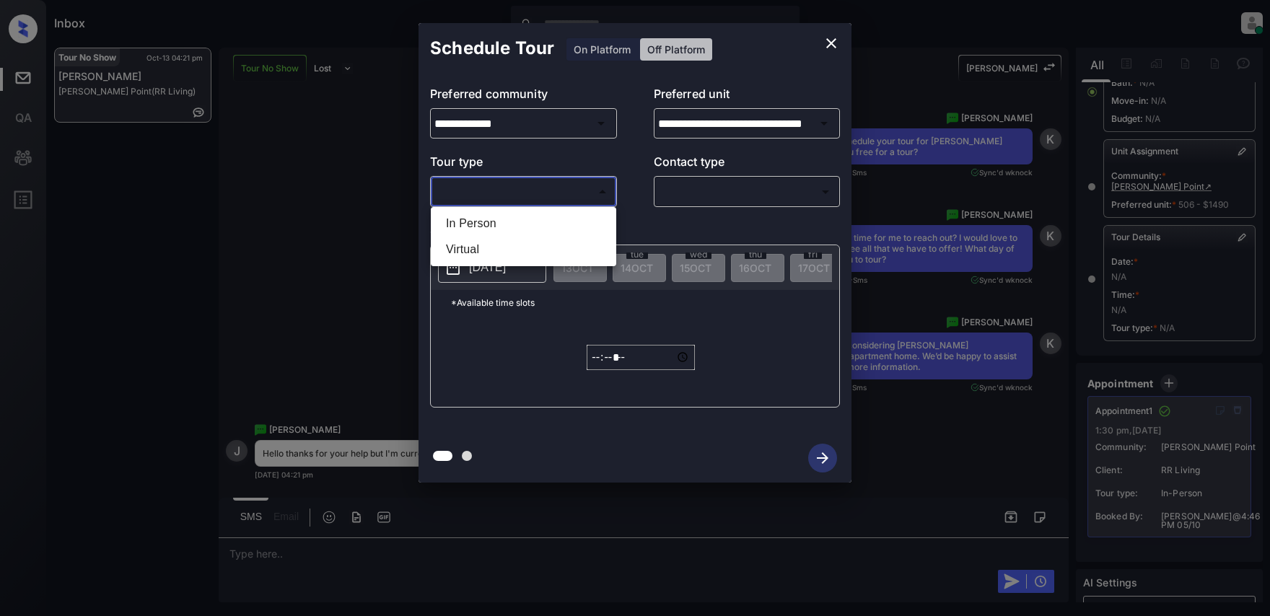
click at [527, 194] on div at bounding box center [635, 308] width 1270 height 616
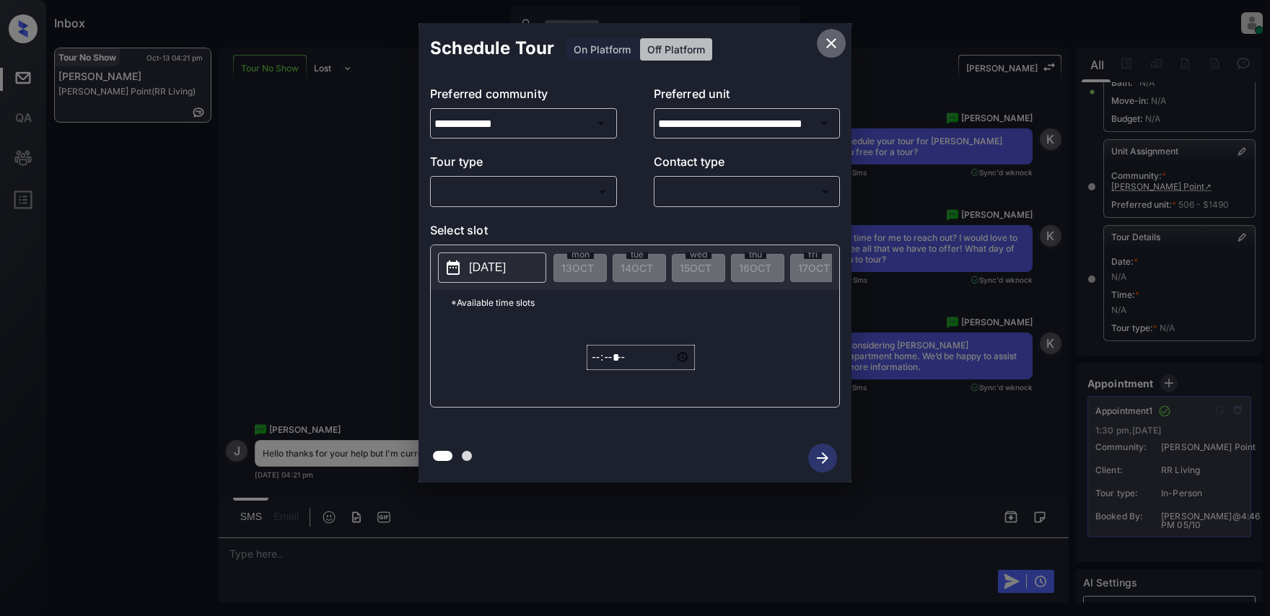
click at [834, 45] on icon "close" at bounding box center [831, 43] width 10 height 10
